Goal: Task Accomplishment & Management: Use online tool/utility

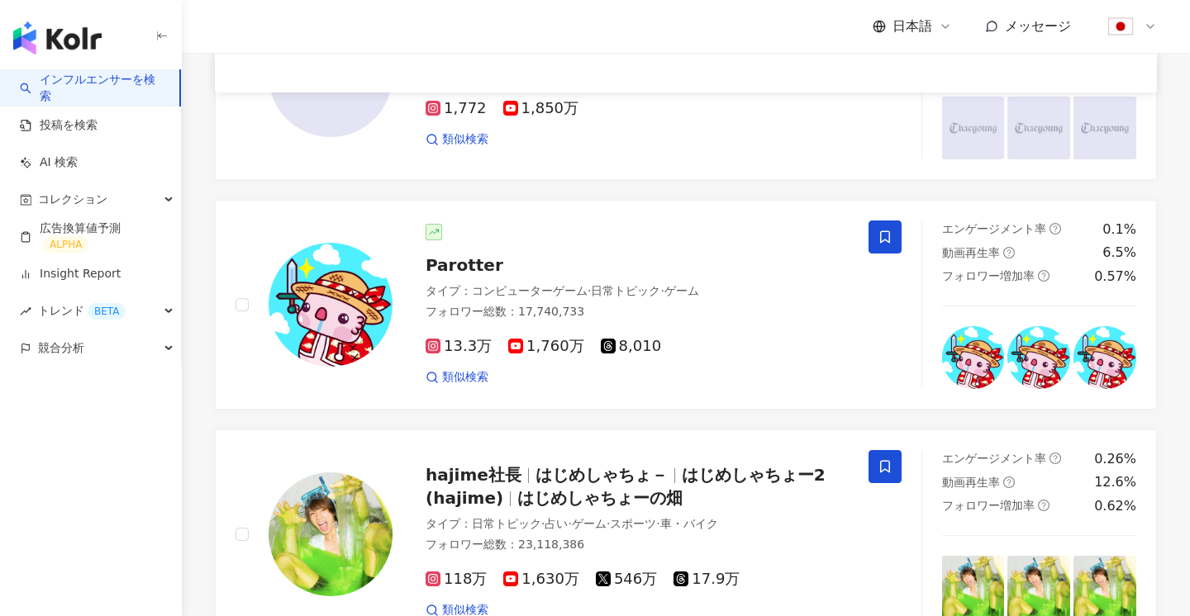
scroll to position [2790, 0]
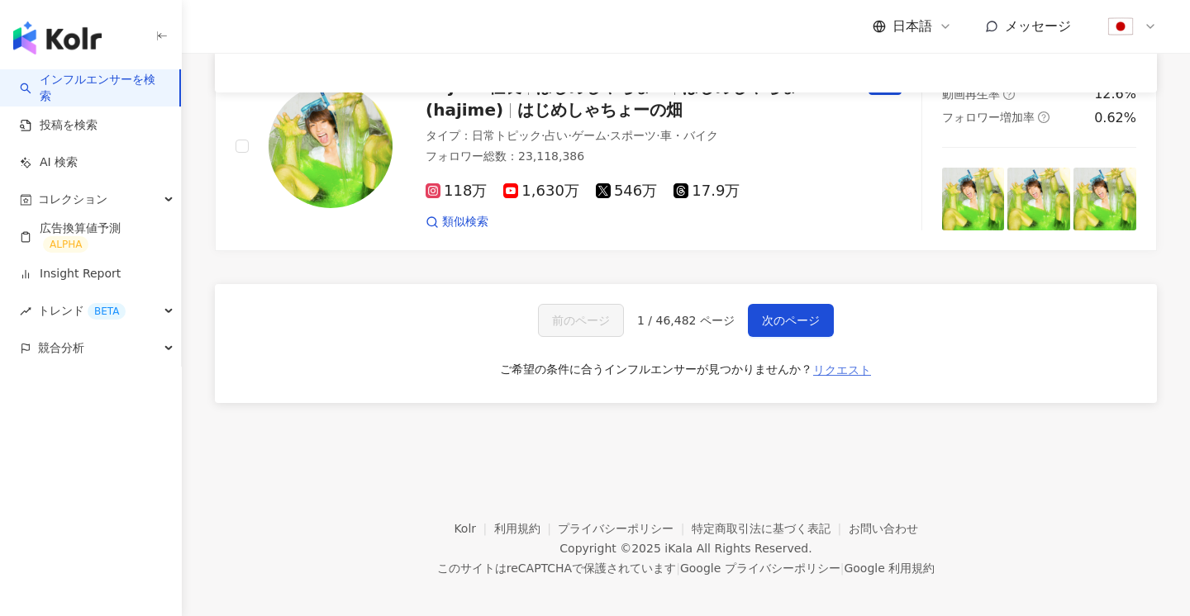
click at [838, 364] on span "リクエスト" at bounding box center [842, 370] width 58 height 13
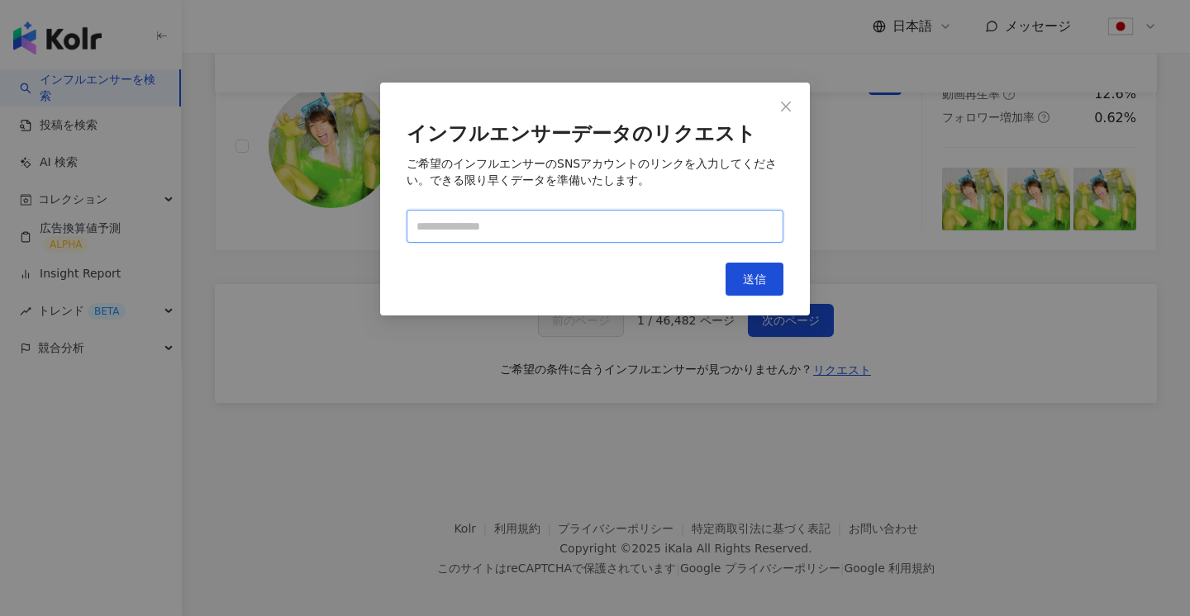
click at [605, 226] on input "text" at bounding box center [595, 226] width 377 height 33
click at [785, 105] on icon "close" at bounding box center [786, 106] width 10 height 10
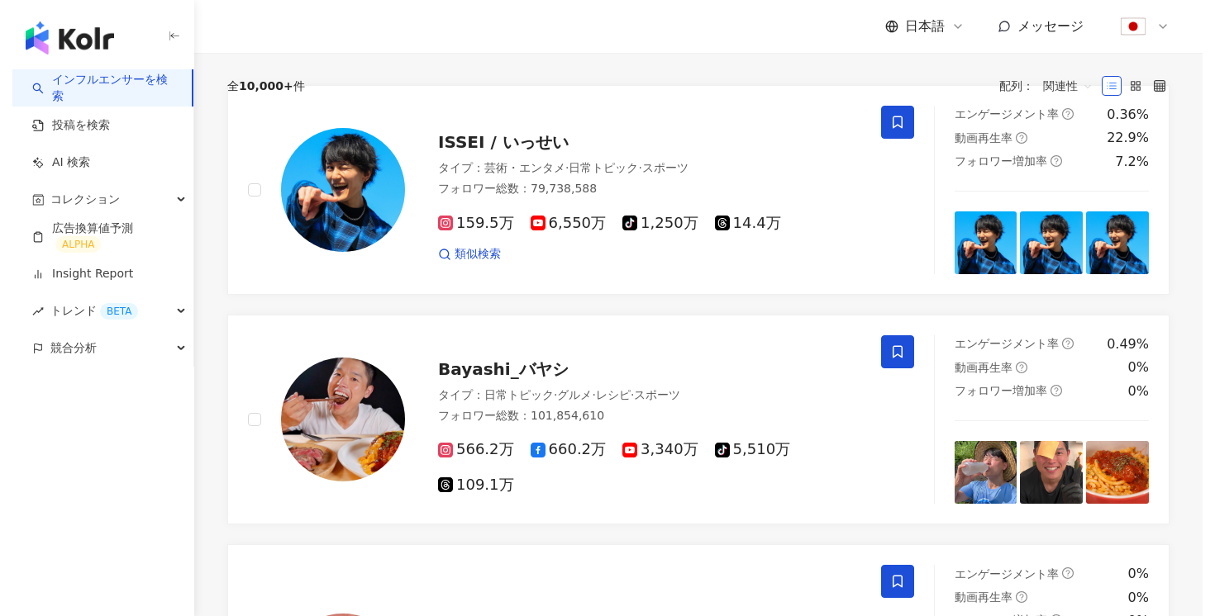
scroll to position [0, 0]
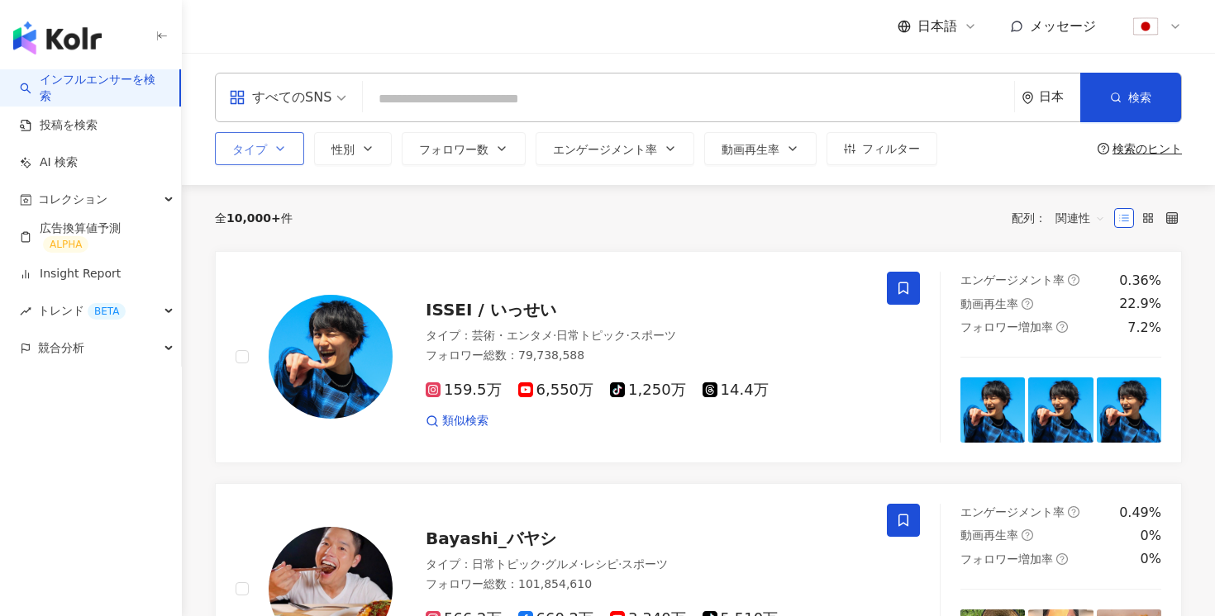
click at [278, 148] on icon "button" at bounding box center [280, 148] width 7 height 3
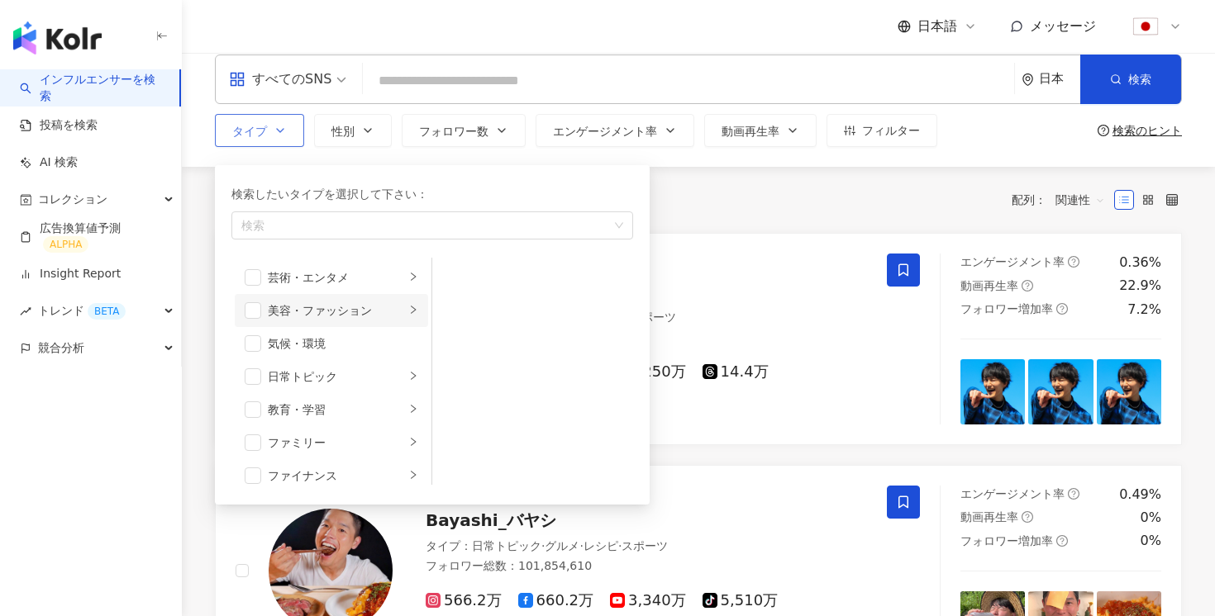
click at [283, 309] on div "美容・ファッション" at bounding box center [336, 311] width 137 height 18
click at [254, 308] on span "button" at bounding box center [253, 310] width 17 height 17
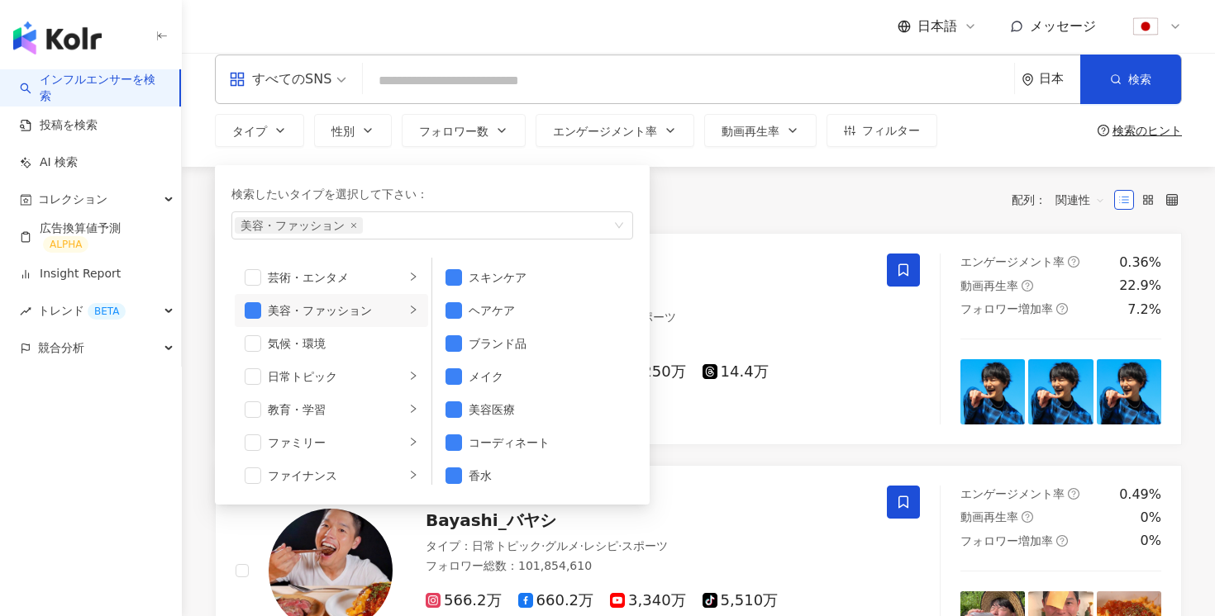
click at [711, 203] on div "全 10,000+ 件 配列： 関連性" at bounding box center [698, 200] width 967 height 26
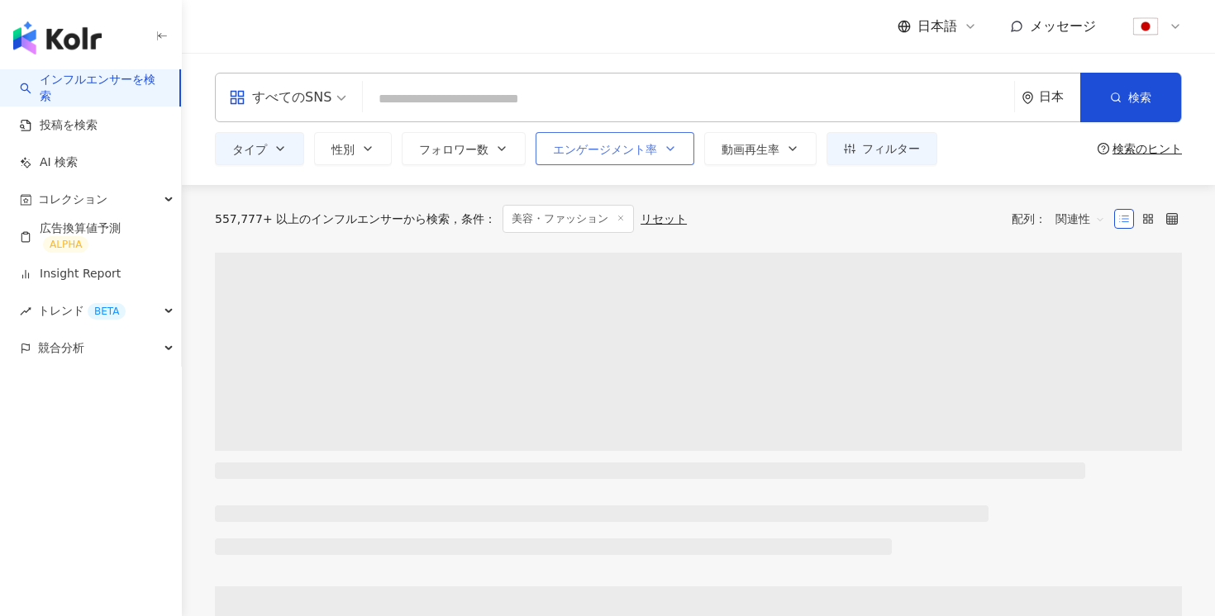
click at [649, 158] on button "エンゲージメント率" at bounding box center [614, 148] width 159 height 33
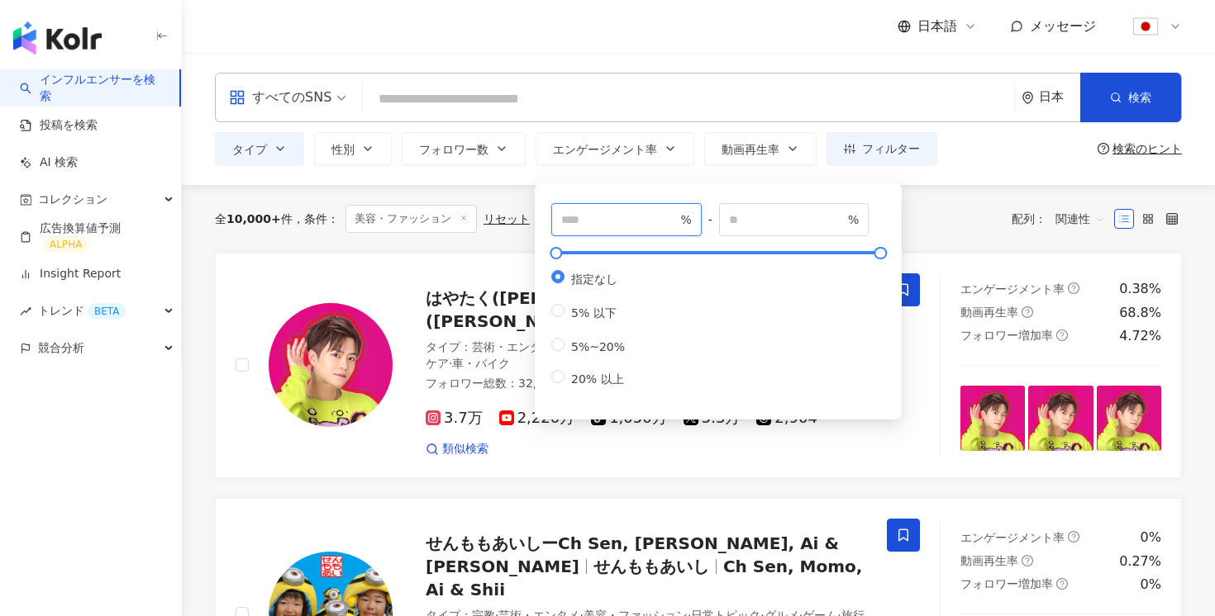
click at [610, 221] on input "number" at bounding box center [619, 220] width 116 height 18
type input "*"
click at [943, 234] on div "全 10,000+ 件 条件 ： 美容・ファッション リセット 配列： 関連性" at bounding box center [698, 219] width 967 height 68
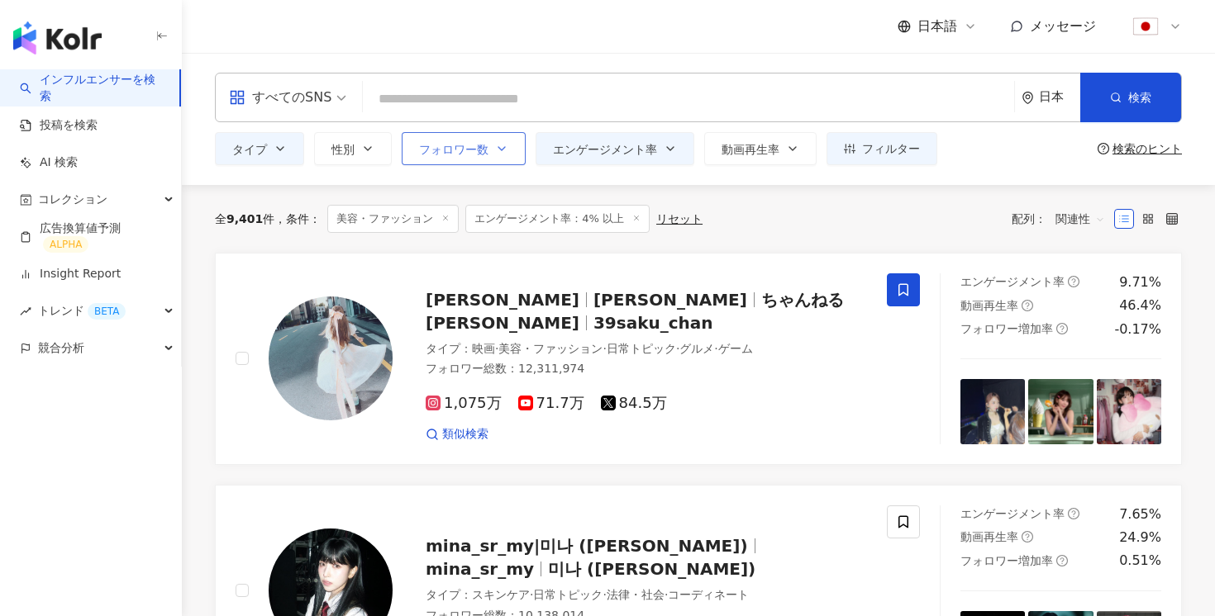
click at [486, 144] on span "フォロワー数" at bounding box center [453, 149] width 69 height 13
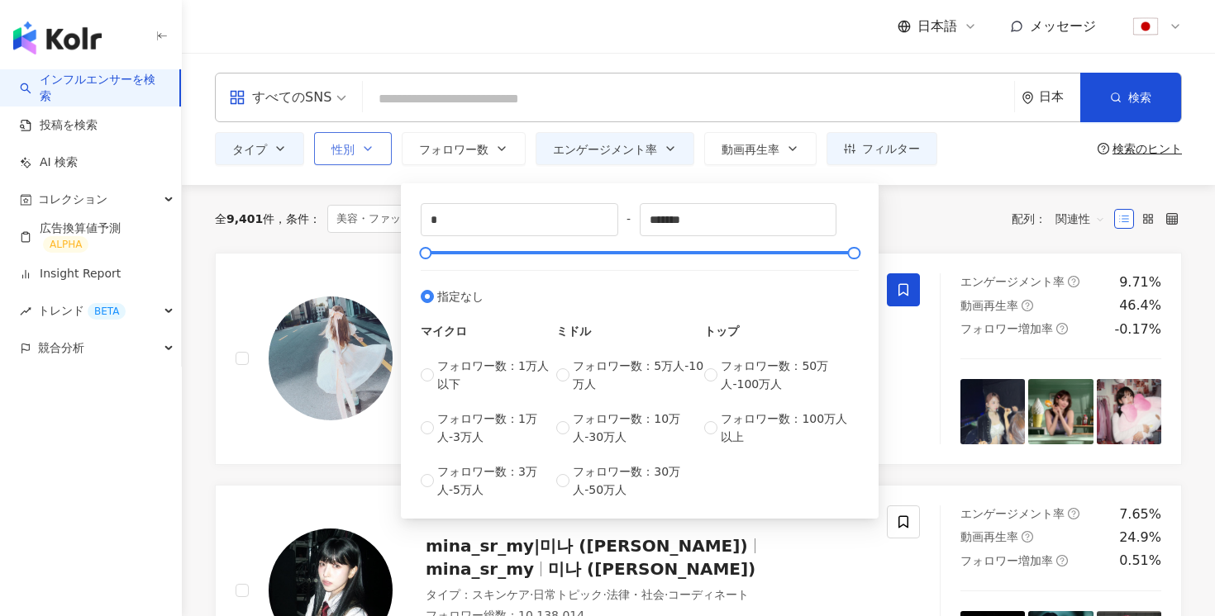
click at [378, 152] on button "性別" at bounding box center [353, 148] width 78 height 33
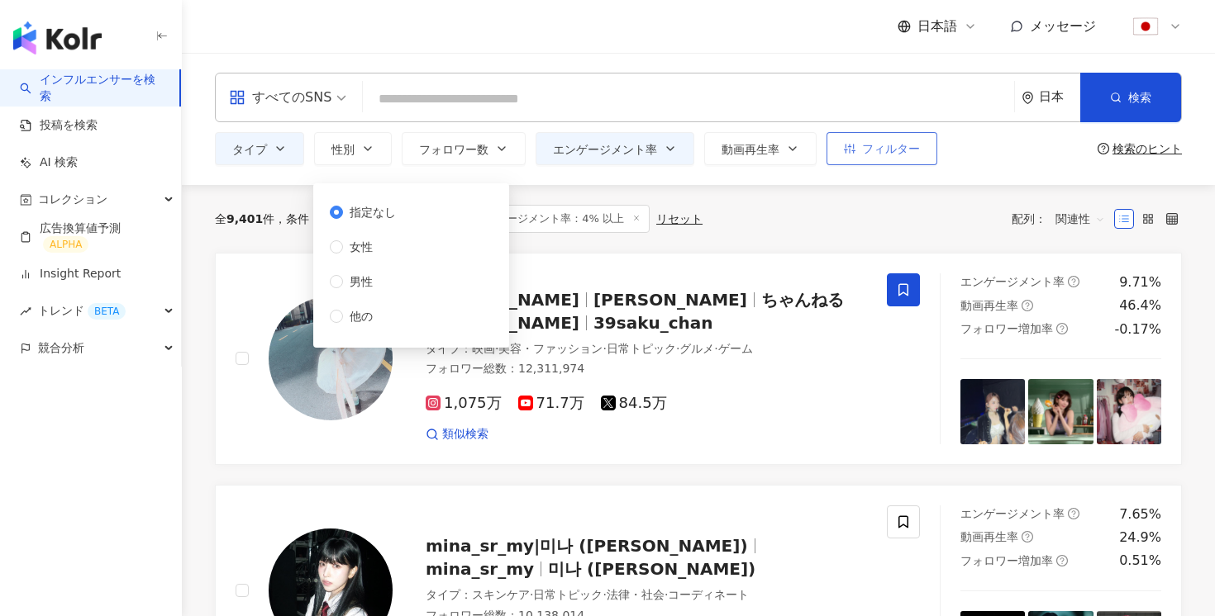
click at [878, 163] on button "フィルター" at bounding box center [881, 148] width 111 height 33
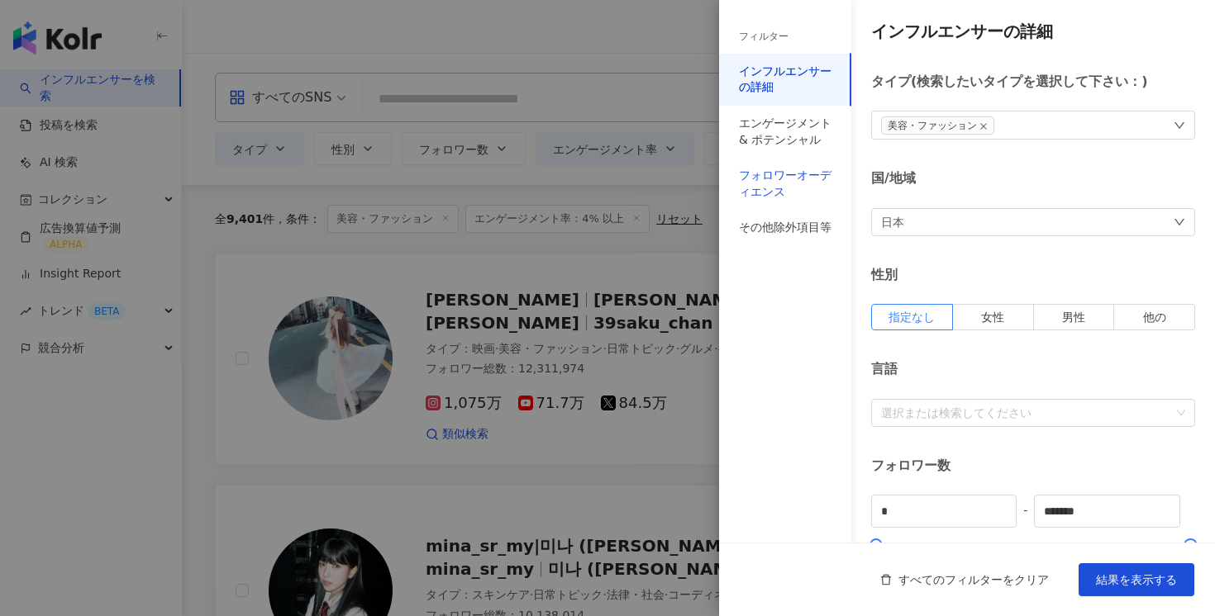
click at [754, 185] on div "フォロワーオーディエンス" at bounding box center [785, 184] width 93 height 32
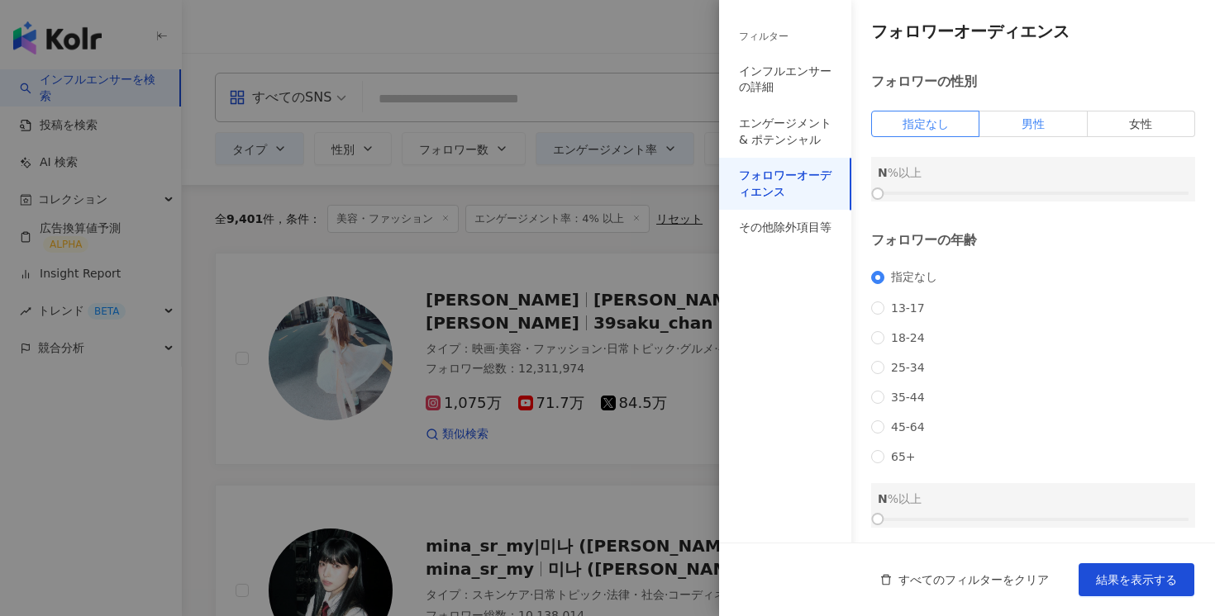
click at [1012, 123] on label "男性" at bounding box center [1032, 124] width 107 height 26
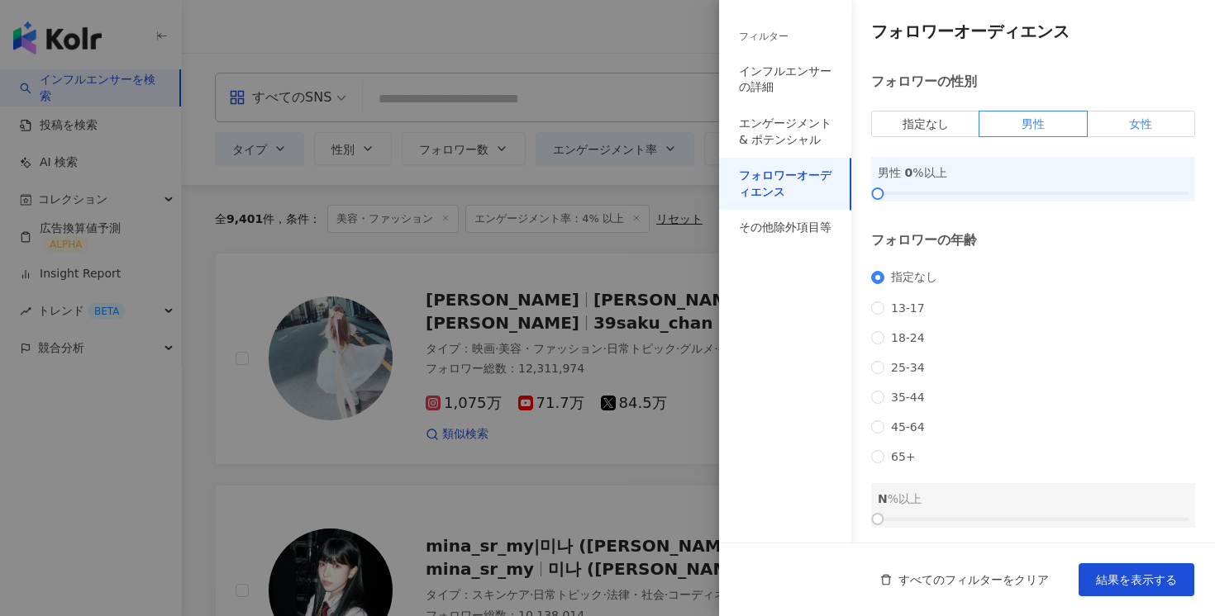
click at [1136, 126] on span "女性" at bounding box center [1140, 123] width 23 height 13
click at [1064, 196] on div at bounding box center [1033, 193] width 311 height 10
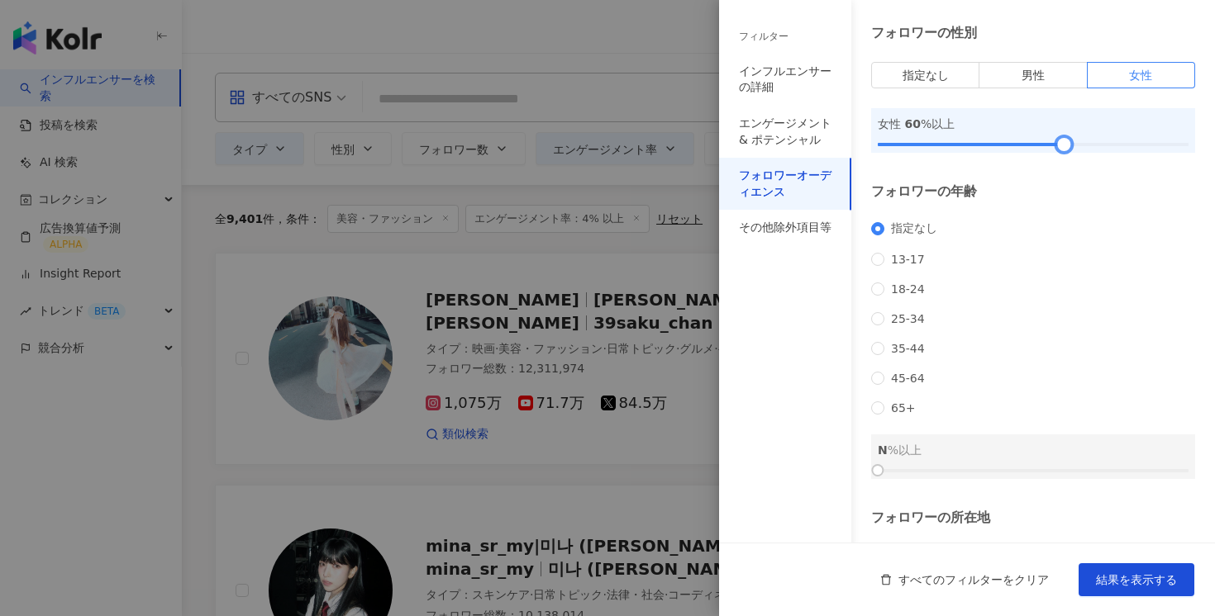
scroll to position [55, 0]
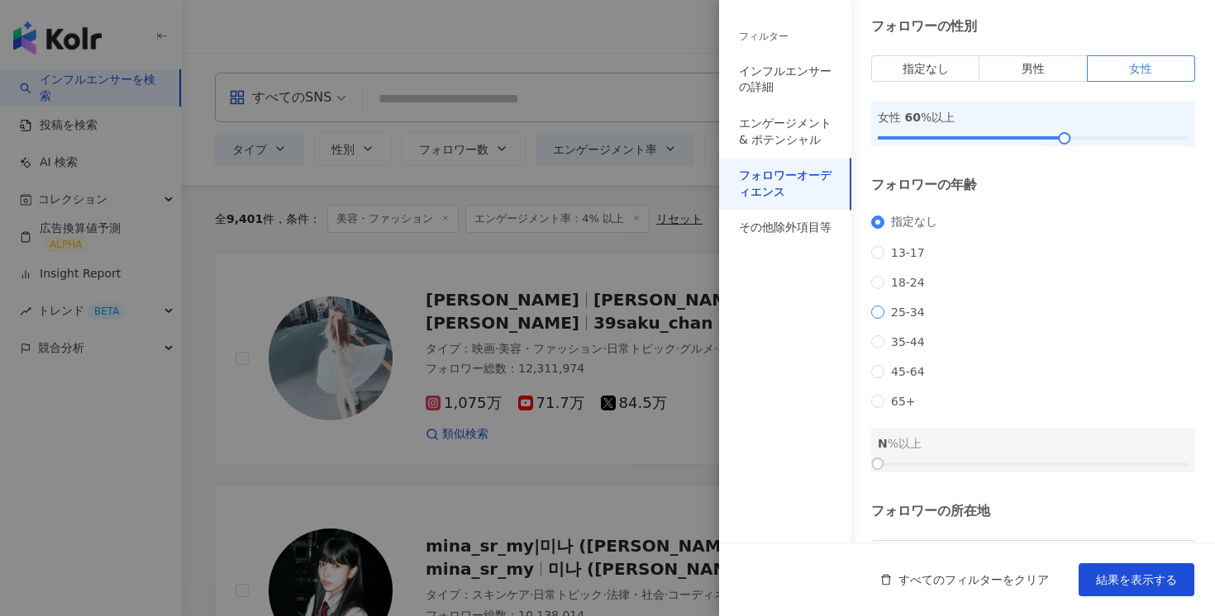
click at [897, 319] on span "25-34" at bounding box center [907, 312] width 47 height 13
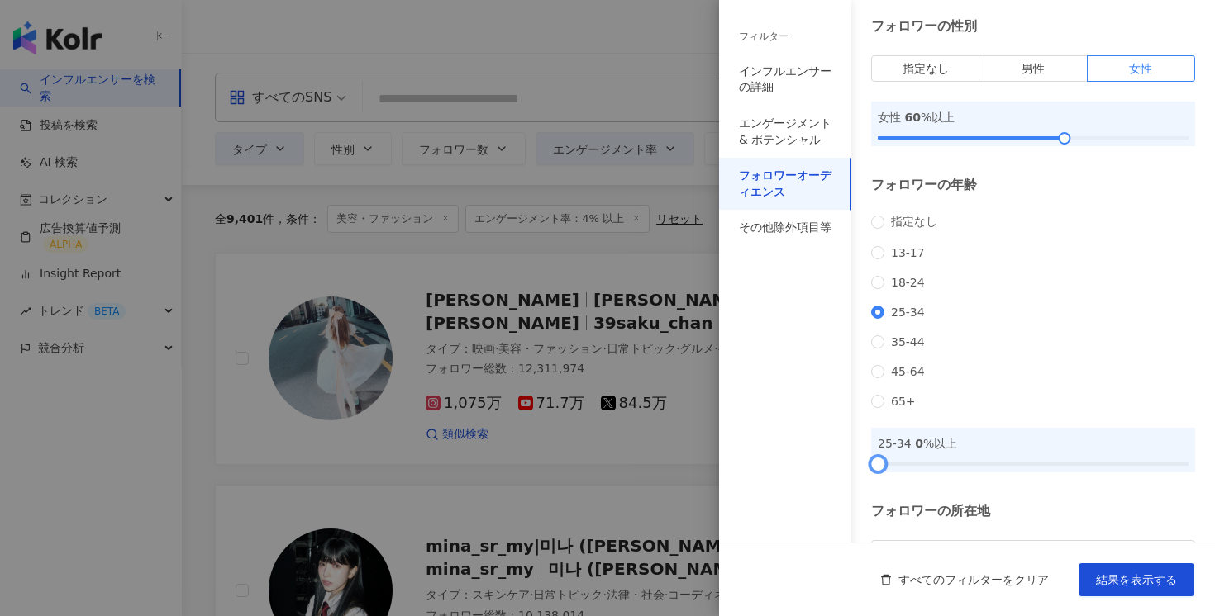
click at [1007, 469] on div at bounding box center [1033, 464] width 311 height 10
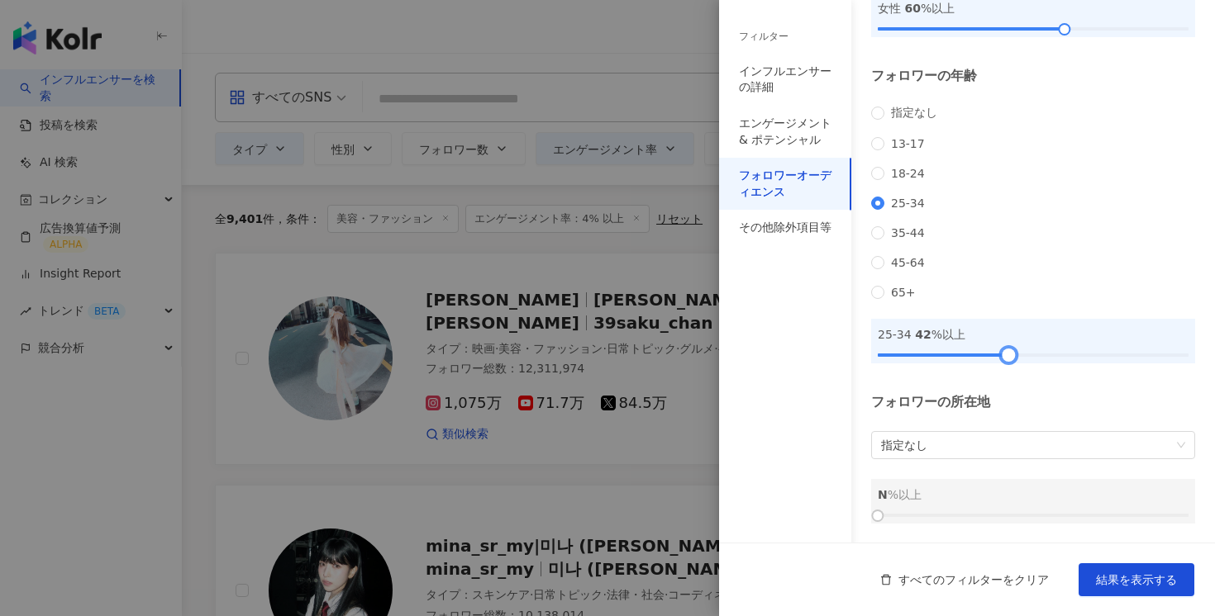
scroll to position [192, 0]
click at [954, 434] on span "指定なし" at bounding box center [1033, 445] width 304 height 26
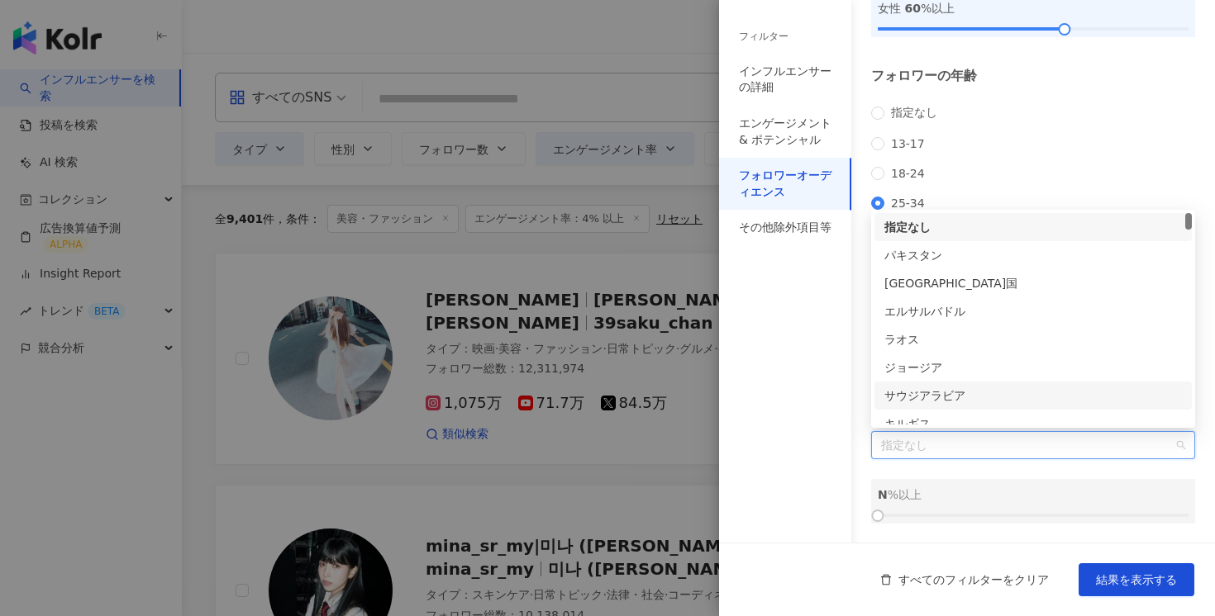
click at [873, 467] on div "フォロワーの所在地 指定なし N %以上" at bounding box center [1033, 458] width 324 height 131
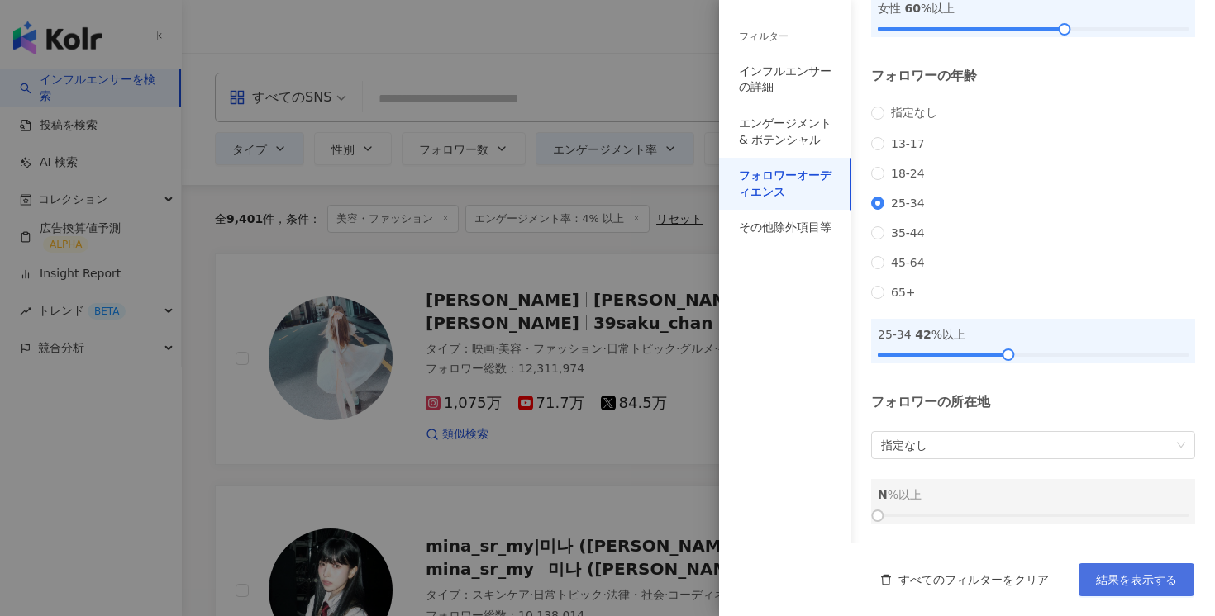
click at [1130, 578] on span "結果を表示する" at bounding box center [1136, 579] width 81 height 13
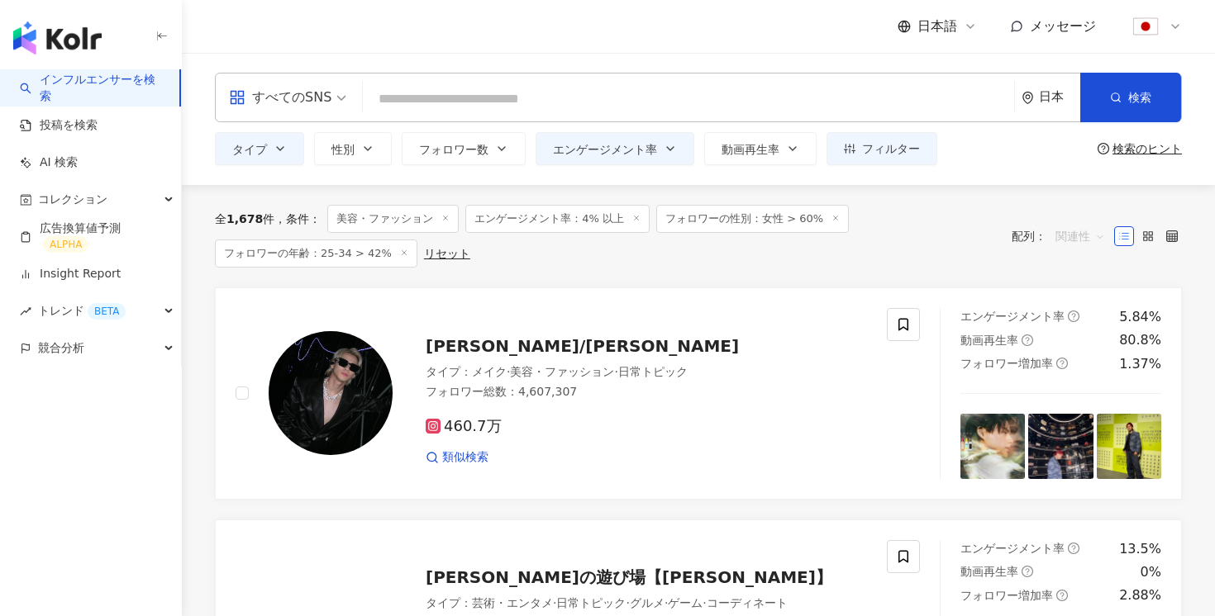
click at [1087, 236] on span "関連性" at bounding box center [1080, 236] width 50 height 26
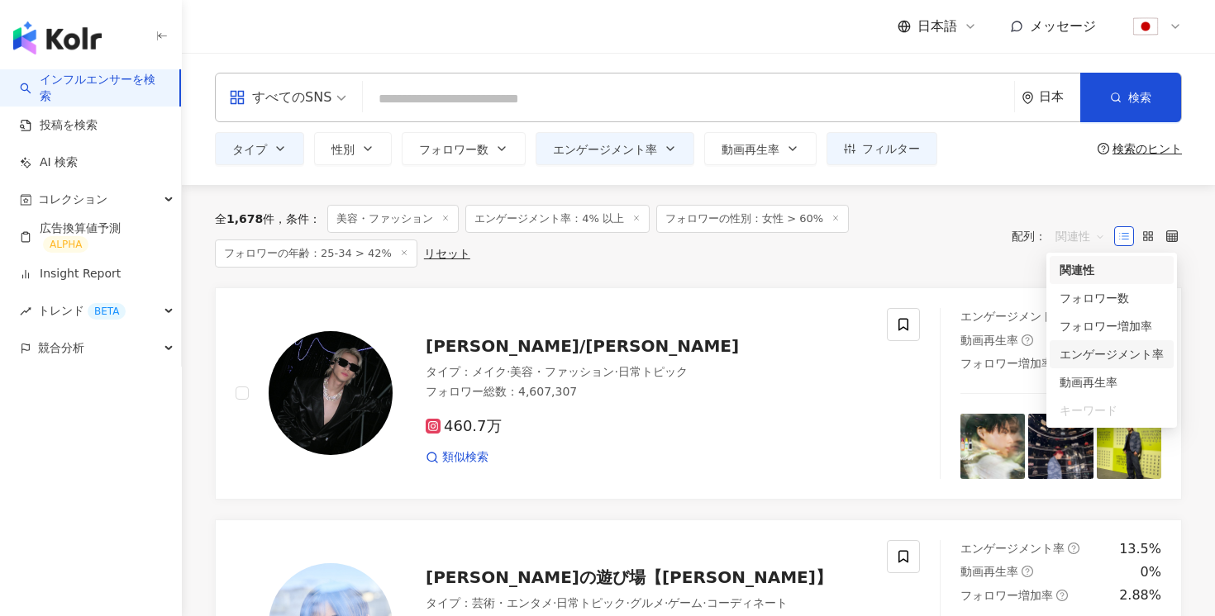
click at [1137, 351] on div "エンゲージメント率" at bounding box center [1111, 354] width 104 height 18
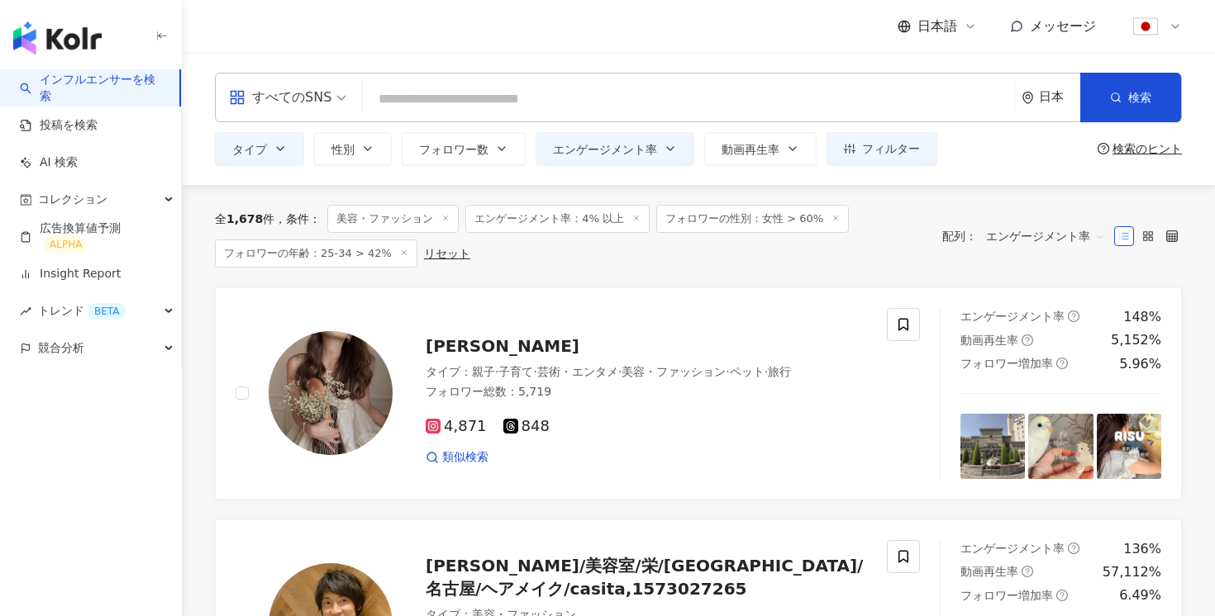
click at [1118, 235] on icon at bounding box center [1124, 237] width 12 height 12
click at [1049, 235] on span "エンゲージメント率" at bounding box center [1045, 236] width 119 height 26
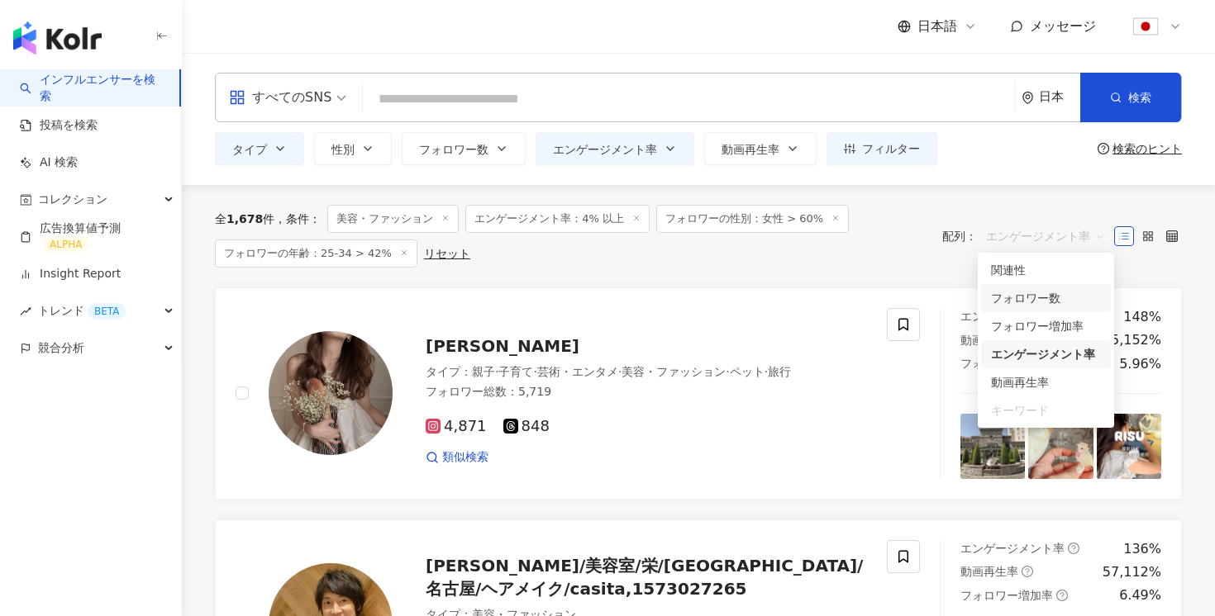
click at [1023, 301] on div "フォロワー数" at bounding box center [1046, 298] width 110 height 18
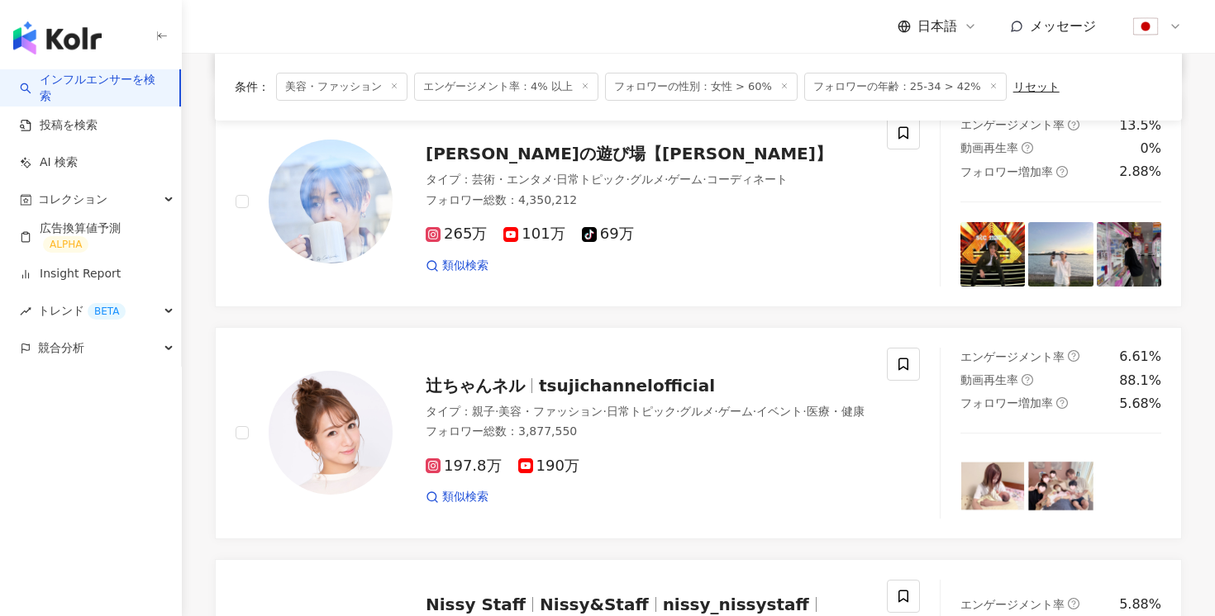
scroll to position [389, 0]
click at [623, 376] on span "tsujichannelofficial" at bounding box center [627, 386] width 176 height 20
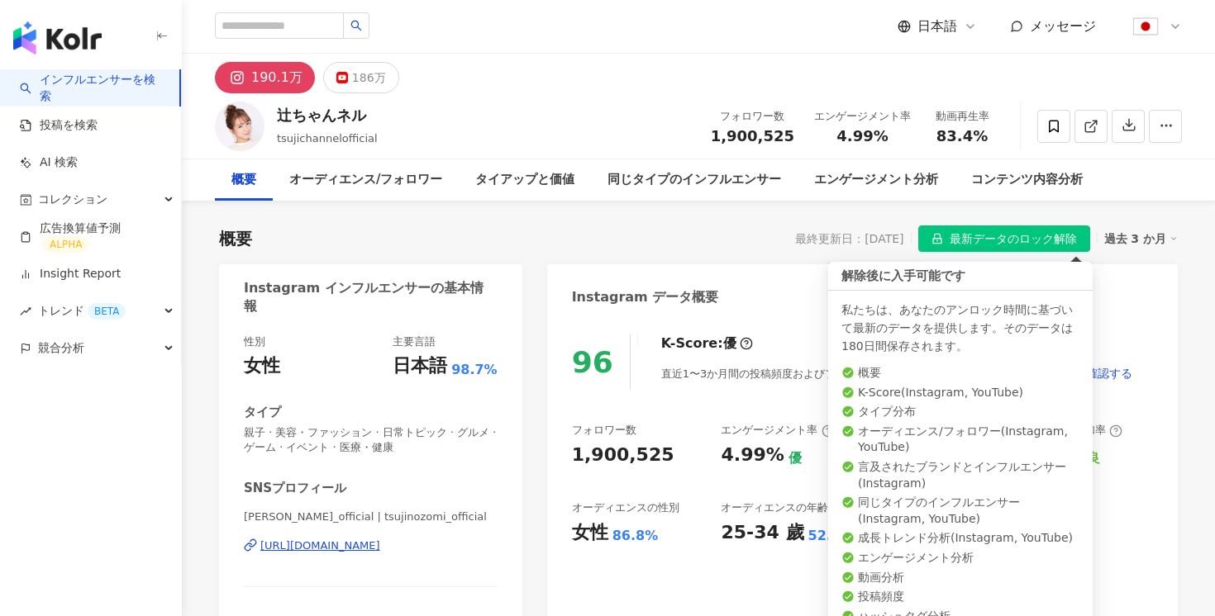
click at [1003, 238] on span "最新データのロック解除" at bounding box center [1012, 239] width 127 height 26
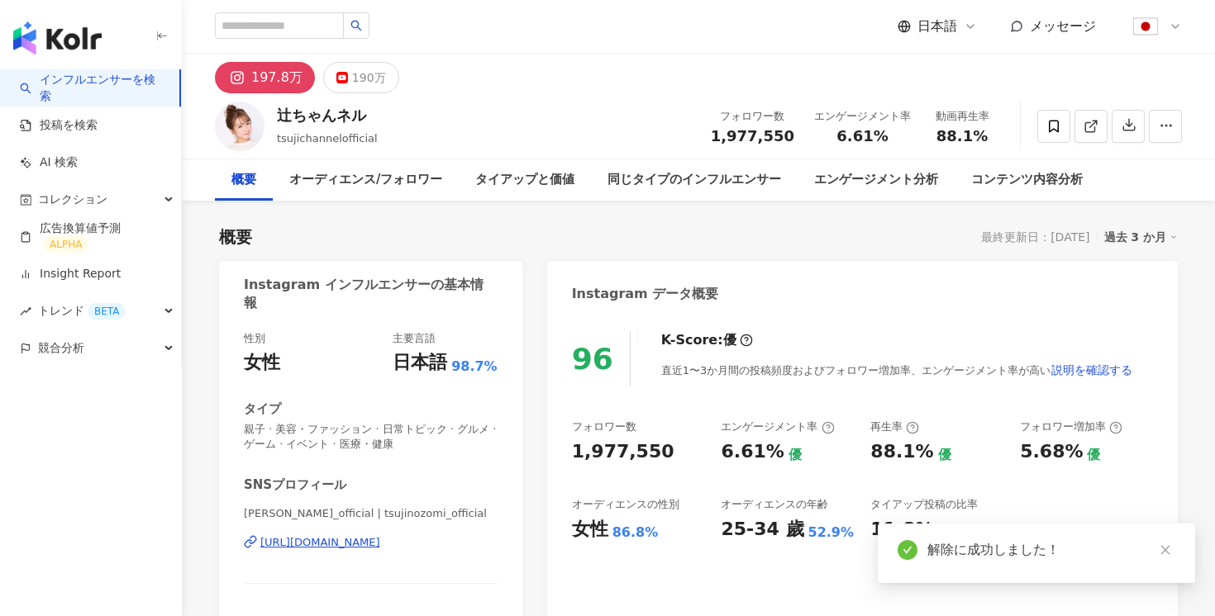
scroll to position [122, 0]
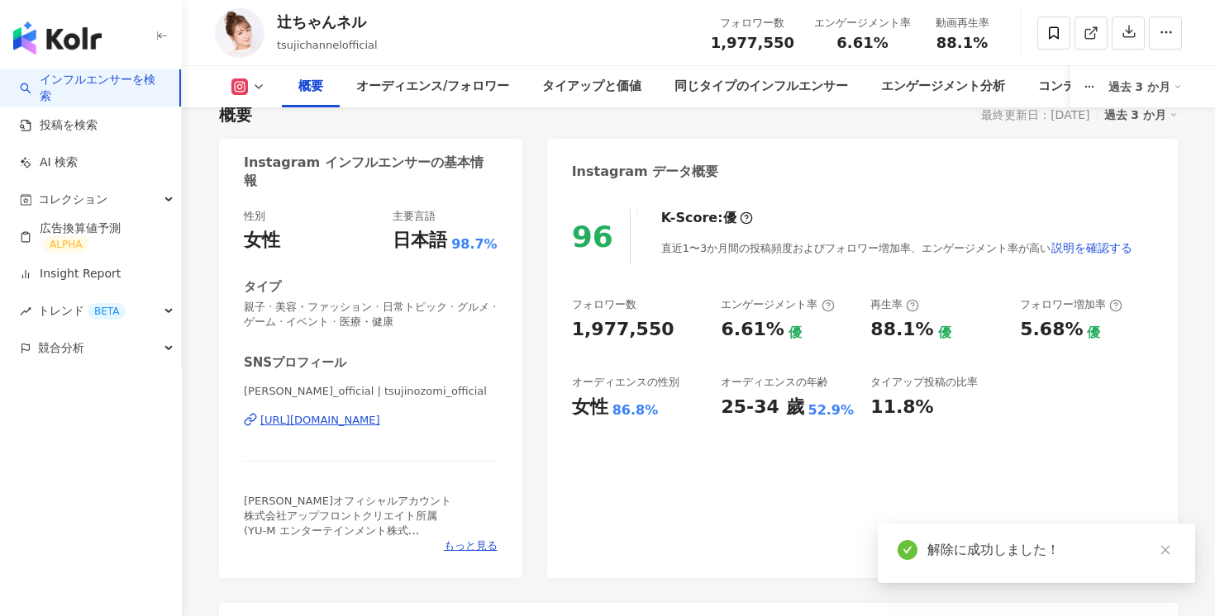
click at [740, 214] on circle at bounding box center [745, 218] width 11 height 11
click at [1050, 257] on button "説明を確認する" at bounding box center [1091, 247] width 83 height 33
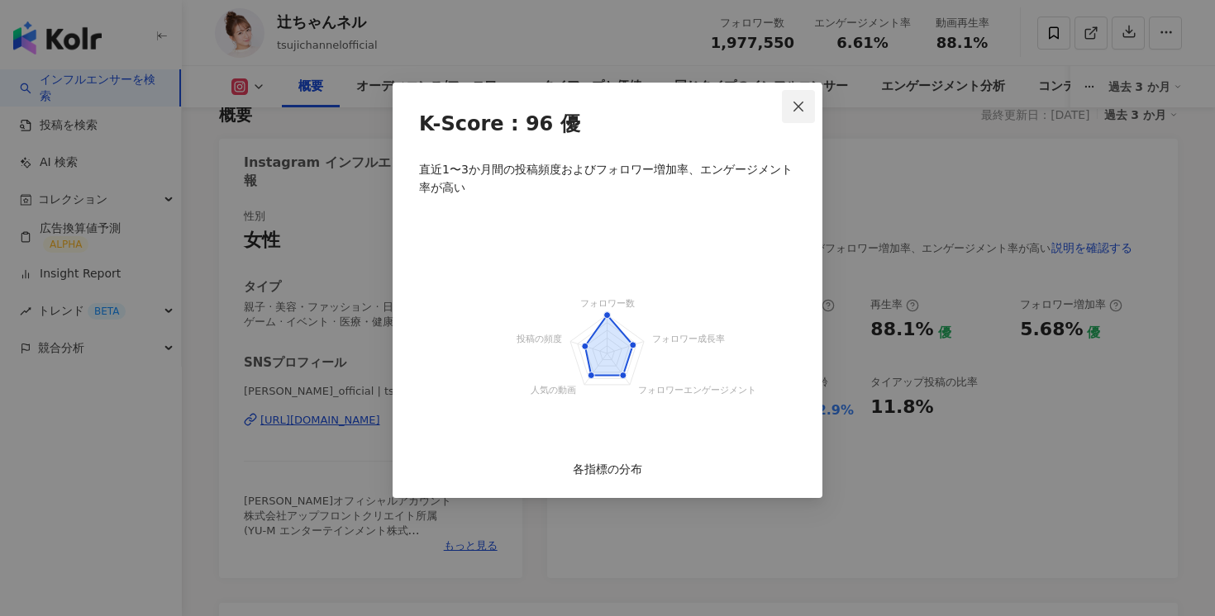
click at [806, 98] on button "Close" at bounding box center [798, 106] width 33 height 33
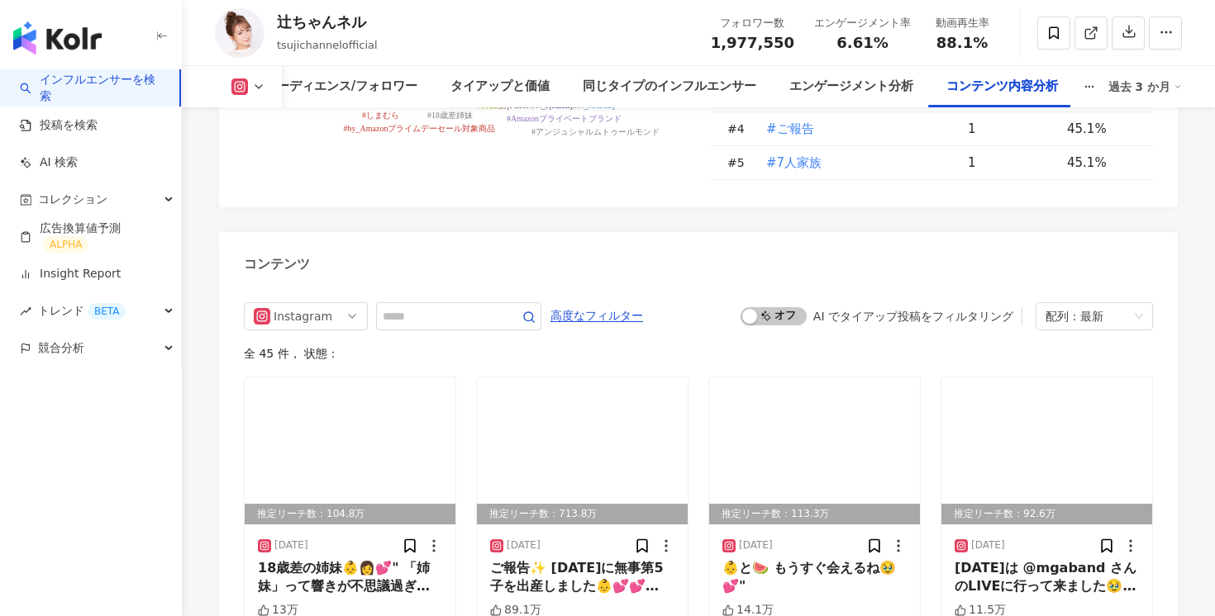
scroll to position [5092, 0]
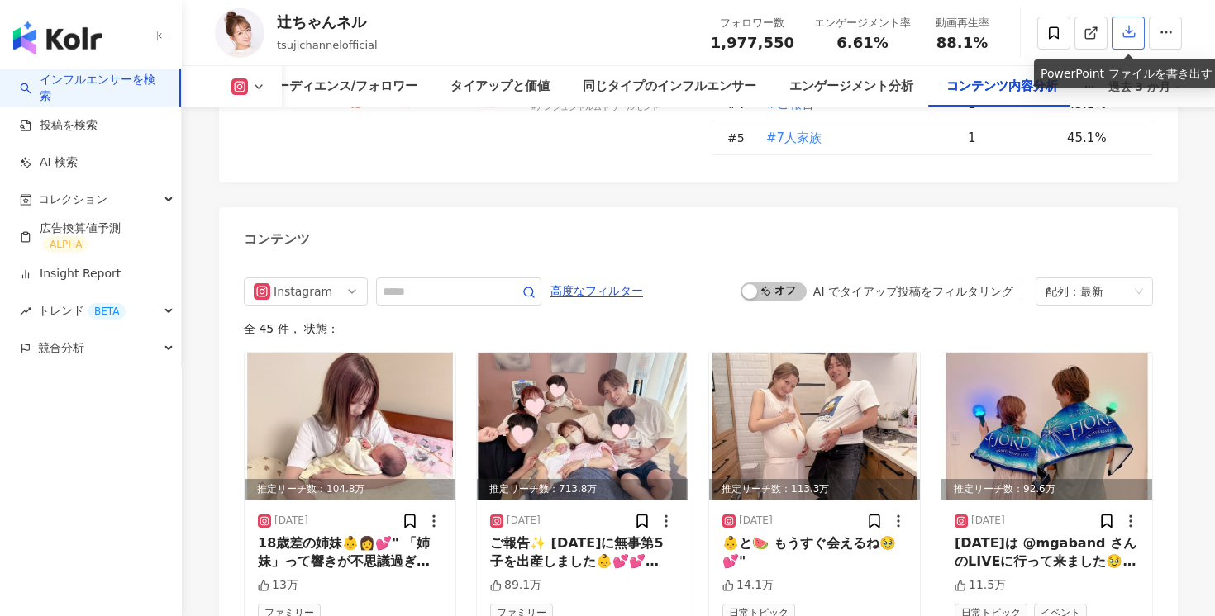
click at [1120, 31] on button "button" at bounding box center [1127, 33] width 33 height 33
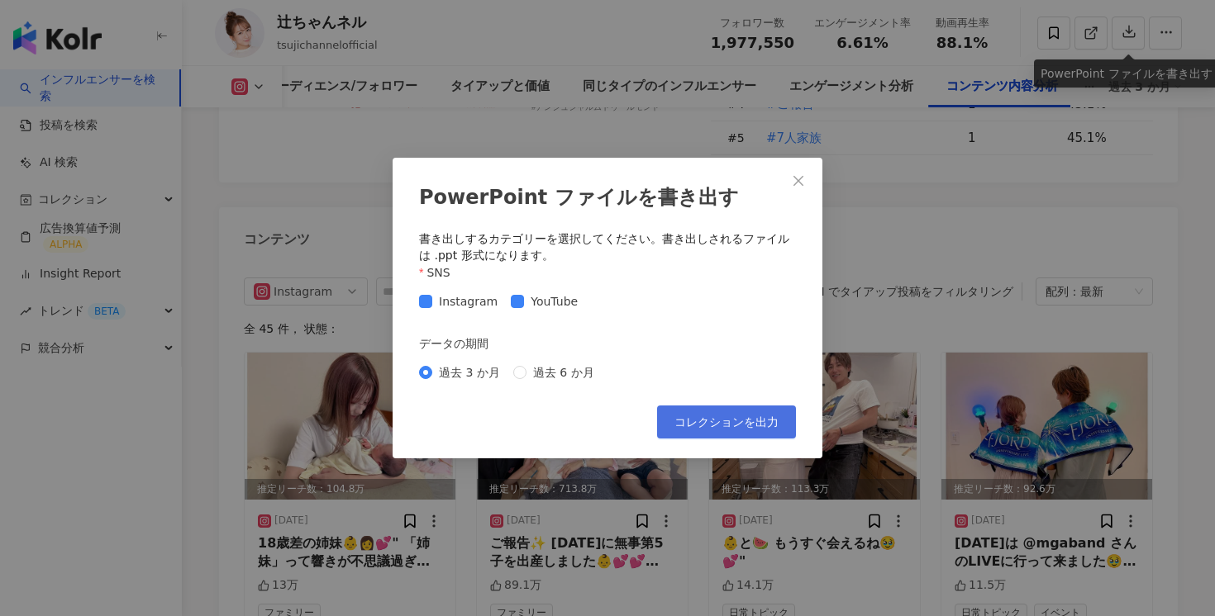
click at [720, 424] on span "コレクションを出力" at bounding box center [726, 422] width 104 height 13
click at [788, 181] on span "Close" at bounding box center [798, 180] width 33 height 13
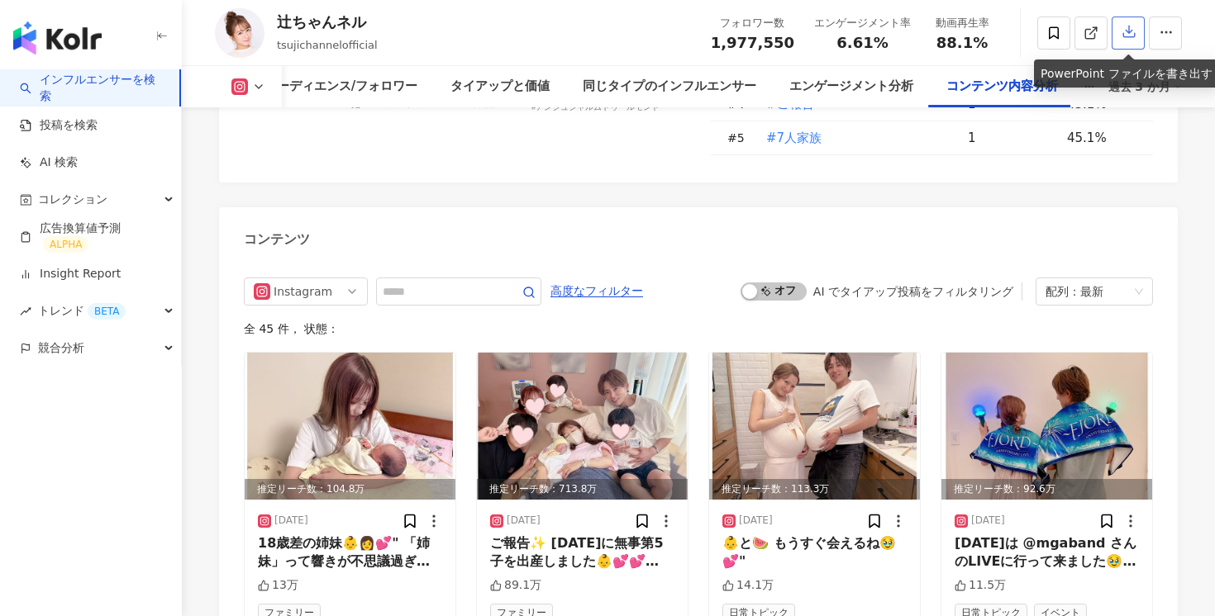
click at [1125, 26] on icon "button" at bounding box center [1128, 31] width 15 height 15
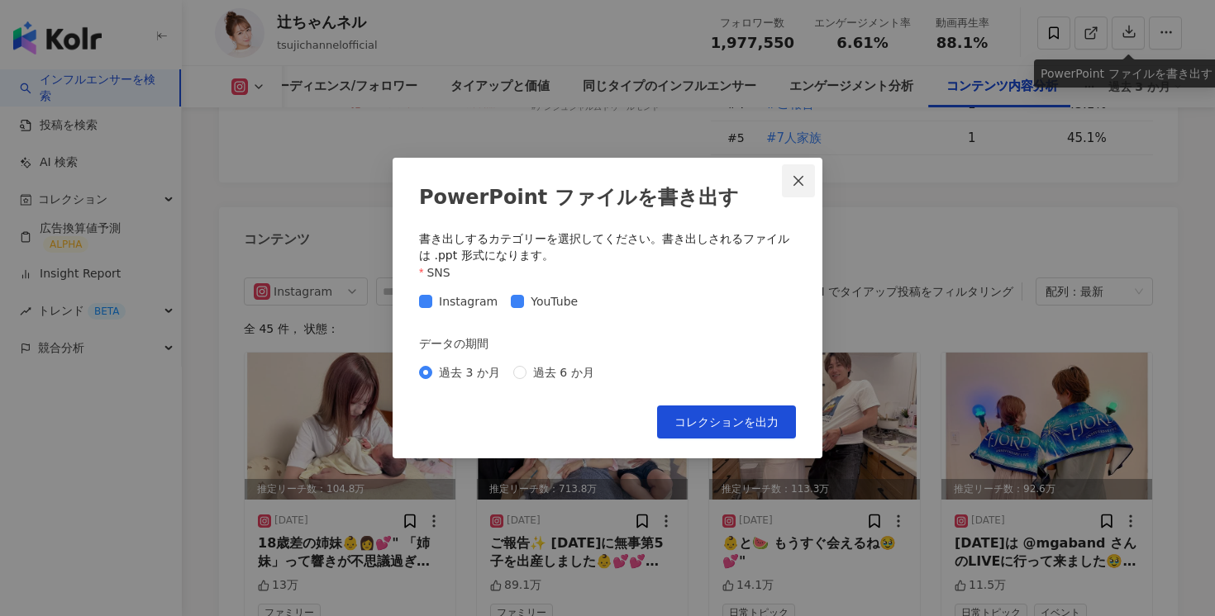
click at [798, 191] on button "Close" at bounding box center [798, 180] width 33 height 33
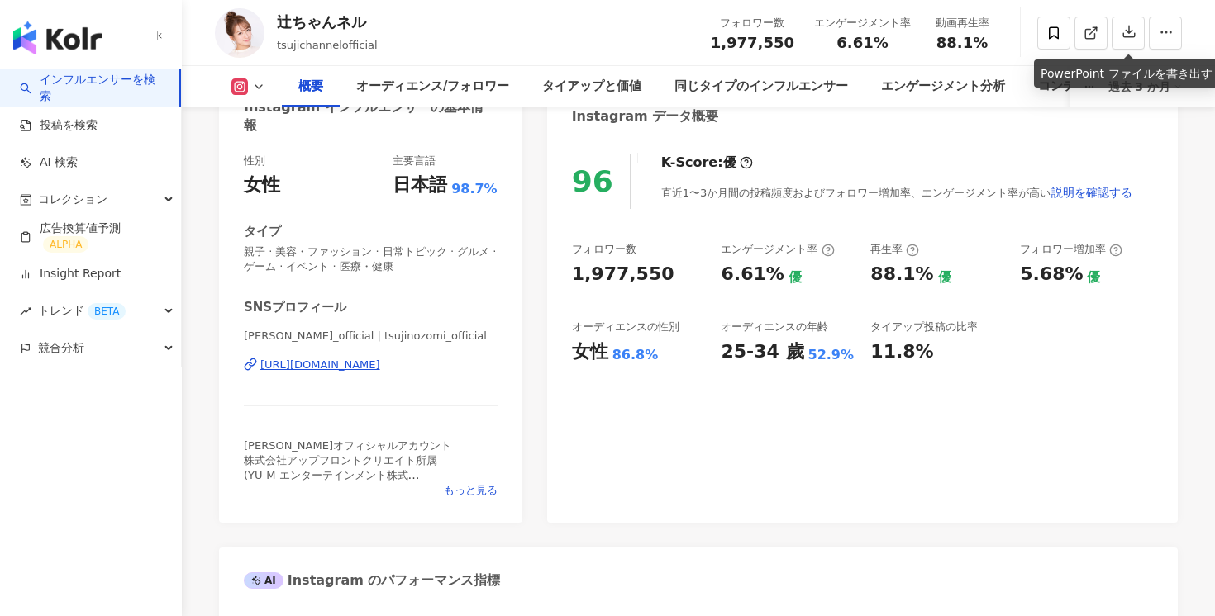
scroll to position [0, 0]
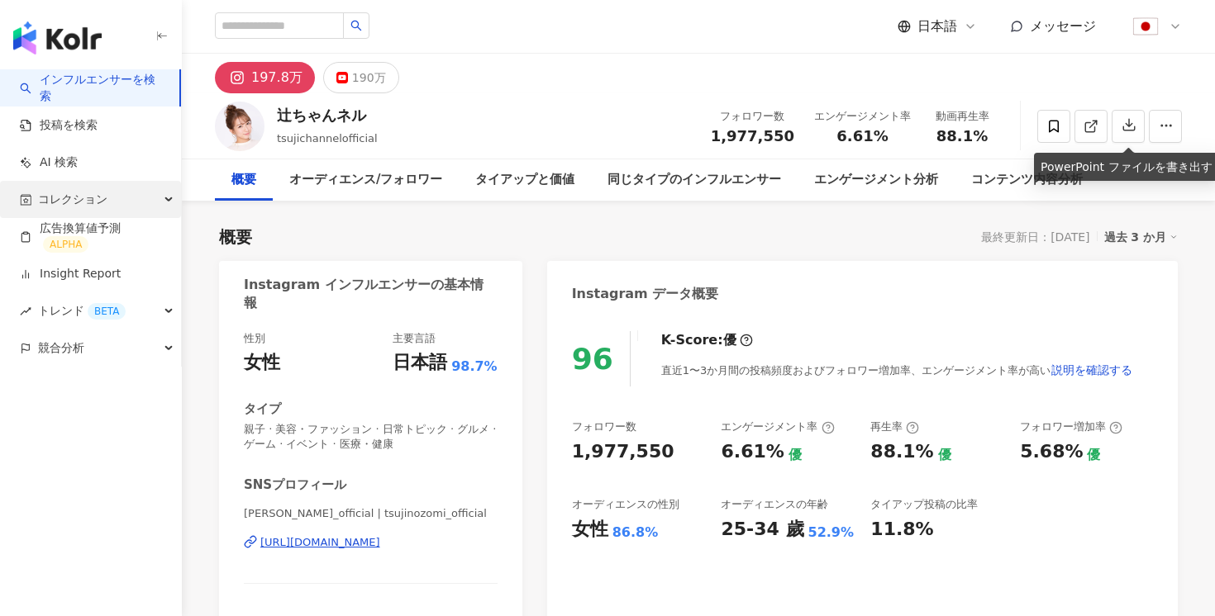
click at [122, 193] on div "コレクション" at bounding box center [90, 199] width 181 height 37
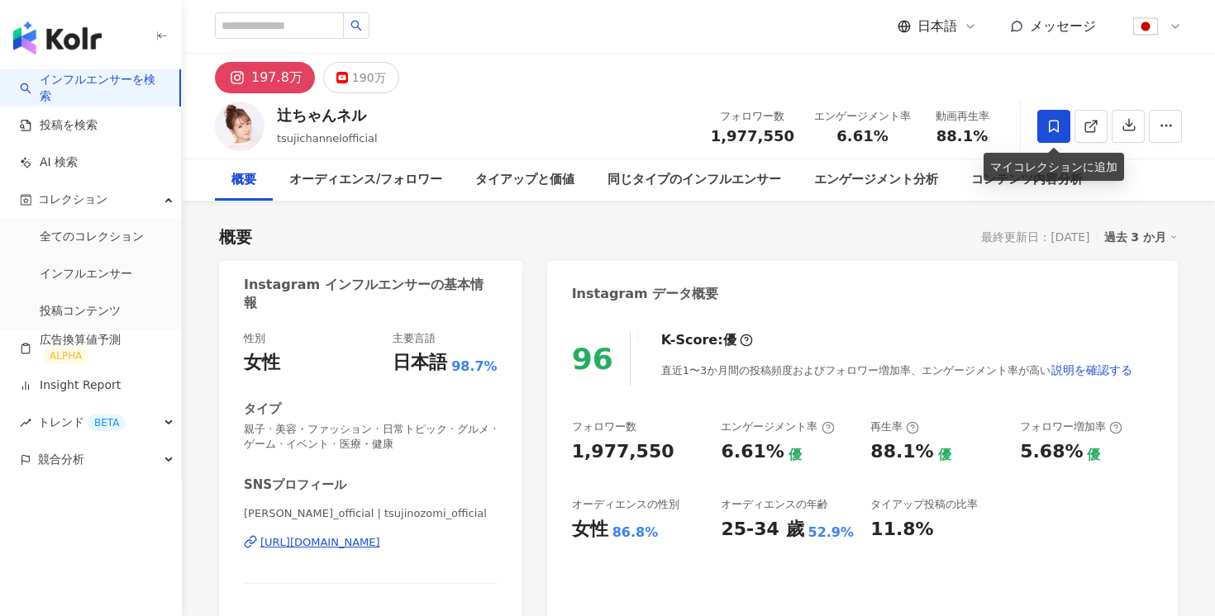
click at [1049, 126] on icon at bounding box center [1054, 126] width 10 height 12
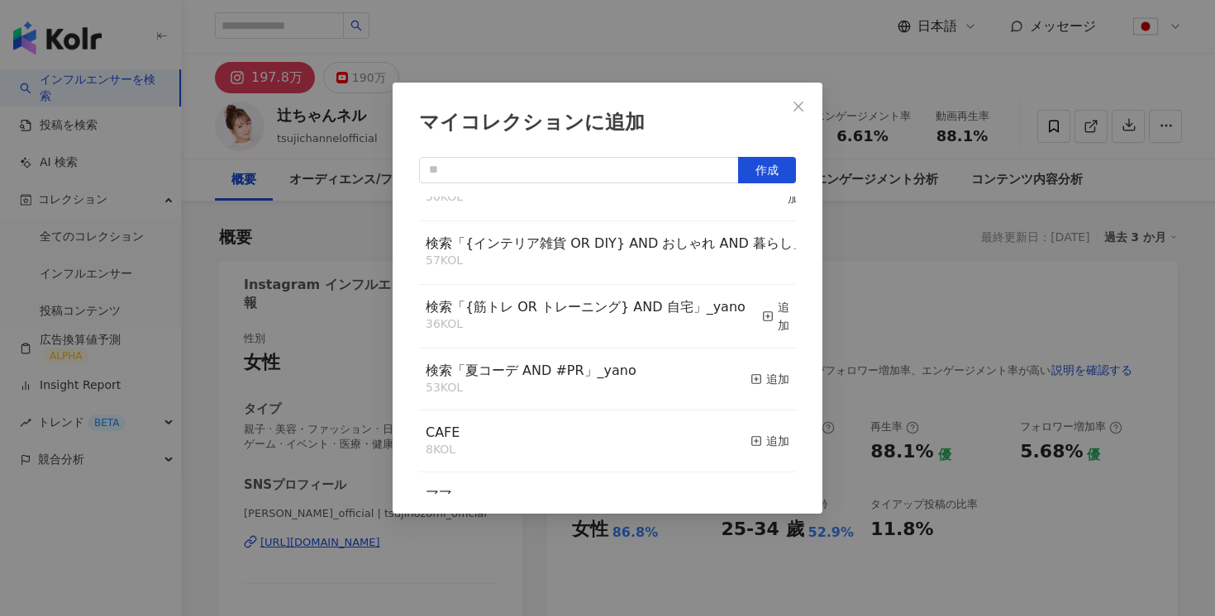
scroll to position [404, 0]
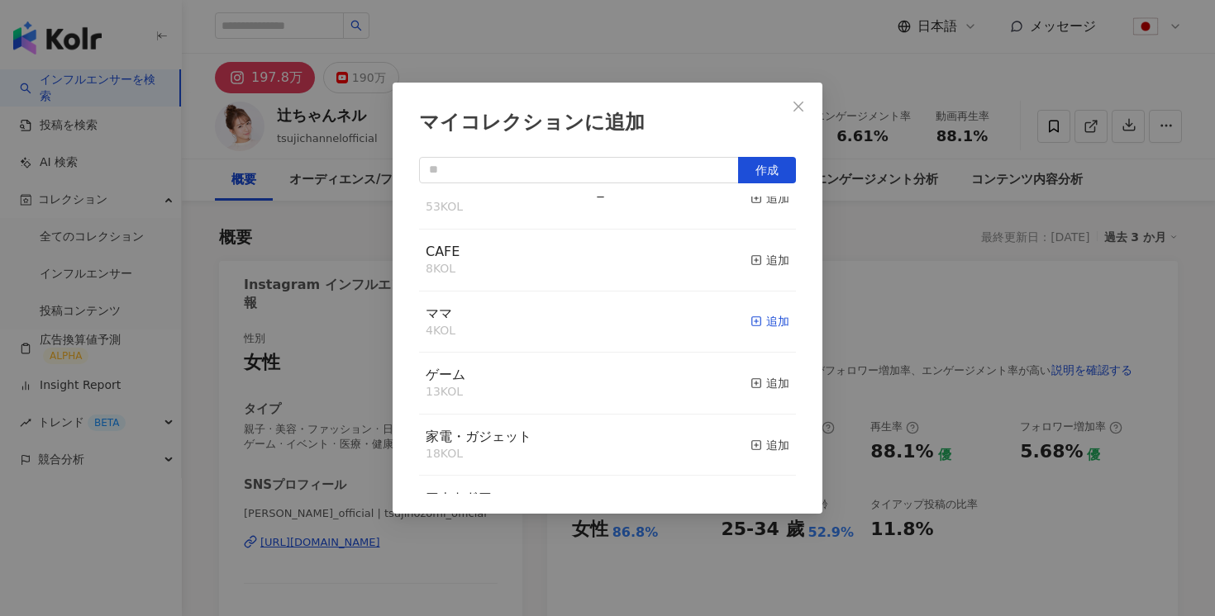
click at [767, 321] on div "追加" at bounding box center [769, 321] width 39 height 18
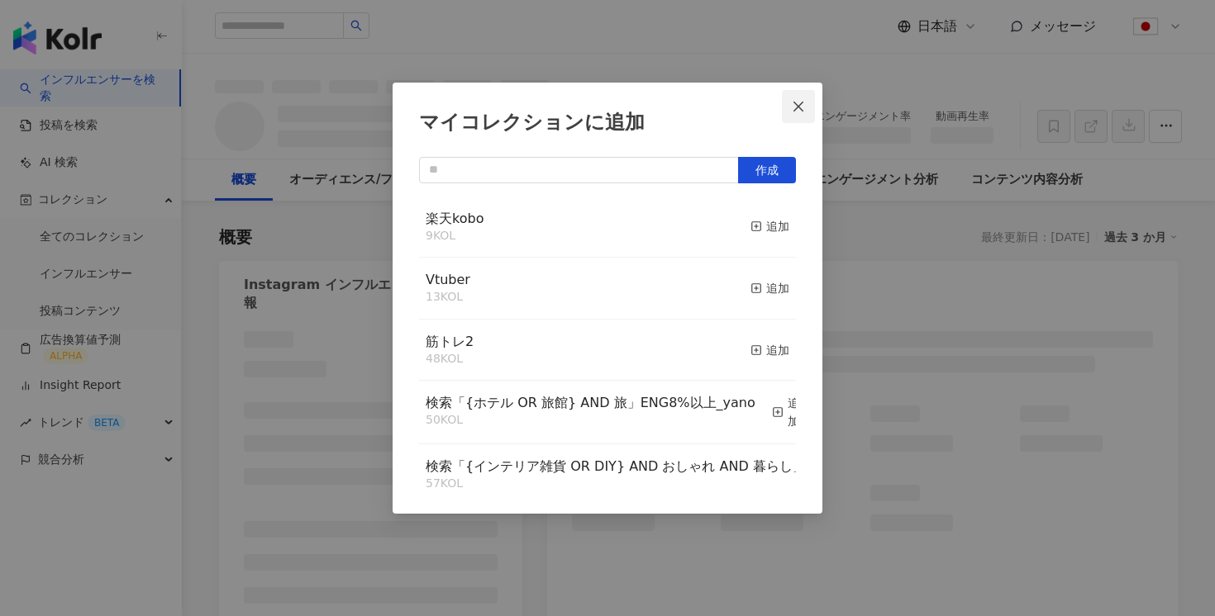
click at [798, 114] on button "Close" at bounding box center [798, 106] width 33 height 33
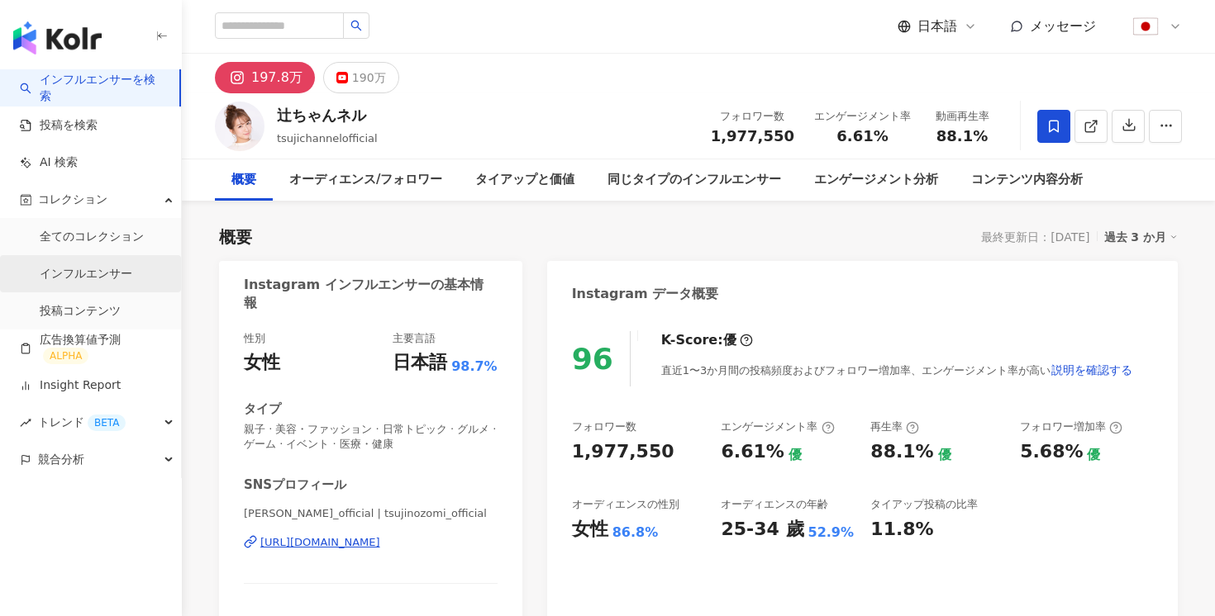
click at [100, 284] on div "マイコレクションに追加 作成 楽天kobo 9 KOL 追加 Vtuber 13 KOL 追加 筋トレ2 48 KOL 追加 検索「{ホテル OR 旅館} A…" at bounding box center [607, 308] width 1215 height 616
click at [98, 278] on link "インフルエンサー" at bounding box center [86, 274] width 93 height 17
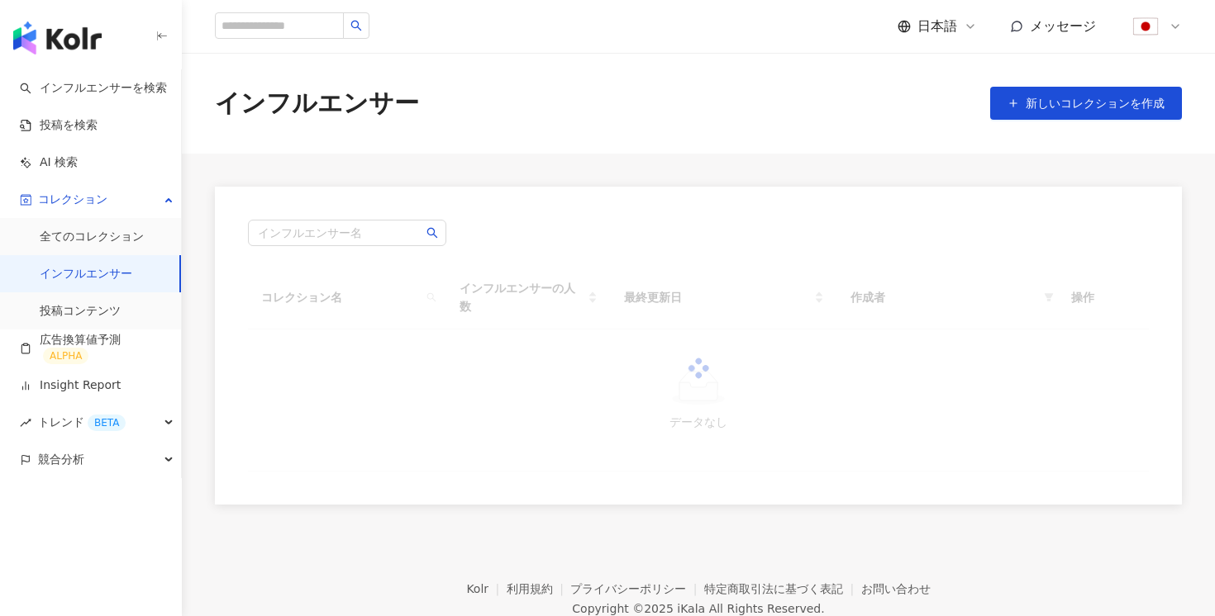
click at [93, 277] on link "インフルエンサー" at bounding box center [86, 274] width 93 height 17
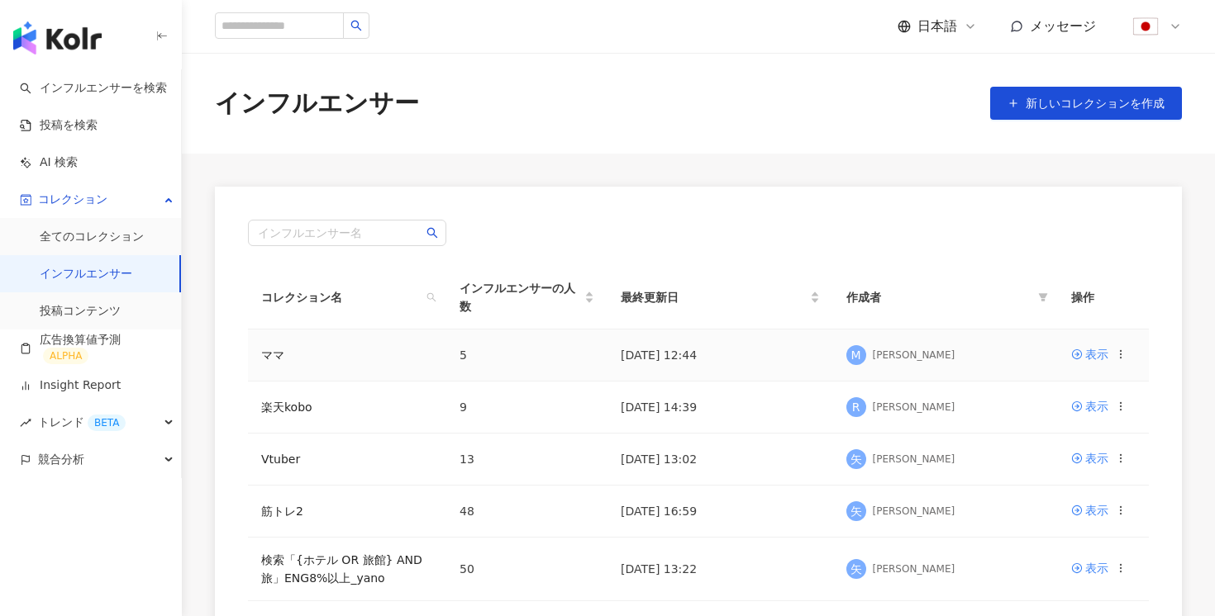
scroll to position [80, 0]
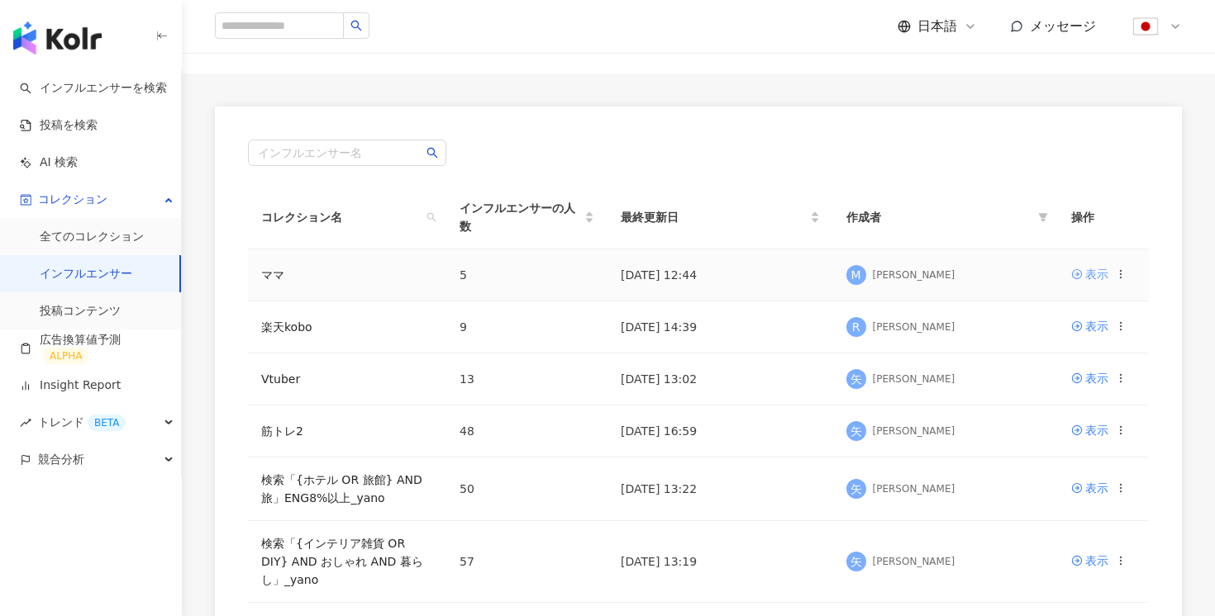
click at [1104, 276] on div "表示" at bounding box center [1096, 274] width 23 height 18
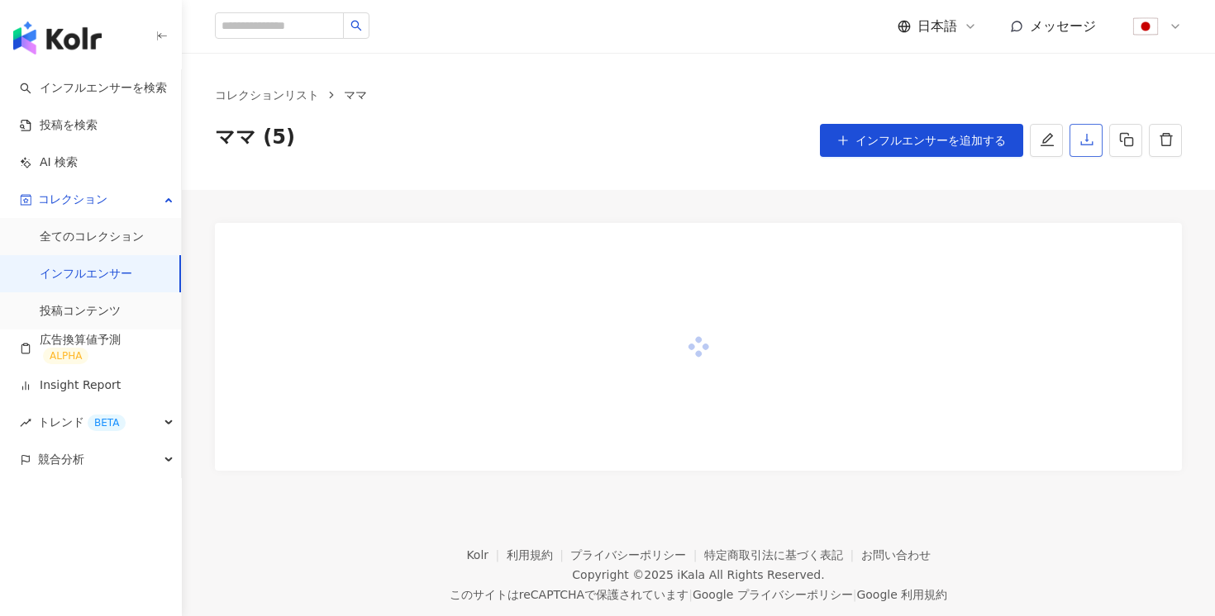
click at [1096, 131] on button "button" at bounding box center [1085, 140] width 33 height 33
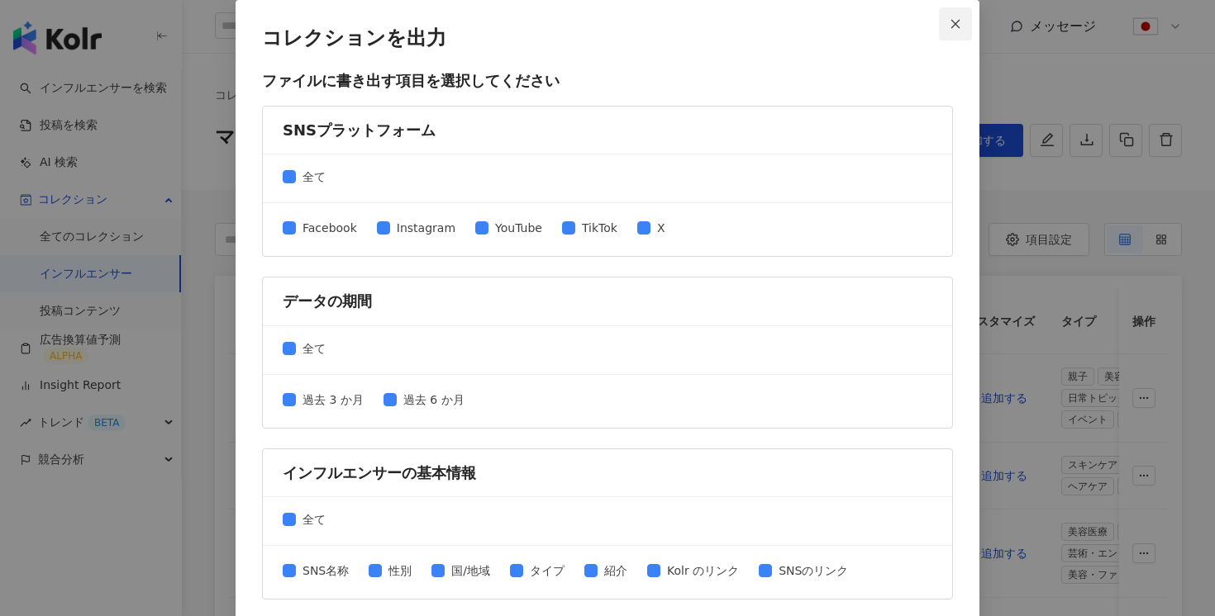
click at [946, 21] on span "Close" at bounding box center [955, 24] width 33 height 12
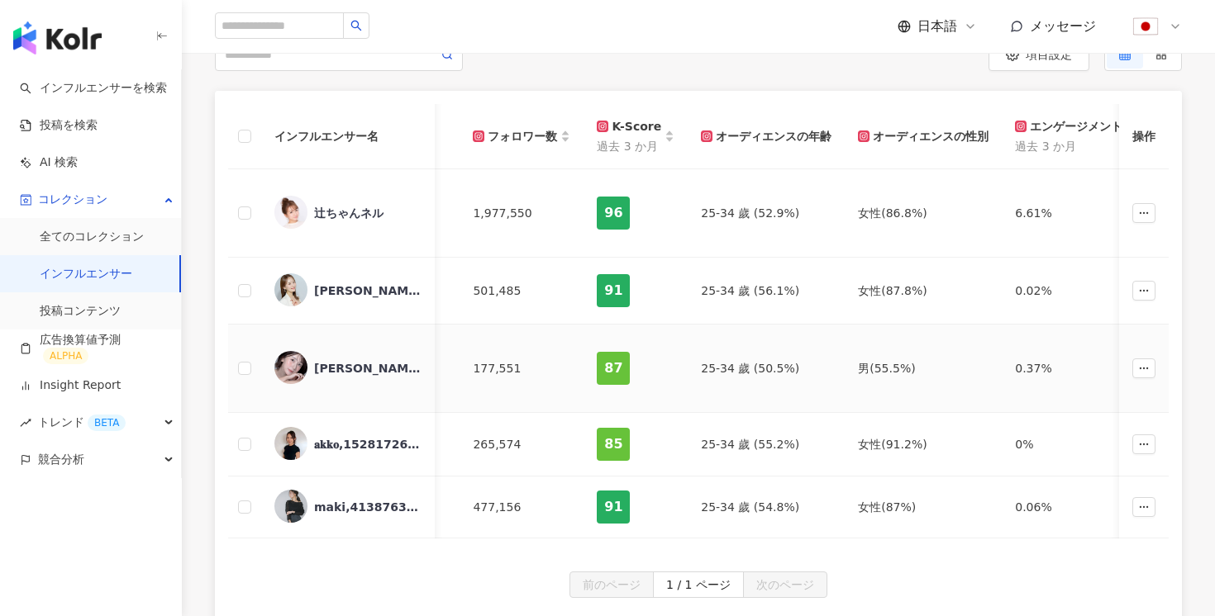
scroll to position [0, 828]
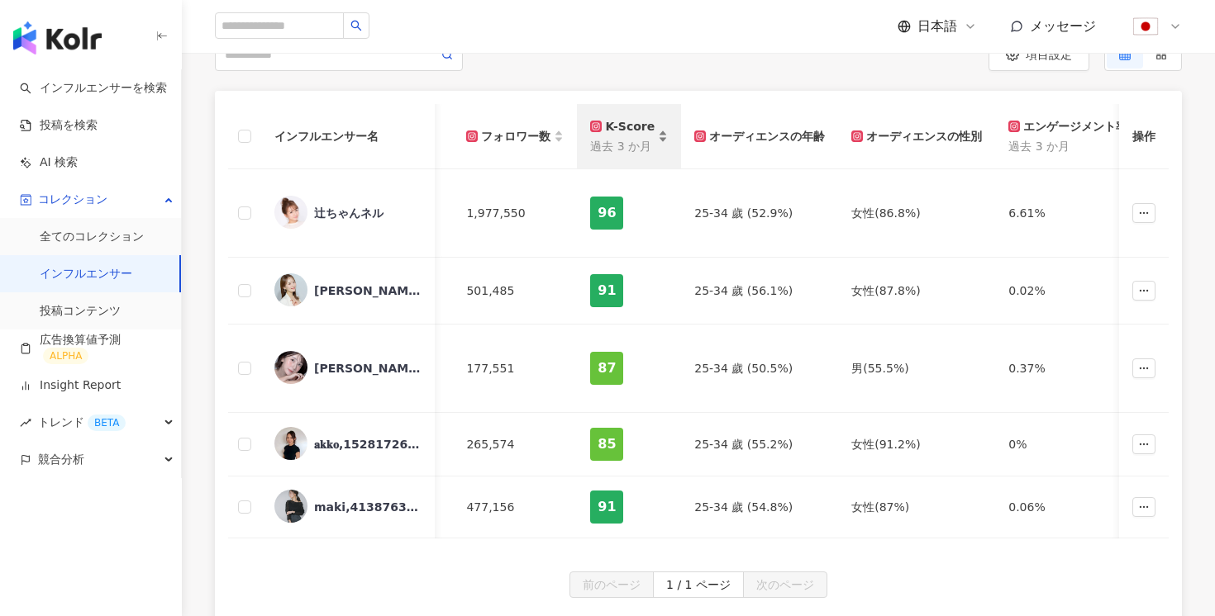
click at [633, 133] on div "K-Score" at bounding box center [622, 126] width 64 height 18
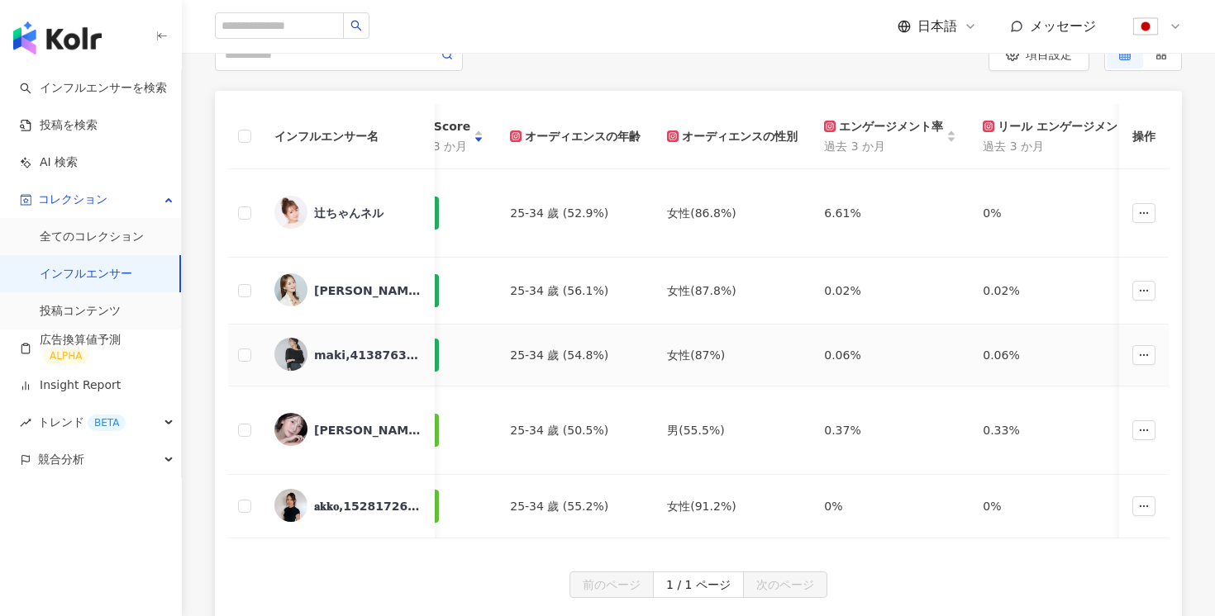
scroll to position [0, 825]
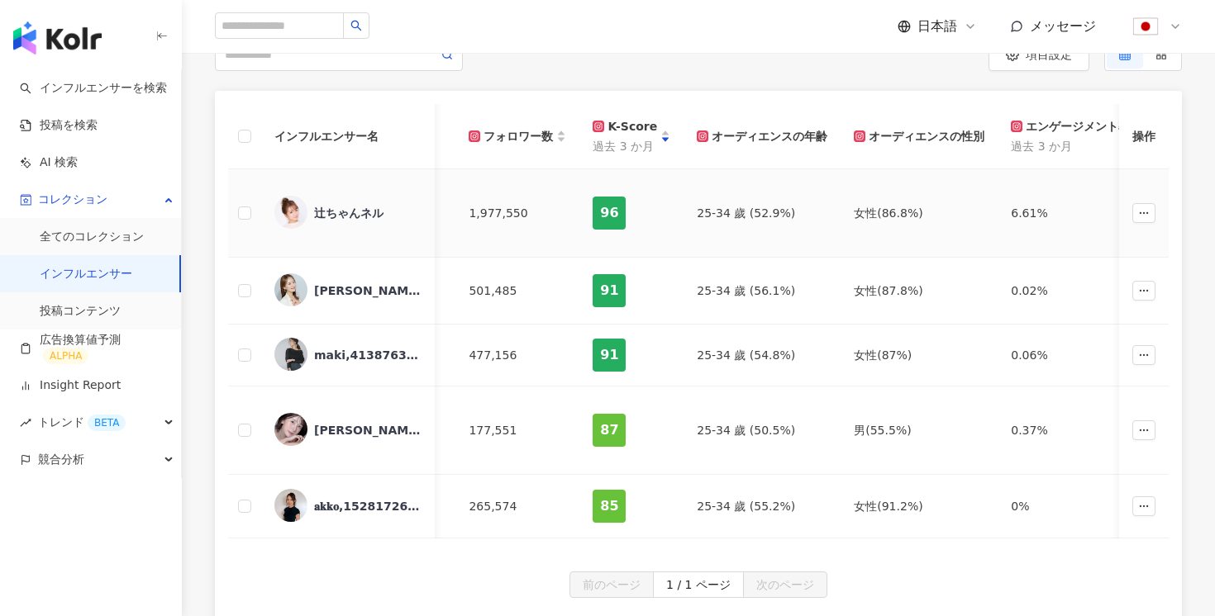
click at [340, 205] on div "辻ちゃんネル" at bounding box center [348, 213] width 69 height 17
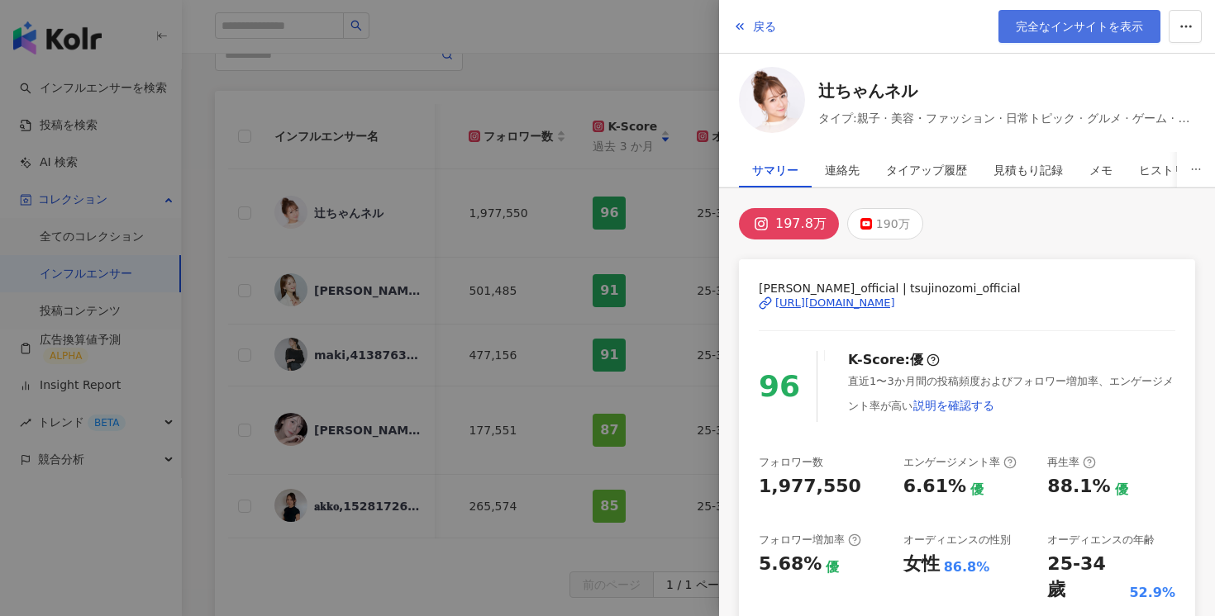
click at [1072, 22] on span "完全なインサイトを表示" at bounding box center [1079, 26] width 127 height 13
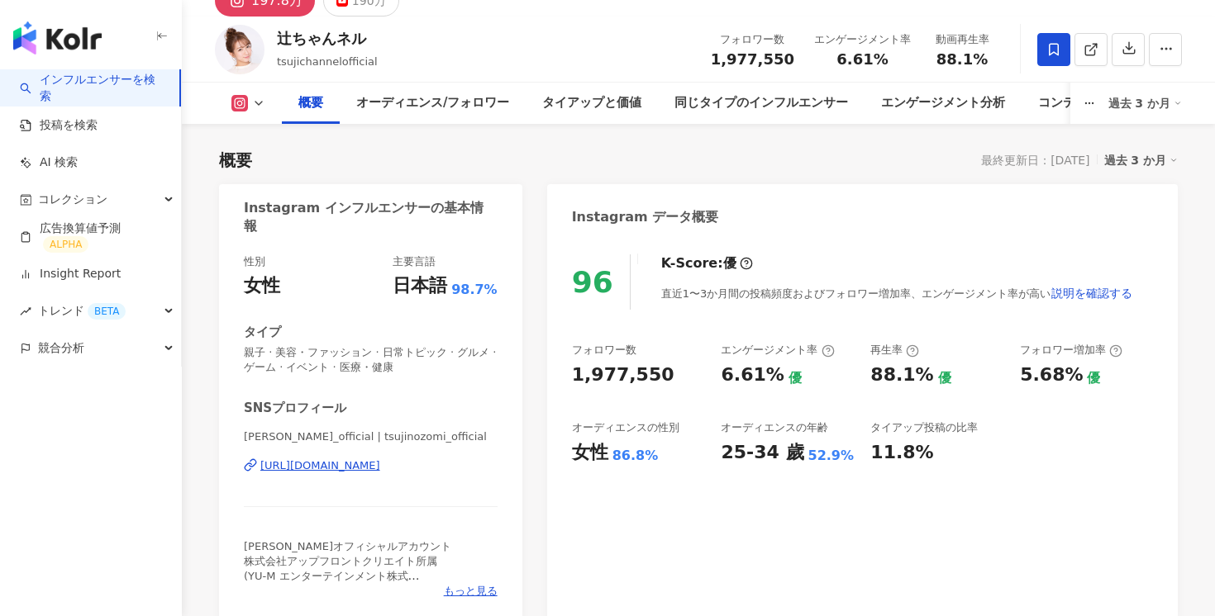
scroll to position [85, 0]
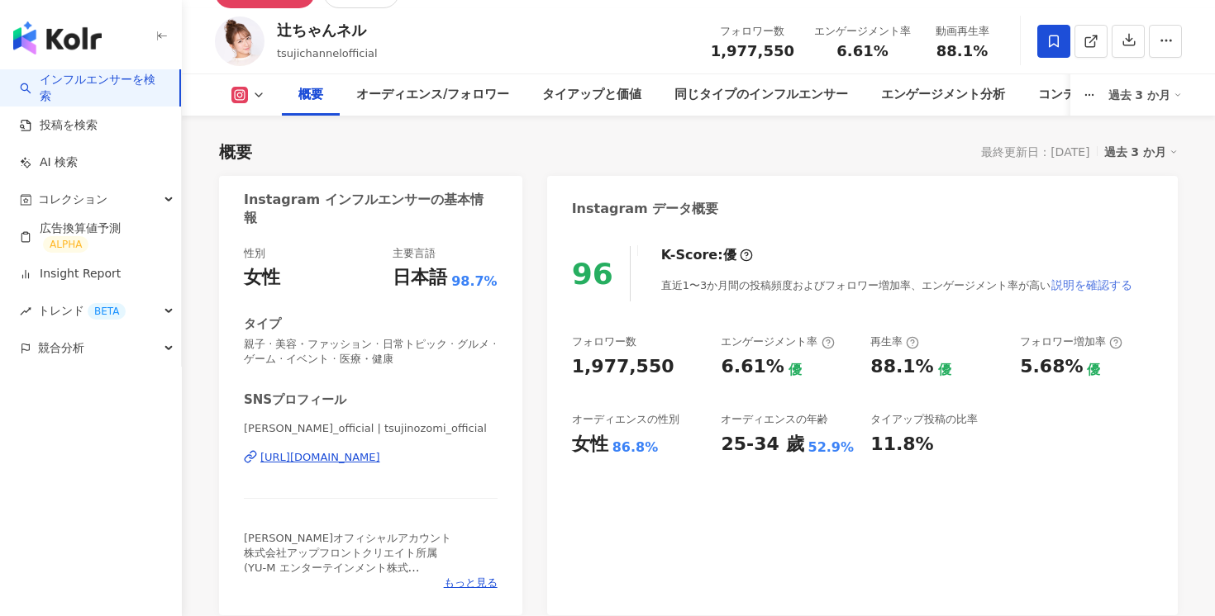
click at [1093, 289] on span "説明を確認する" at bounding box center [1091, 284] width 81 height 13
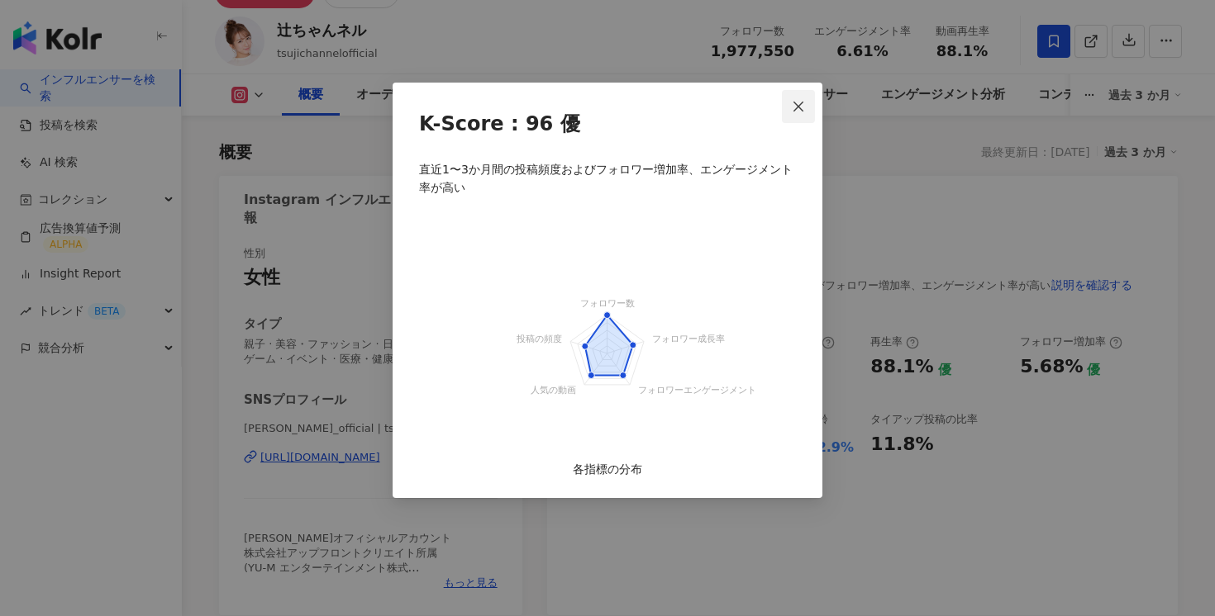
click at [794, 98] on button "Close" at bounding box center [798, 106] width 33 height 33
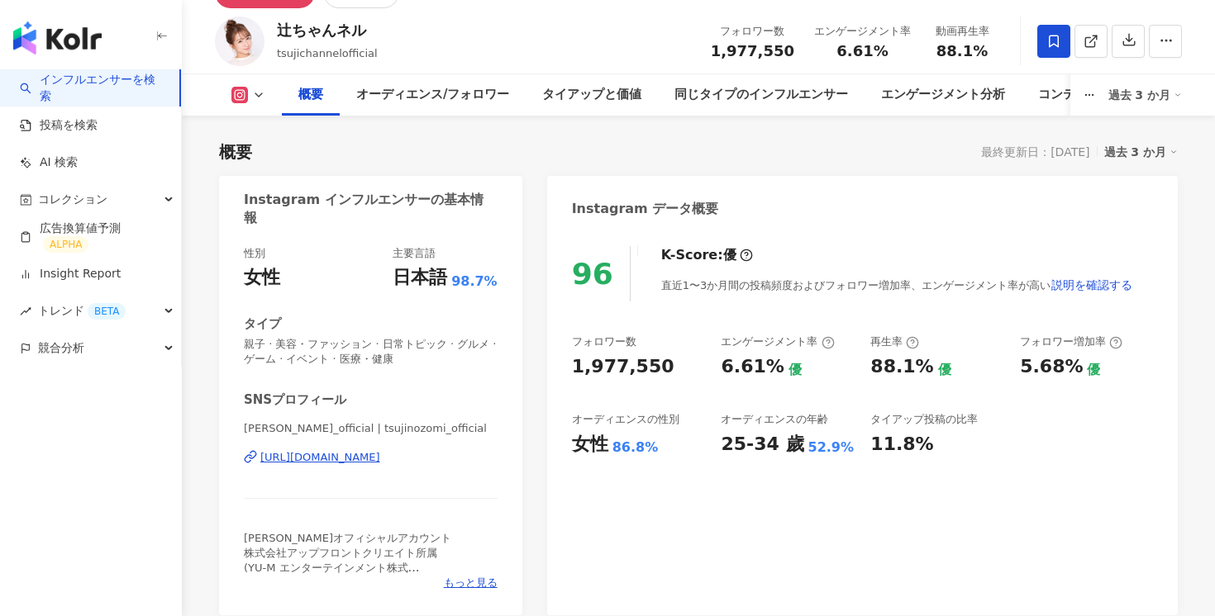
click at [1131, 146] on div "過去 3 か月" at bounding box center [1141, 151] width 74 height 21
click at [1125, 216] on link "過去 6 か月" at bounding box center [1150, 219] width 61 height 18
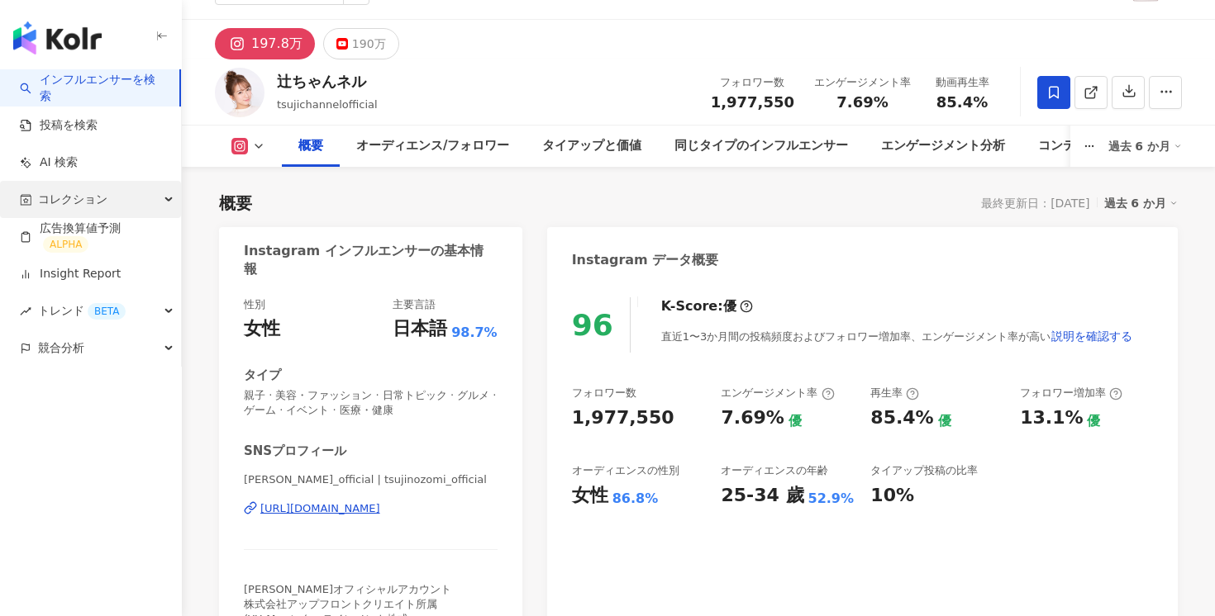
click at [130, 201] on div "コレクション" at bounding box center [90, 199] width 181 height 37
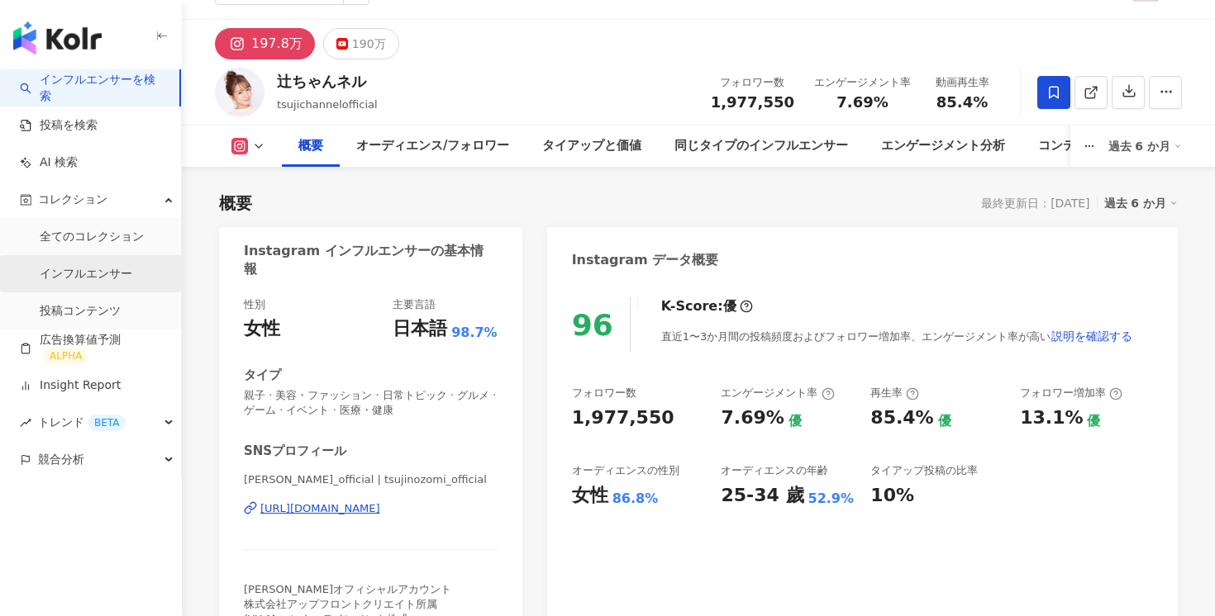
click at [120, 274] on link "インフルエンサー" at bounding box center [86, 274] width 93 height 17
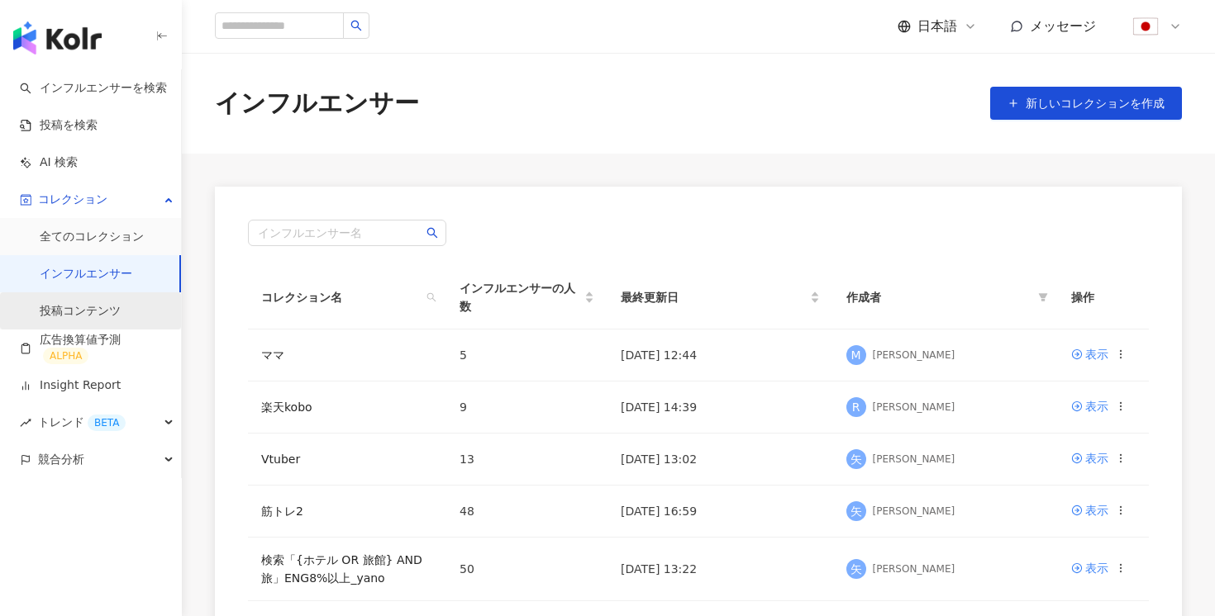
scroll to position [93, 0]
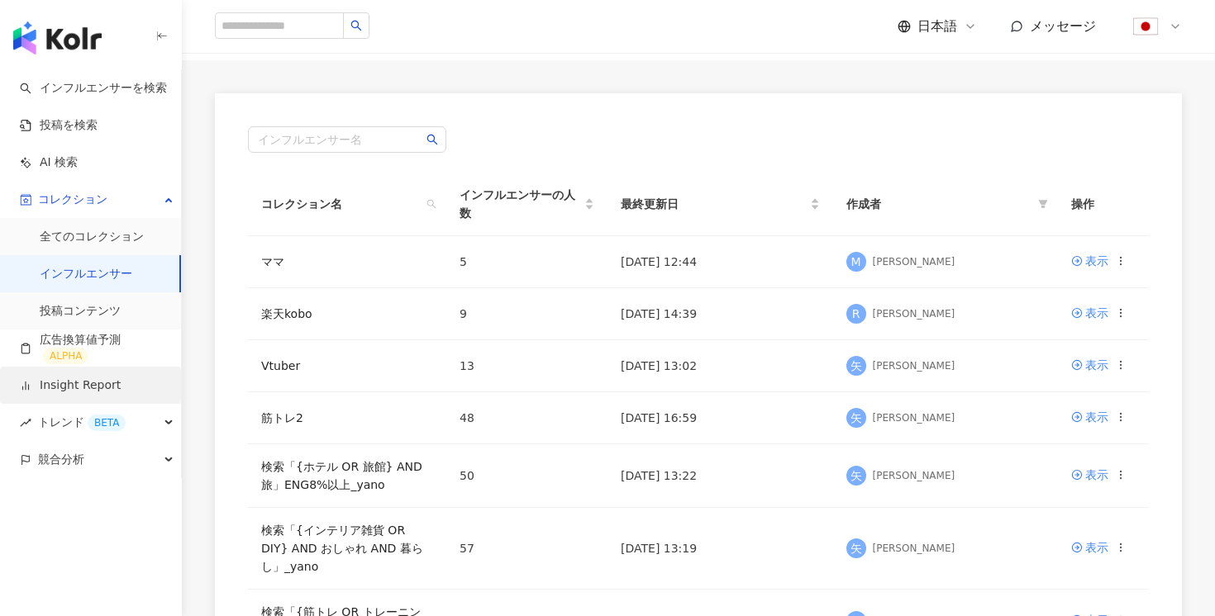
click at [98, 382] on link "Insight Report" at bounding box center [70, 386] width 101 height 17
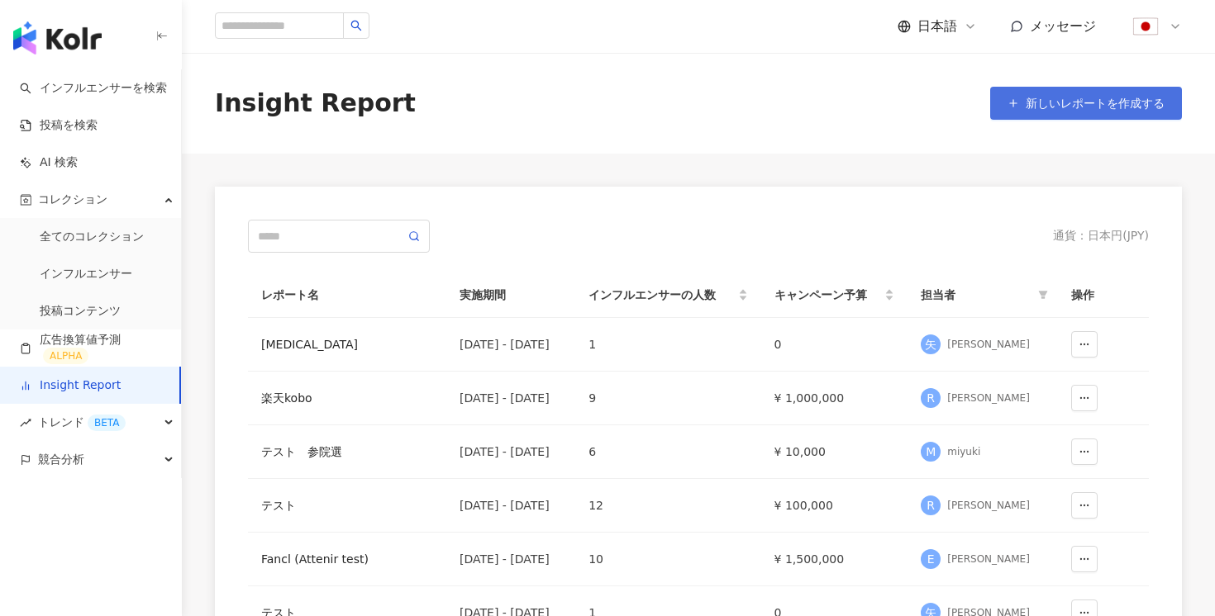
click at [1101, 117] on button "新しいレポートを作成する" at bounding box center [1086, 103] width 192 height 33
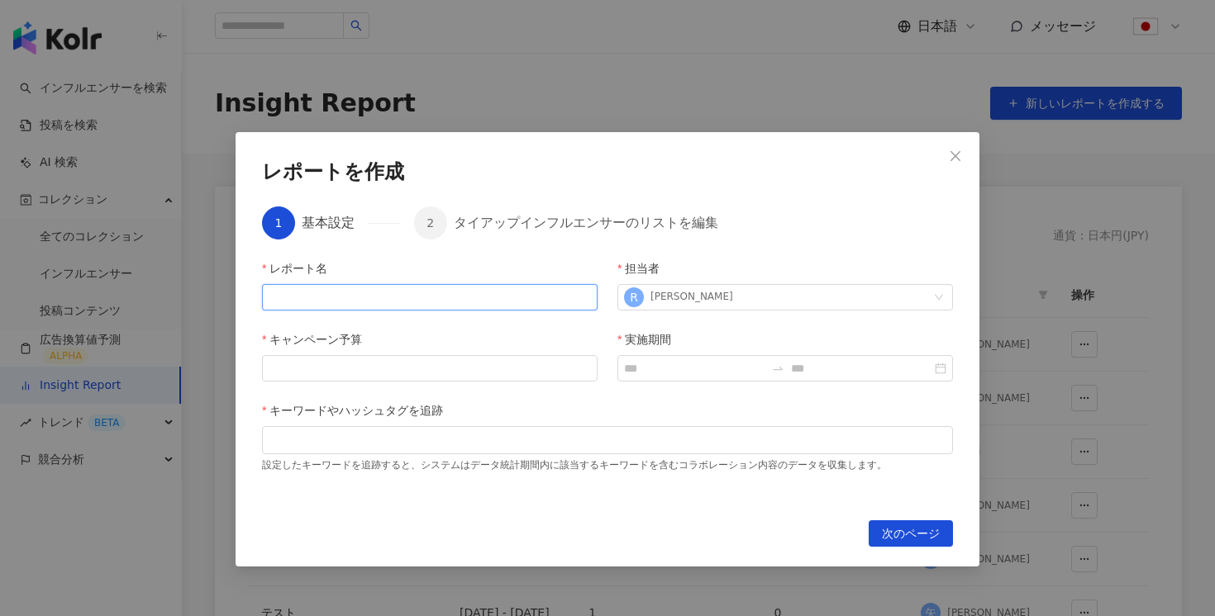
click at [395, 290] on input "レポート名" at bounding box center [429, 297] width 335 height 26
click at [517, 307] on input "****" at bounding box center [429, 297] width 335 height 26
type input "****"
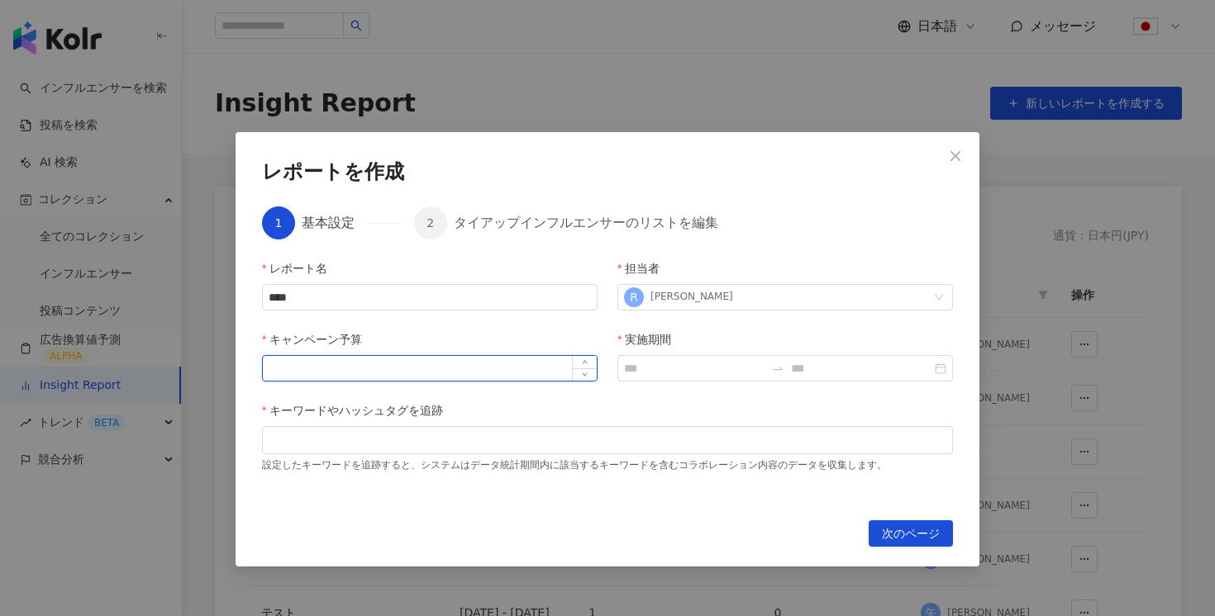
click at [516, 356] on input "キャンペーン予算" at bounding box center [430, 368] width 334 height 25
type input "********"
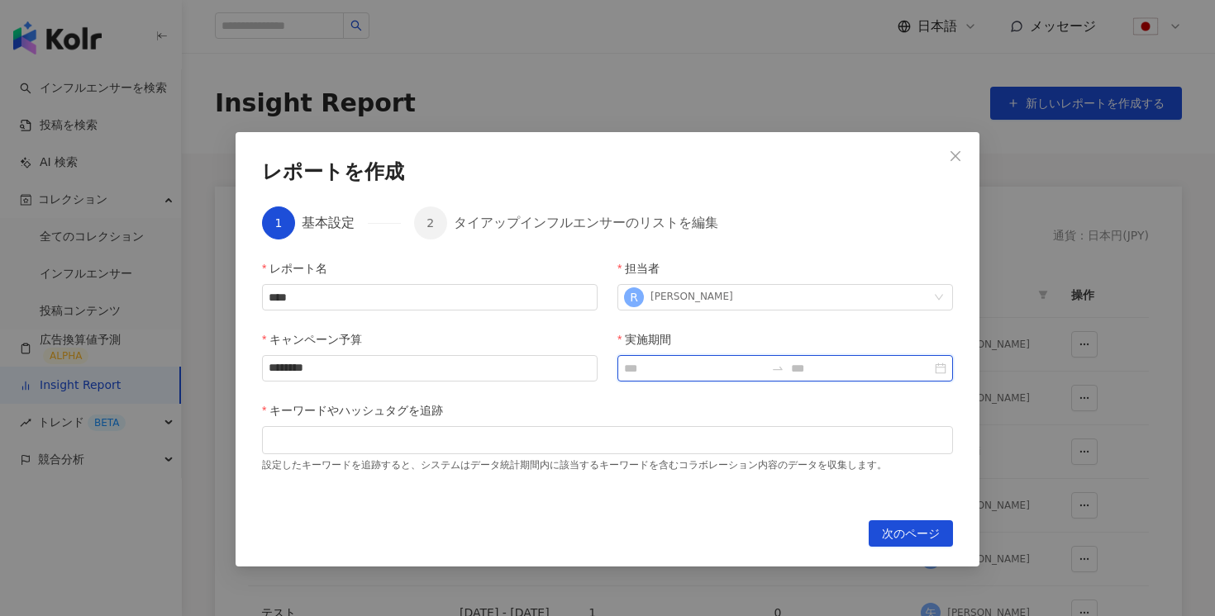
click at [692, 368] on input "実施期間" at bounding box center [694, 368] width 140 height 18
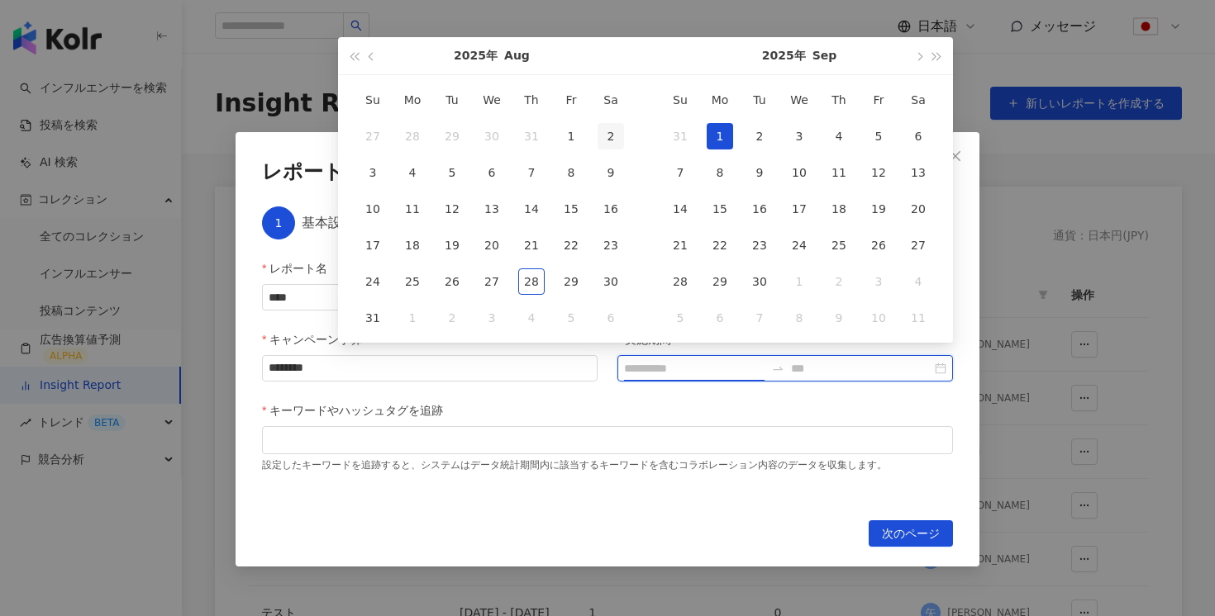
type input "**********"
click at [574, 138] on div "1" at bounding box center [571, 136] width 26 height 26
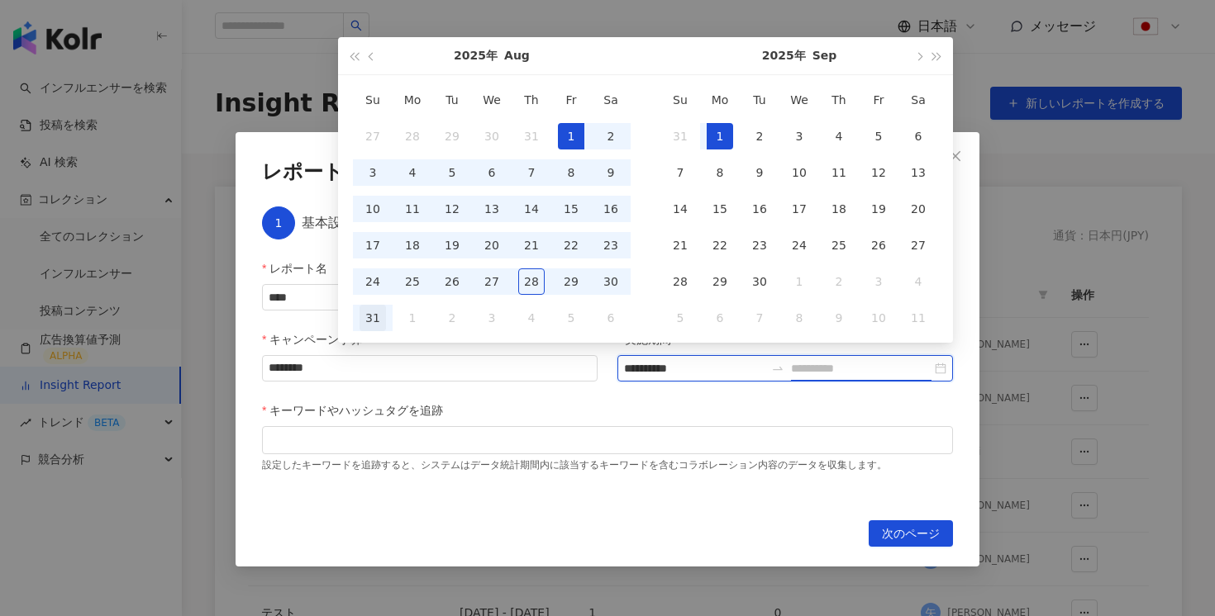
type input "**********"
click at [383, 313] on div "31" at bounding box center [372, 318] width 26 height 26
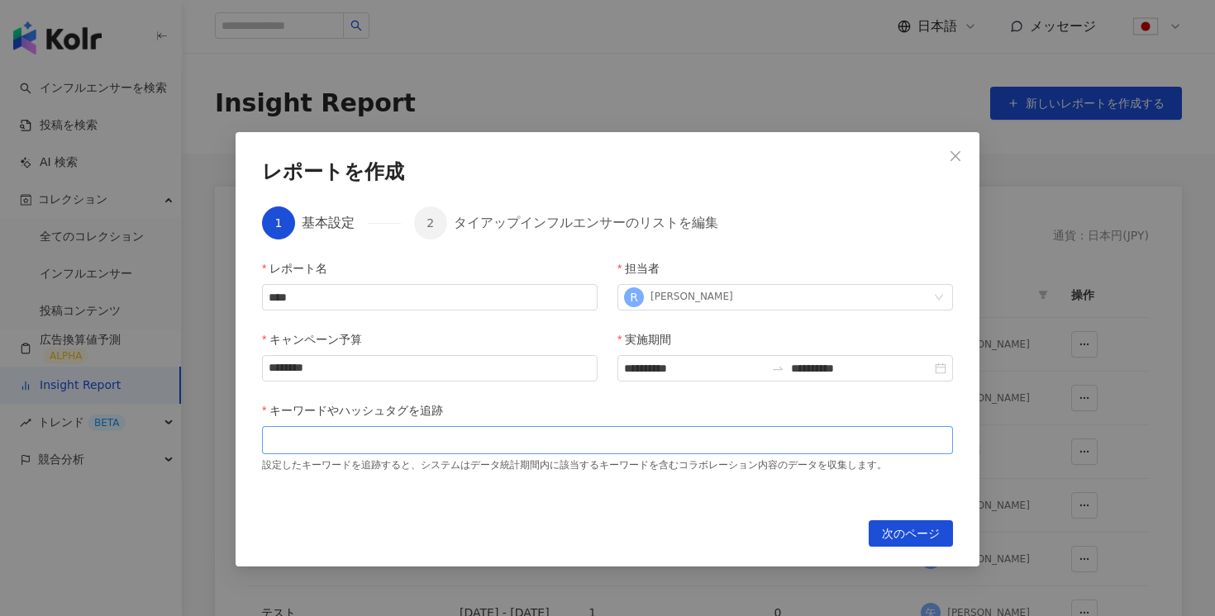
click at [464, 452] on div at bounding box center [607, 440] width 691 height 28
type input "***"
click at [912, 530] on span "次のページ" at bounding box center [911, 534] width 58 height 26
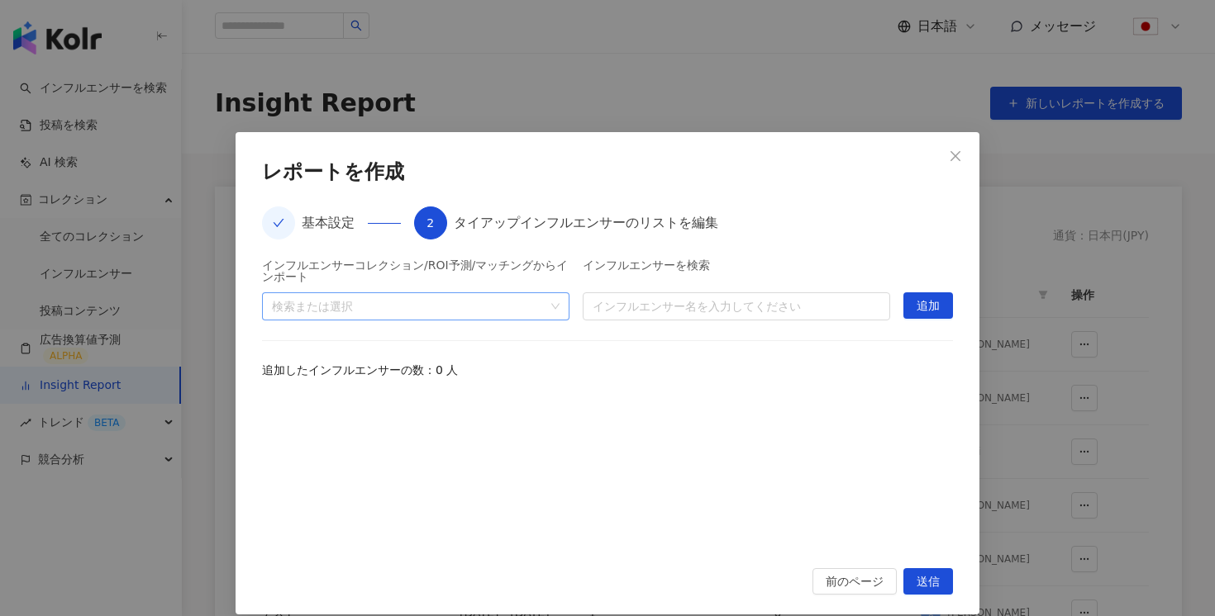
click at [548, 300] on div at bounding box center [406, 306] width 283 height 12
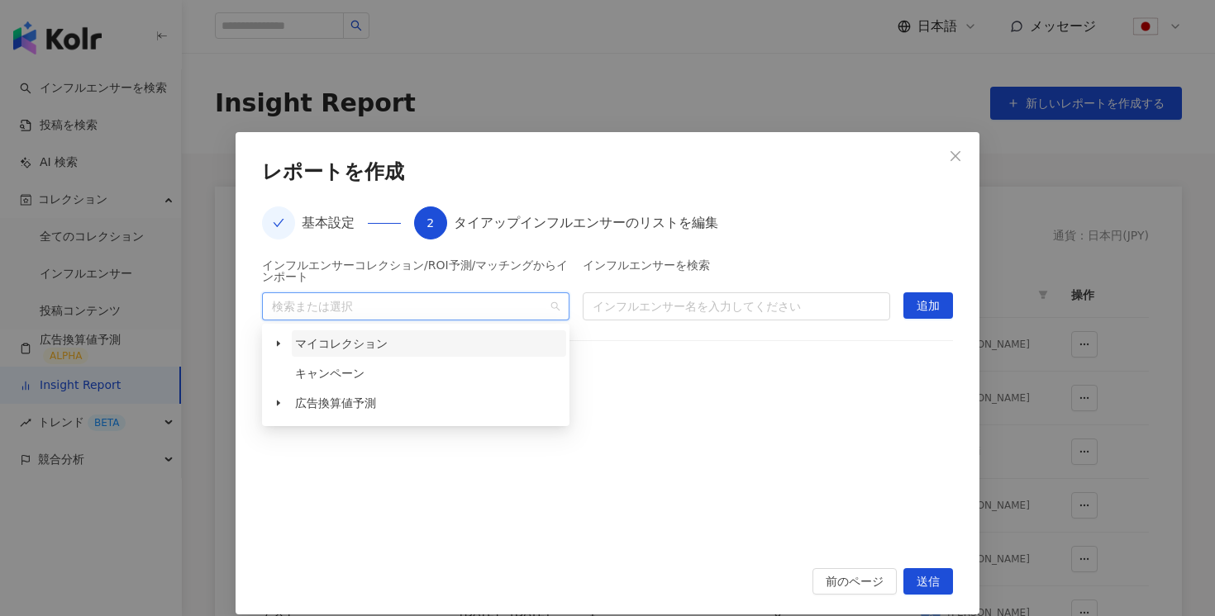
click at [380, 339] on span "マイコレクション" at bounding box center [341, 343] width 93 height 13
click at [275, 343] on icon "caret-down" at bounding box center [278, 344] width 8 height 8
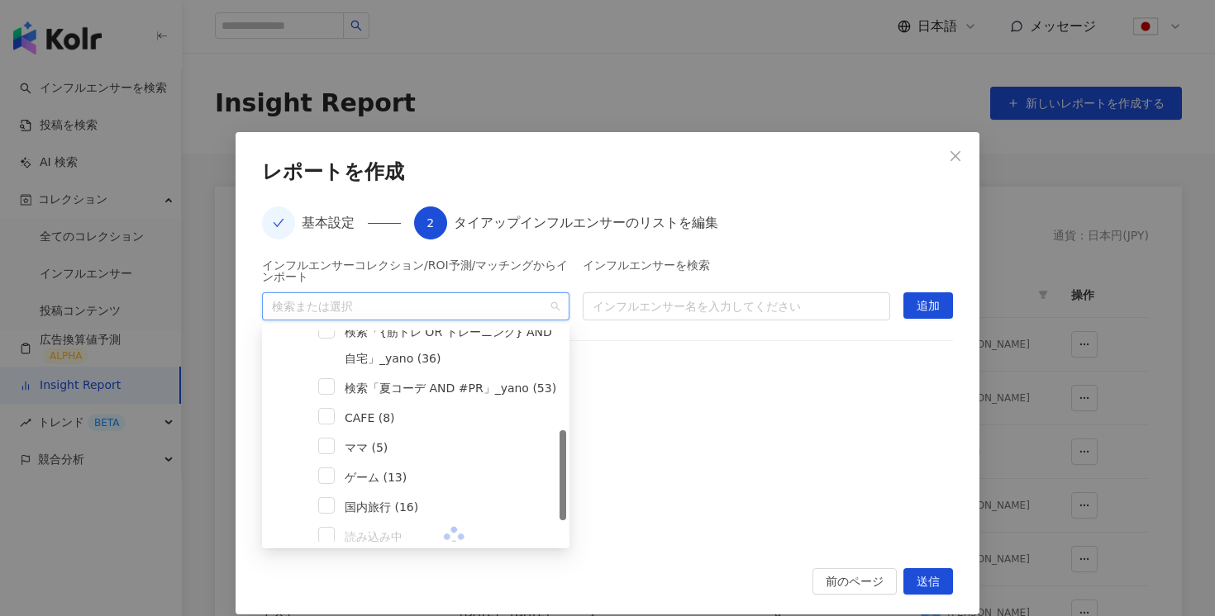
scroll to position [233, 0]
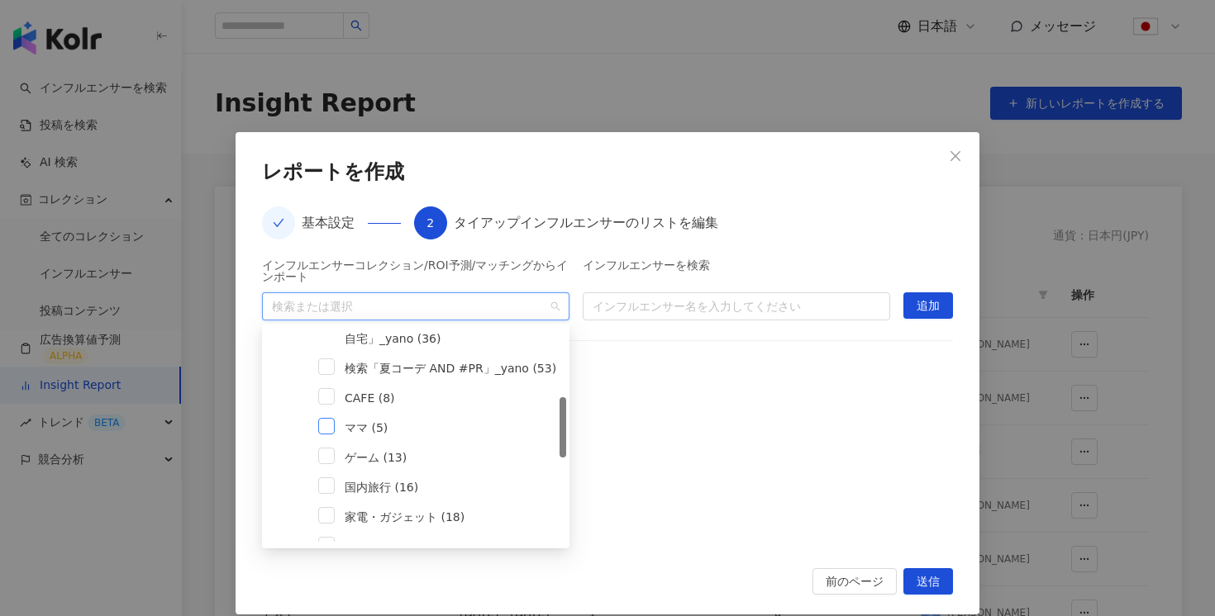
click at [332, 431] on span at bounding box center [326, 426] width 17 height 17
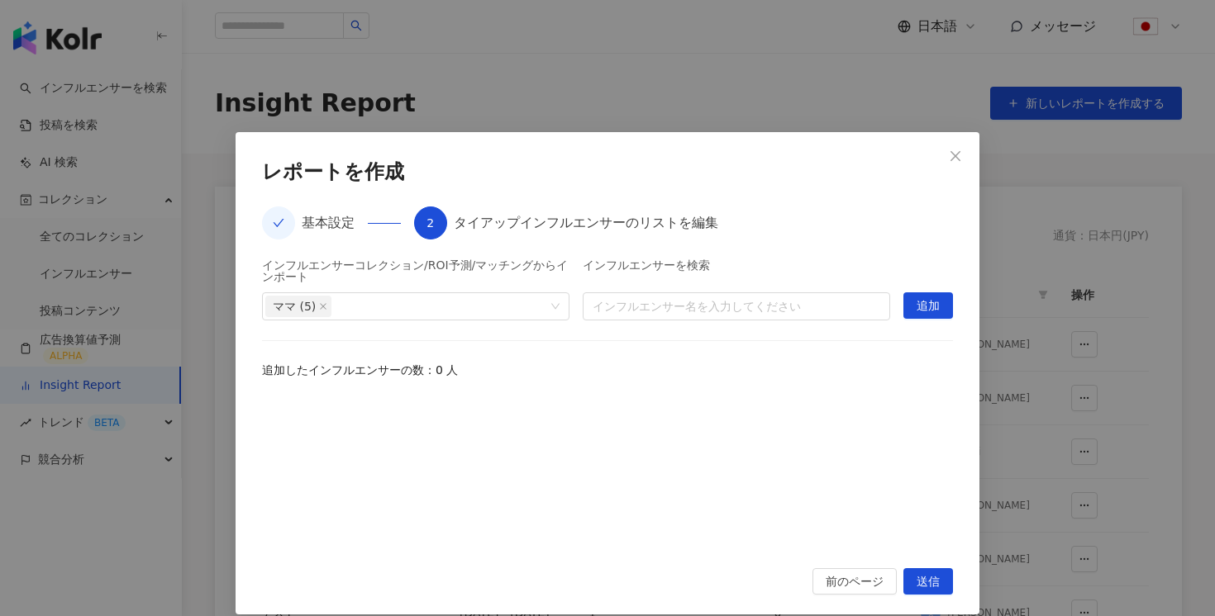
click at [715, 393] on div "インフルエンサーコレクション/ROI予測/マッチングからインポート ママ (5) インフルエンサーを検索 インフルエンサー名を入力してください 追加 追加した…" at bounding box center [607, 403] width 691 height 289
click at [929, 309] on span "追加" at bounding box center [927, 306] width 23 height 26
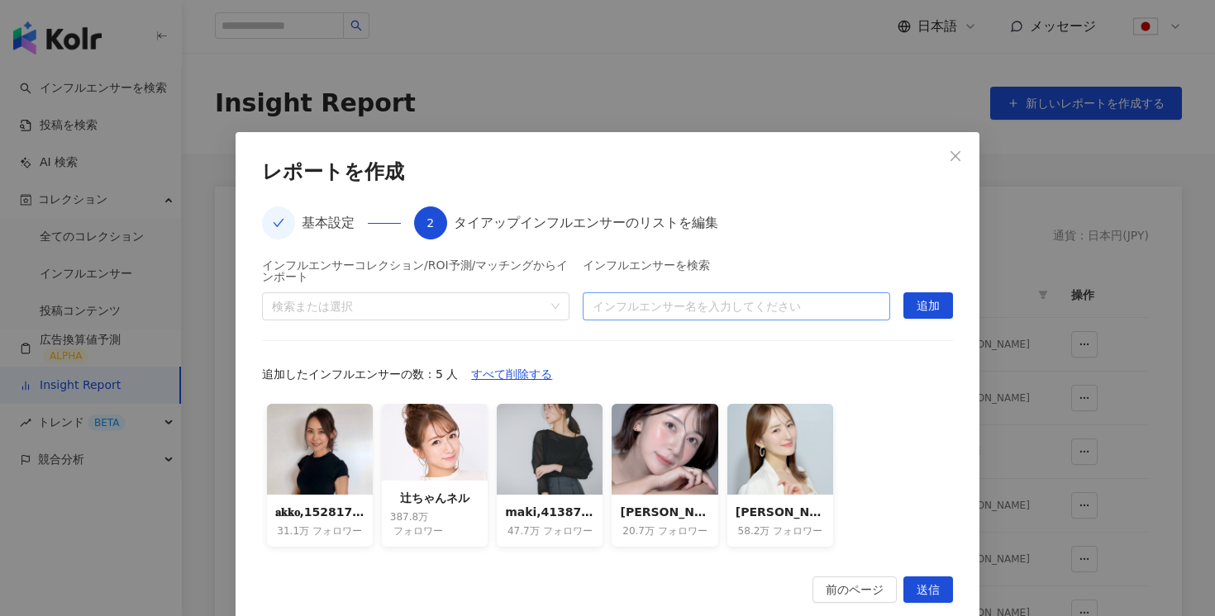
scroll to position [26, 0]
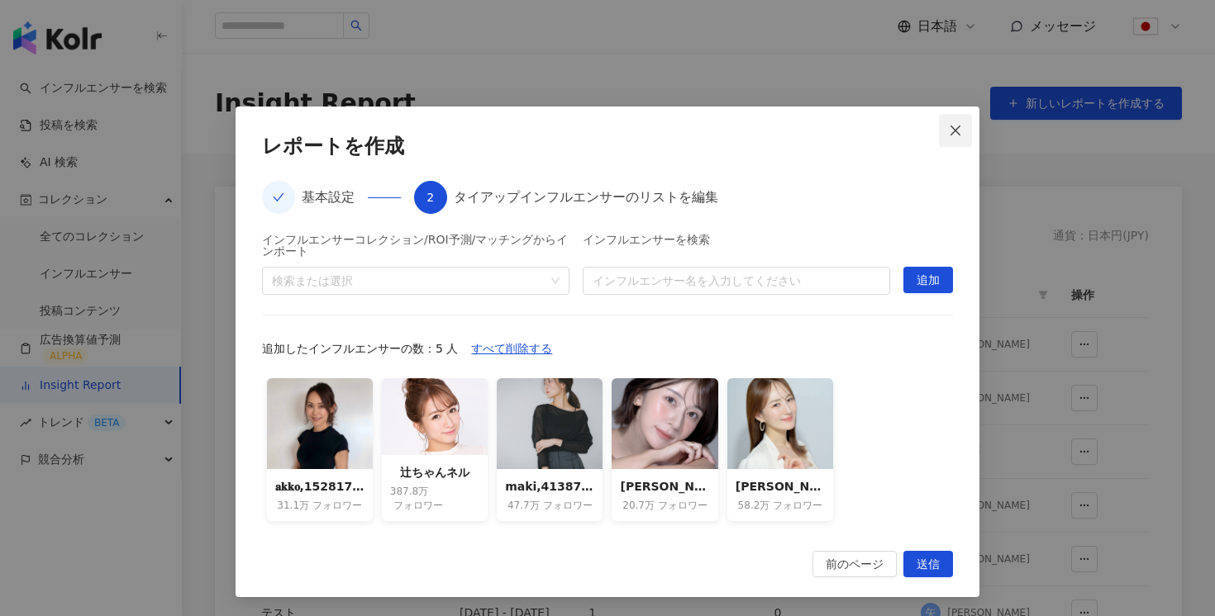
click at [957, 139] on button "Close" at bounding box center [955, 130] width 33 height 33
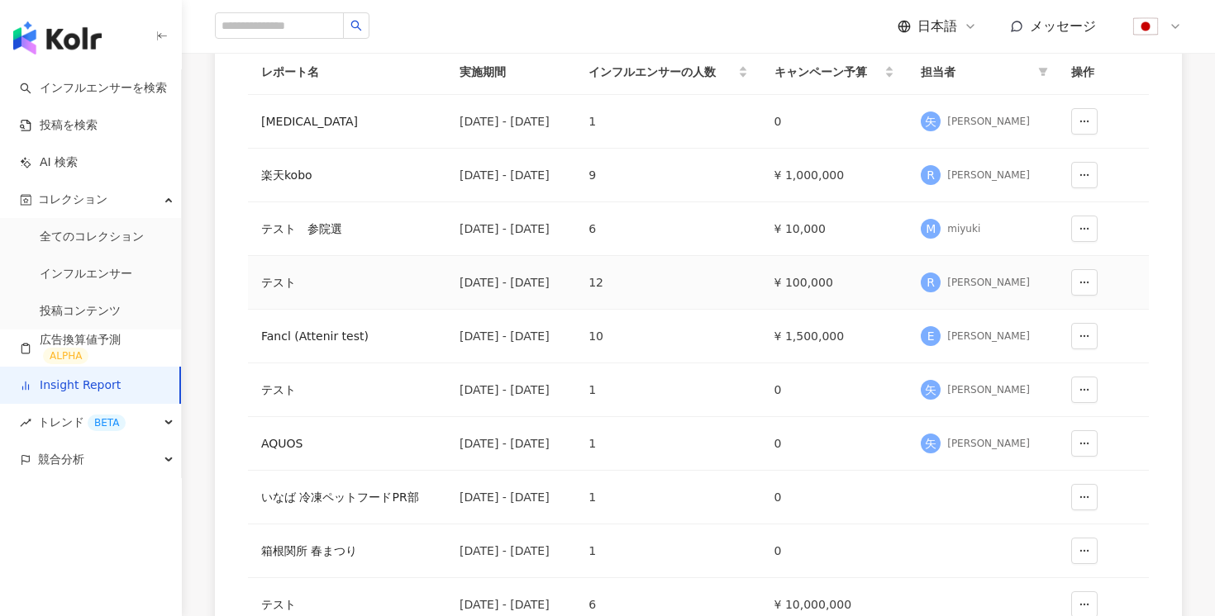
scroll to position [508, 0]
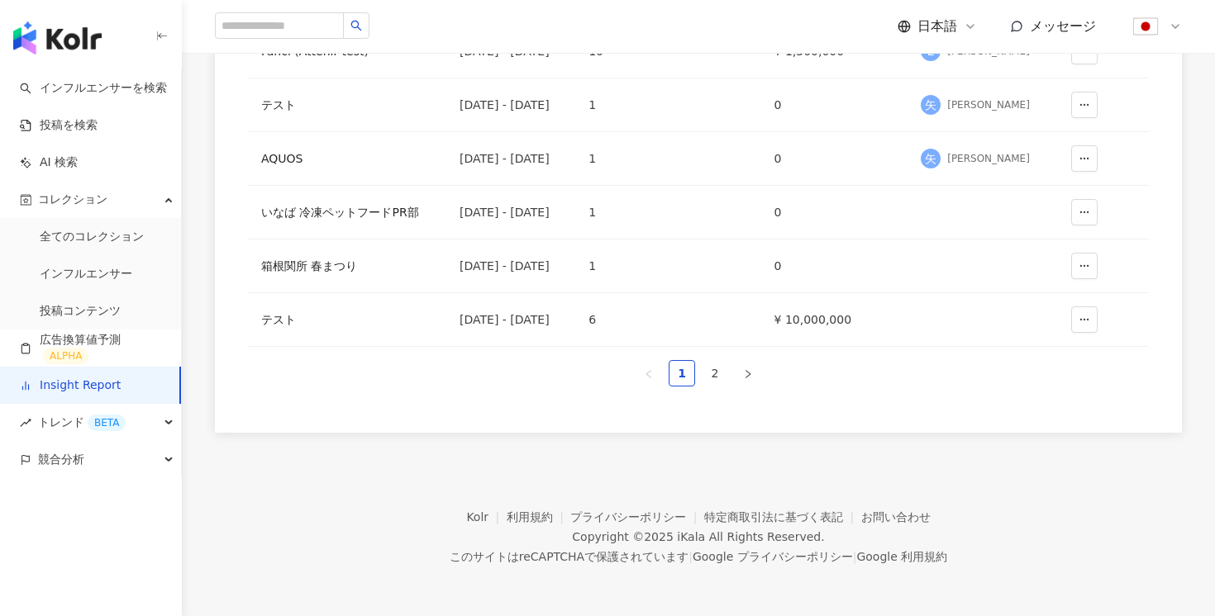
drag, startPoint x: 719, startPoint y: 374, endPoint x: 663, endPoint y: 198, distance: 184.8
click at [663, 212] on div "レポート名 実施期間 インフルエンサーの人数 キャンペーン予算 担当者 操作 [MEDICAL_DATA] [DATE] - [DATE] 1 0 [PERS…" at bounding box center [698, 76] width 901 height 622
click at [721, 366] on link "2" at bounding box center [714, 373] width 25 height 25
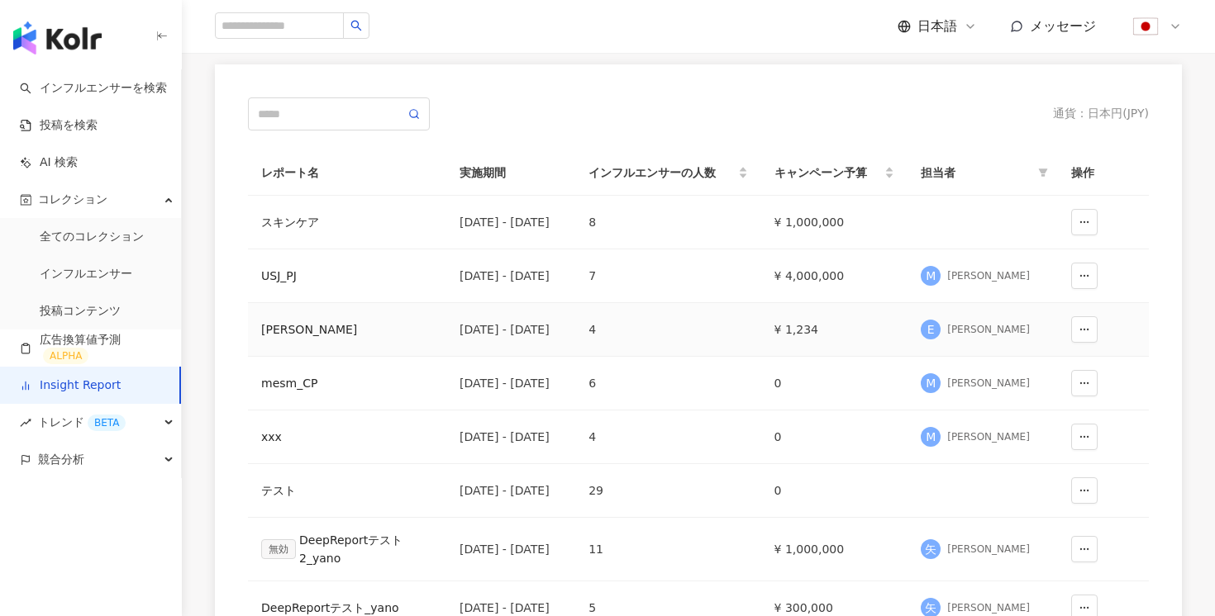
scroll to position [81, 0]
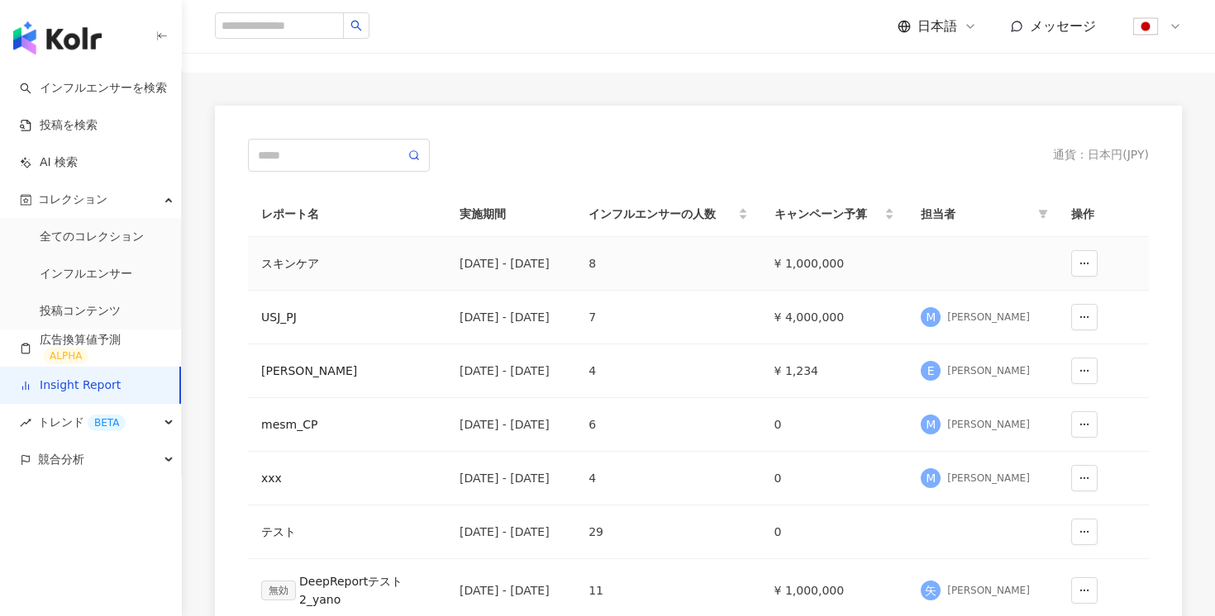
click at [507, 259] on div "[DATE] - [DATE]" at bounding box center [510, 264] width 102 height 18
click at [307, 265] on div "スキンケア" at bounding box center [347, 264] width 172 height 18
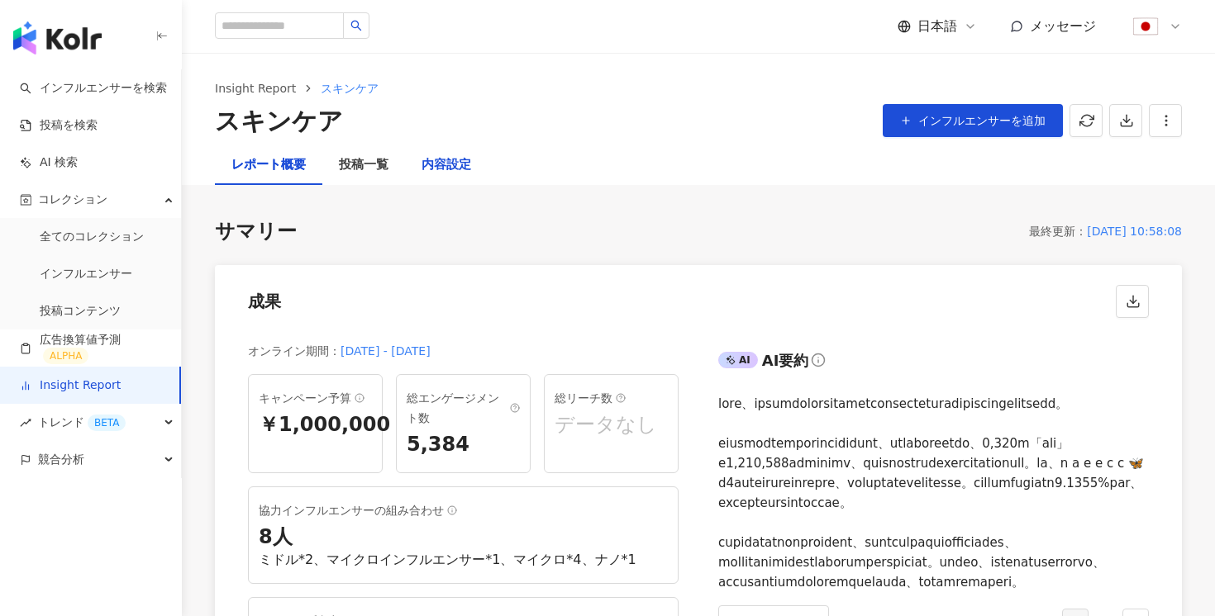
click at [442, 166] on div "内容設定" at bounding box center [446, 165] width 50 height 20
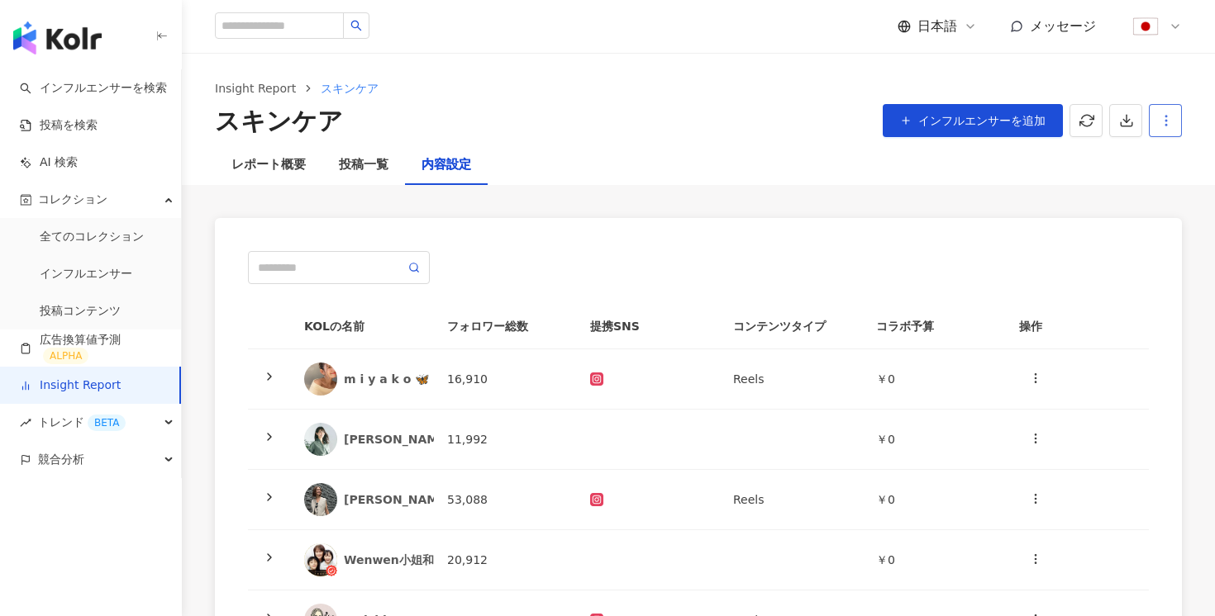
click at [1164, 120] on icon "button" at bounding box center [1165, 120] width 15 height 15
click at [1111, 155] on div "レポート設定" at bounding box center [1095, 160] width 145 height 18
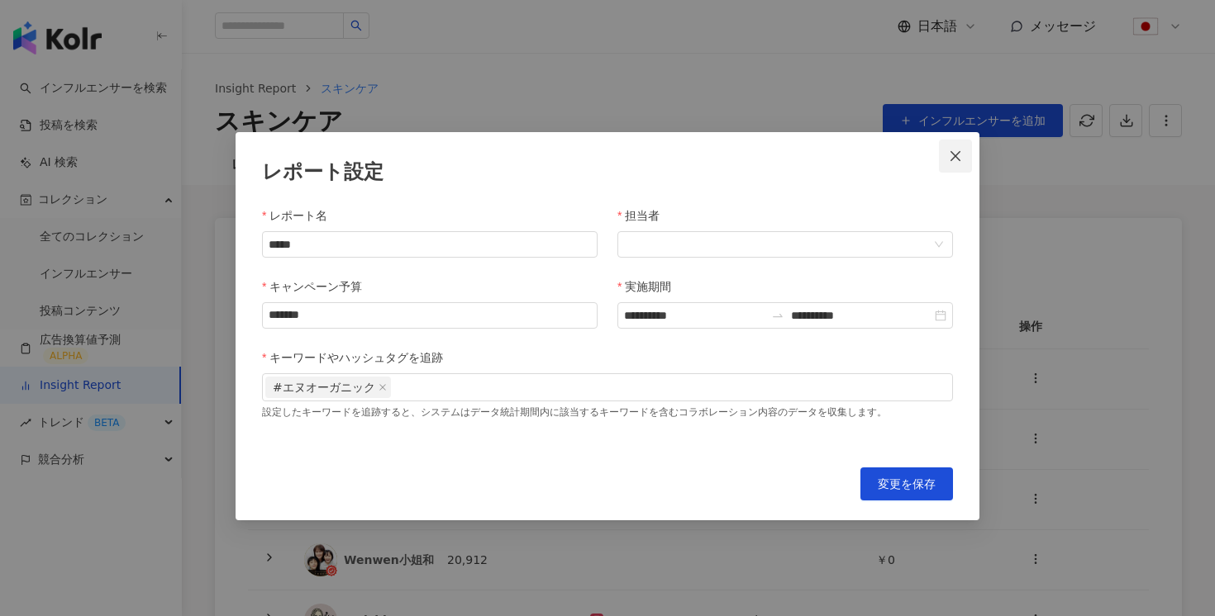
click at [958, 156] on icon "close" at bounding box center [955, 156] width 13 height 13
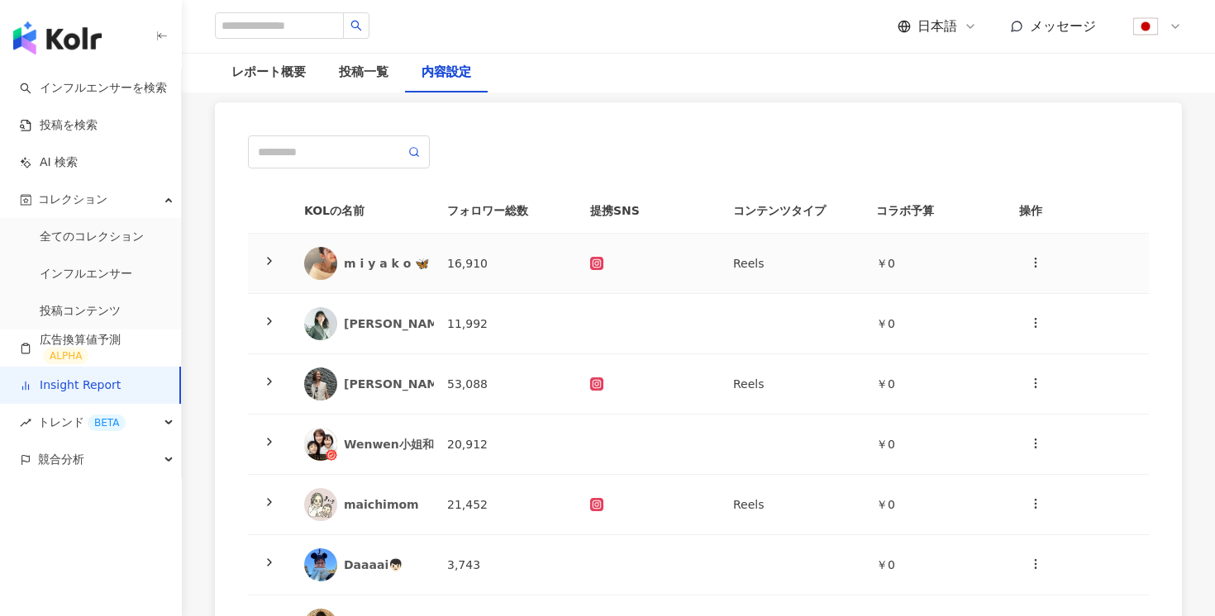
scroll to position [140, 0]
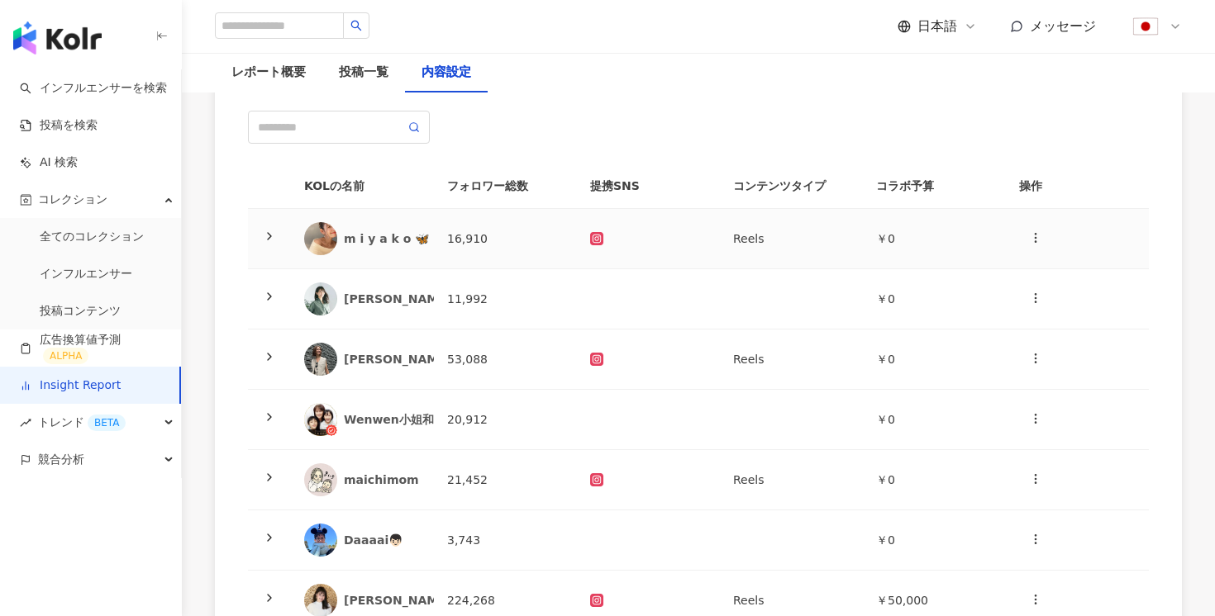
click at [259, 228] on td at bounding box center [269, 239] width 43 height 60
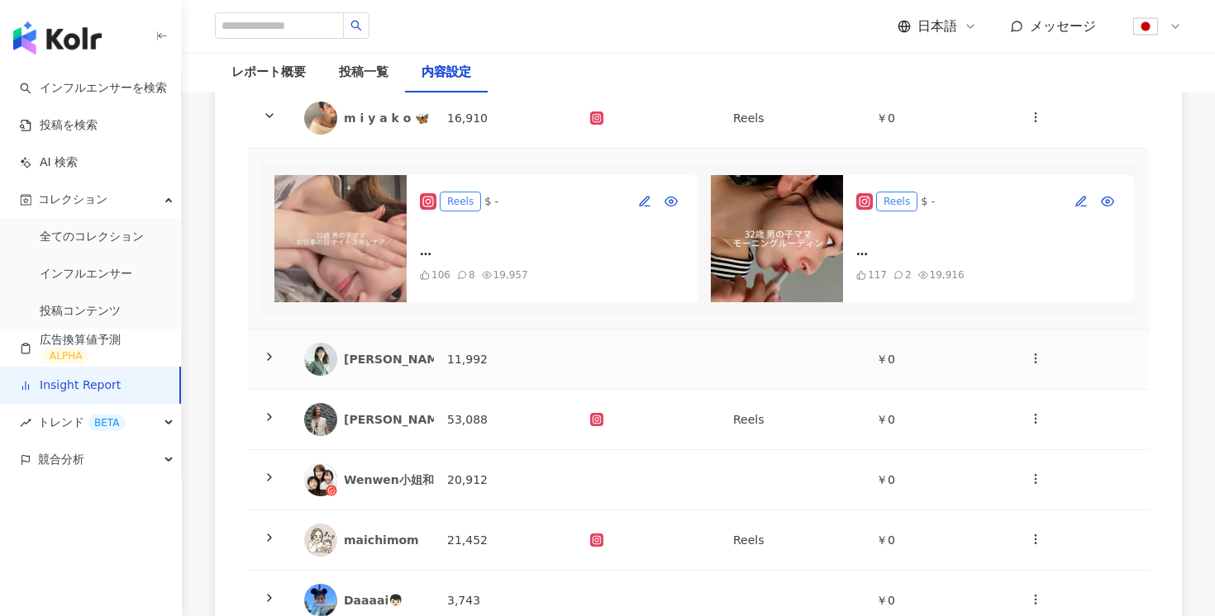
click at [275, 350] on div at bounding box center [269, 359] width 17 height 18
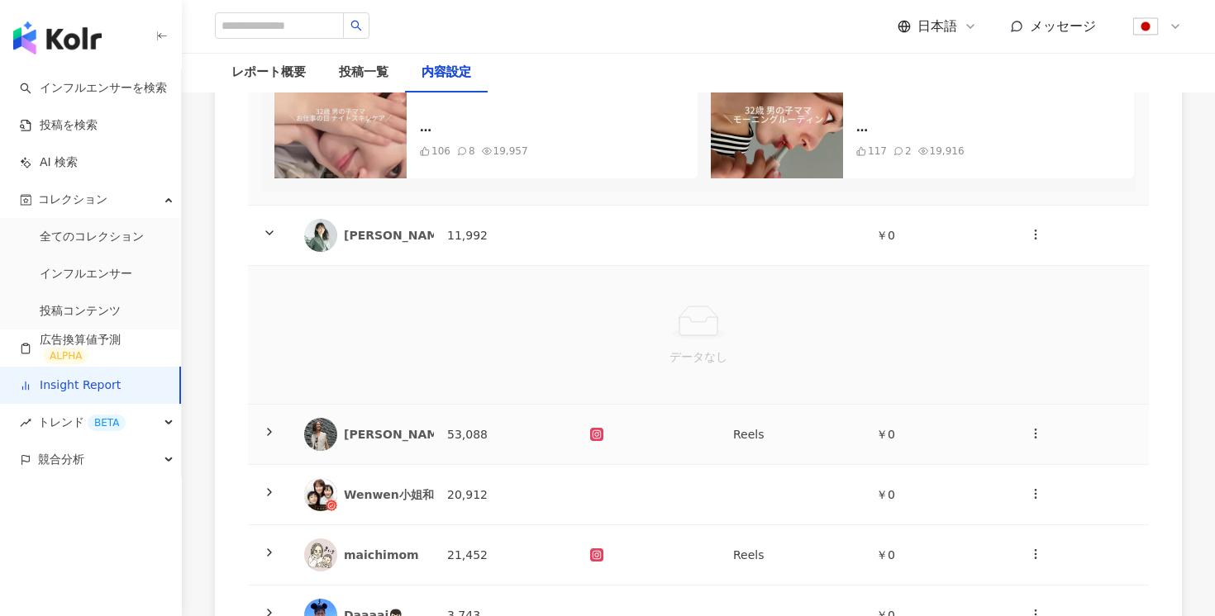
click at [261, 437] on div at bounding box center [269, 435] width 17 height 18
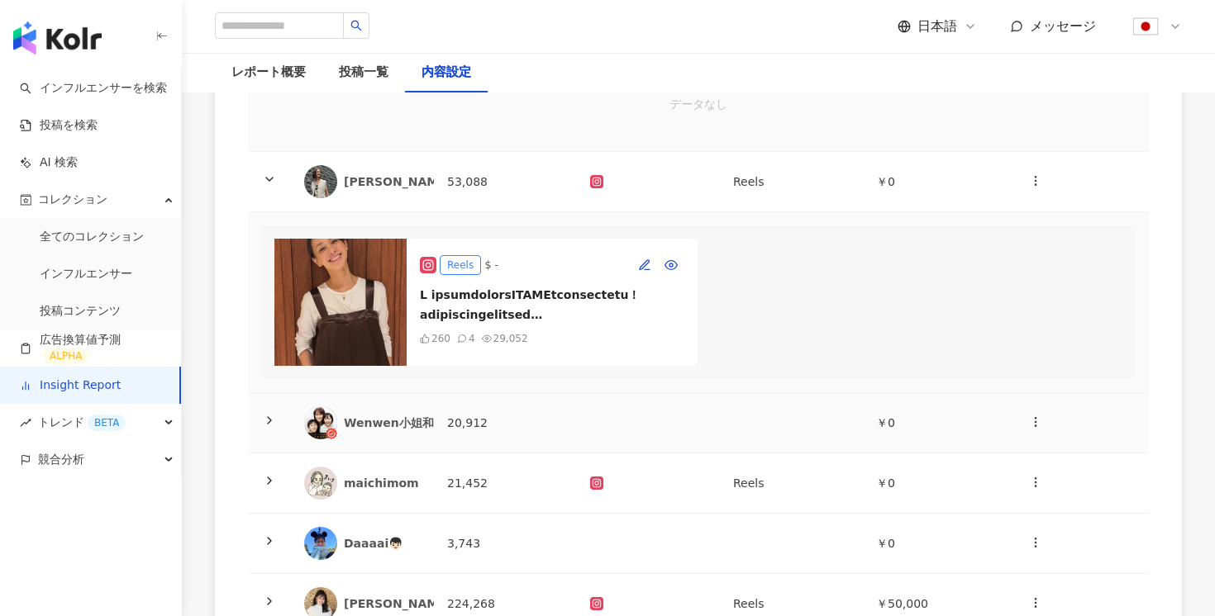
click at [264, 419] on icon at bounding box center [269, 420] width 13 height 13
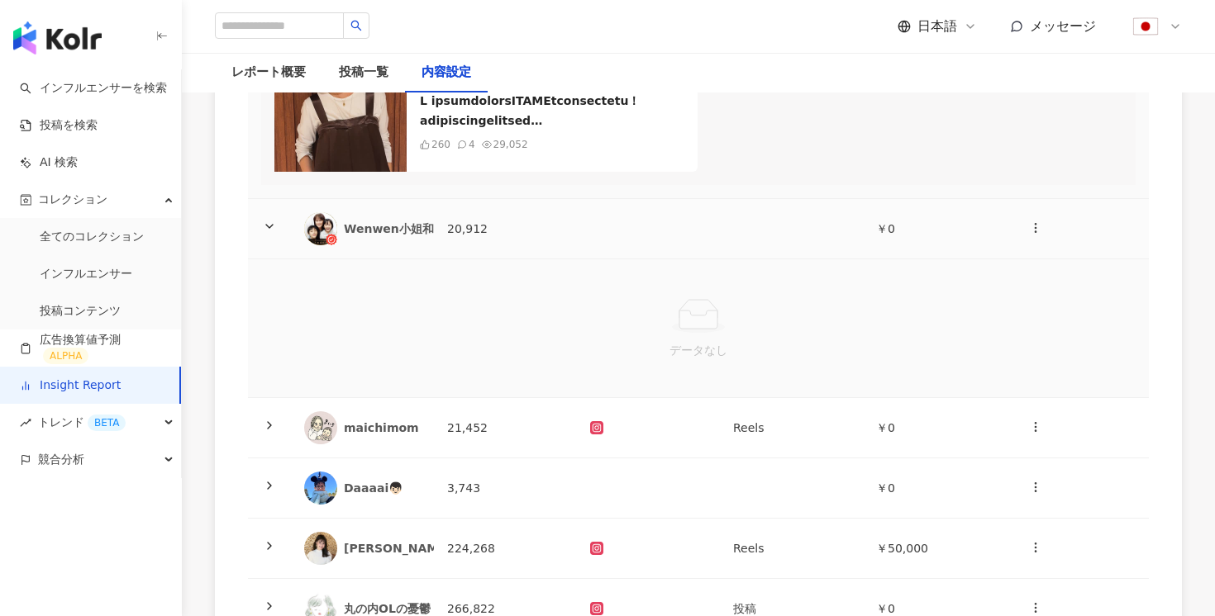
scroll to position [839, 0]
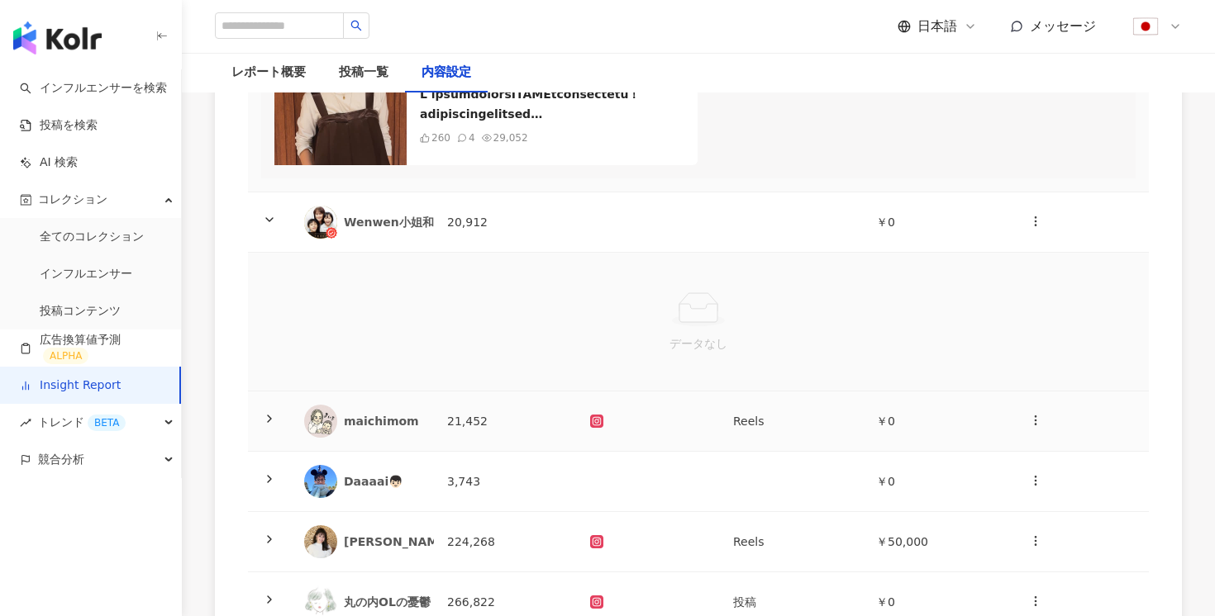
click at [264, 419] on icon at bounding box center [269, 418] width 13 height 13
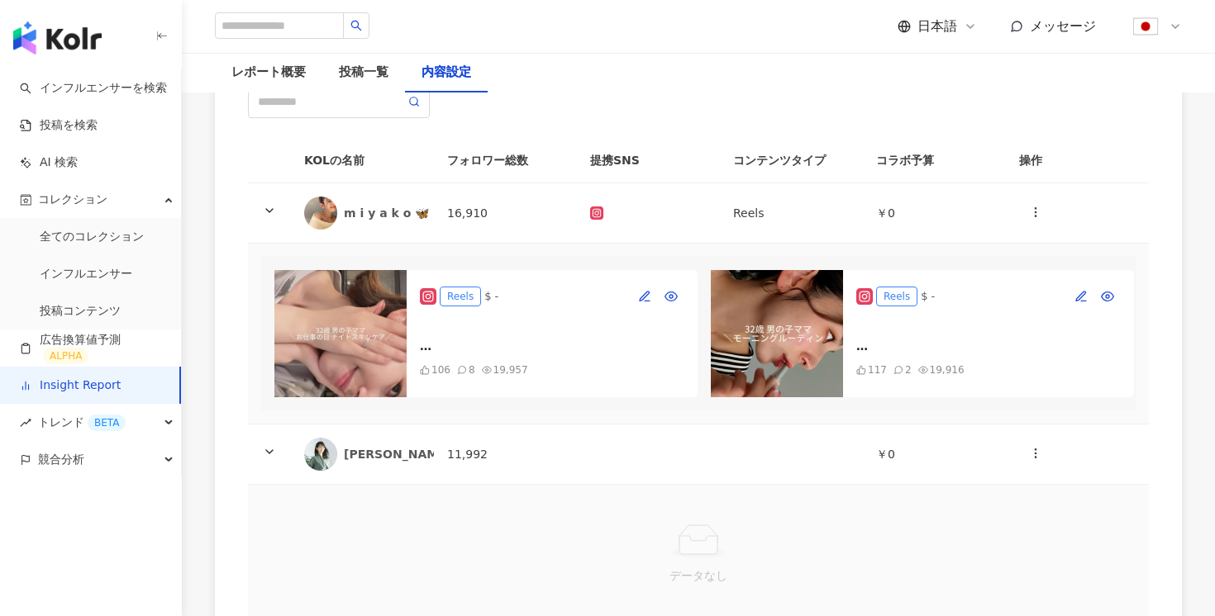
scroll to position [0, 0]
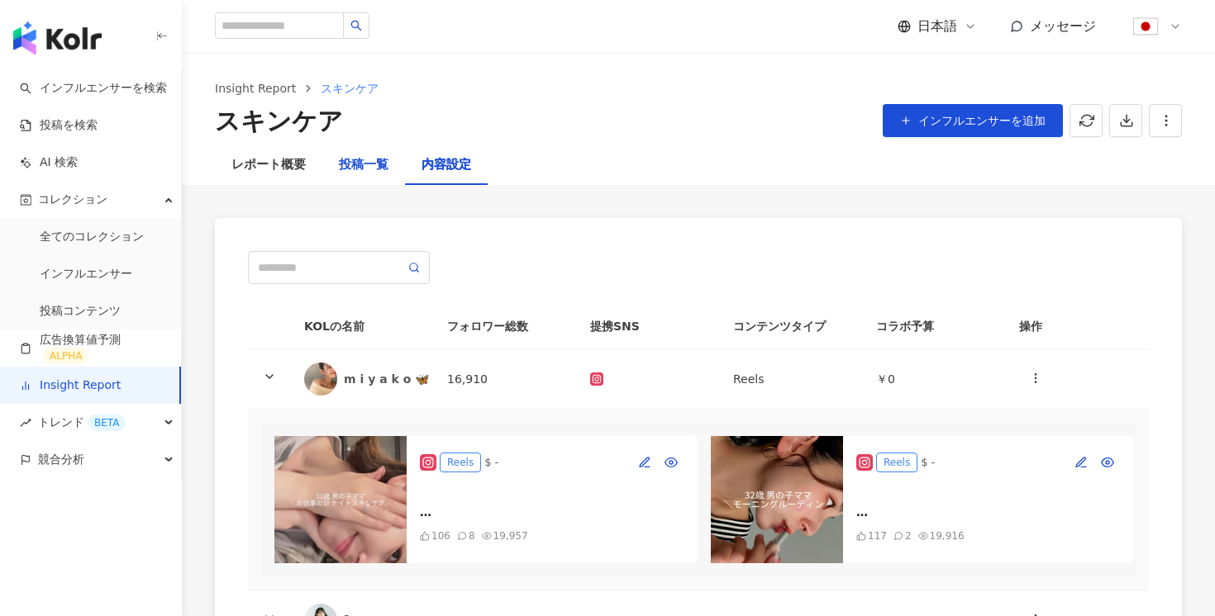
click at [341, 169] on div "投稿一覧" at bounding box center [364, 165] width 50 height 20
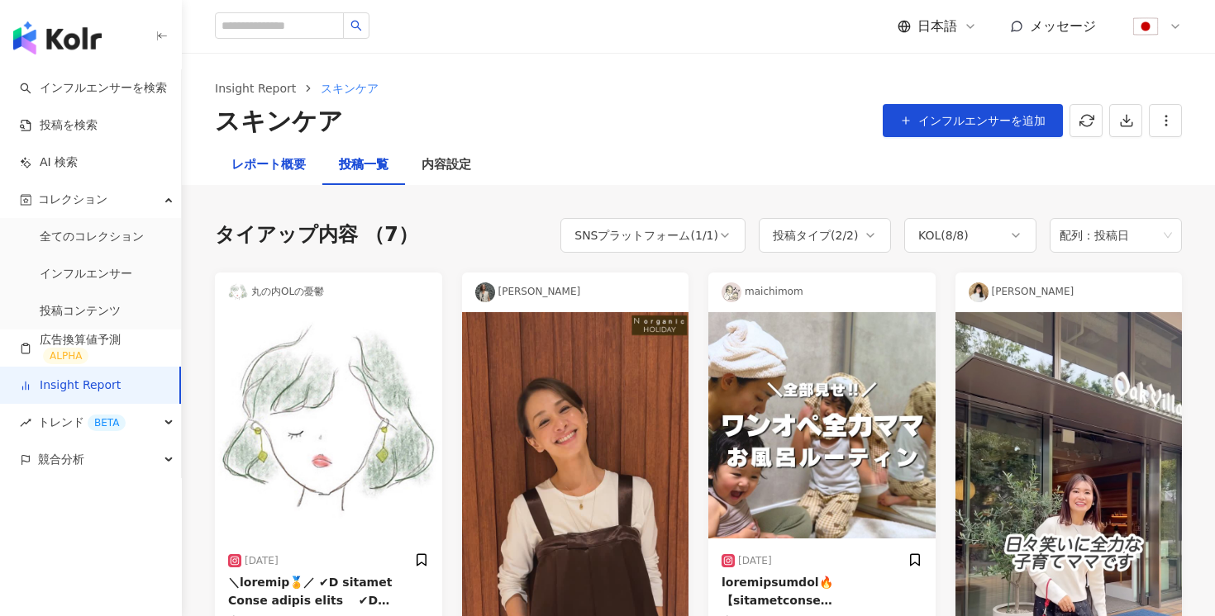
click at [268, 174] on div "レポート概要" at bounding box center [268, 165] width 74 height 20
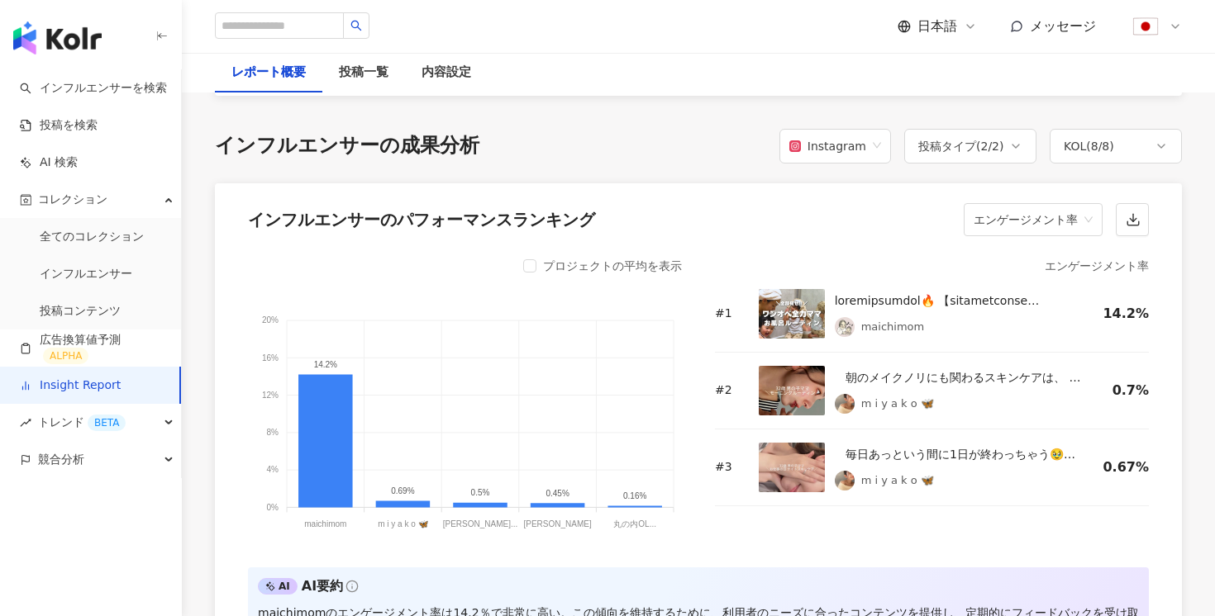
scroll to position [1247, 0]
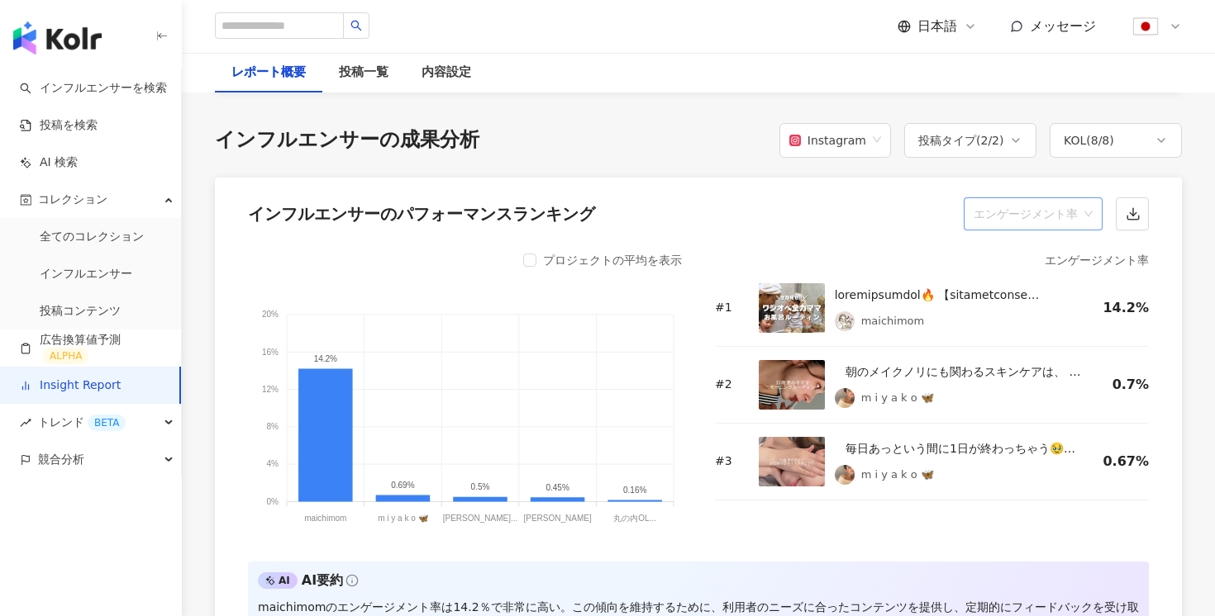
click at [1041, 230] on span "エンゲージメント率" at bounding box center [1032, 213] width 119 height 31
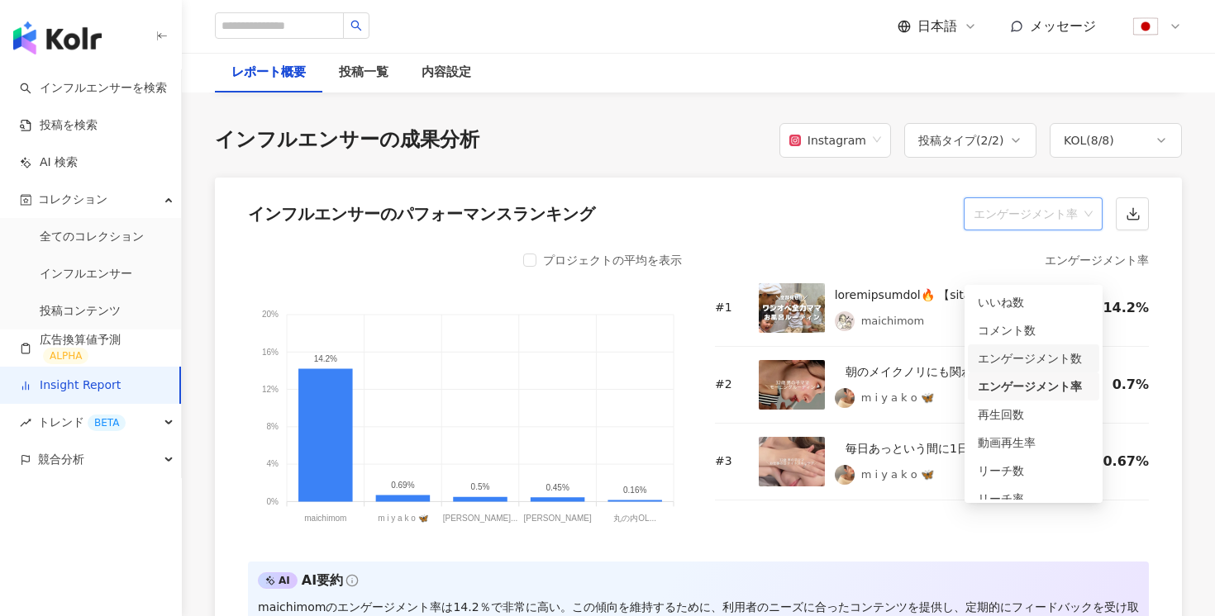
click at [1030, 352] on div "エンゲージメント数" at bounding box center [1034, 359] width 112 height 18
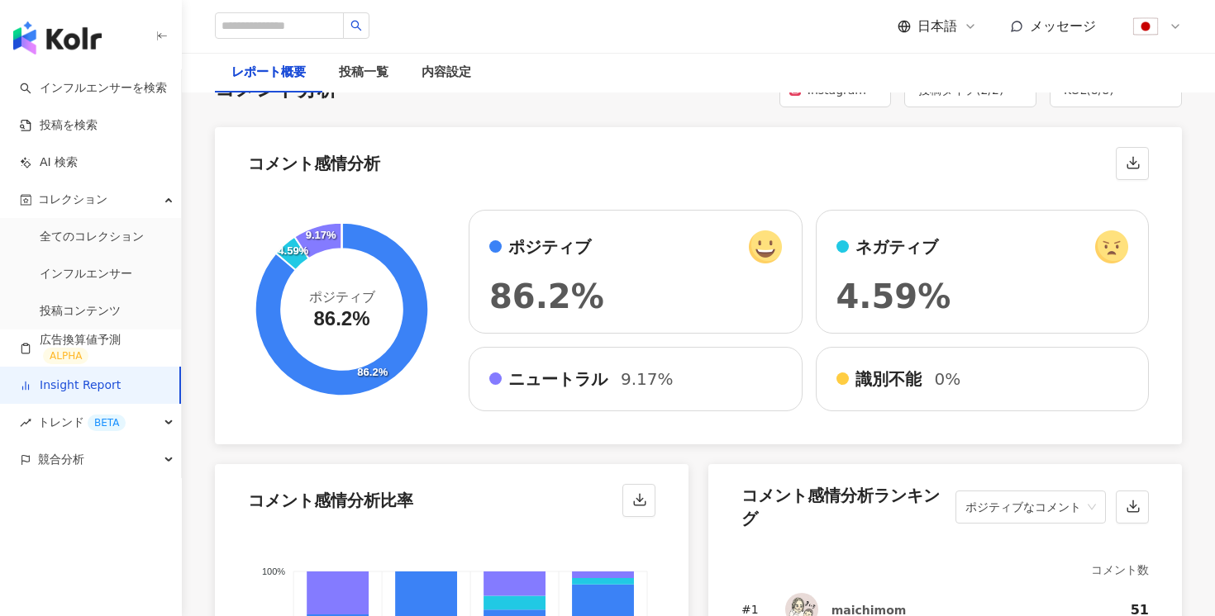
scroll to position [2837, 0]
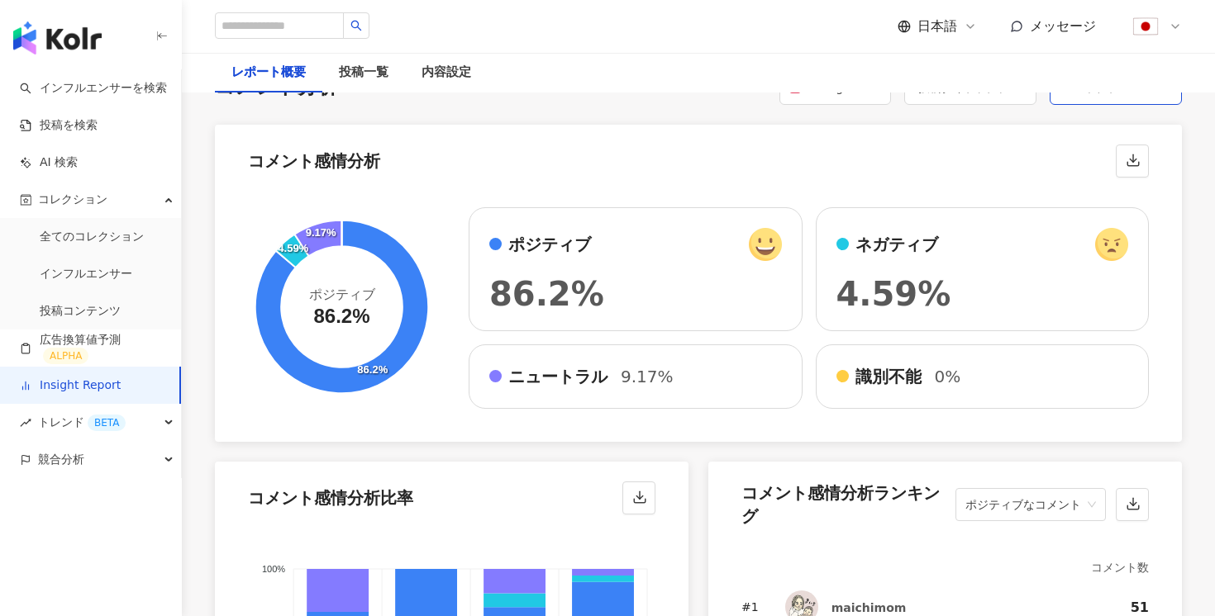
click at [1119, 105] on div "KOL ( 8 / 8 )" at bounding box center [1115, 87] width 132 height 35
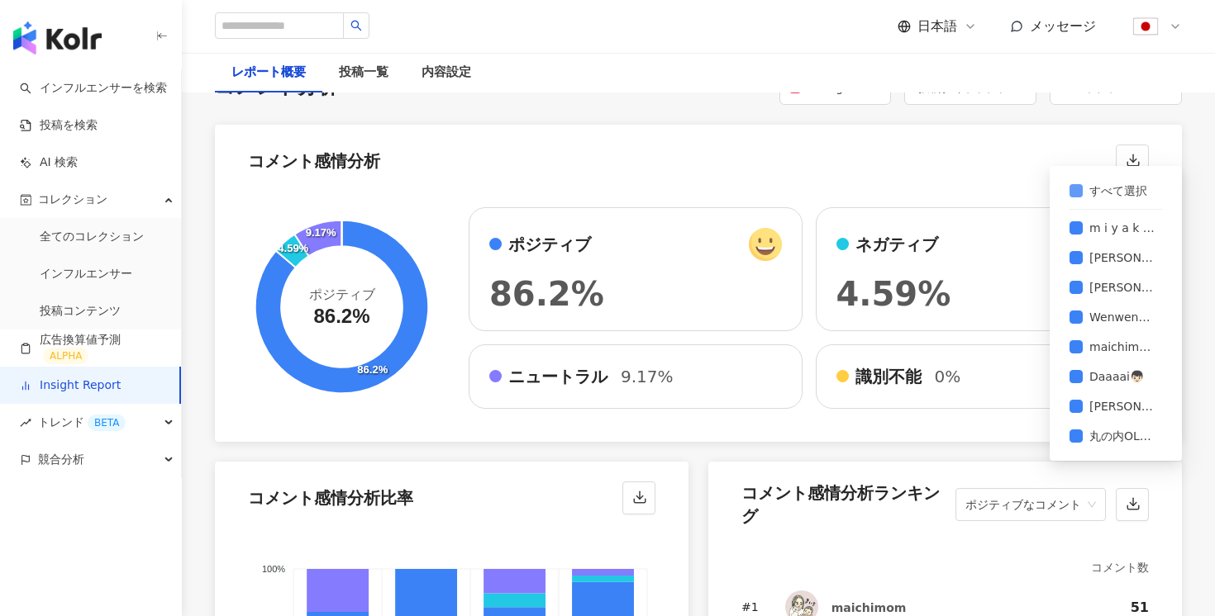
click at [1089, 182] on span "すべて選択" at bounding box center [1117, 191] width 71 height 18
click at [1111, 98] on div "KOL ( 8 / 8 )" at bounding box center [1088, 88] width 50 height 20
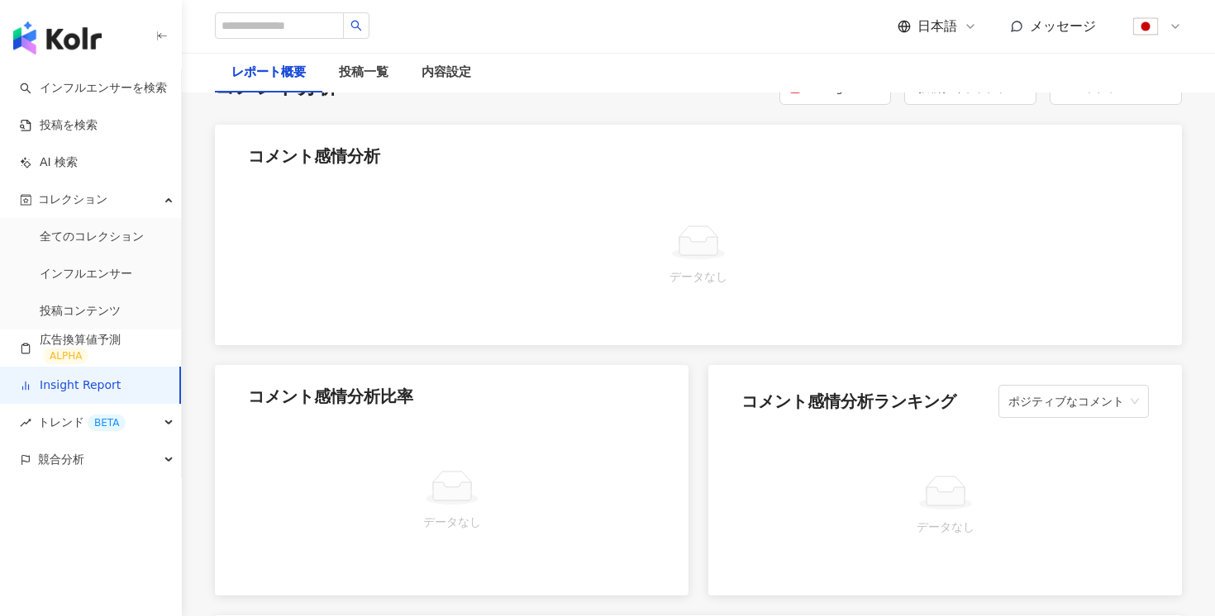
click at [1114, 159] on div "コメント分析 Instagram 投稿タイプ ( 2 / 2 ) KOL ( 0 / 8 ) すべて選択 m i y a k o 🦋 [PERSON_NAME…" at bounding box center [698, 578] width 967 height 1016
click at [1114, 158] on div "コメント分析 Instagram 投稿タイプ ( 2 / 2 ) KOL ( 0 / 8 ) すべて選択 m i y a k o 🦋 [PERSON_NAME…" at bounding box center [698, 578] width 967 height 1016
click at [1114, 98] on div "KOL ( 0 / 8 )" at bounding box center [1088, 88] width 50 height 20
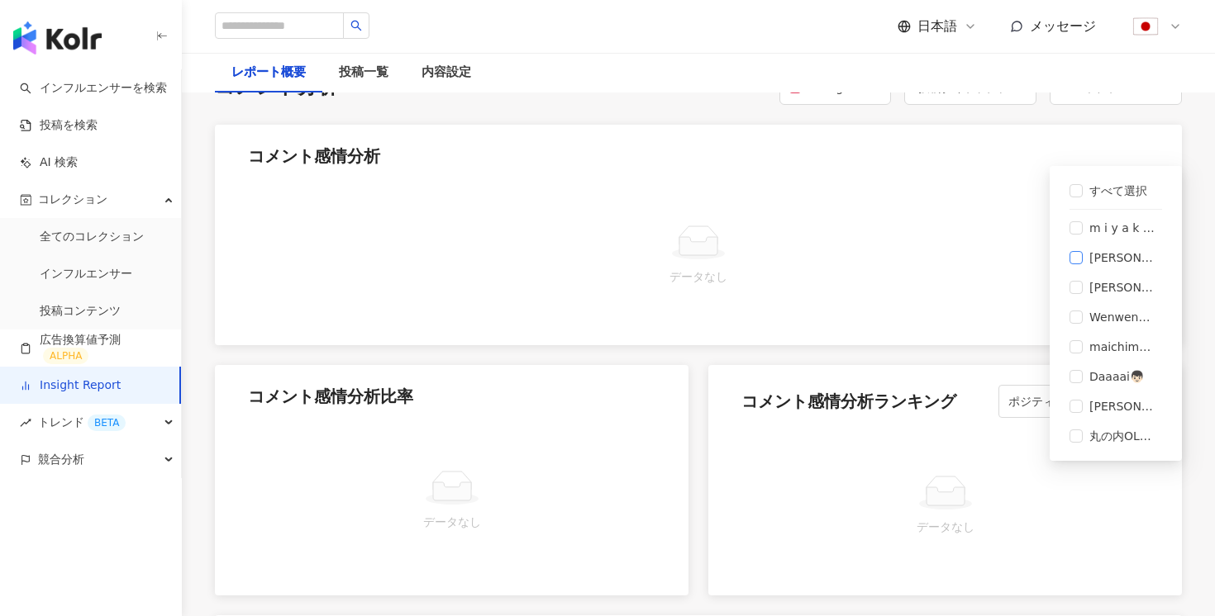
click at [1088, 256] on span "[PERSON_NAME]" at bounding box center [1121, 258] width 79 height 18
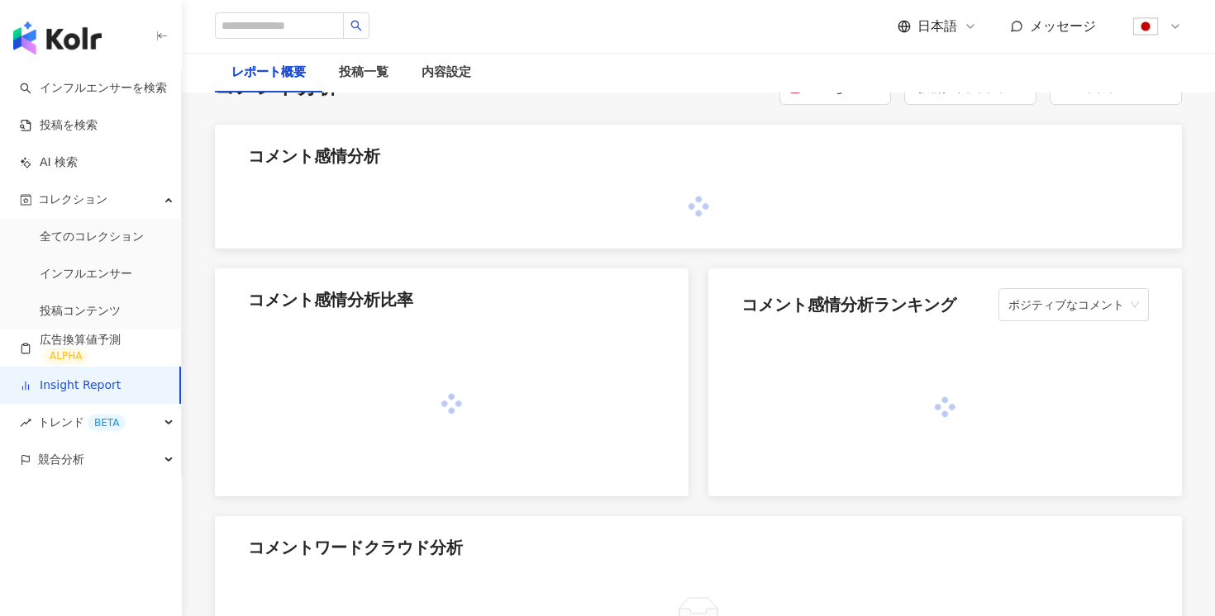
click at [866, 250] on div at bounding box center [698, 214] width 967 height 72
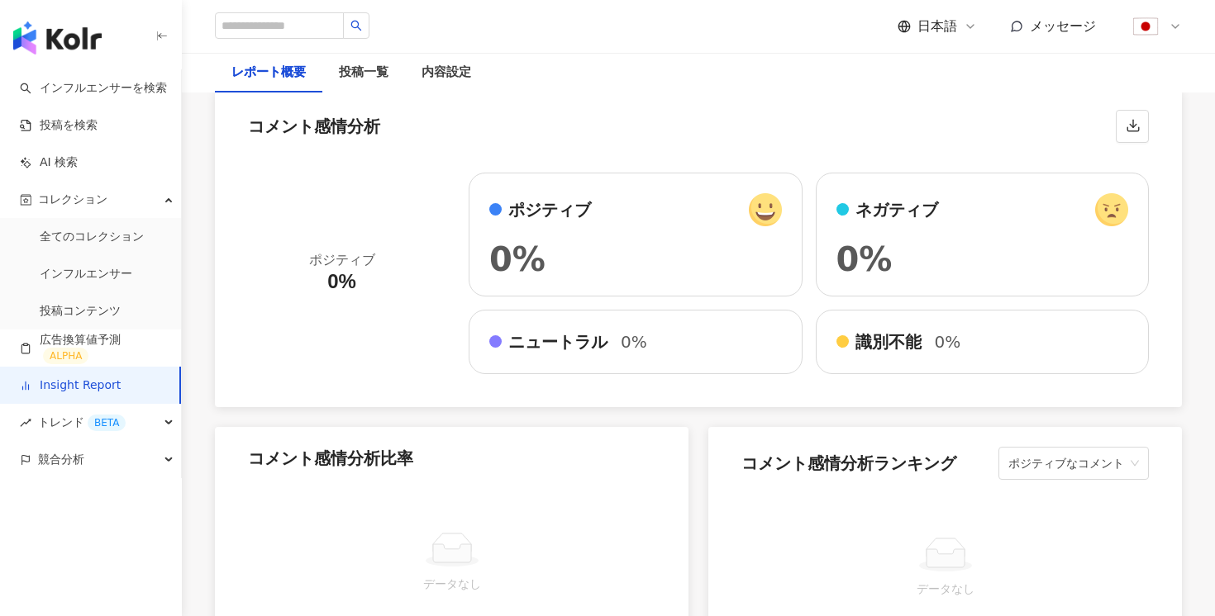
scroll to position [2839, 0]
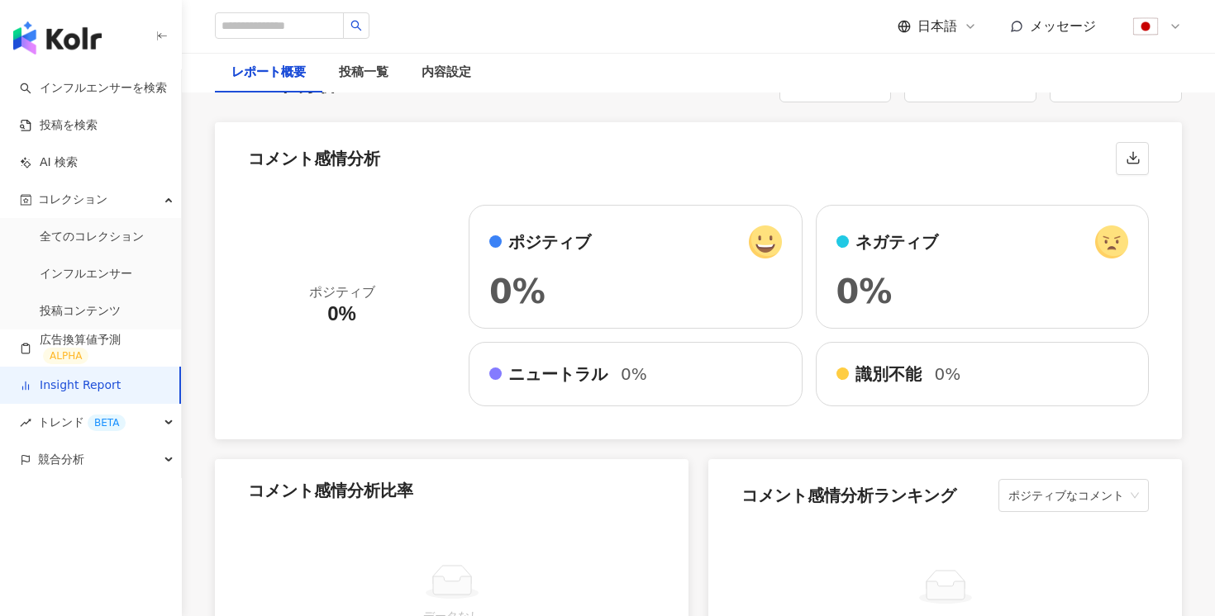
click at [1106, 155] on div "コメント分析 Instagram 投稿タイプ ( 2 / 2 ) KOL ( 1 / 8 ) すべて選択 m i y a k o 🦋 [PERSON_NAME…" at bounding box center [698, 624] width 967 height 1113
click at [1109, 95] on div "KOL ( 1 / 8 )" at bounding box center [1088, 85] width 50 height 20
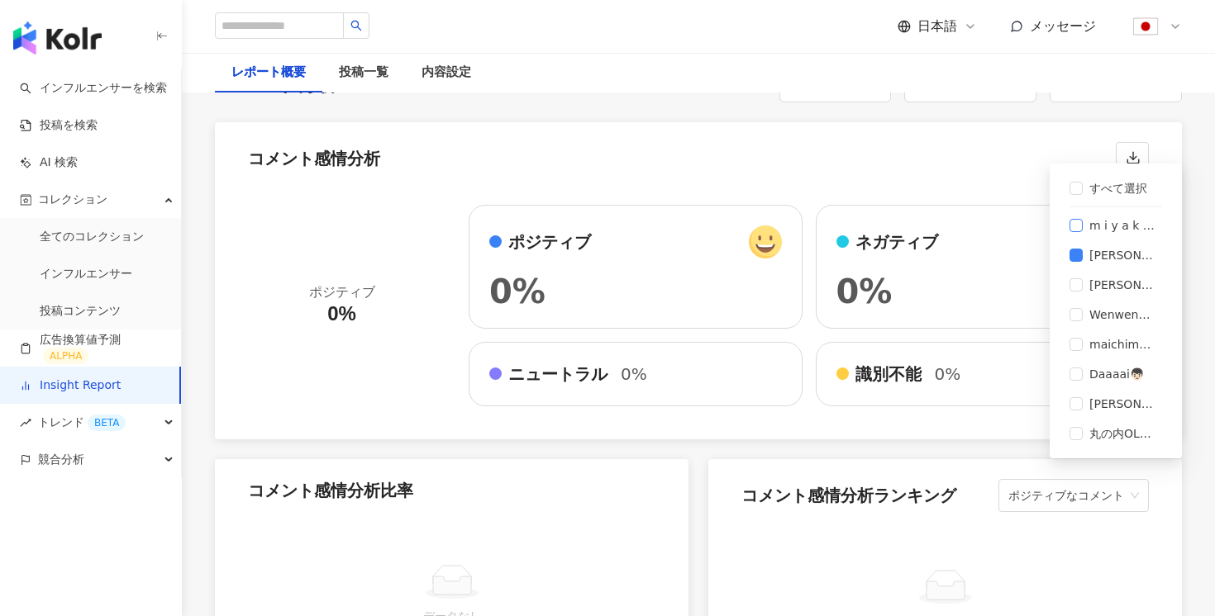
click at [1098, 221] on span "m i y a k o 🦋" at bounding box center [1121, 225] width 79 height 18
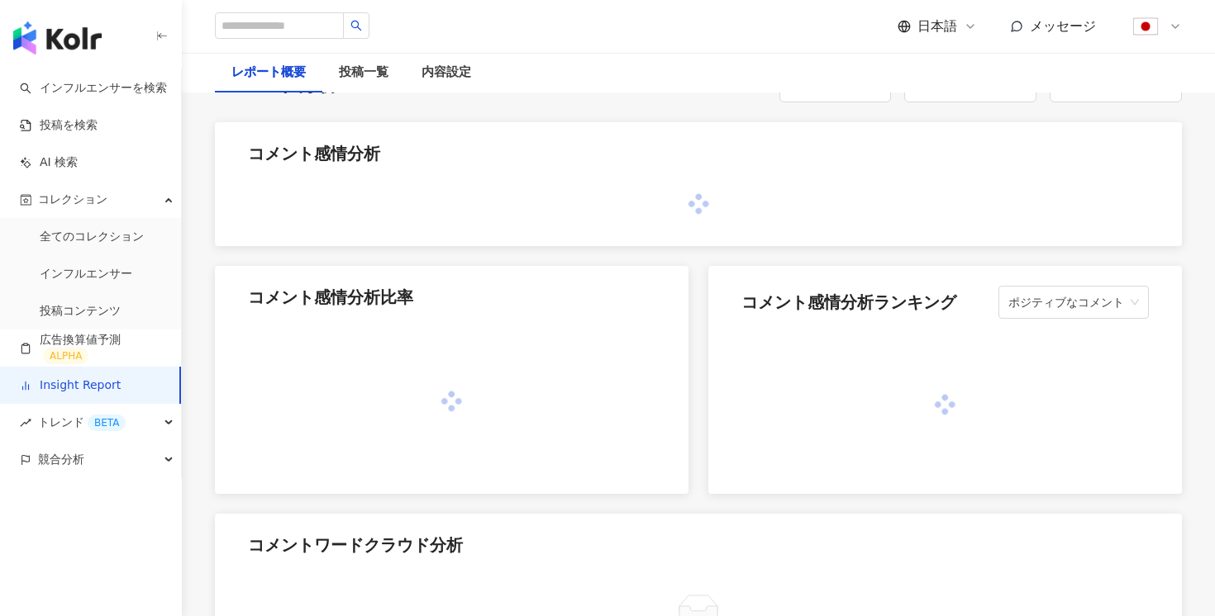
click at [986, 226] on div "コメント感情分析" at bounding box center [698, 184] width 967 height 125
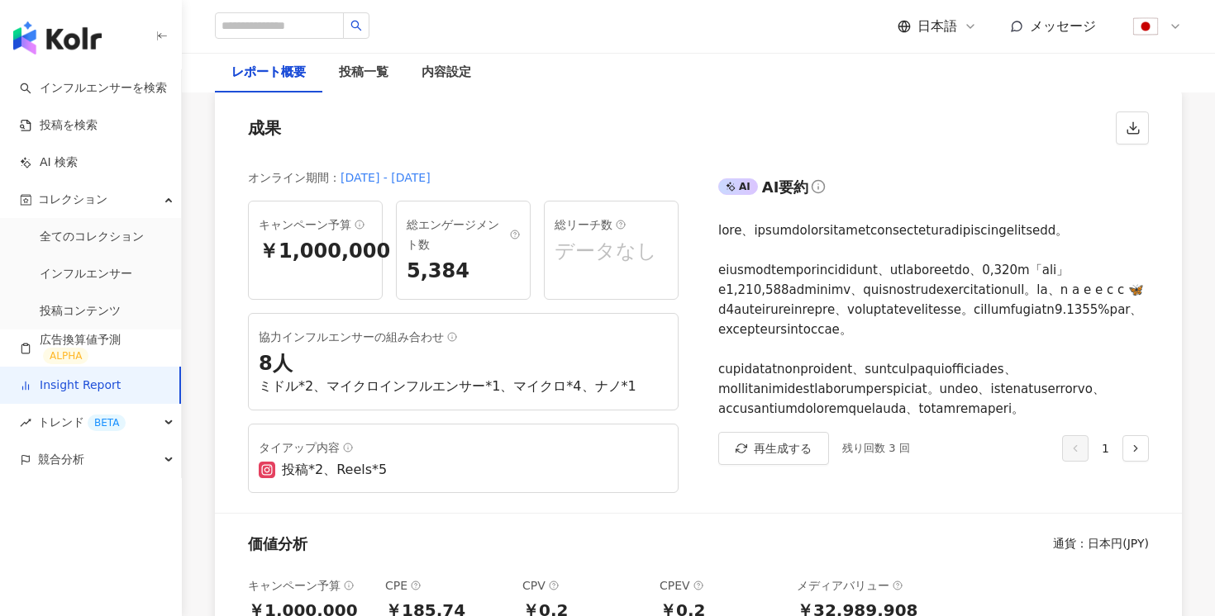
scroll to position [0, 0]
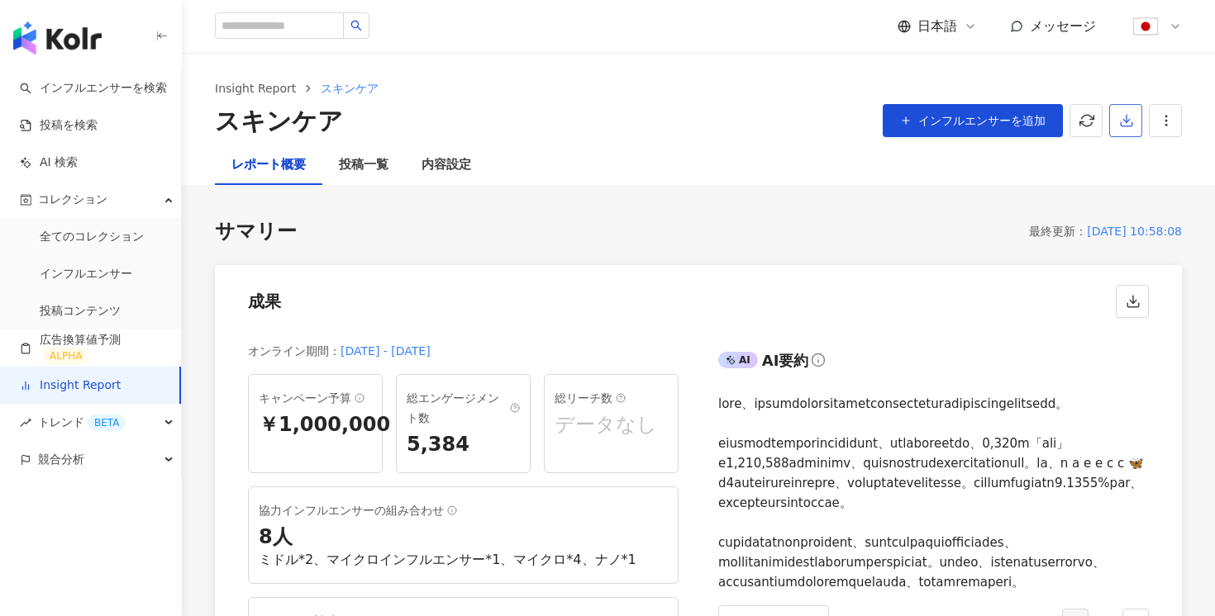
click at [1130, 120] on icon "button" at bounding box center [1126, 120] width 15 height 15
click at [1075, 159] on span "プレゼンテーションを出力" at bounding box center [1059, 160] width 139 height 18
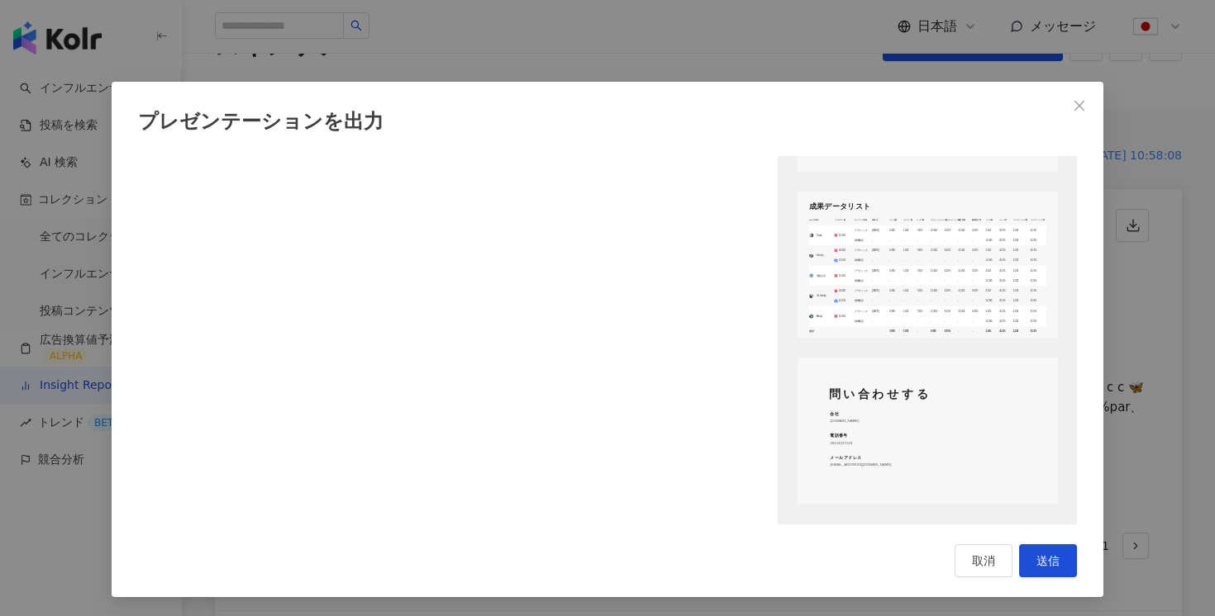
scroll to position [185, 0]
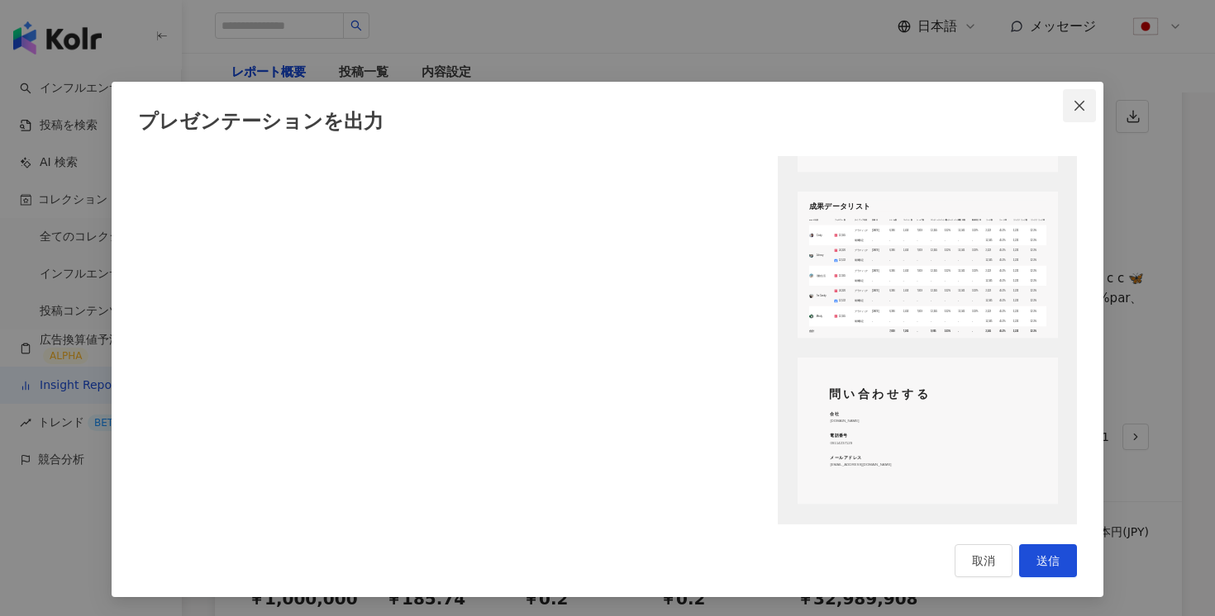
click at [1078, 104] on icon "close" at bounding box center [1079, 105] width 10 height 10
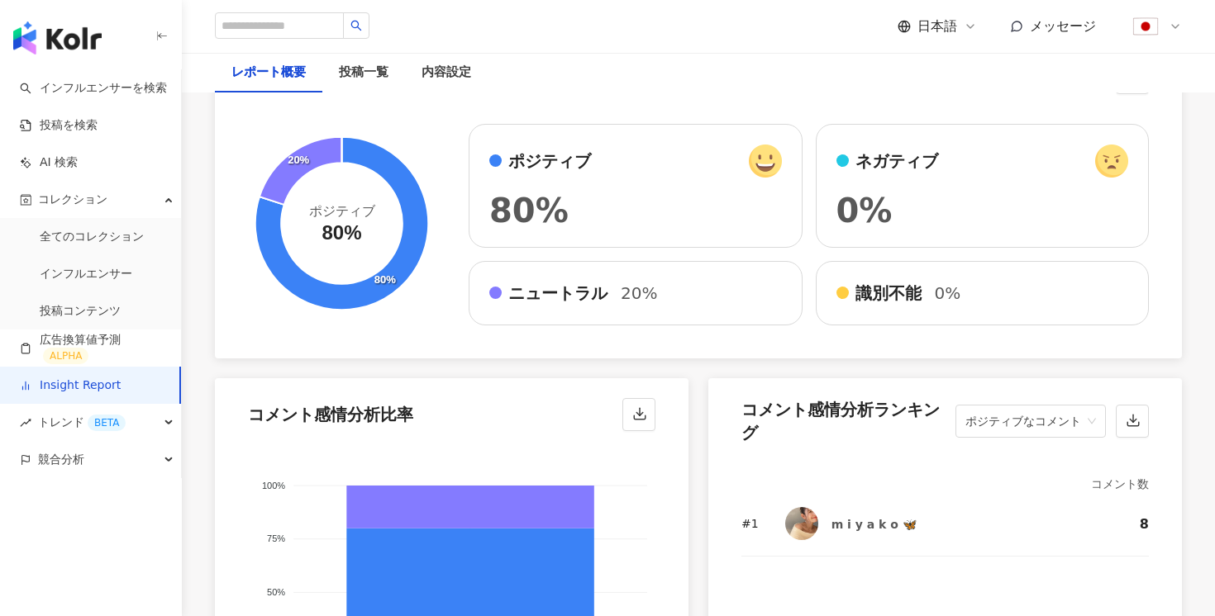
scroll to position [2701, 0]
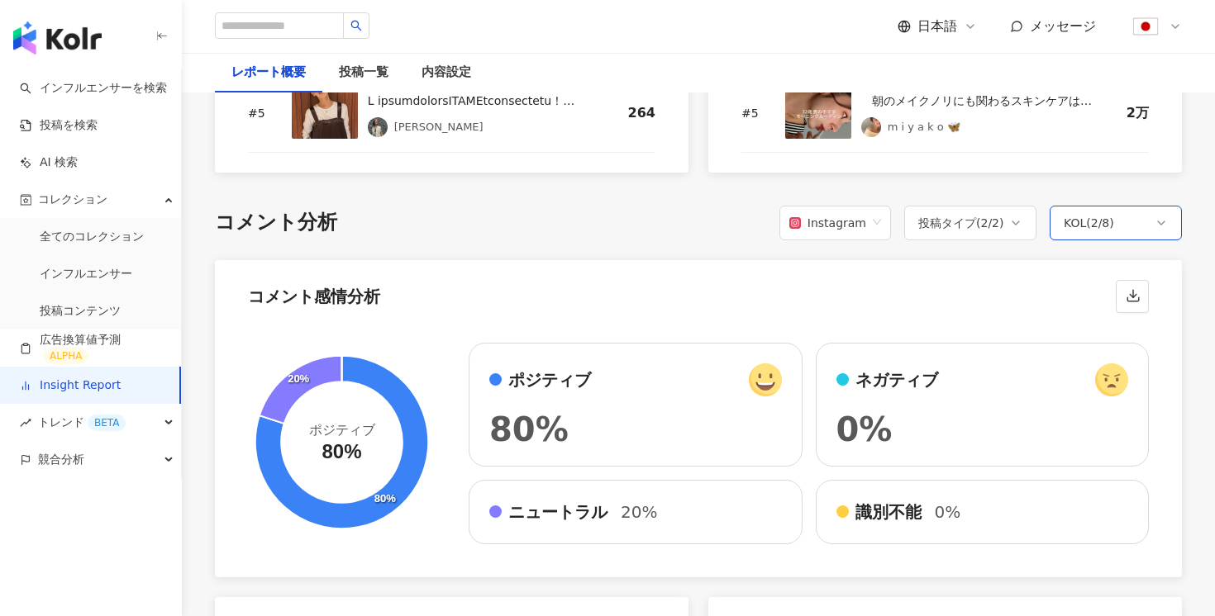
click at [1111, 240] on div "KOL ( 2 / 8 )" at bounding box center [1115, 223] width 132 height 35
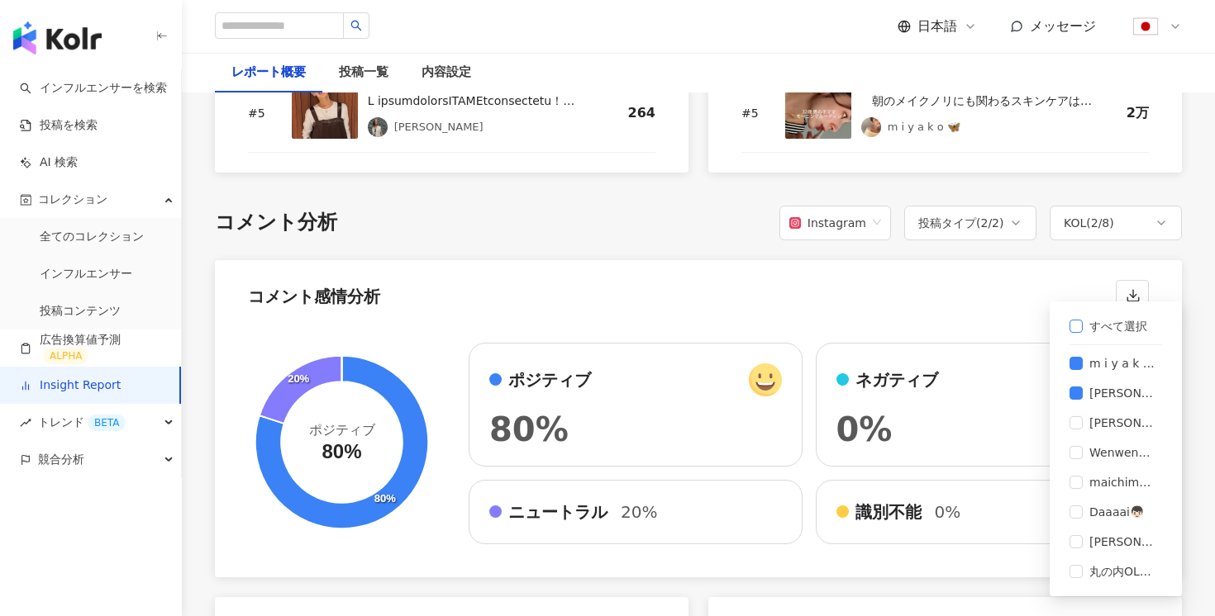
click at [1089, 326] on span "すべて選択" at bounding box center [1117, 326] width 71 height 18
click at [1007, 323] on div "コメント感情分析" at bounding box center [698, 291] width 967 height 63
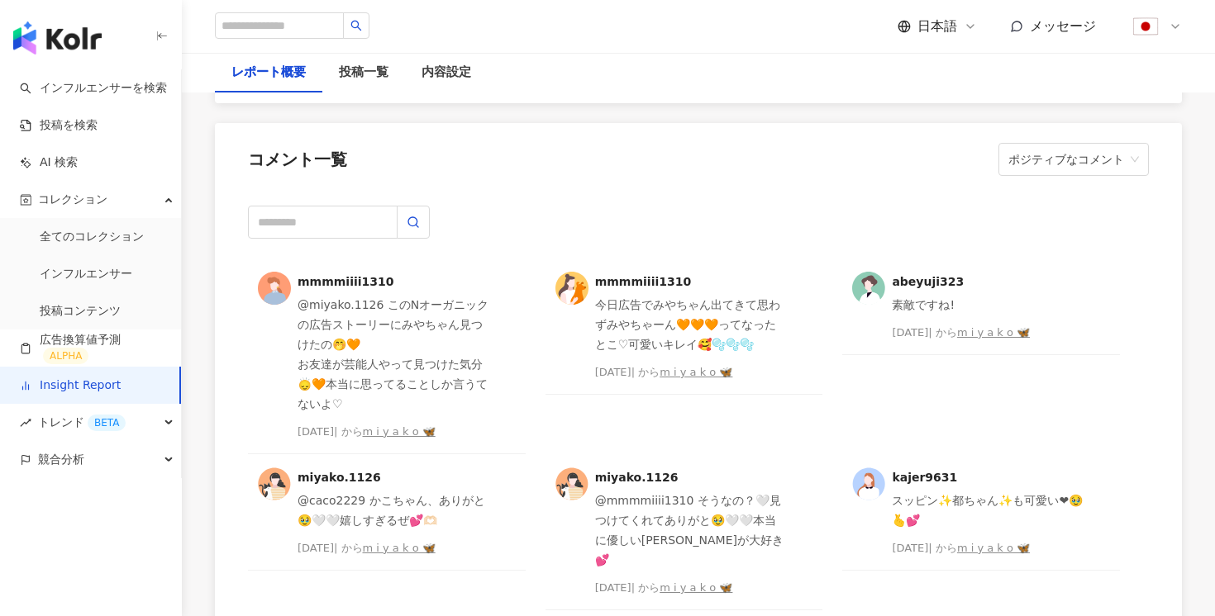
scroll to position [4208, 0]
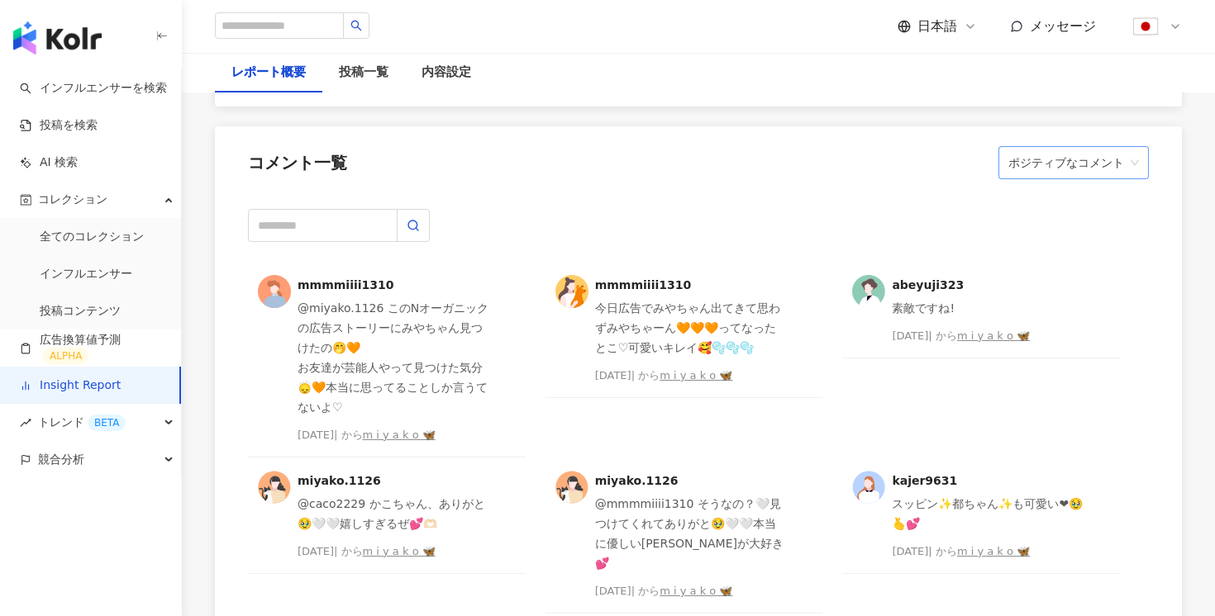
click at [1036, 178] on span "ポジティブなコメント" at bounding box center [1073, 162] width 131 height 31
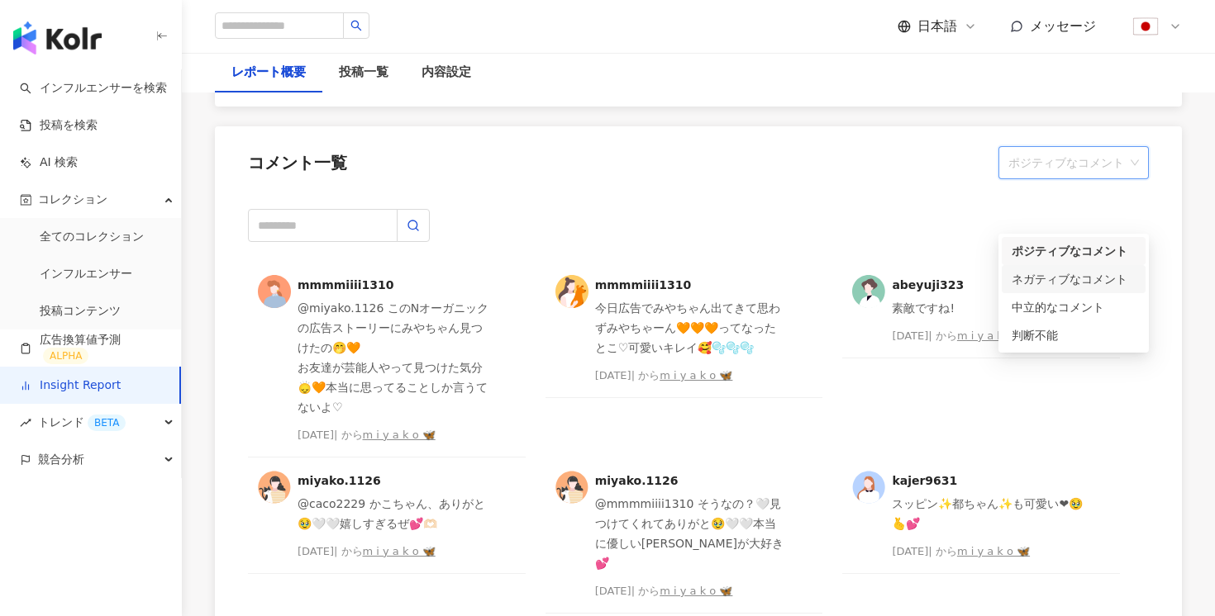
click at [1082, 274] on div "ネガティブなコメント" at bounding box center [1073, 279] width 124 height 18
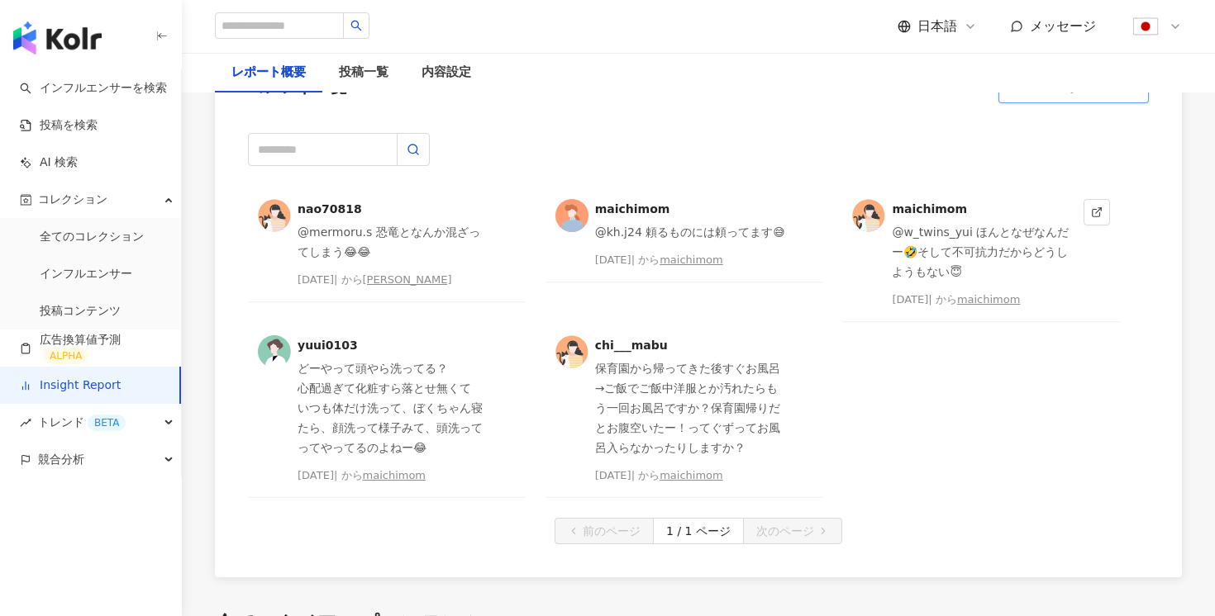
scroll to position [4292, 0]
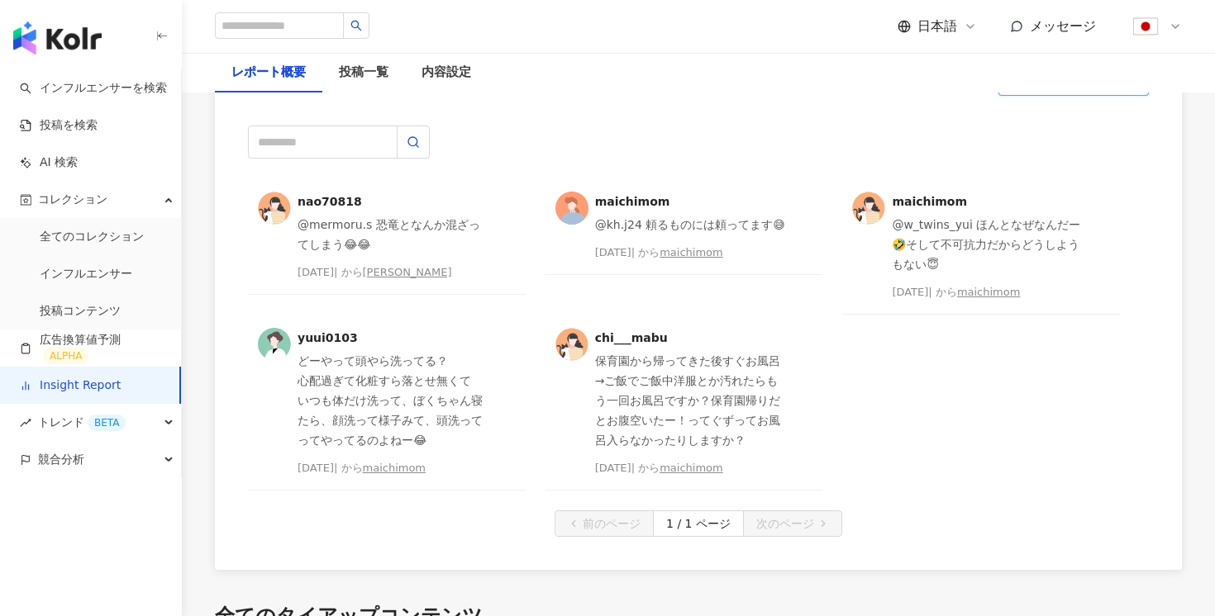
click at [1058, 95] on span "ネガティブなコメント" at bounding box center [1073, 79] width 131 height 31
click at [1054, 226] on div "中立的なコメント" at bounding box center [1073, 224] width 123 height 18
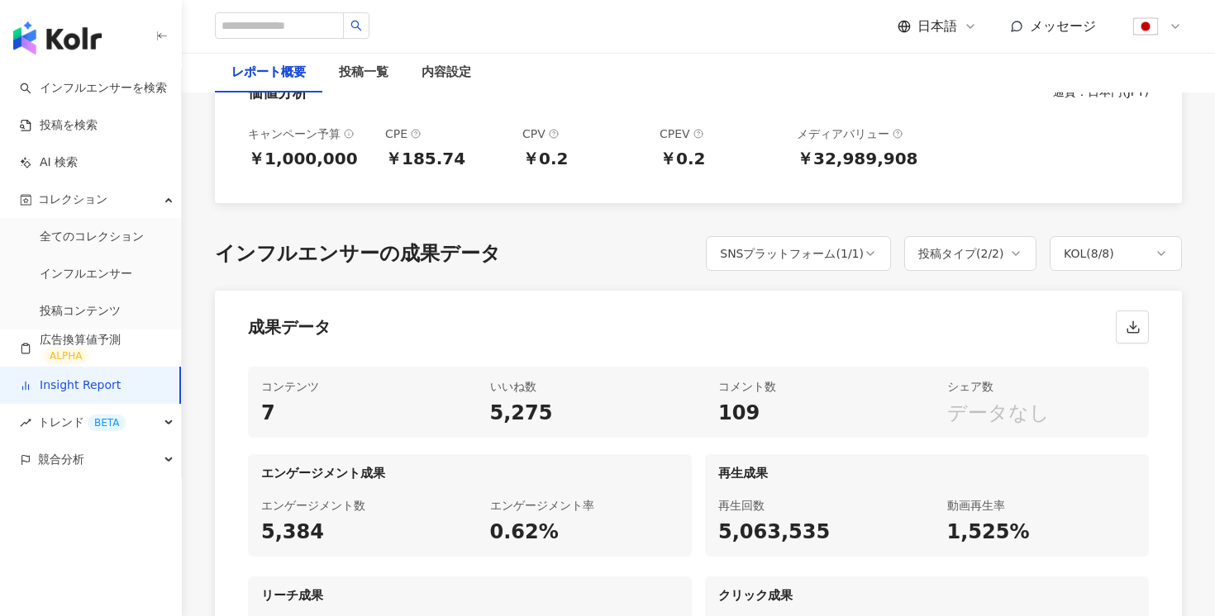
scroll to position [0, 0]
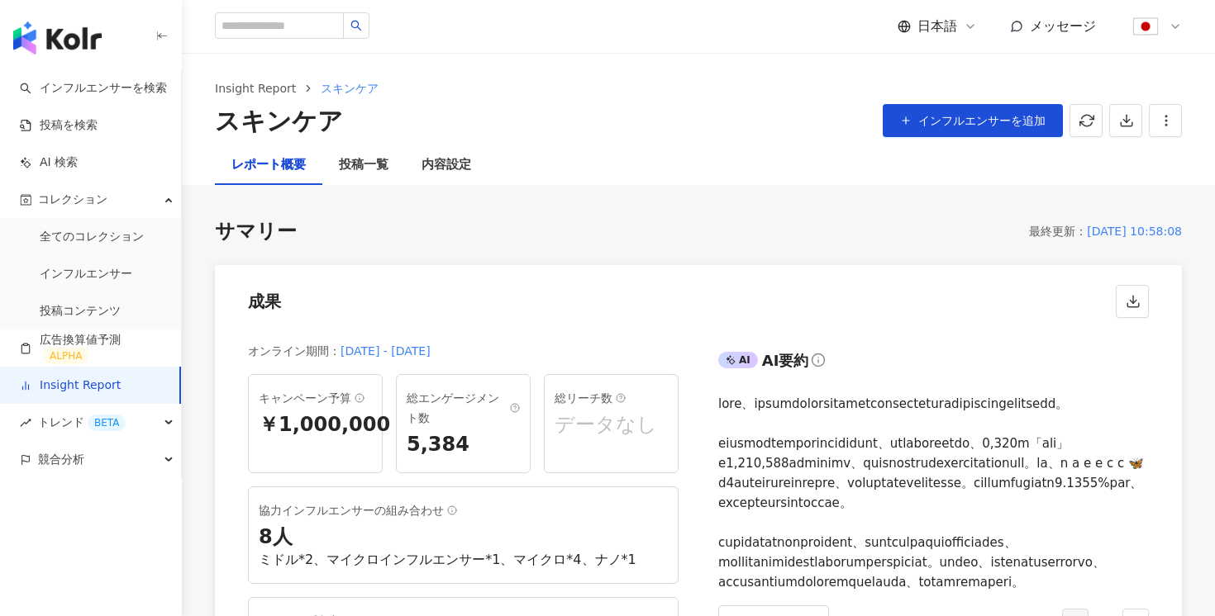
click at [97, 380] on link "Insight Report" at bounding box center [70, 386] width 101 height 17
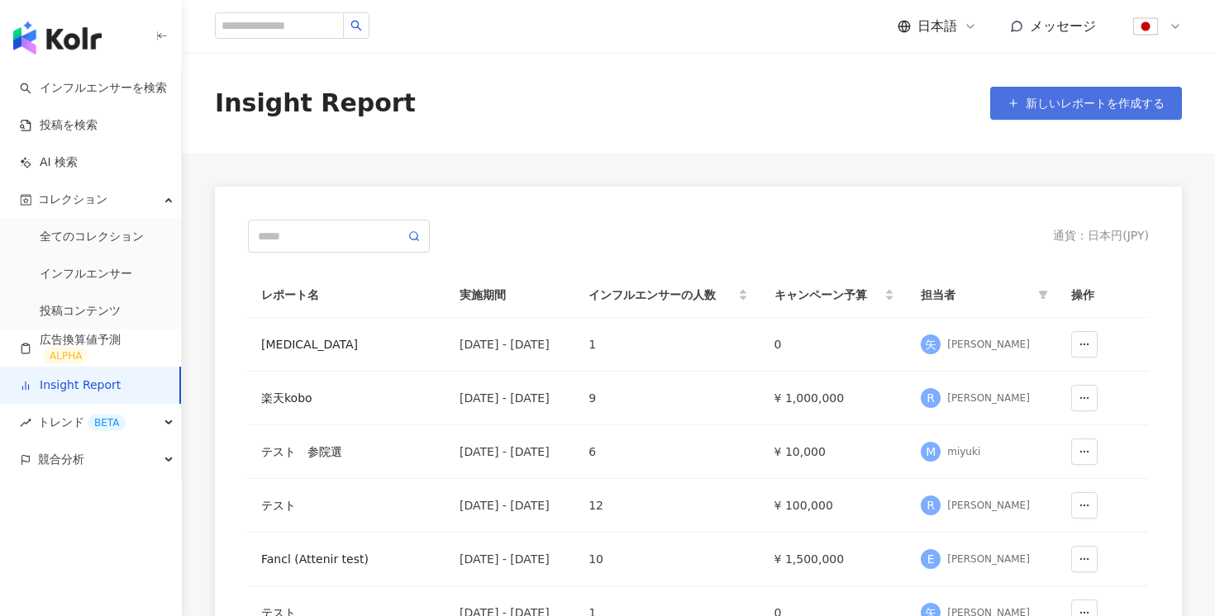
click at [1044, 105] on span "新しいレポートを作成する" at bounding box center [1094, 103] width 139 height 13
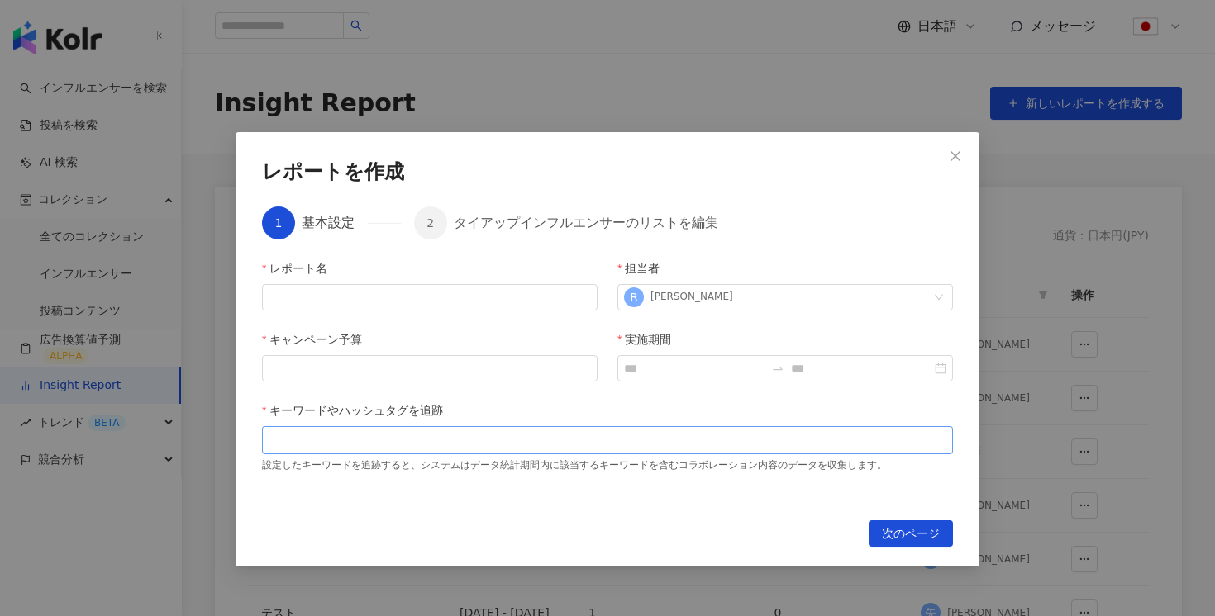
click at [470, 437] on div at bounding box center [607, 440] width 684 height 12
click at [949, 157] on icon "close" at bounding box center [955, 156] width 13 height 13
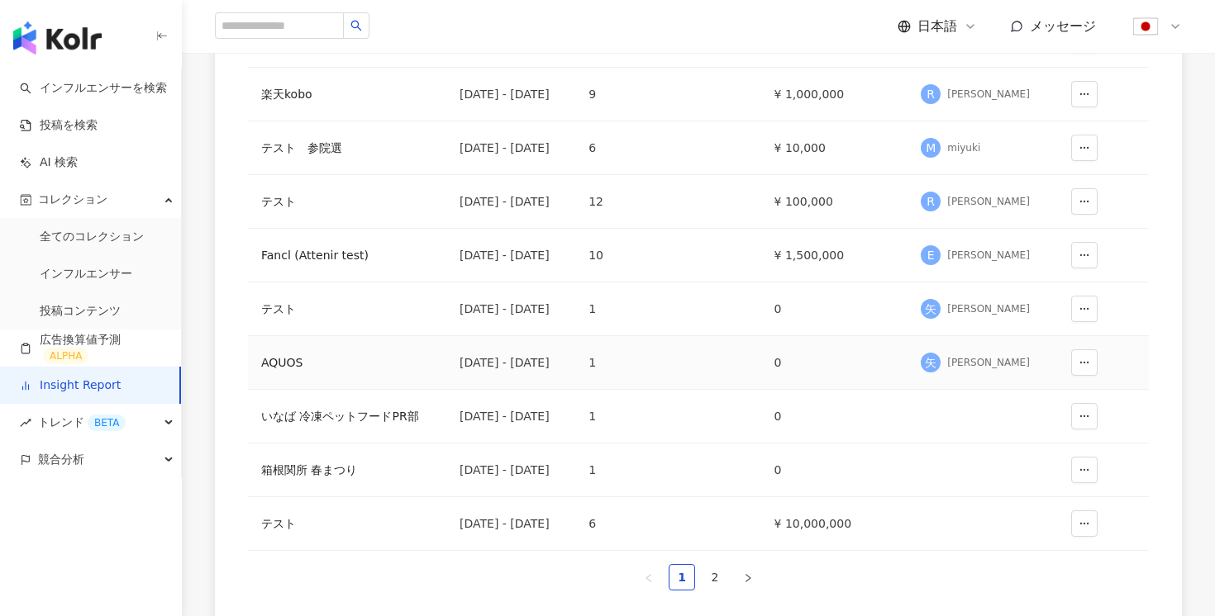
scroll to position [345, 0]
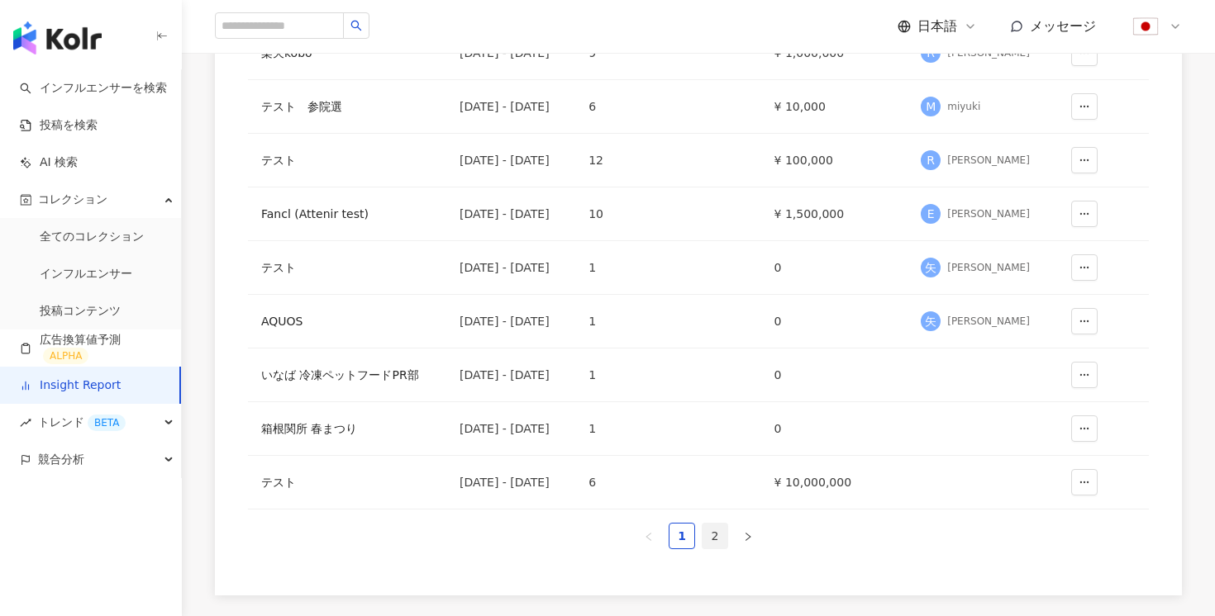
click at [717, 535] on link "2" at bounding box center [714, 536] width 25 height 25
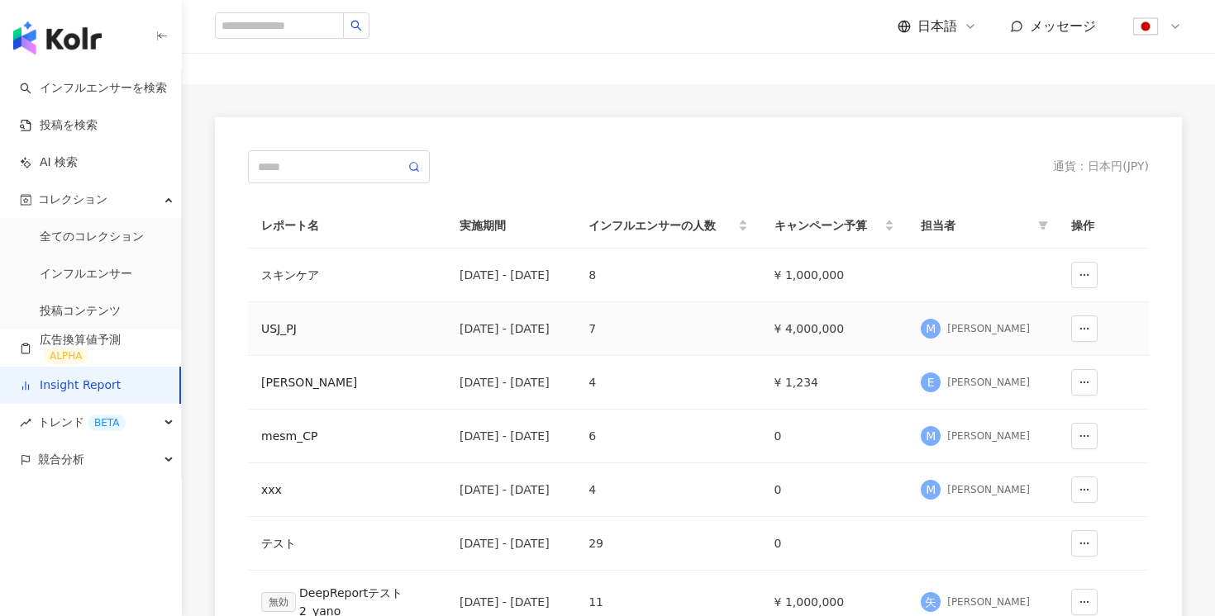
scroll to position [0, 0]
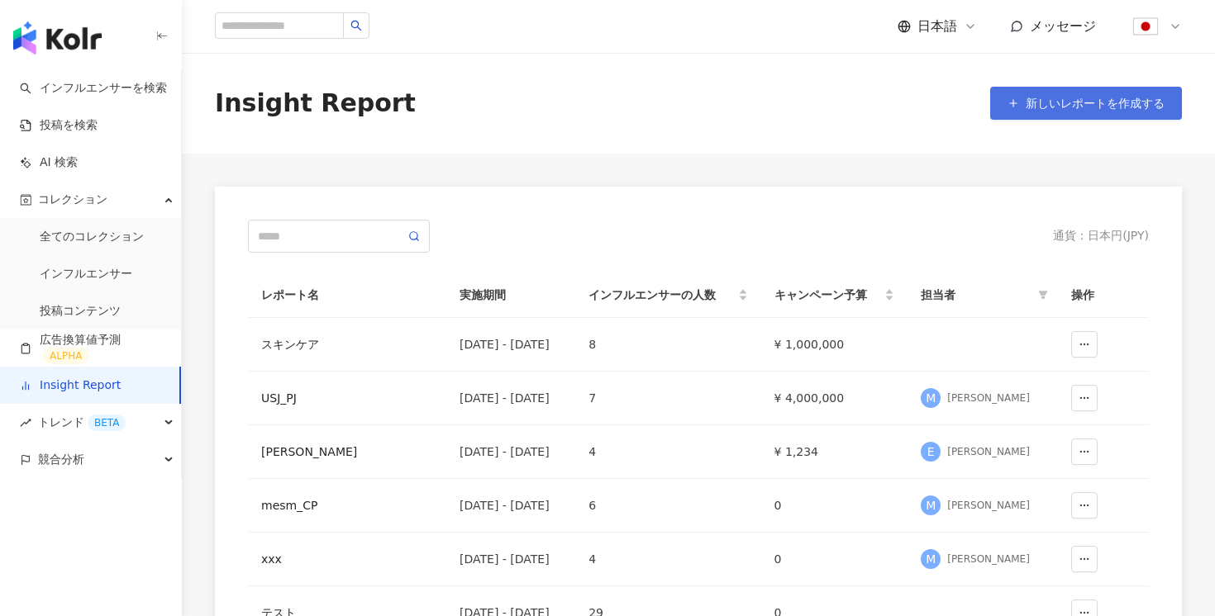
click at [1083, 98] on span "新しいレポートを作成する" at bounding box center [1094, 103] width 139 height 13
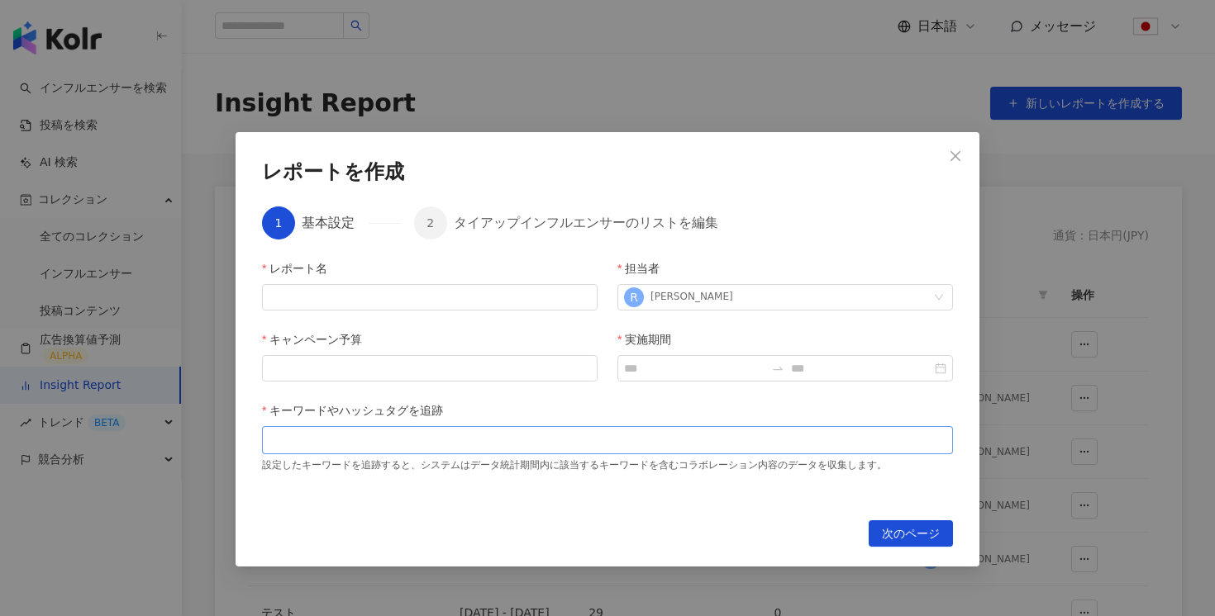
click at [506, 450] on div at bounding box center [607, 440] width 691 height 28
type input "**"
type input "*****"
click at [948, 152] on span "Close" at bounding box center [955, 156] width 33 height 13
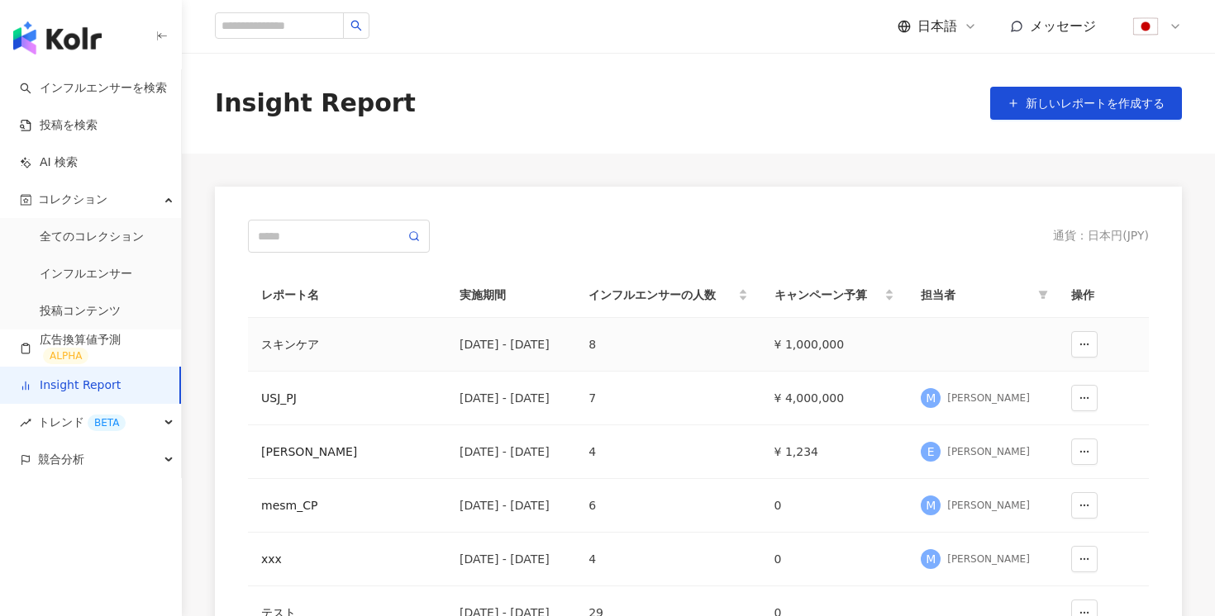
click at [507, 333] on td "[DATE] - [DATE]" at bounding box center [510, 345] width 129 height 54
click at [334, 343] on div "スキンケア" at bounding box center [347, 344] width 172 height 18
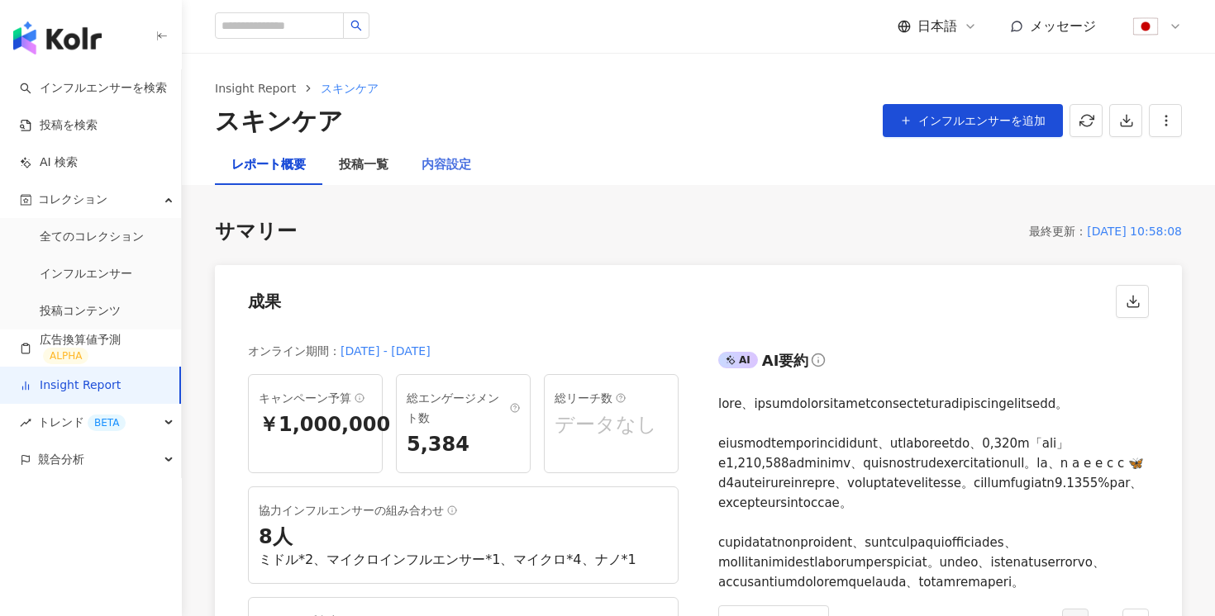
click at [450, 152] on div "内容設定" at bounding box center [446, 165] width 83 height 40
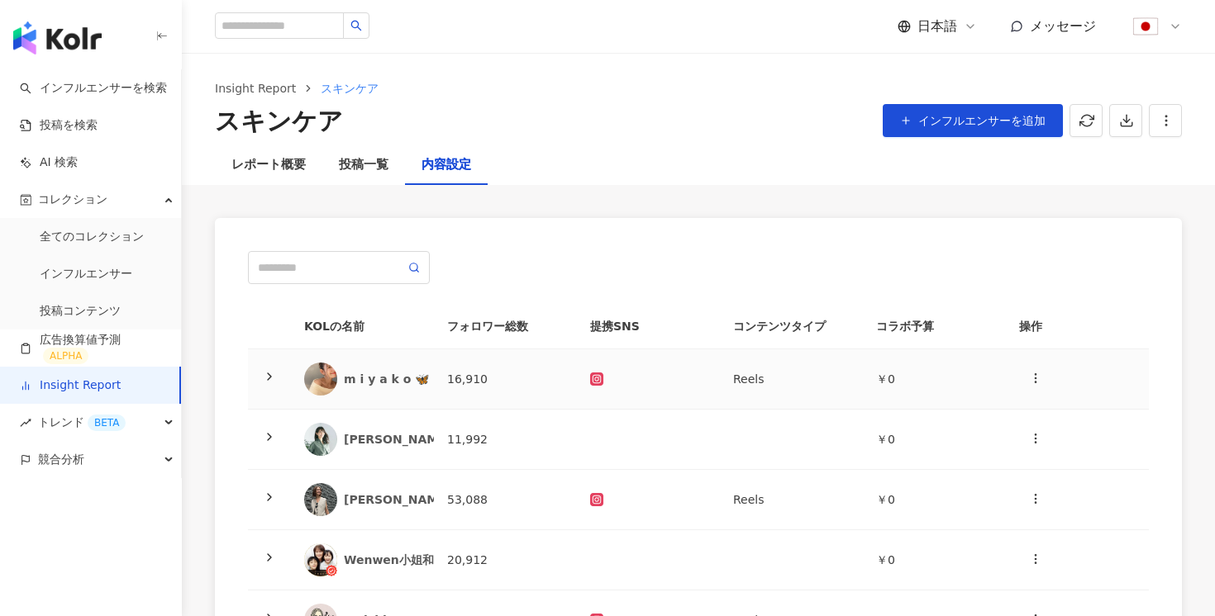
click at [284, 382] on td at bounding box center [269, 380] width 43 height 60
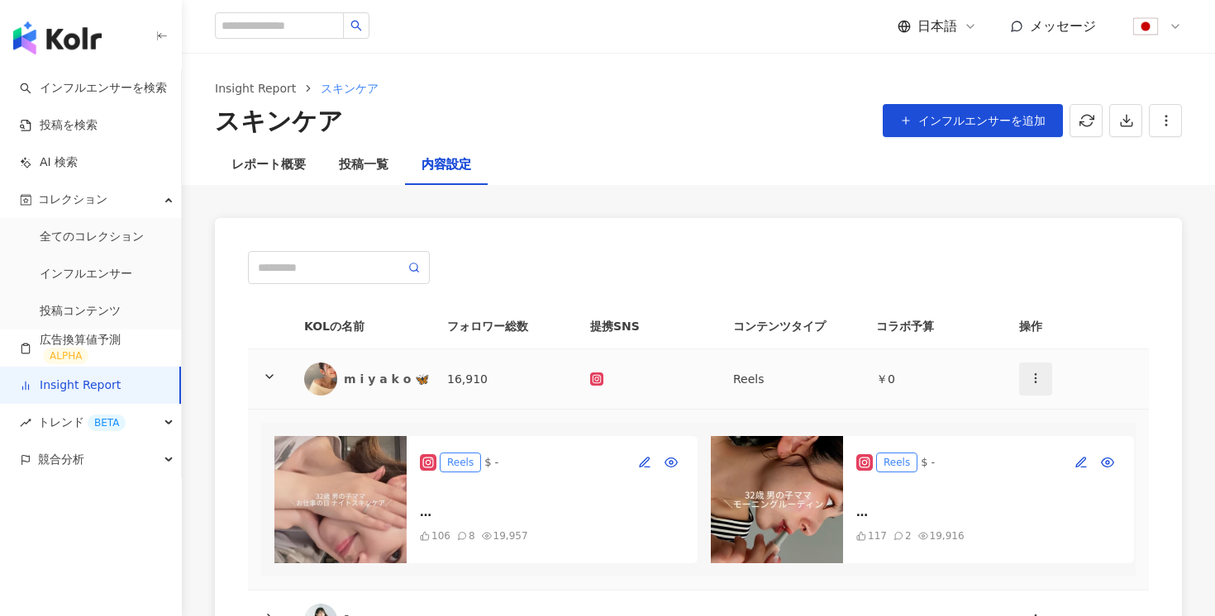
click at [1040, 383] on icon "button" at bounding box center [1035, 378] width 13 height 13
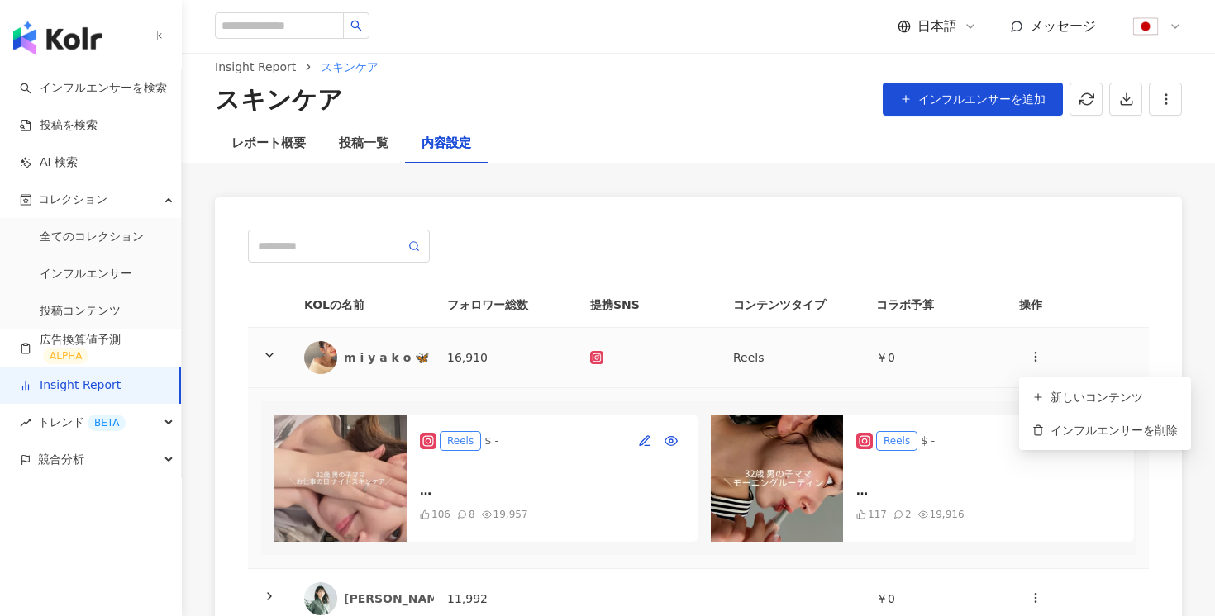
scroll to position [38, 0]
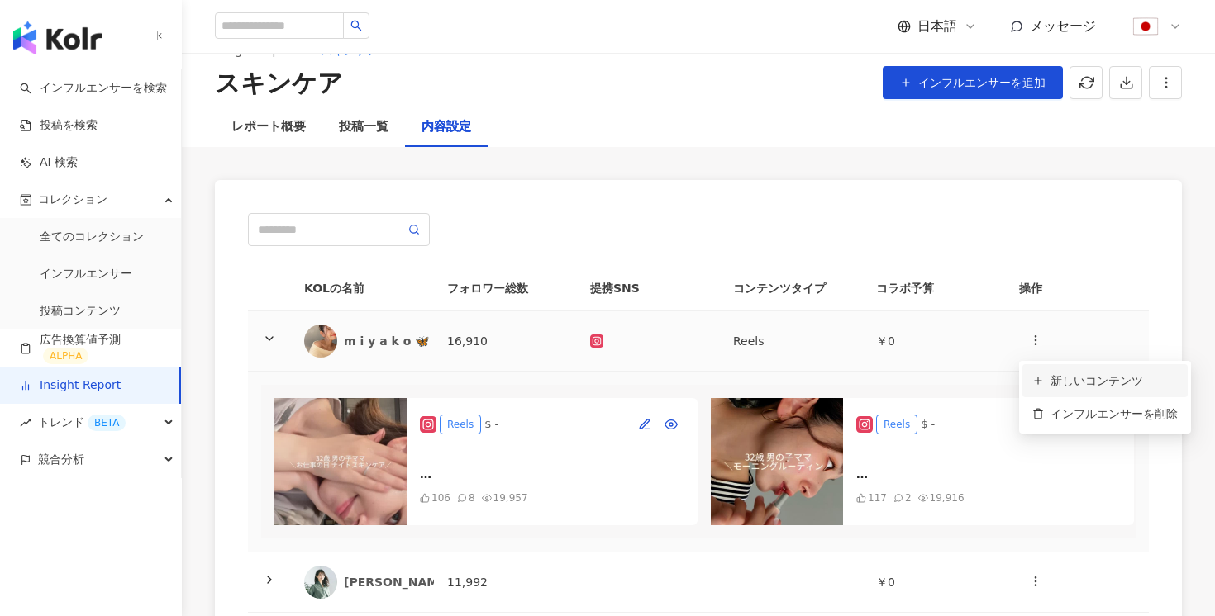
click at [1053, 370] on li "新しいコンテンツ" at bounding box center [1104, 380] width 165 height 33
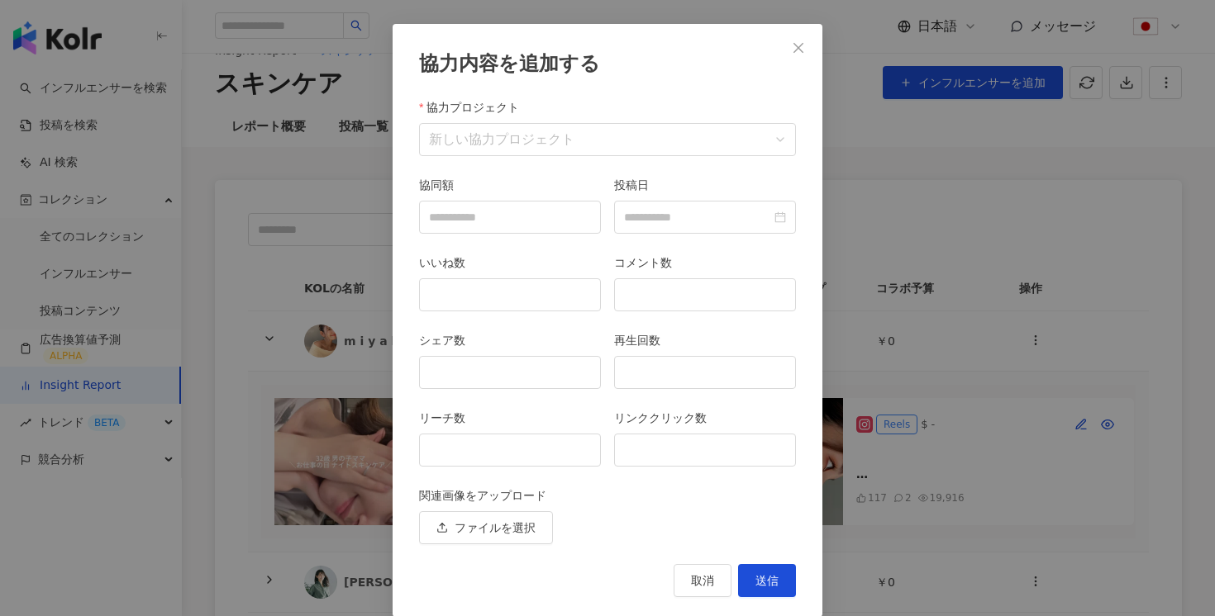
scroll to position [78, 0]
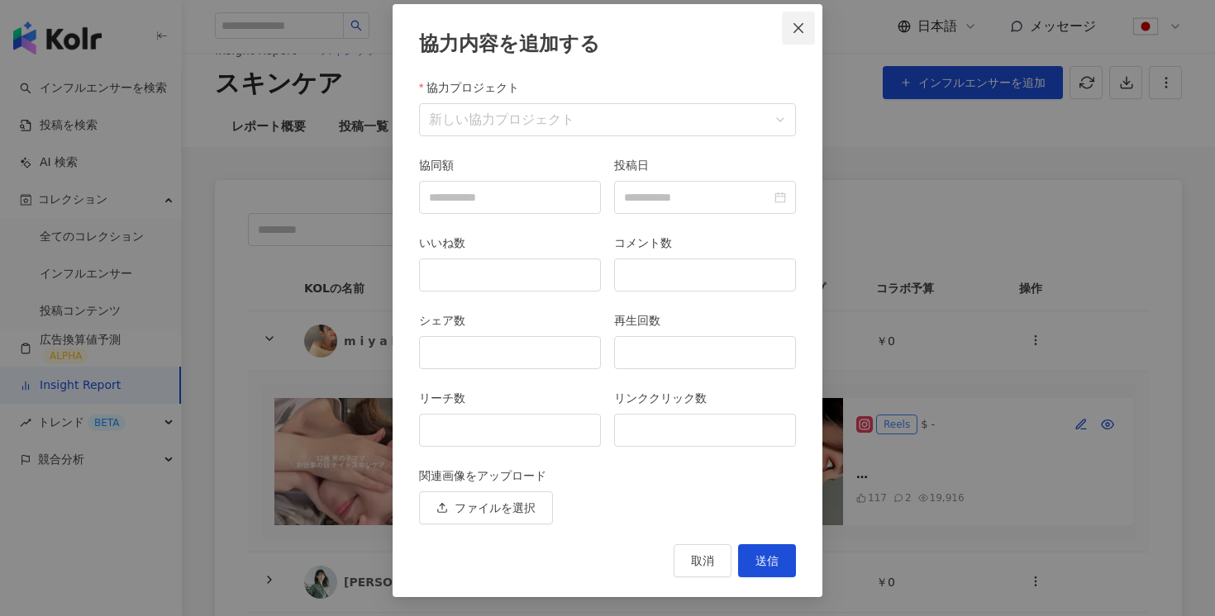
click at [791, 26] on span "Close" at bounding box center [798, 27] width 33 height 13
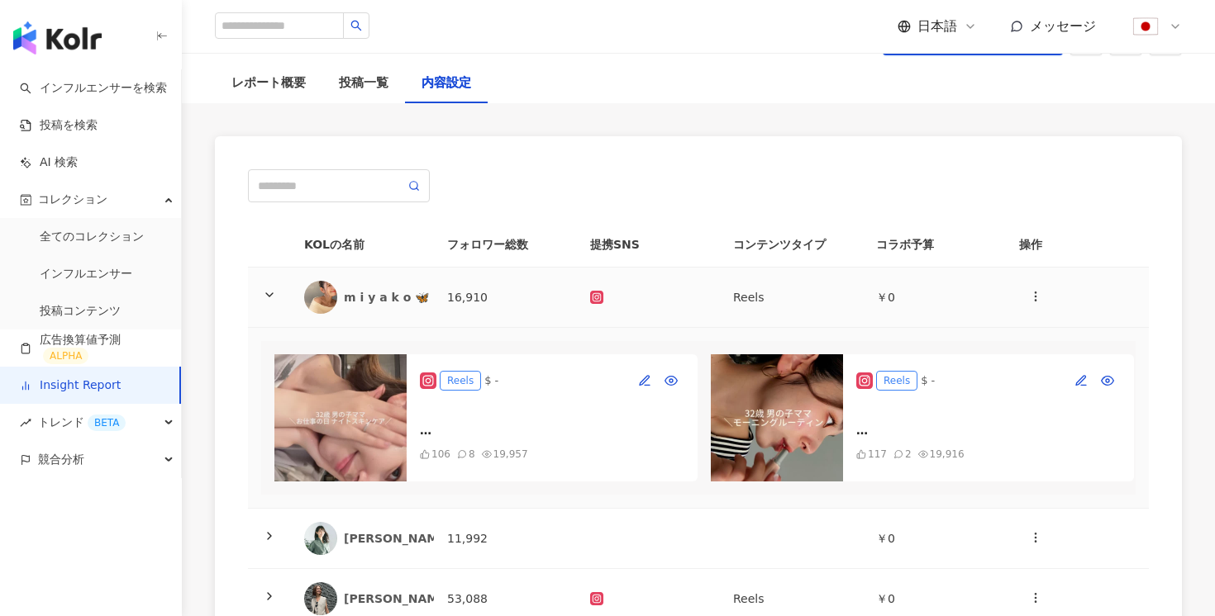
scroll to position [83, 0]
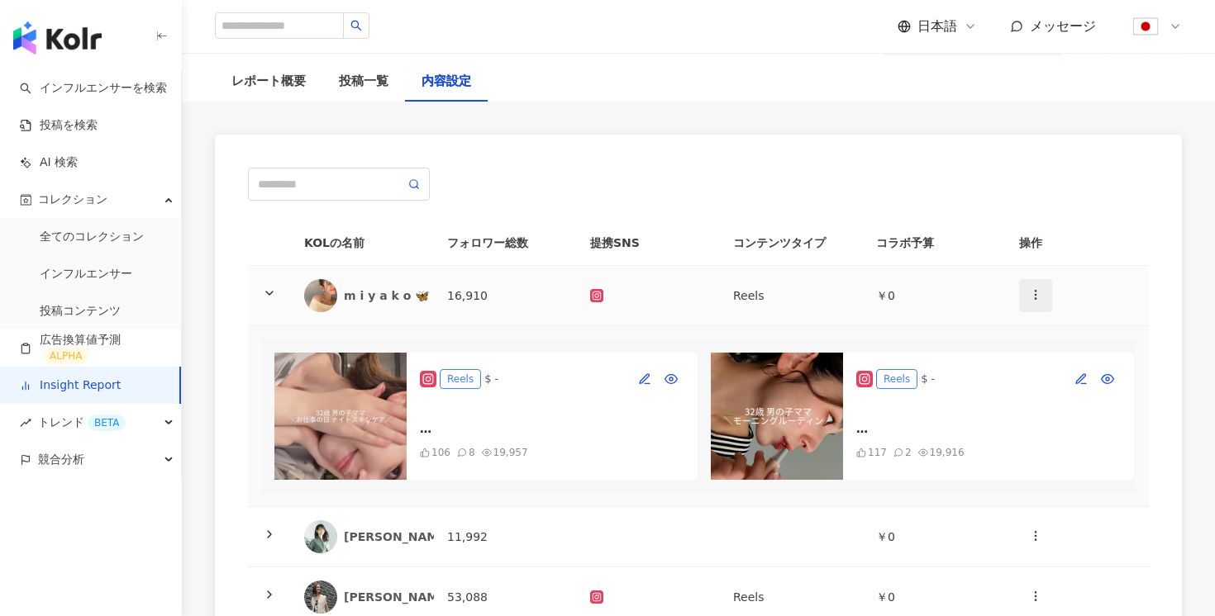
click at [1025, 298] on button "button" at bounding box center [1035, 295] width 33 height 33
click at [971, 179] on div at bounding box center [698, 184] width 901 height 33
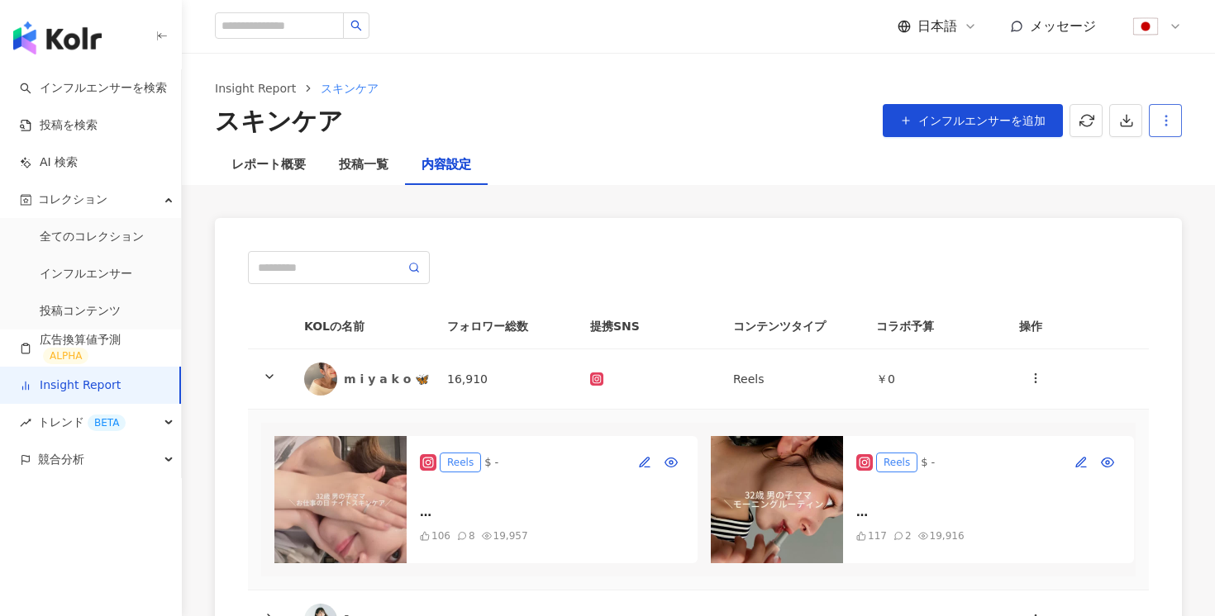
click at [1165, 126] on circle "button" at bounding box center [1166, 125] width 2 height 2
click at [1101, 165] on div "レポート設定" at bounding box center [1095, 160] width 145 height 18
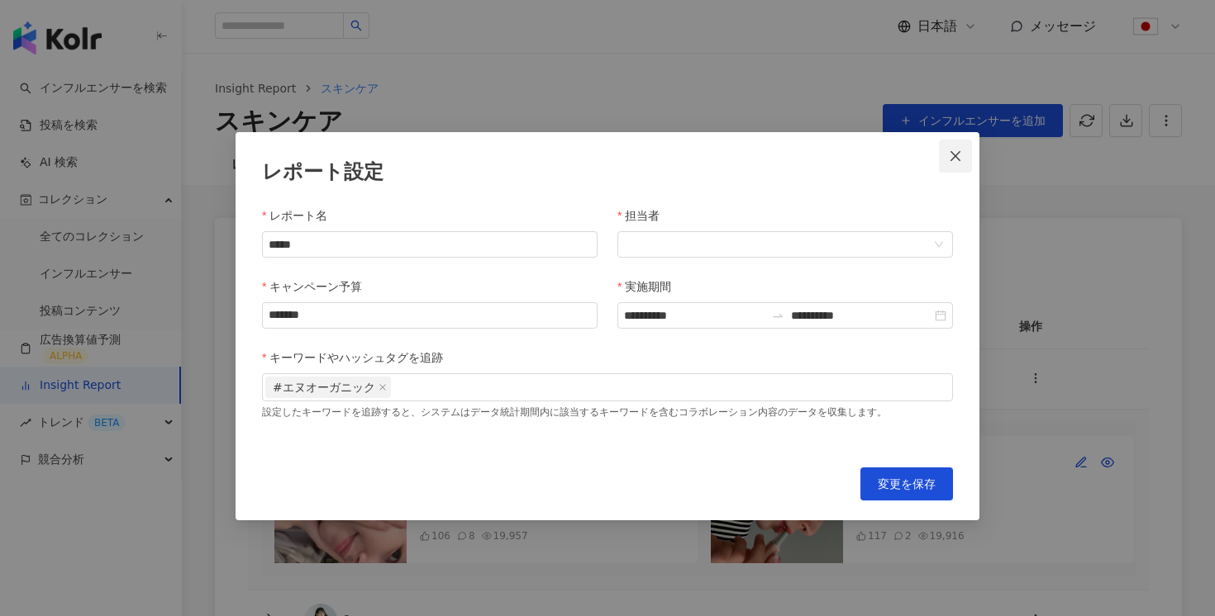
click at [954, 159] on icon "close" at bounding box center [955, 156] width 13 height 13
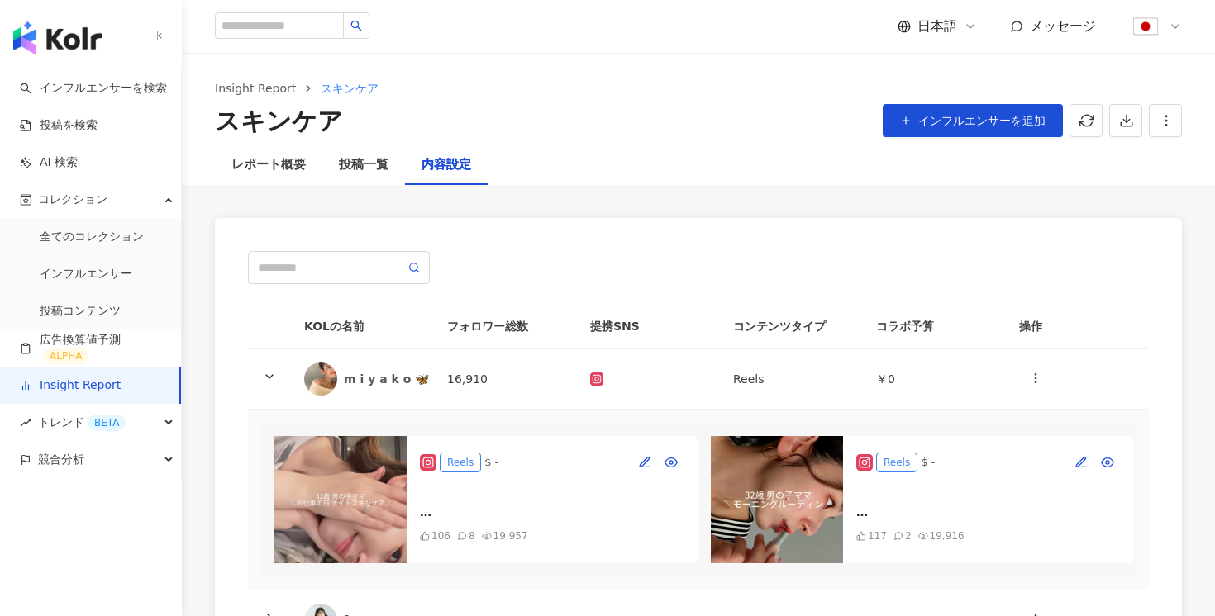
click at [121, 378] on link "Insight Report" at bounding box center [70, 386] width 101 height 17
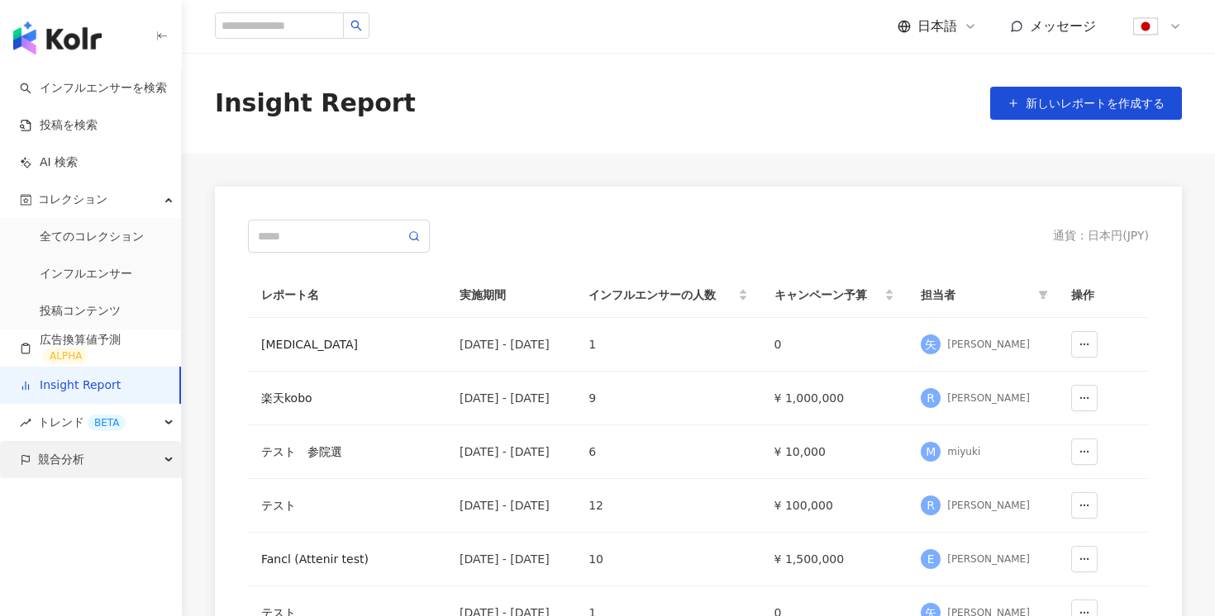
click at [98, 457] on div "競合分析" at bounding box center [90, 459] width 181 height 37
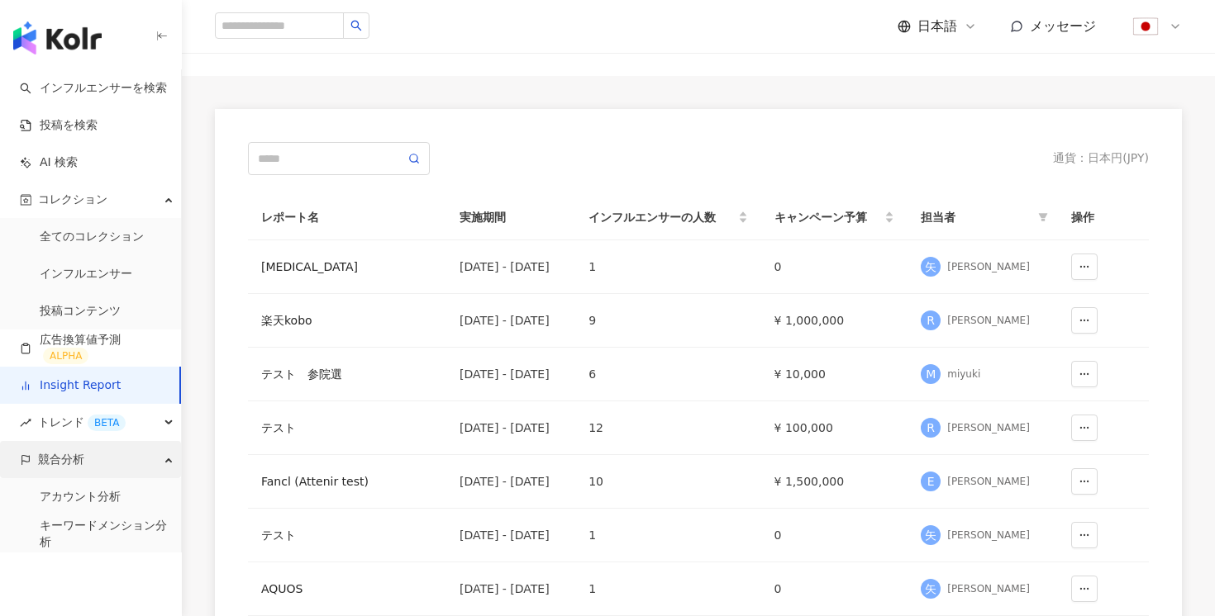
scroll to position [176, 0]
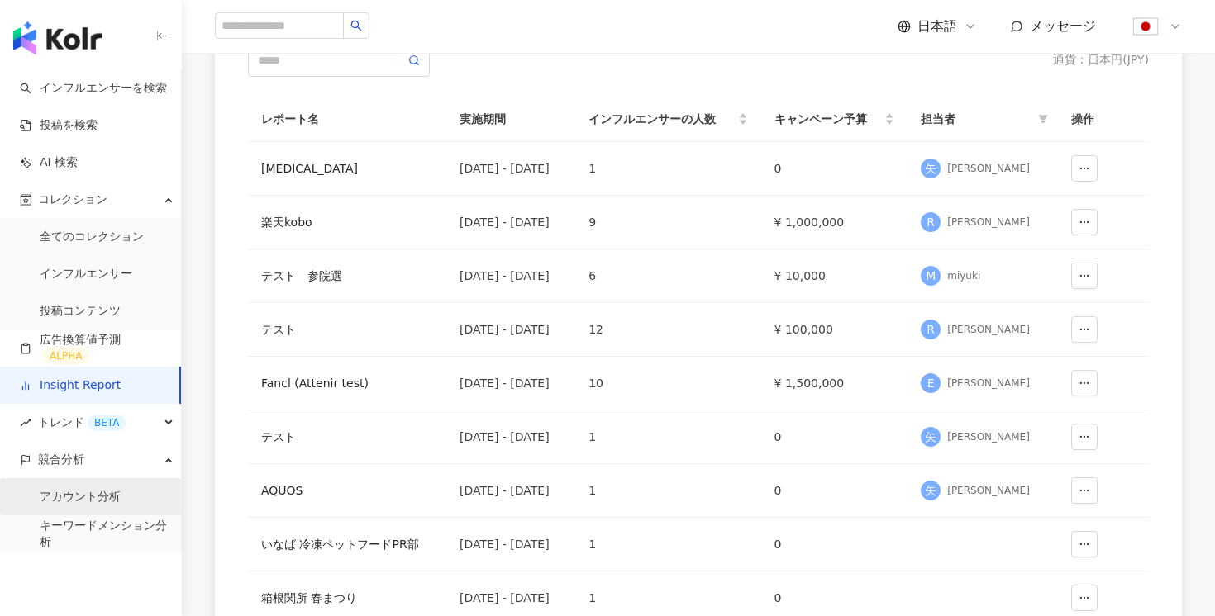
click at [98, 498] on link "アカウント分析" at bounding box center [80, 497] width 81 height 17
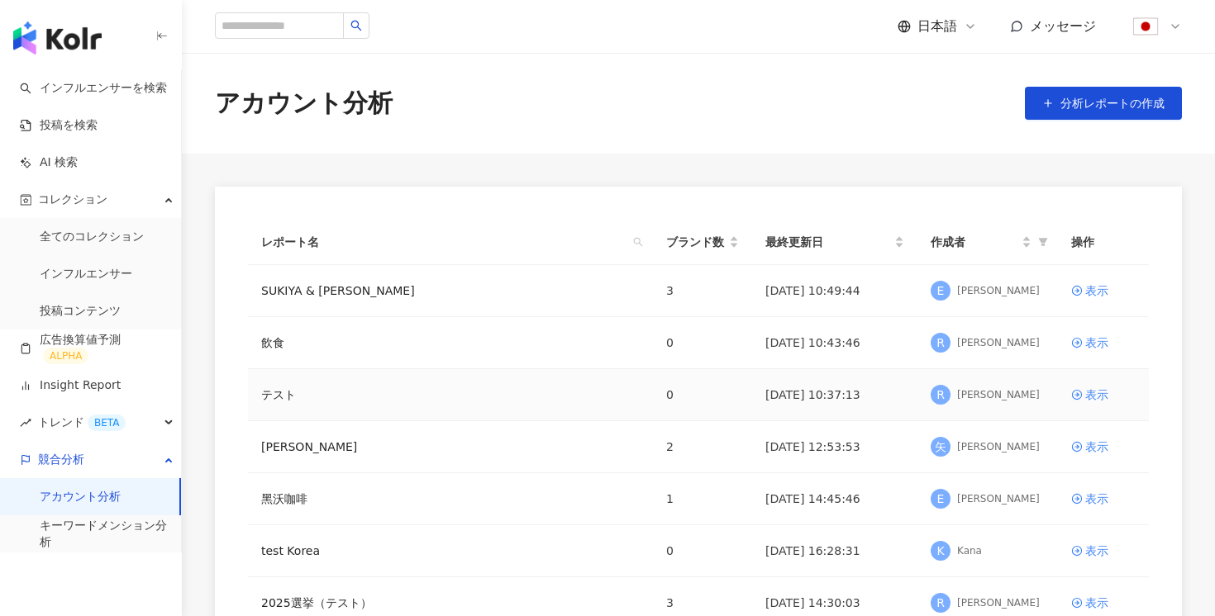
scroll to position [439, 0]
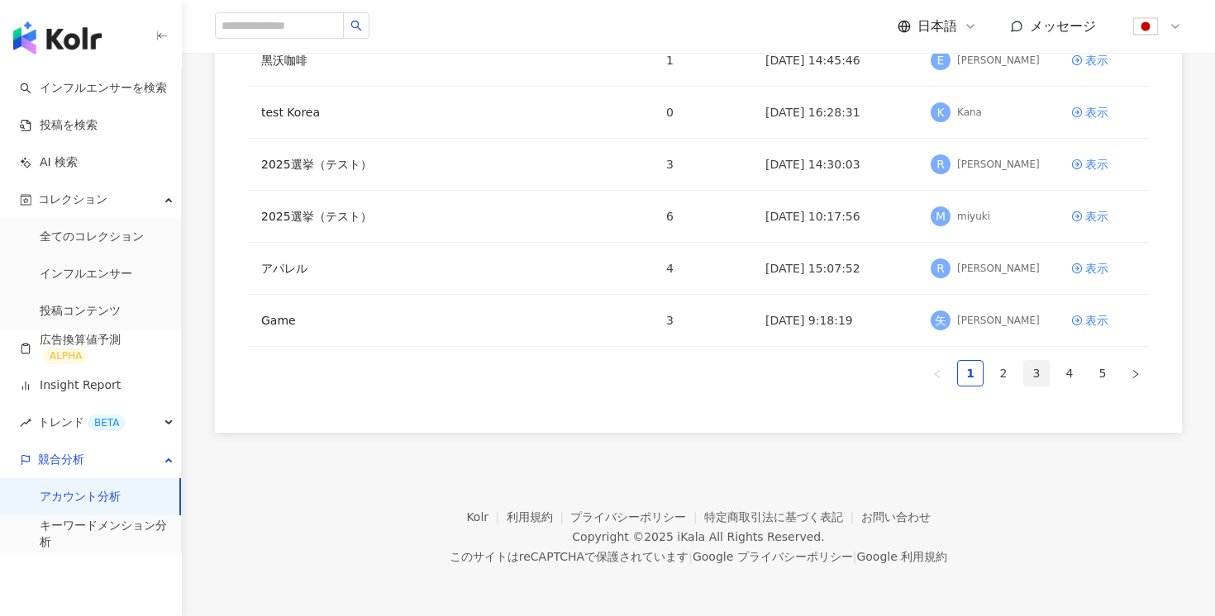
click at [1041, 376] on link "3" at bounding box center [1036, 373] width 25 height 25
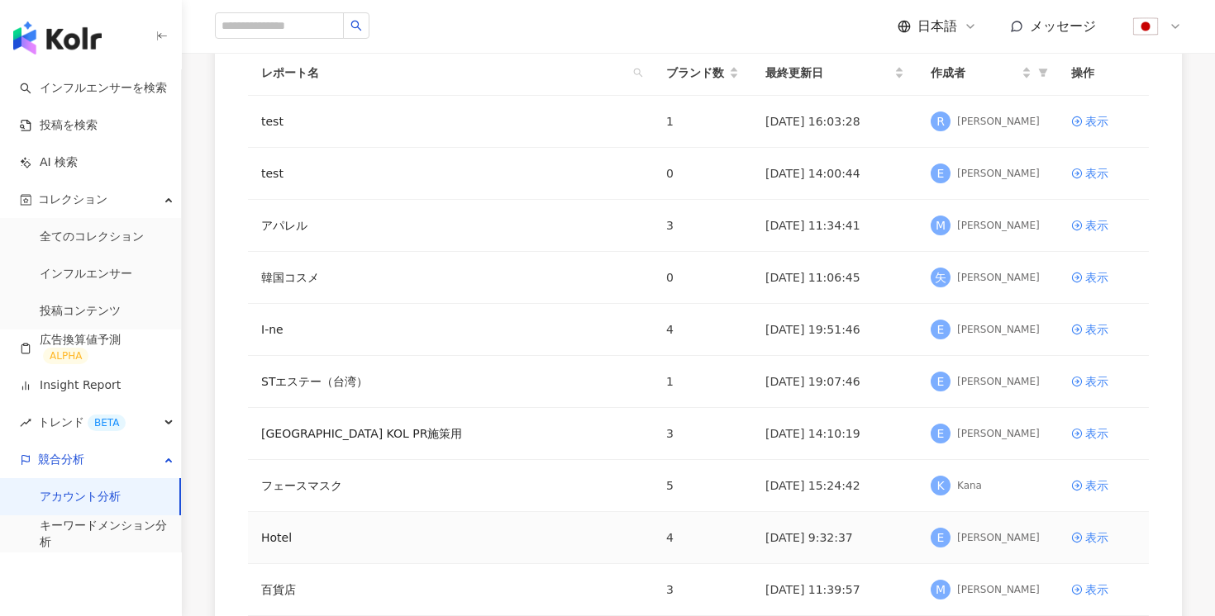
scroll to position [347, 0]
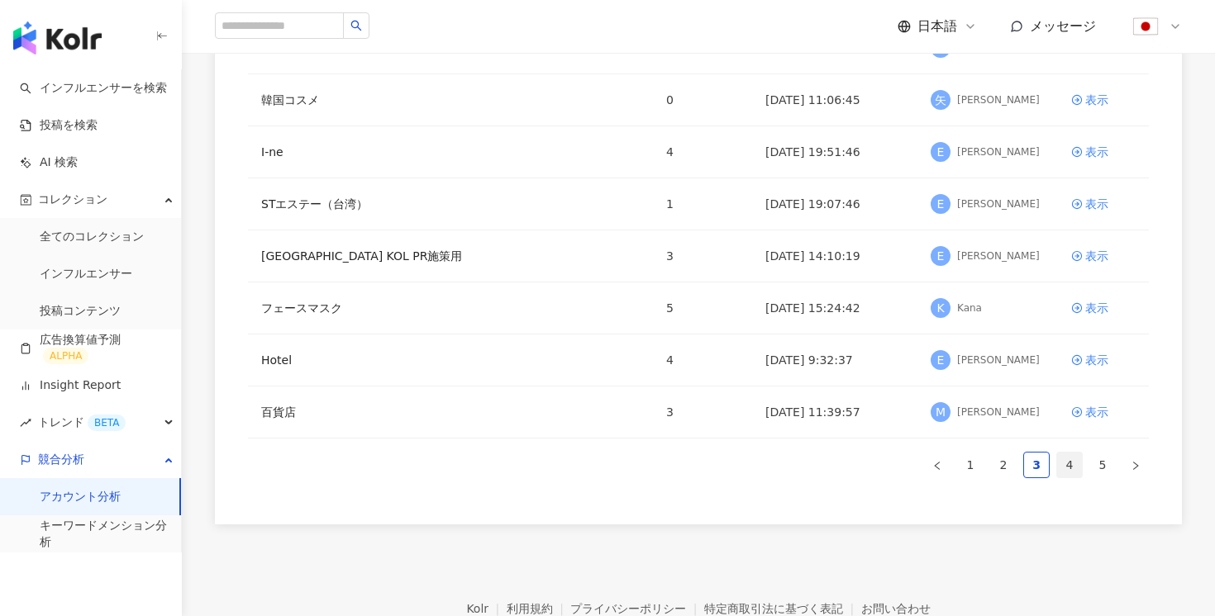
click at [1067, 466] on link "4" at bounding box center [1069, 465] width 25 height 25
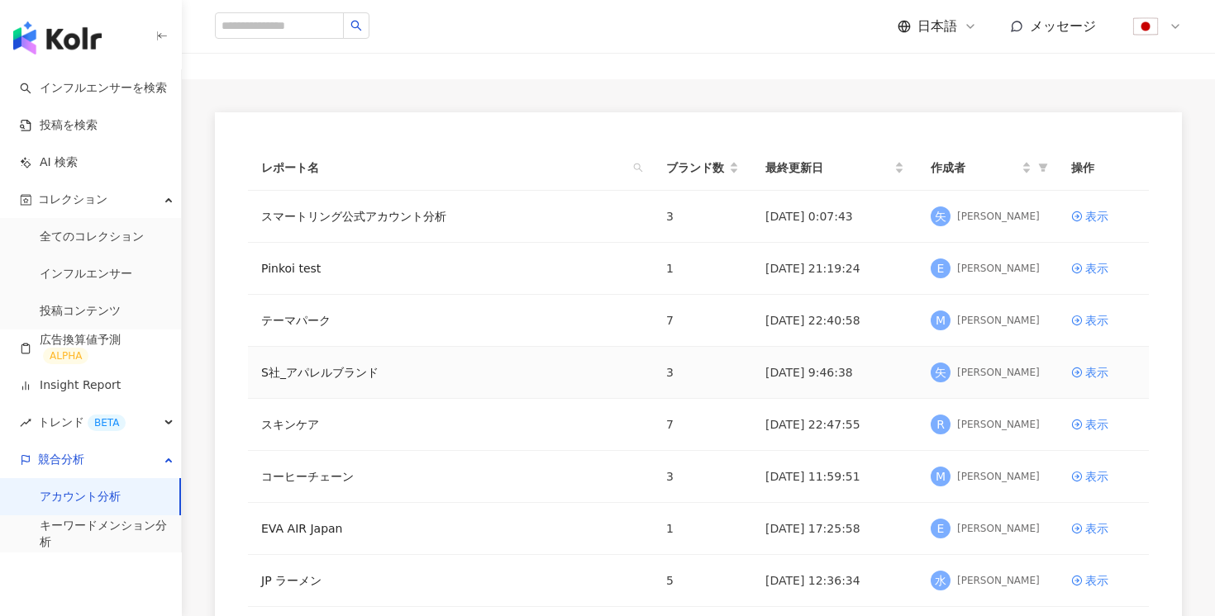
scroll to position [140, 0]
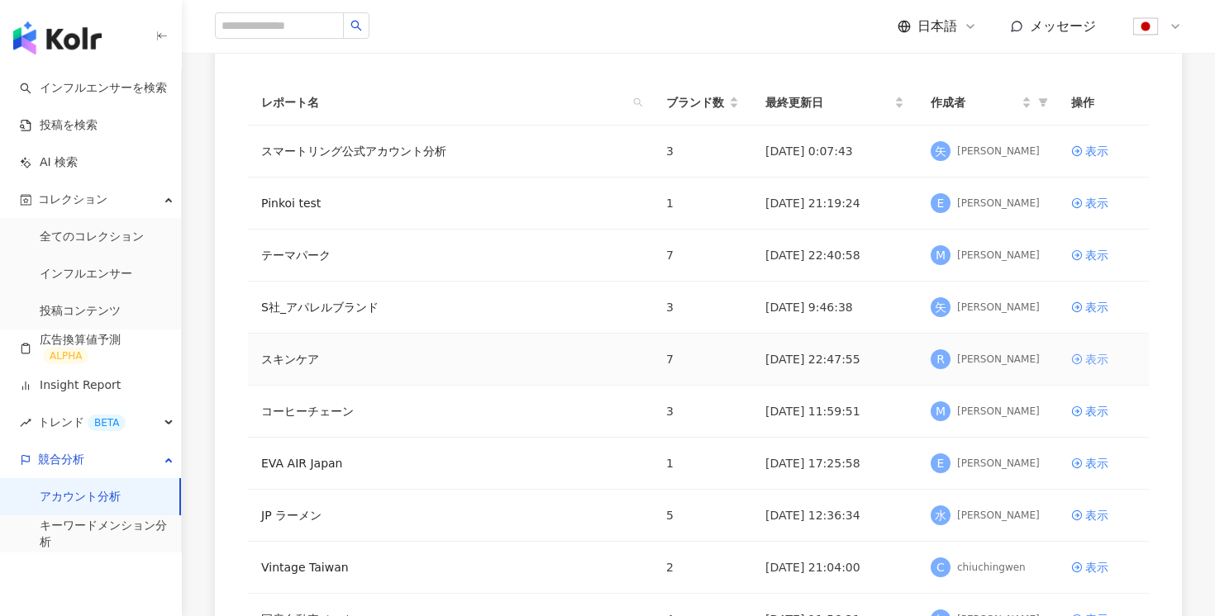
click at [1075, 358] on icon at bounding box center [1077, 360] width 12 height 12
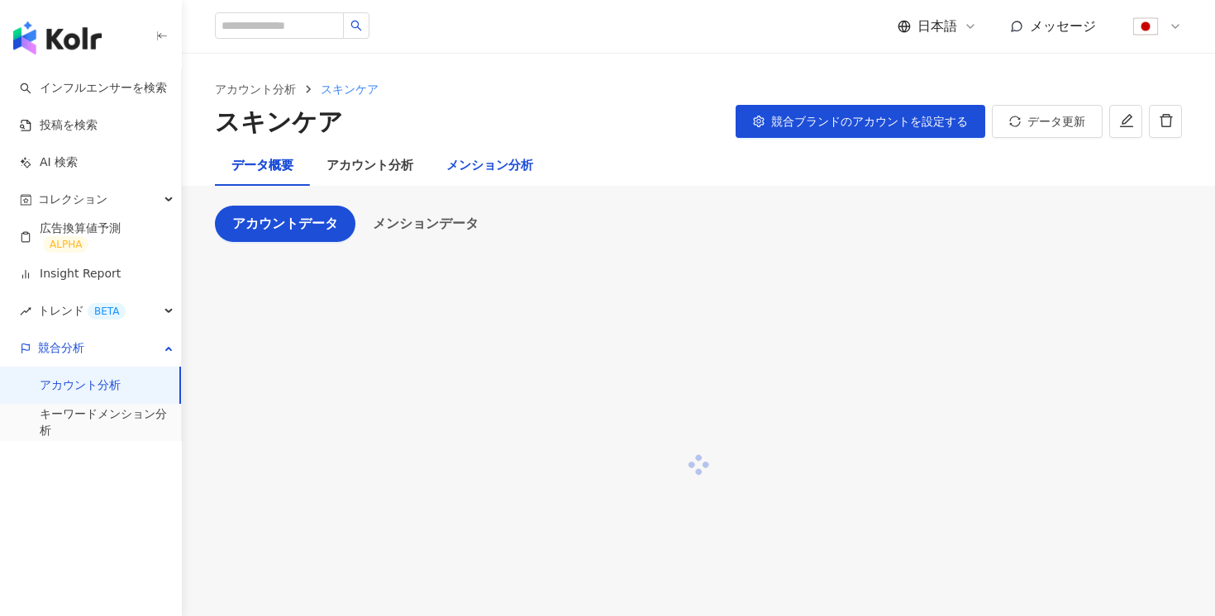
click at [498, 163] on div "メンション分析" at bounding box center [489, 166] width 87 height 20
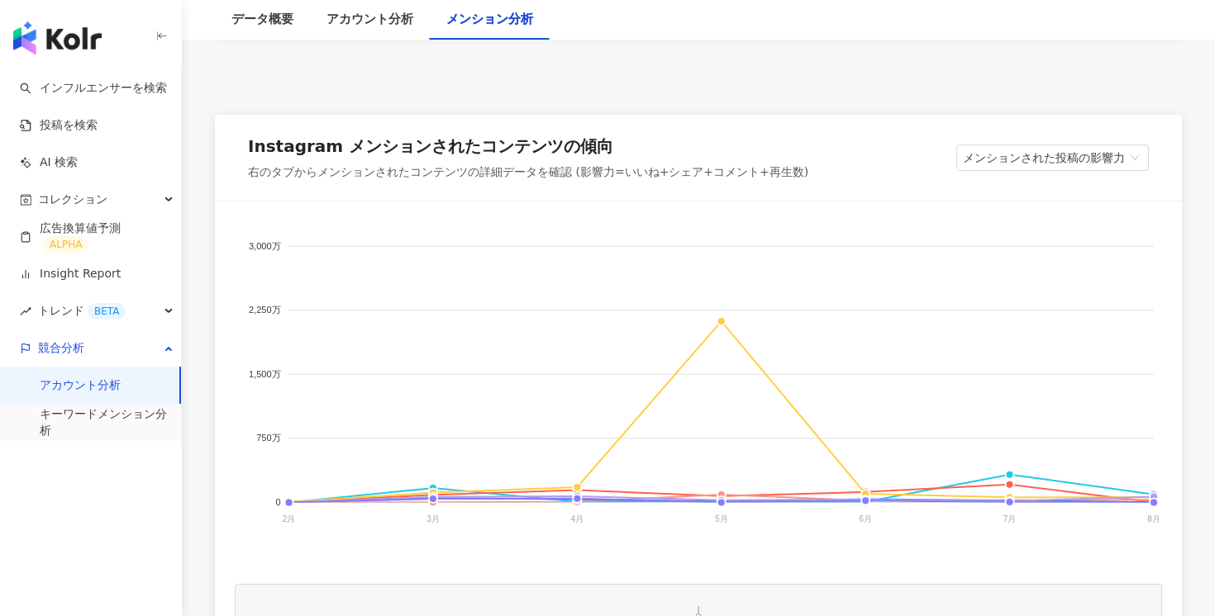
scroll to position [274, 0]
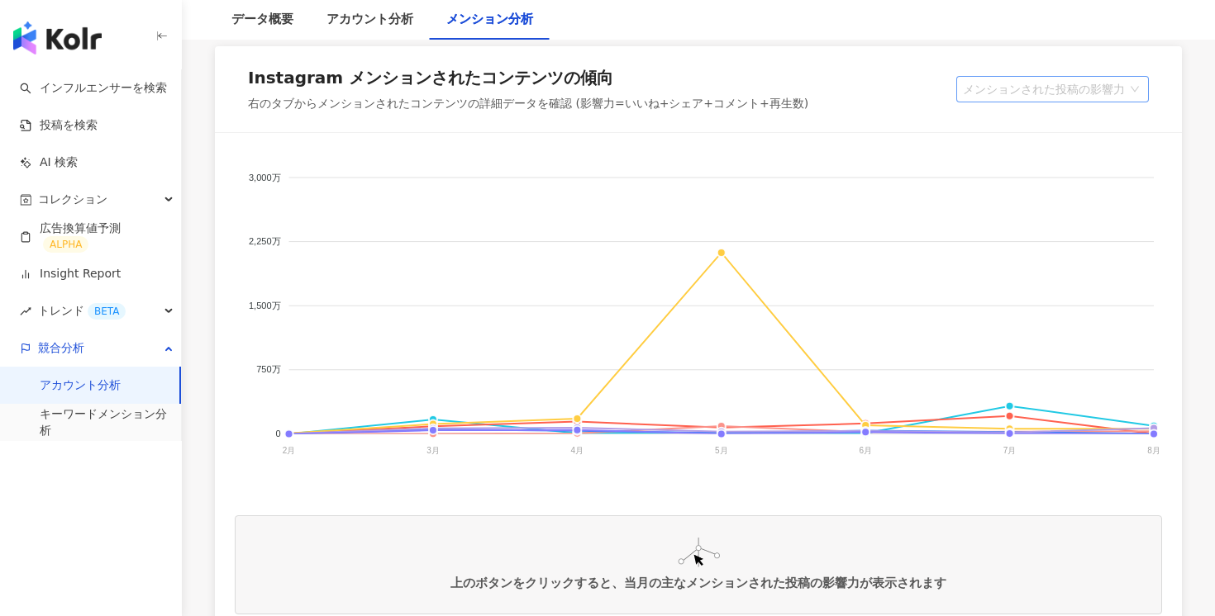
click at [1057, 99] on span "メンションされた投稿の影響力" at bounding box center [1052, 89] width 179 height 25
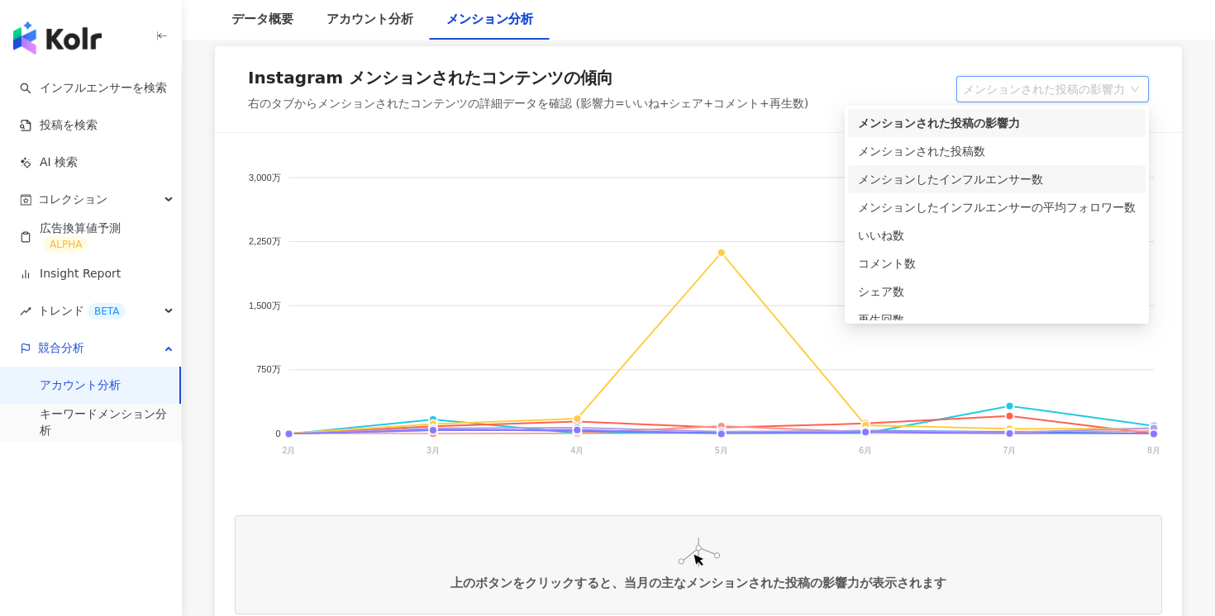
click at [1029, 180] on div "メンションしたインフルエンサー数" at bounding box center [997, 179] width 278 height 18
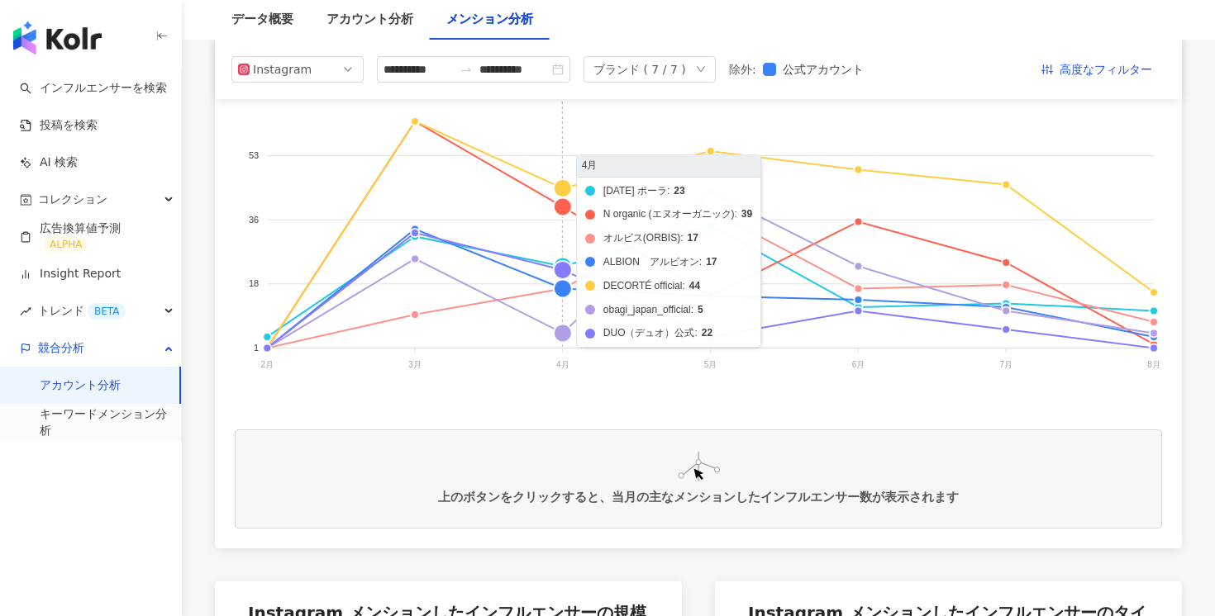
scroll to position [354, 0]
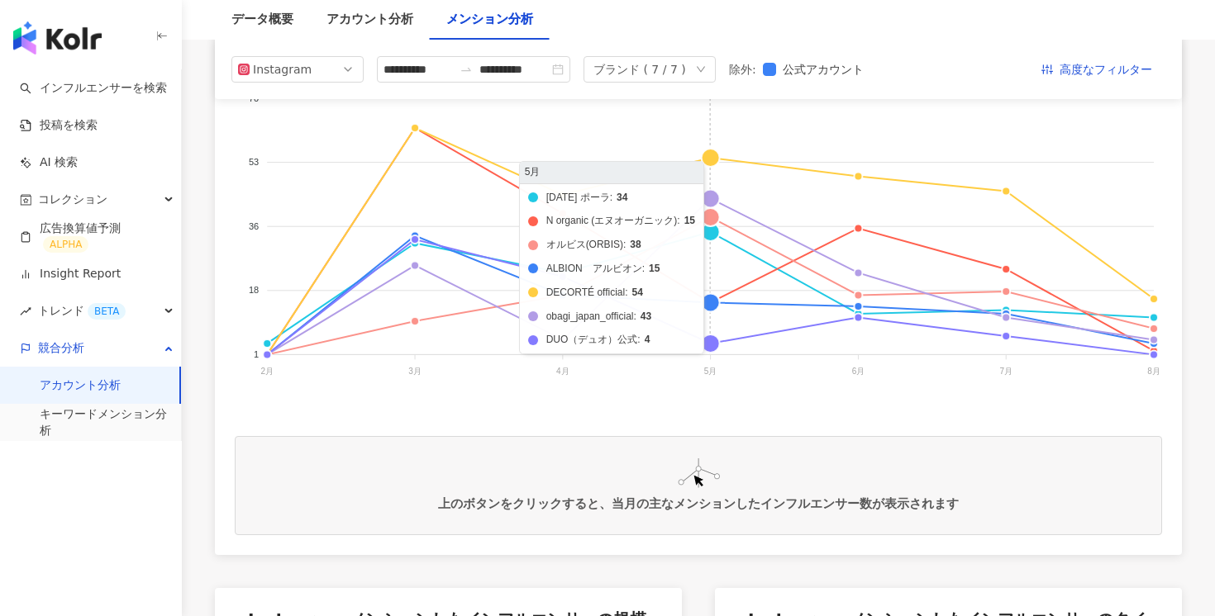
click at [721, 162] on foreignobject "[DATE] ポーラ N organic (エヌオーガニック) オルビス(ORBIS) ALBION　アルビオン DECORTÉ official o…" at bounding box center [698, 239] width 927 height 331
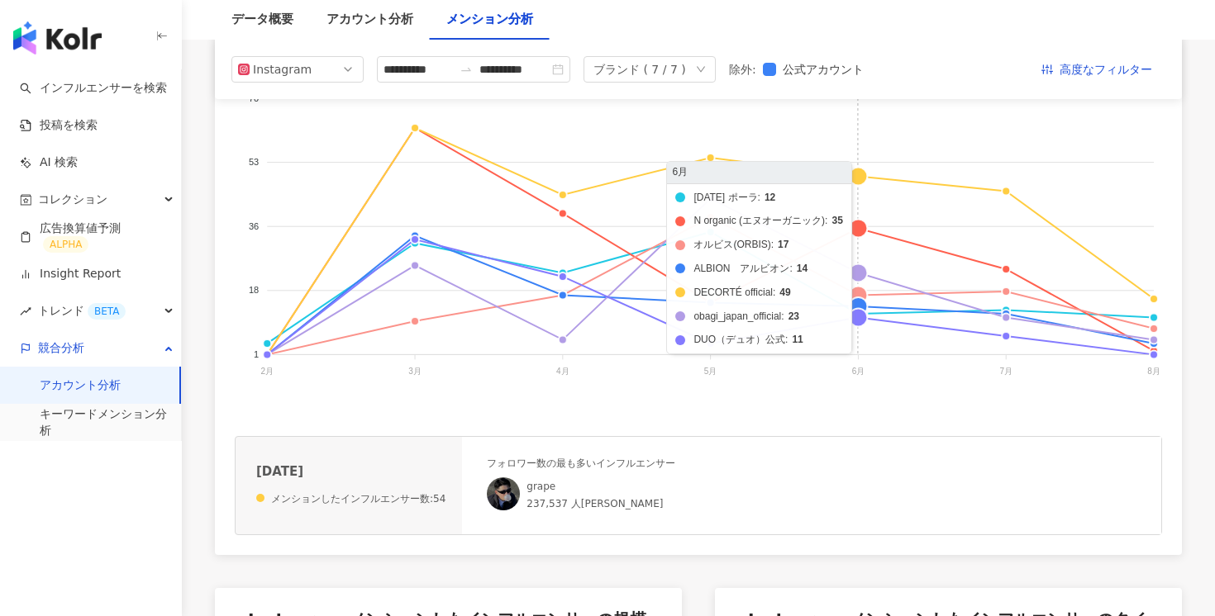
click at [876, 171] on foreignobject "[DATE] ポーラ N organic (エヌオーガニック) オルビス(ORBIS) ALBION　アルビオン DECORTÉ official o…" at bounding box center [698, 239] width 927 height 331
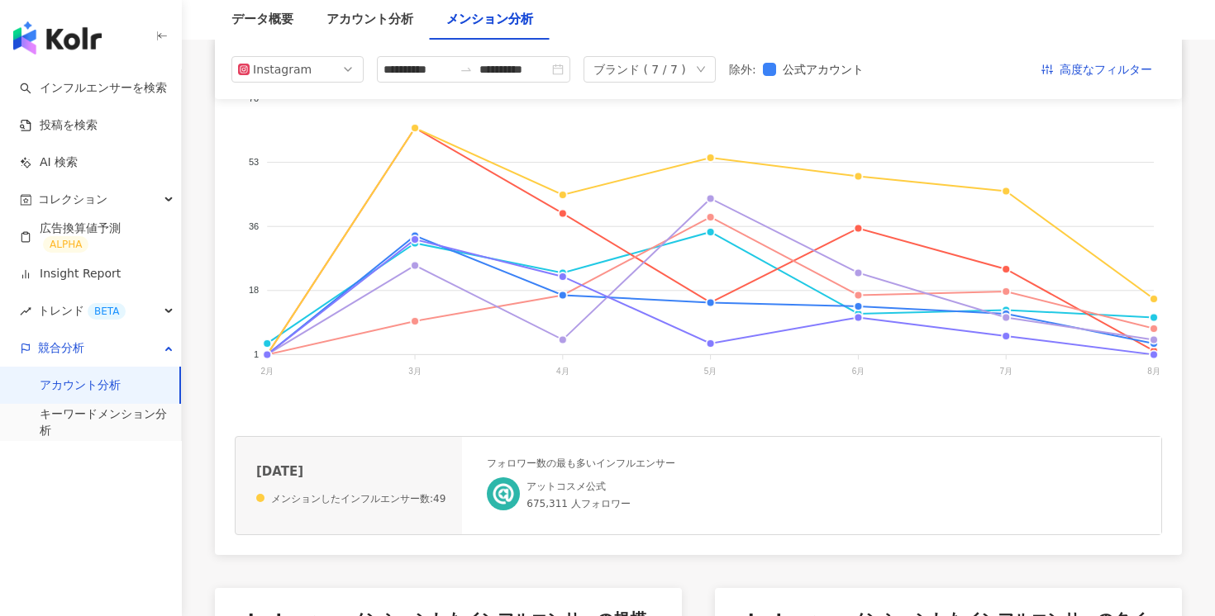
click at [497, 494] on img at bounding box center [503, 494] width 33 height 33
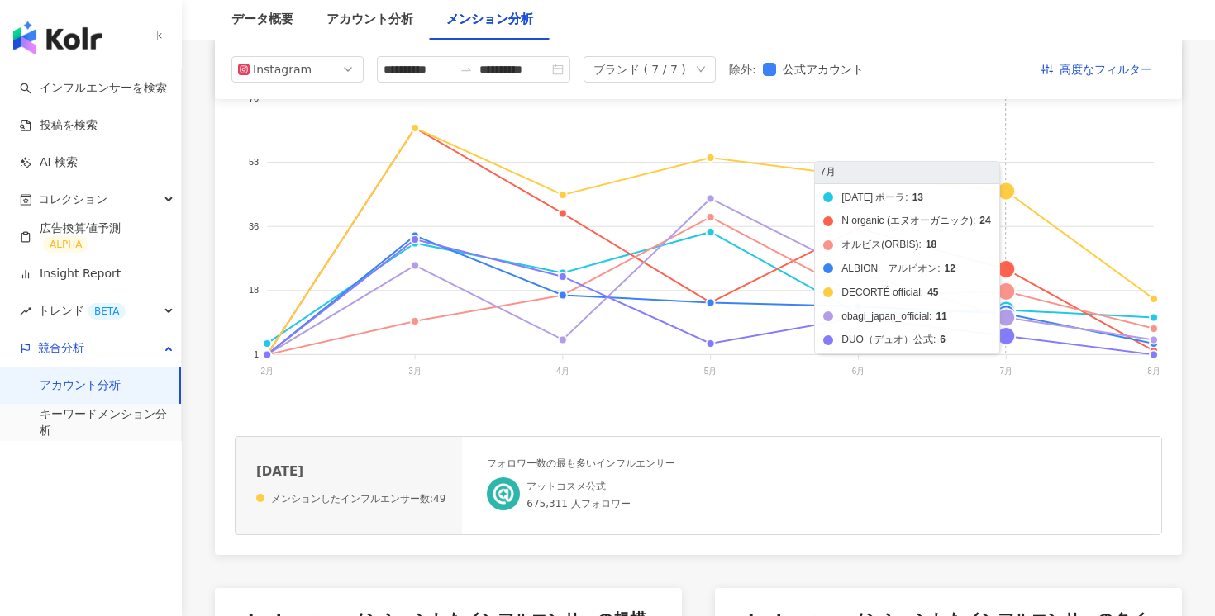
click at [991, 189] on foreignobject "[DATE] ポーラ N organic (エヌオーガニック) オルビス(ORBIS) ALBION　アルビオン DECORTÉ official o…" at bounding box center [698, 239] width 927 height 331
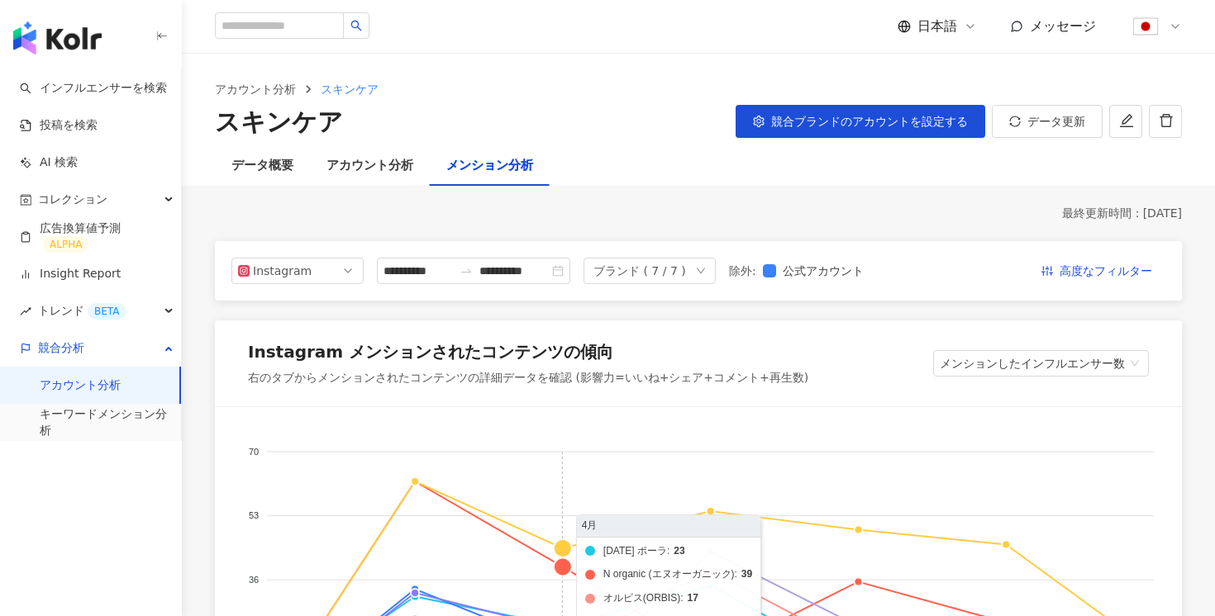
scroll to position [59, 0]
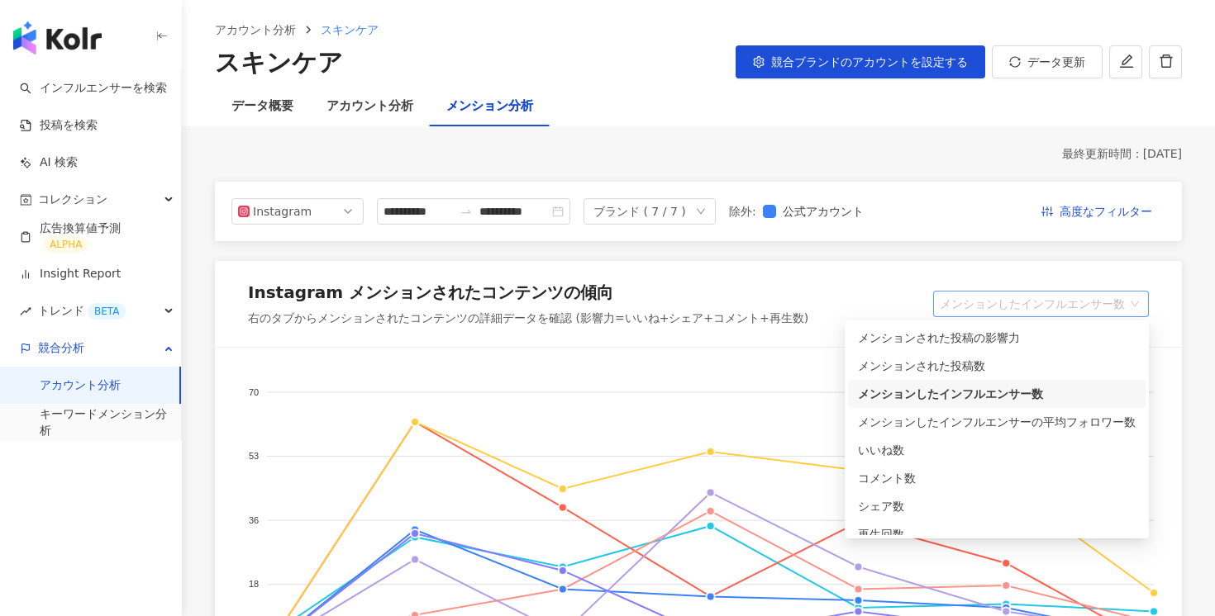
click at [1017, 300] on span "メンションしたインフルエンサー数" at bounding box center [1041, 304] width 202 height 25
click at [1000, 338] on div "メンションされた投稿の影響力" at bounding box center [997, 338] width 278 height 18
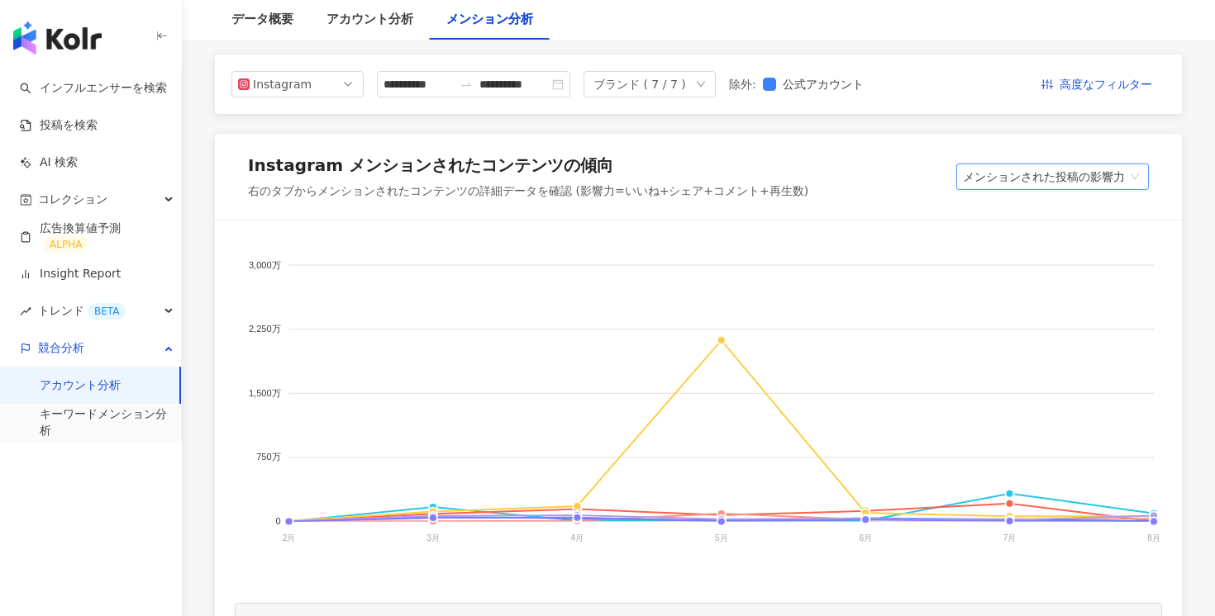
scroll to position [219, 0]
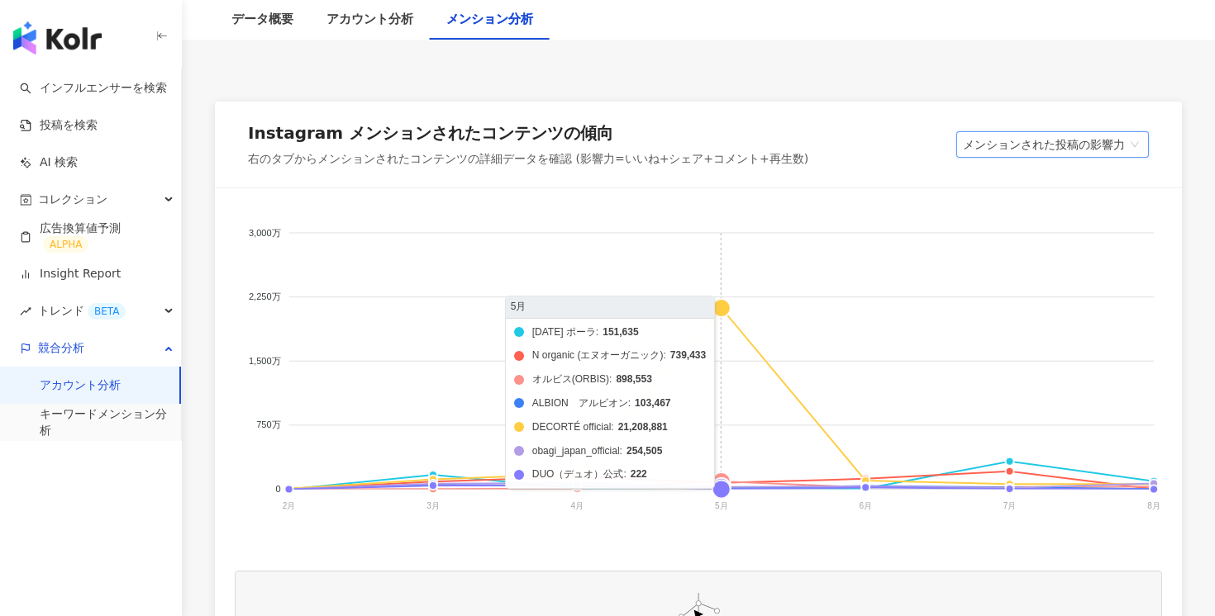
click at [730, 311] on foreignobject "[DATE] ポーラ N organic (エヌオーガニック) オルビス(ORBIS) ALBION　アルビオン DECORTÉ official o…" at bounding box center [698, 373] width 927 height 331
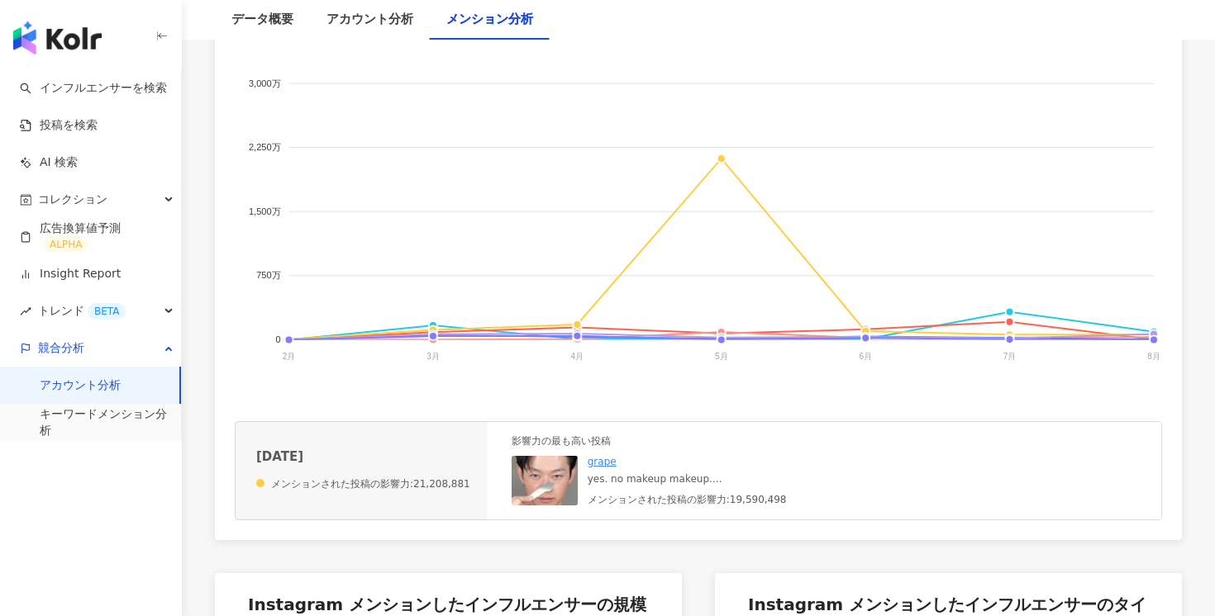
click at [542, 477] on img at bounding box center [544, 481] width 66 height 50
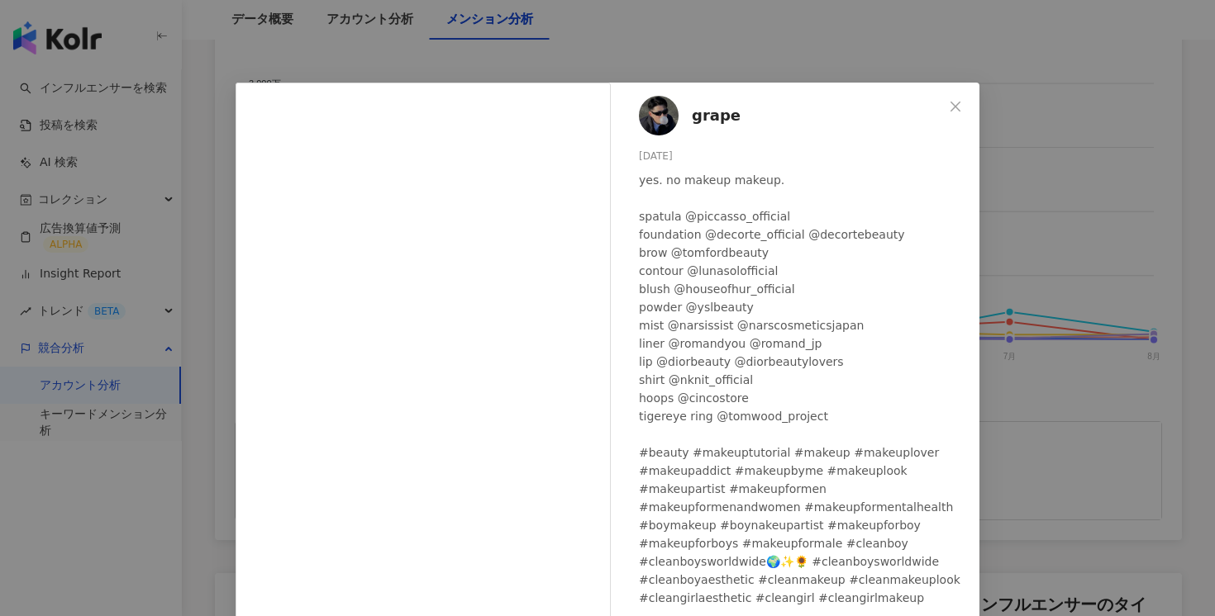
scroll to position [17, 0]
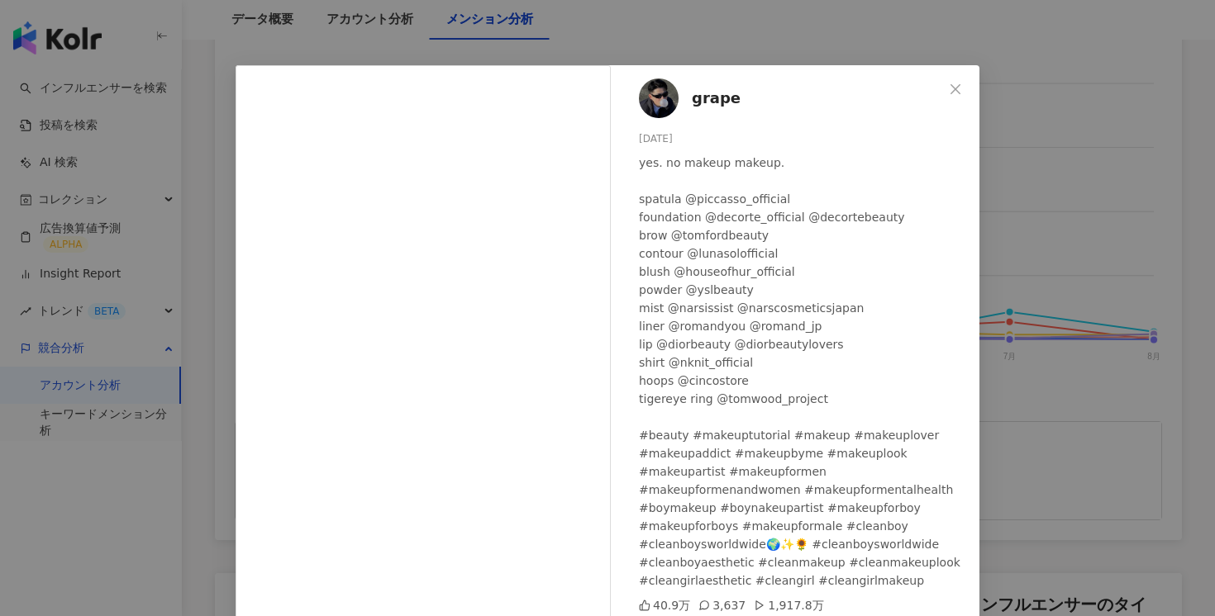
click at [965, 71] on div "grape [DATE] yes. no makeup makeup. spatula @piccasso_official foundation @deco…" at bounding box center [799, 361] width 360 height 592
click at [954, 86] on icon "close" at bounding box center [955, 89] width 13 height 13
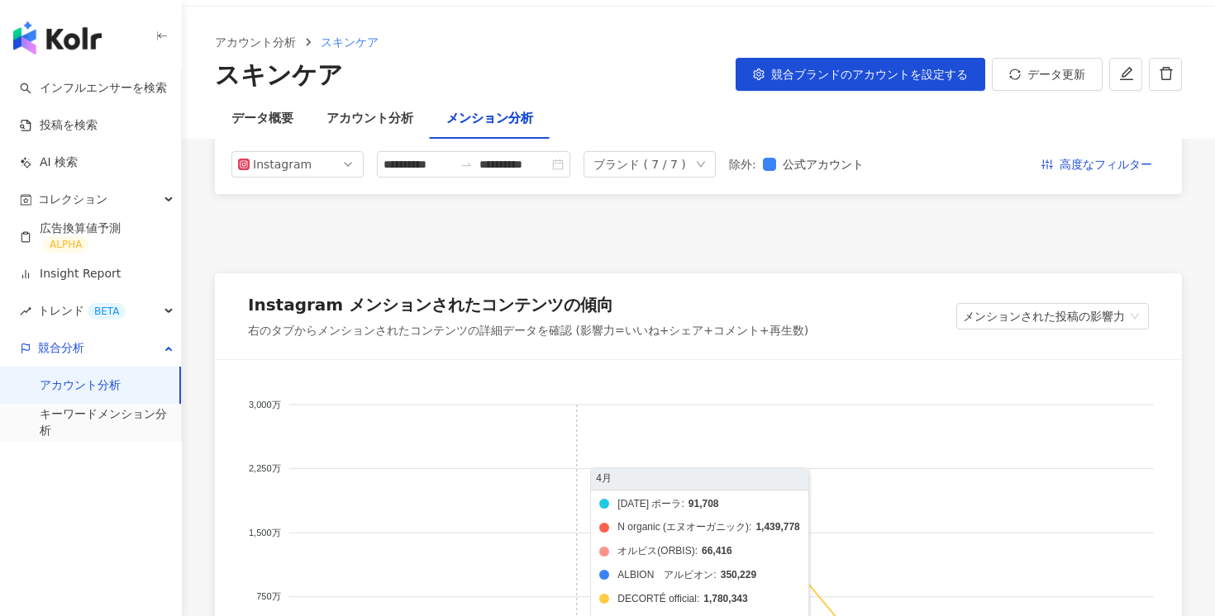
scroll to position [0, 0]
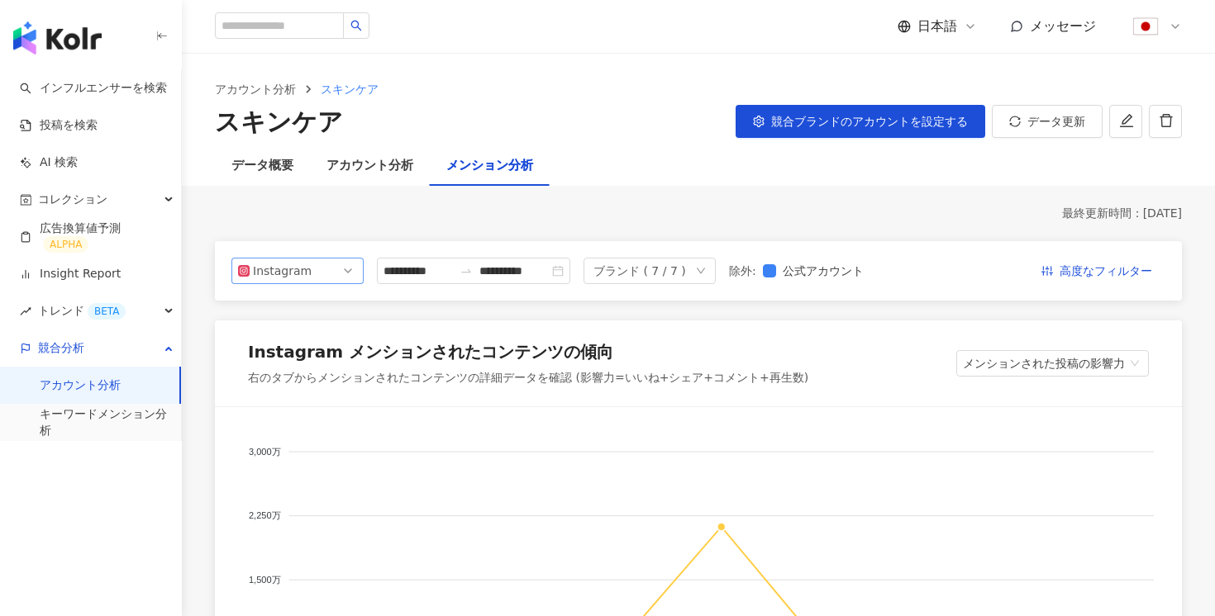
click at [345, 273] on span "Instagram" at bounding box center [297, 271] width 119 height 25
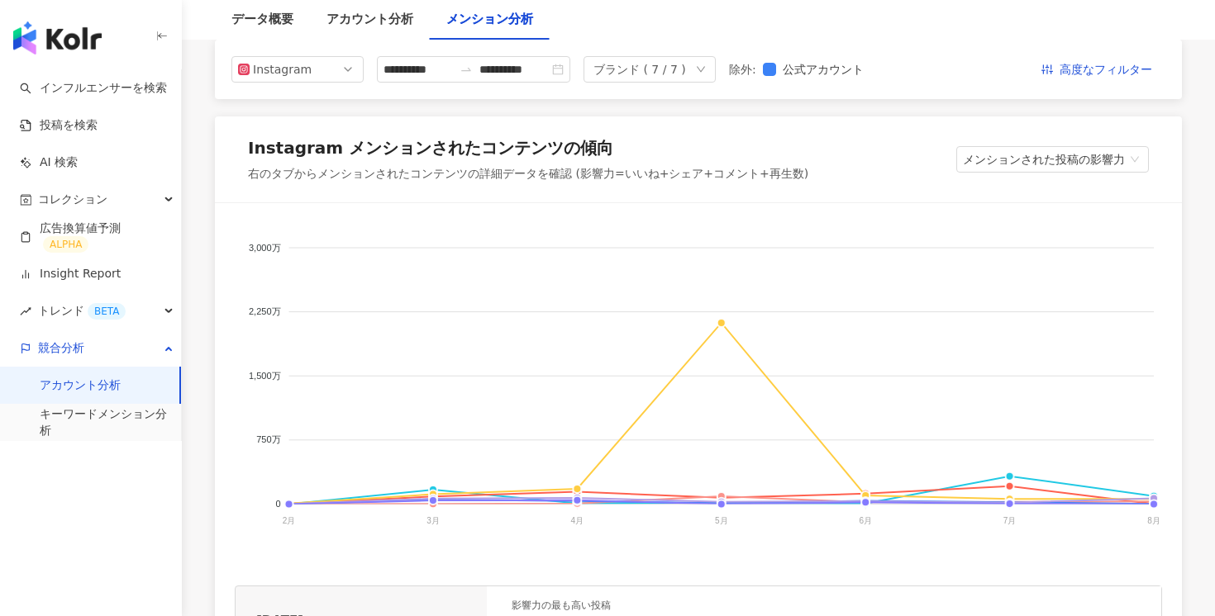
scroll to position [271, 0]
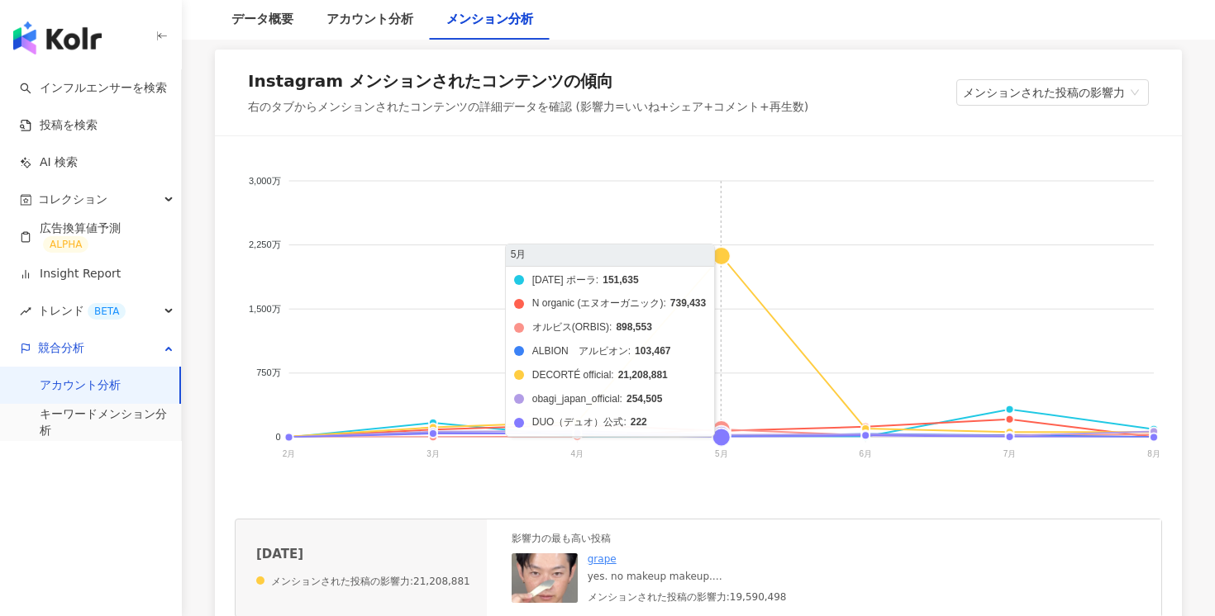
click at [730, 263] on foreignobject "[DATE] ポーラ N organic (エヌオーガニック) オルビス(ORBIS) ALBION　アルビオン DECORTÉ official o…" at bounding box center [698, 321] width 927 height 331
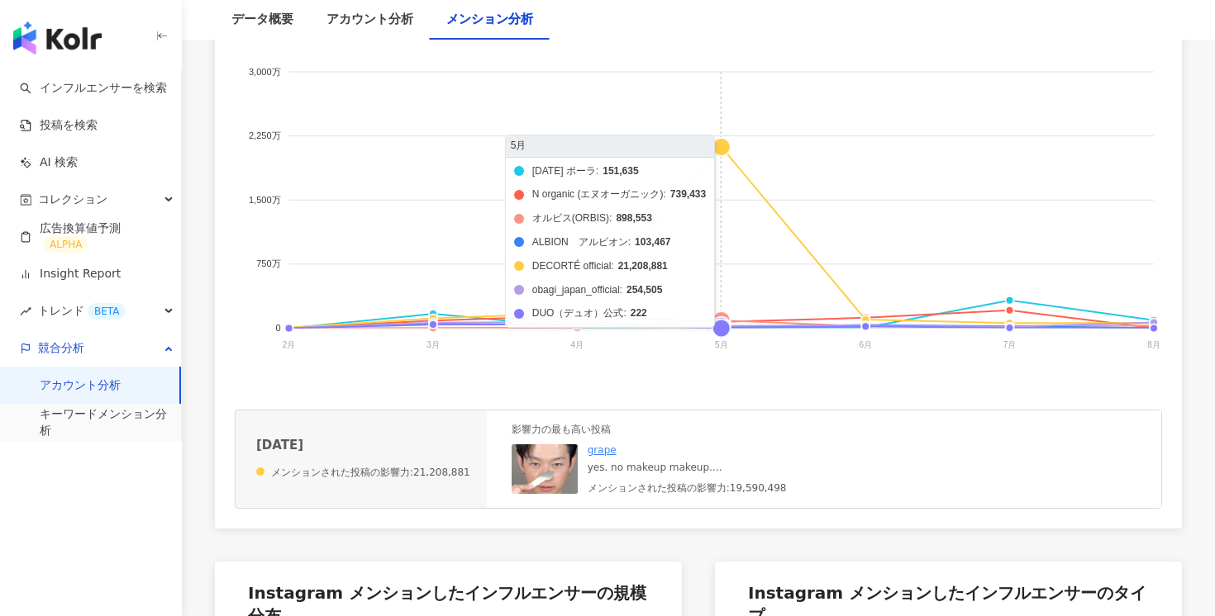
scroll to position [401, 0]
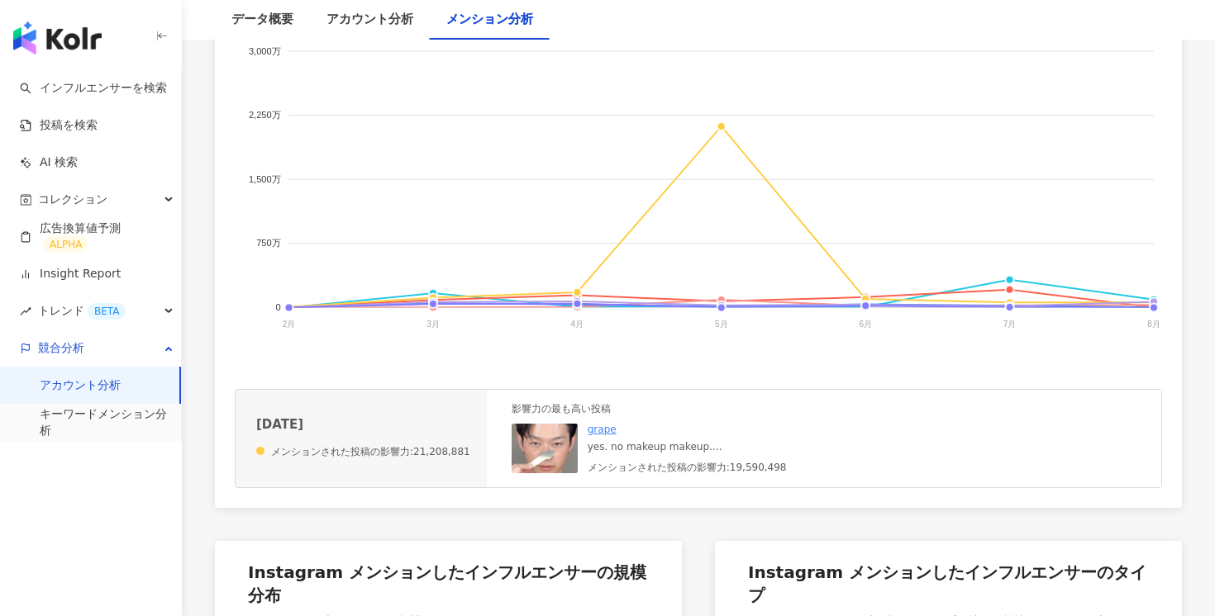
click at [548, 447] on img at bounding box center [544, 449] width 66 height 50
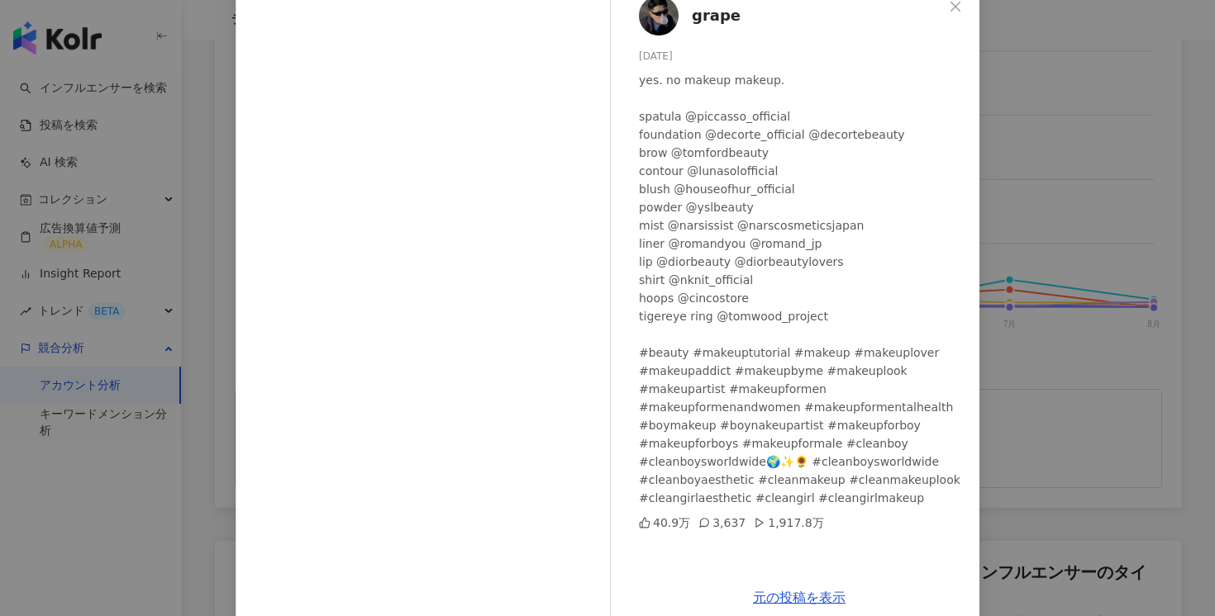
scroll to position [32, 0]
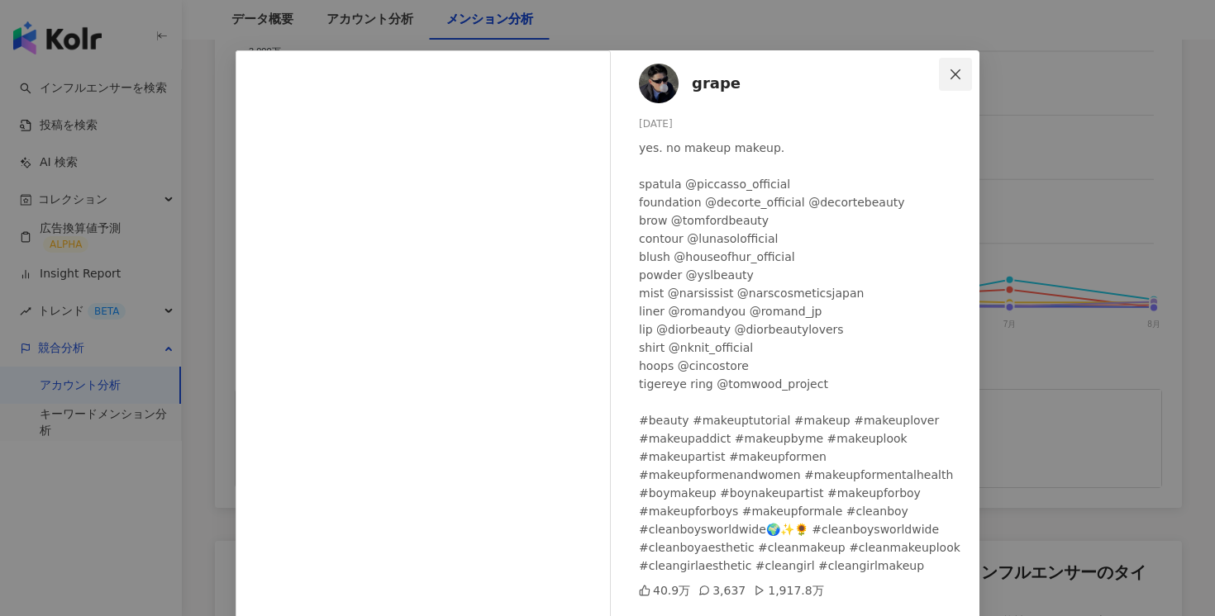
click at [951, 74] on icon "close" at bounding box center [955, 74] width 13 height 13
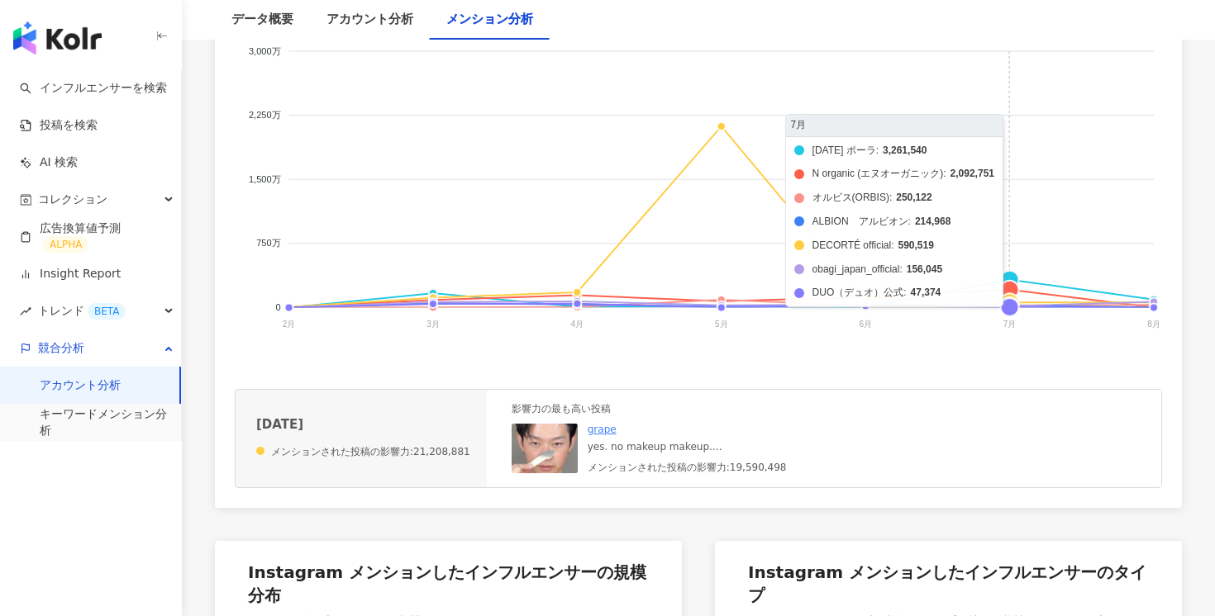
click at [1025, 264] on foreignobject "[DATE] ポーラ N organic (エヌオーガニック) オルビス(ORBIS) ALBION　アルビオン DECORTÉ official o…" at bounding box center [698, 191] width 927 height 331
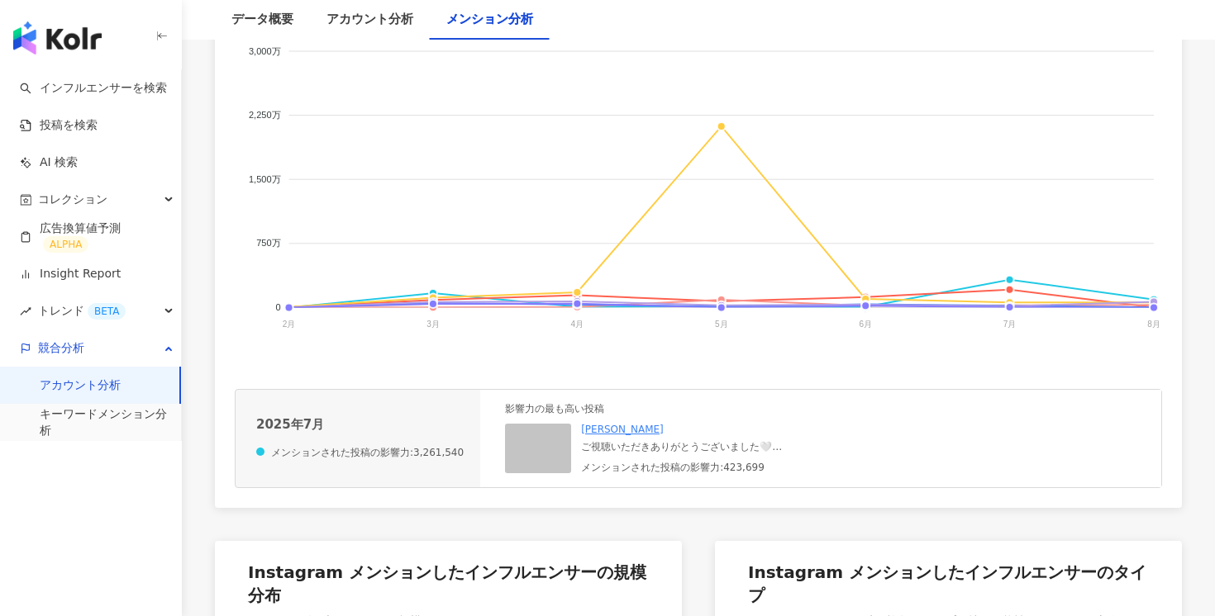
click at [535, 440] on img at bounding box center [538, 449] width 66 height 50
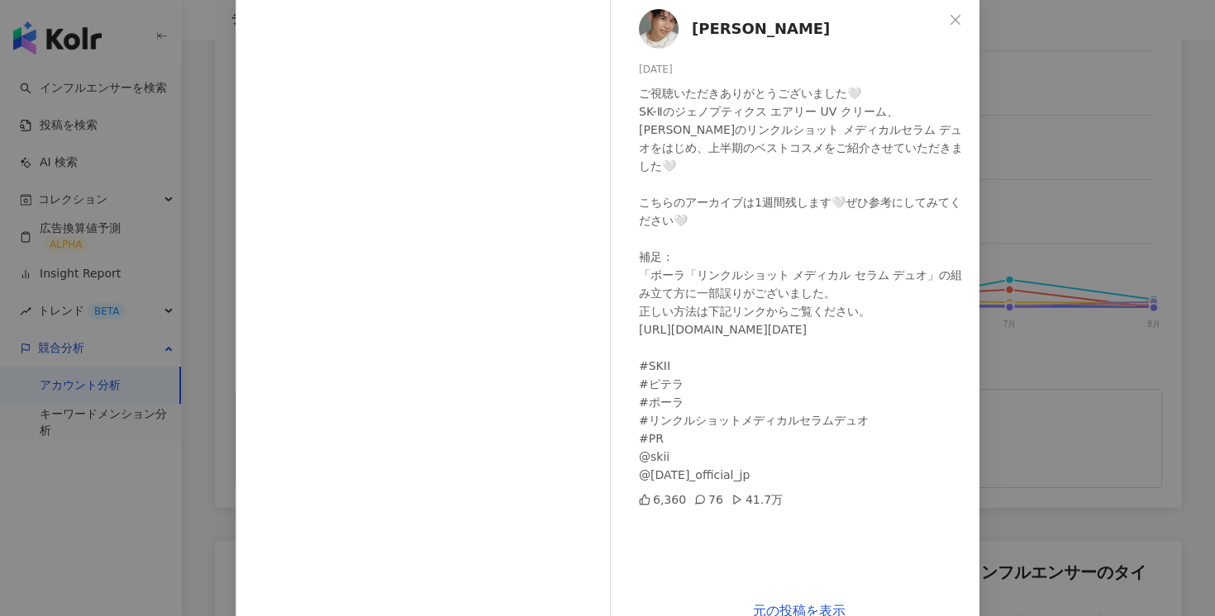
scroll to position [88, 0]
drag, startPoint x: 740, startPoint y: 471, endPoint x: 641, endPoint y: 475, distance: 99.2
click at [641, 475] on div "ご視聴いただきありがとうございました🤍 SK-Ⅱのジェノプティクス エアリー UV クリーム、[PERSON_NAME]のリンクルショット メディカルセラム …" at bounding box center [802, 283] width 327 height 400
copy div "a_official_jp"
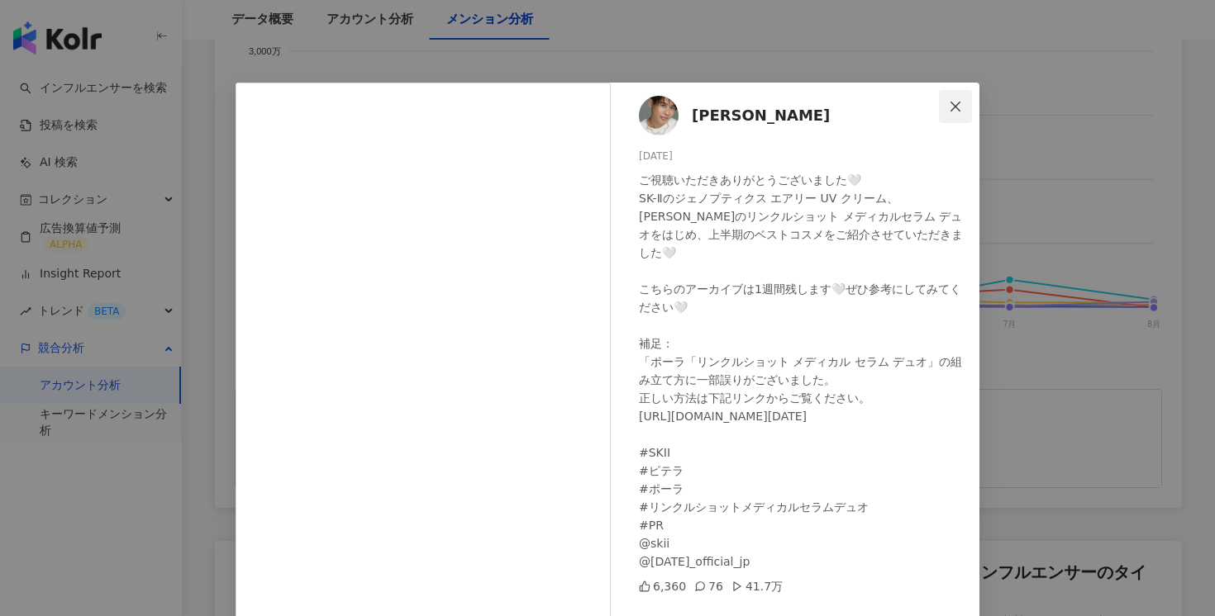
click at [953, 115] on button "Close" at bounding box center [955, 106] width 33 height 33
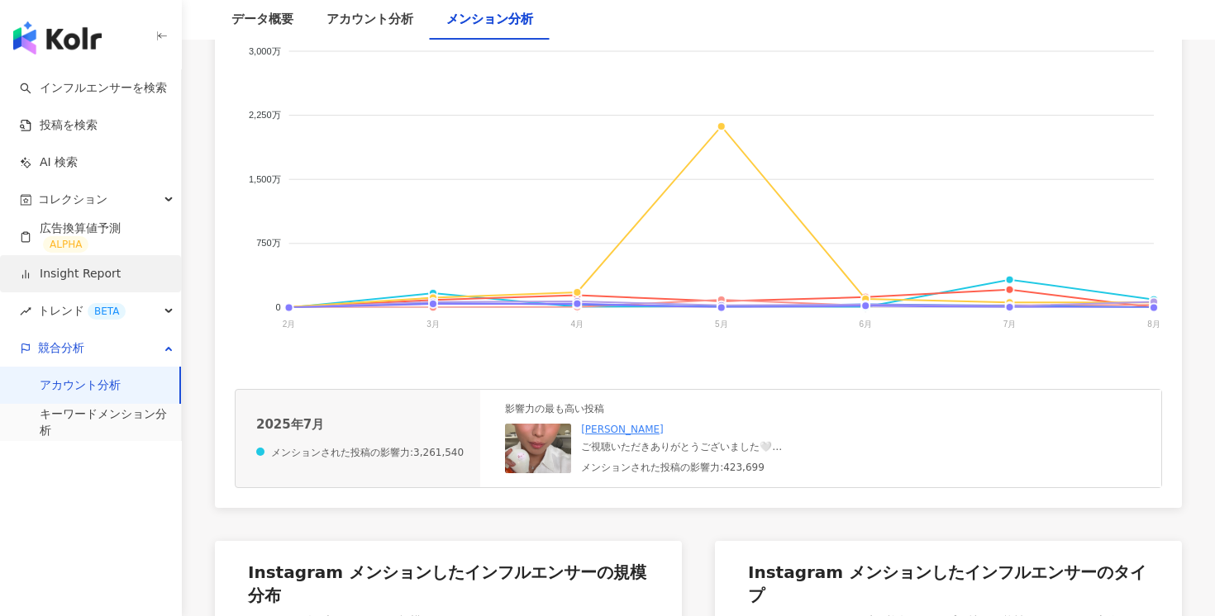
click at [88, 268] on link "Insight Report" at bounding box center [70, 274] width 101 height 17
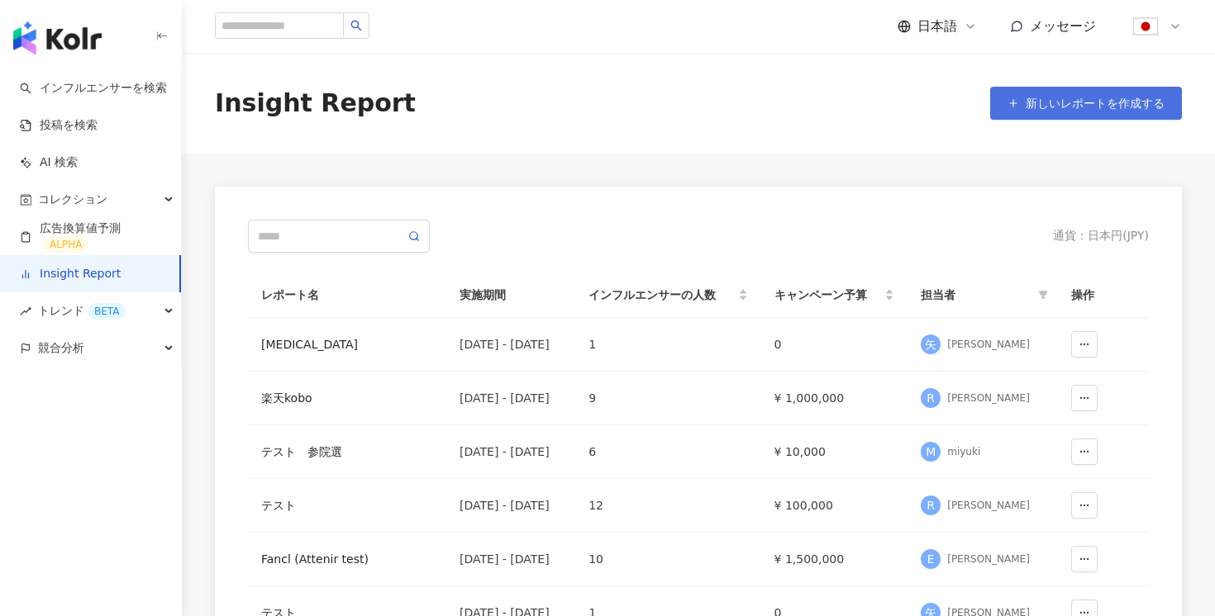
click at [1022, 104] on button "新しいレポートを作成する" at bounding box center [1086, 103] width 192 height 33
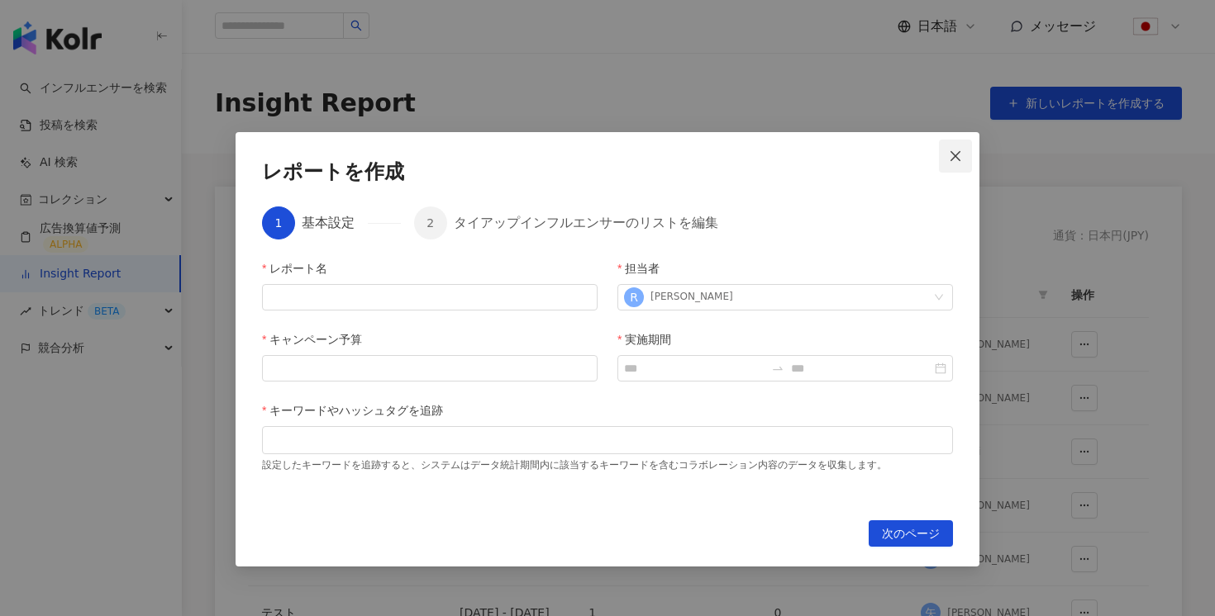
click at [955, 156] on icon "close" at bounding box center [955, 155] width 10 height 10
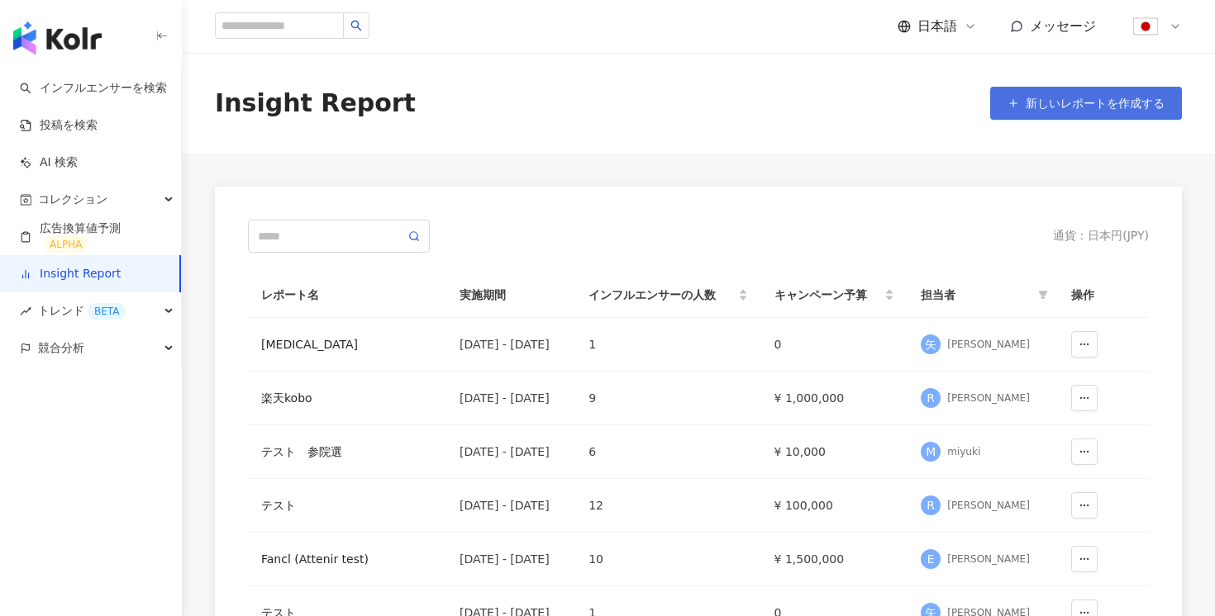
click at [1034, 104] on span "新しいレポートを作成する" at bounding box center [1094, 103] width 139 height 13
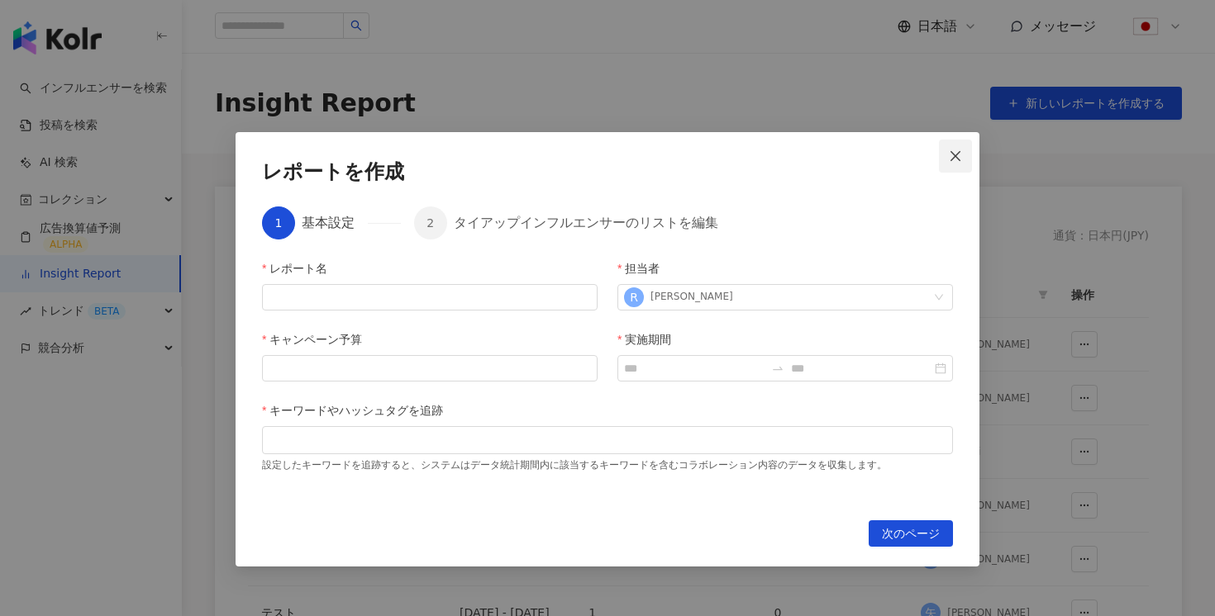
click at [957, 156] on icon "close" at bounding box center [955, 155] width 10 height 10
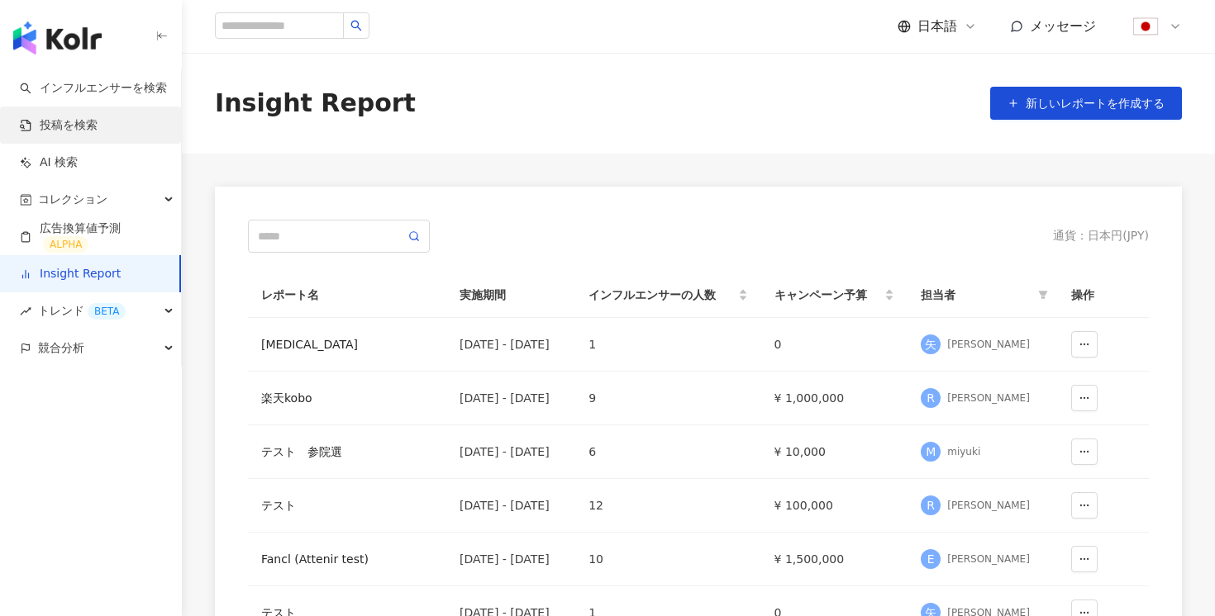
click at [90, 117] on link "投稿を検索" at bounding box center [59, 125] width 78 height 17
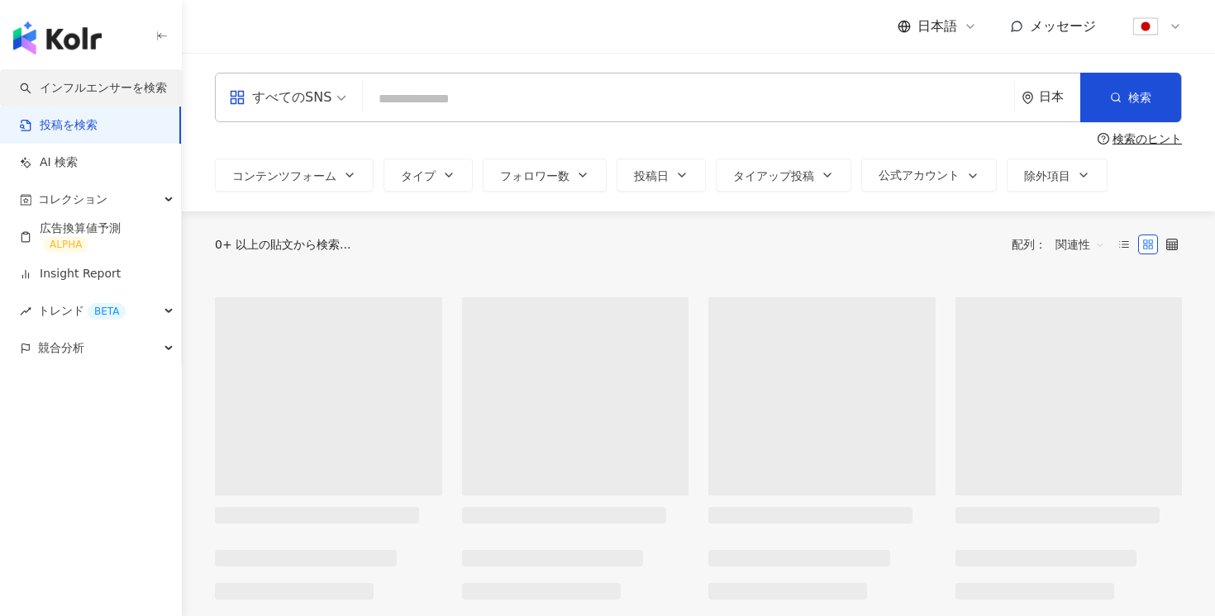
click at [88, 96] on link "インフルエンサーを検索" at bounding box center [93, 88] width 147 height 17
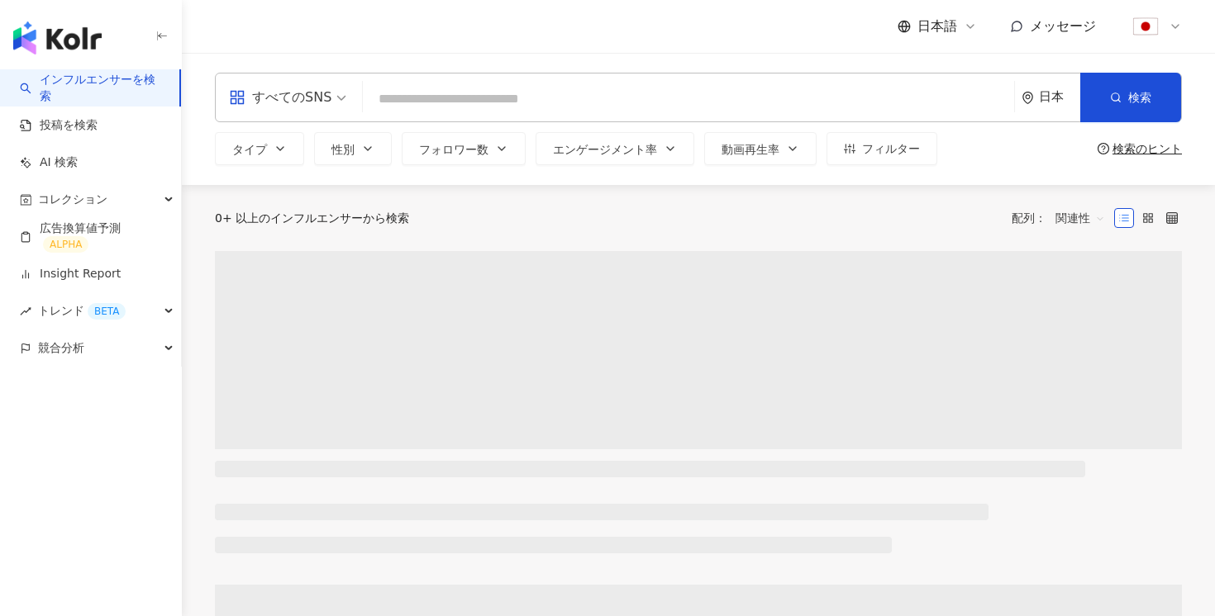
click at [301, 96] on div "すべてのSNS" at bounding box center [280, 97] width 102 height 26
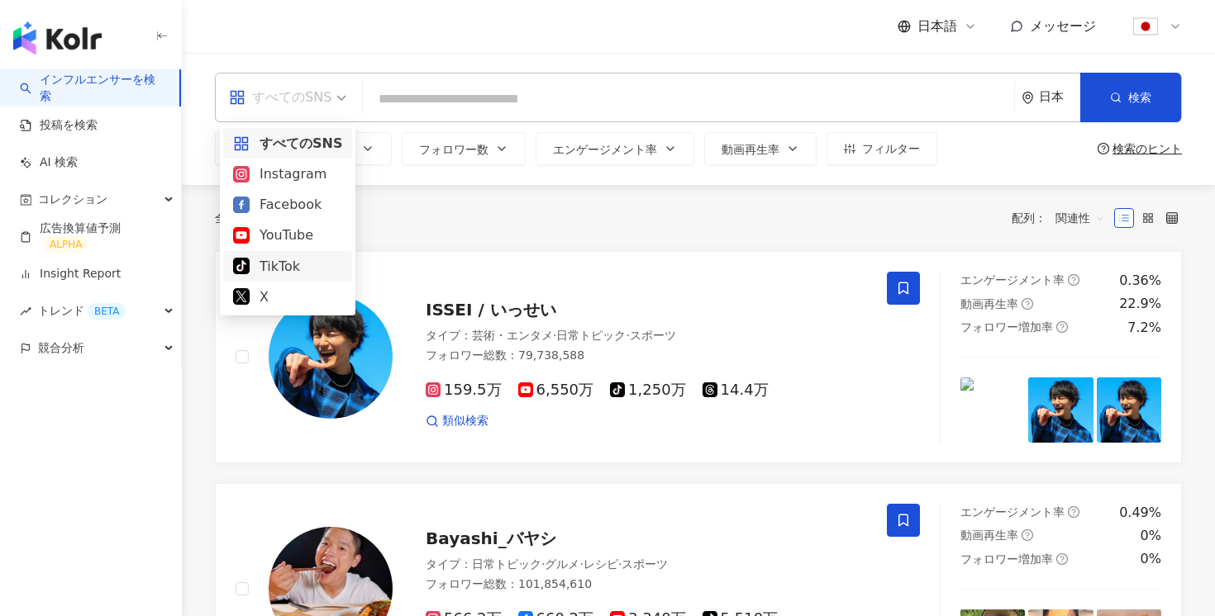
click at [284, 271] on div "TikTok" at bounding box center [287, 266] width 109 height 21
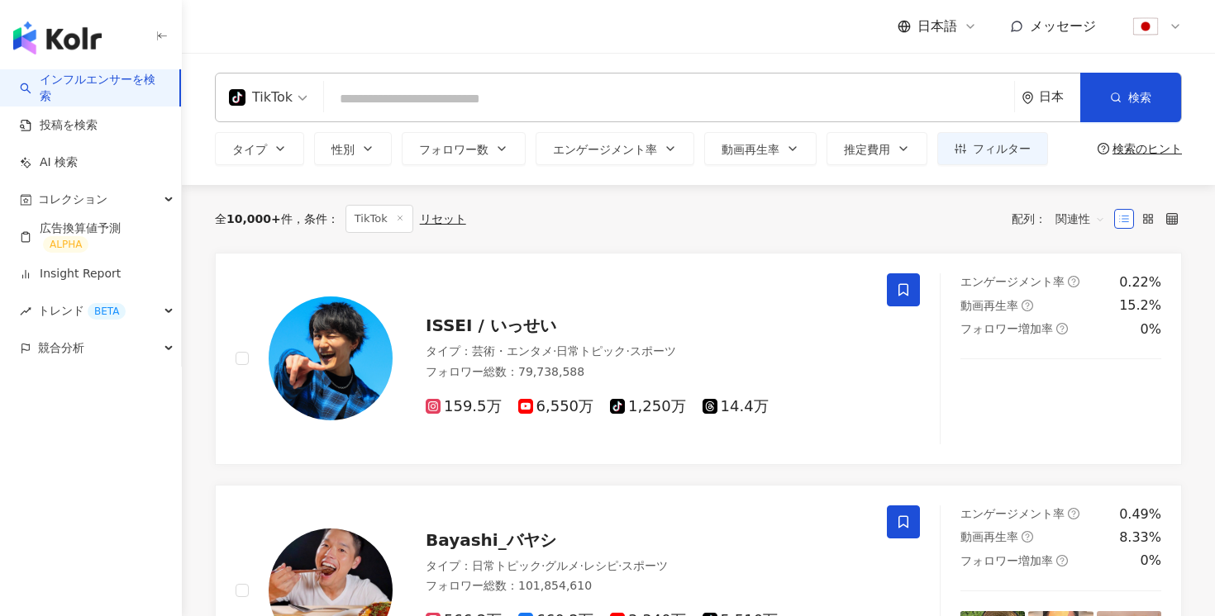
scroll to position [802, 0]
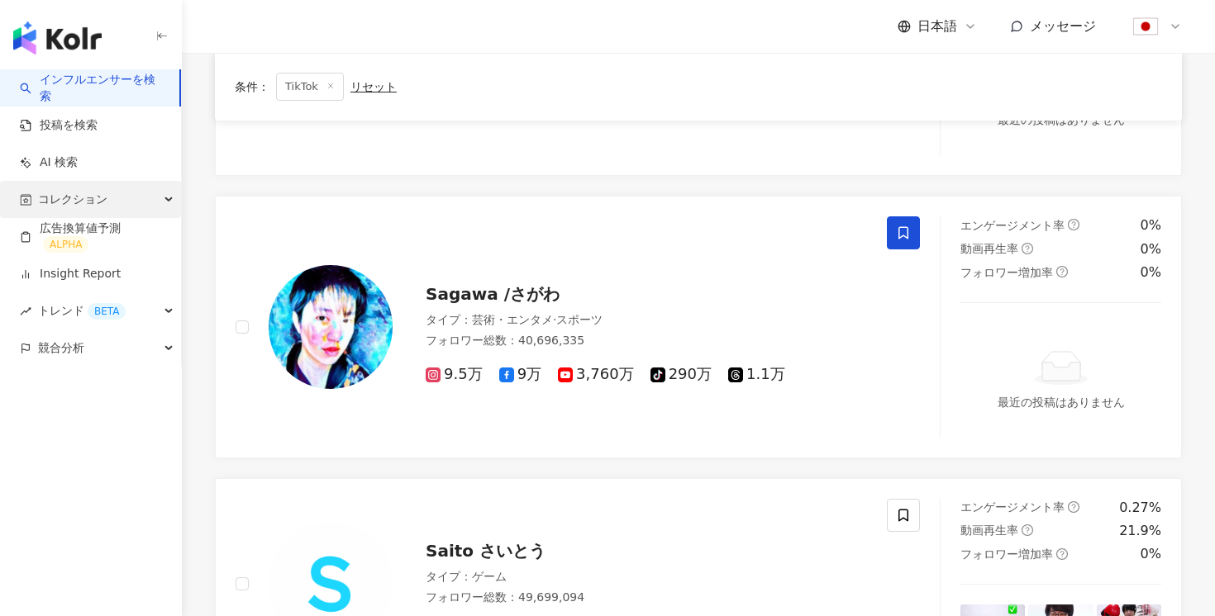
click at [136, 204] on div "コレクション" at bounding box center [90, 199] width 181 height 37
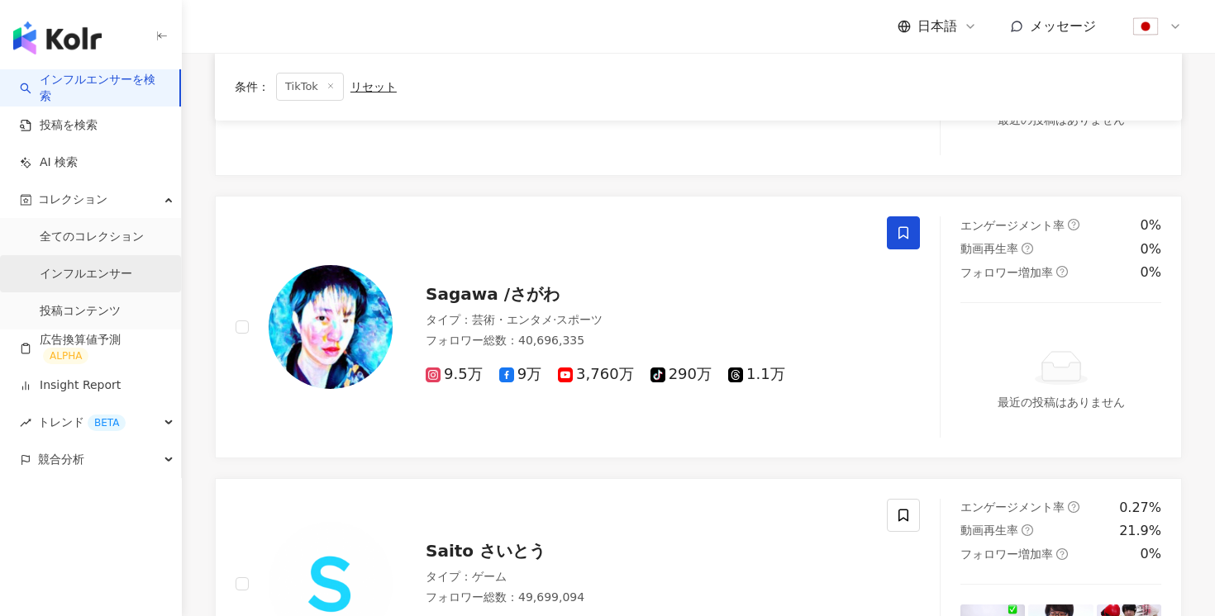
click at [105, 277] on link "インフルエンサー" at bounding box center [86, 274] width 93 height 17
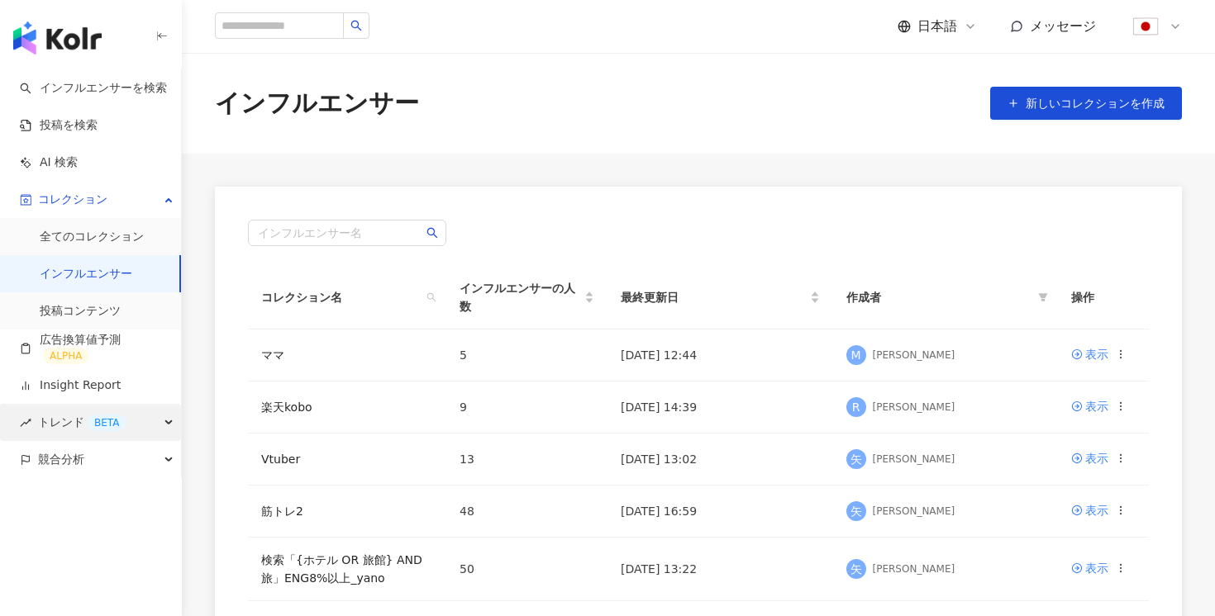
click at [87, 421] on span "トレンド BETA" at bounding box center [82, 422] width 88 height 37
